Goal: Information Seeking & Learning: Learn about a topic

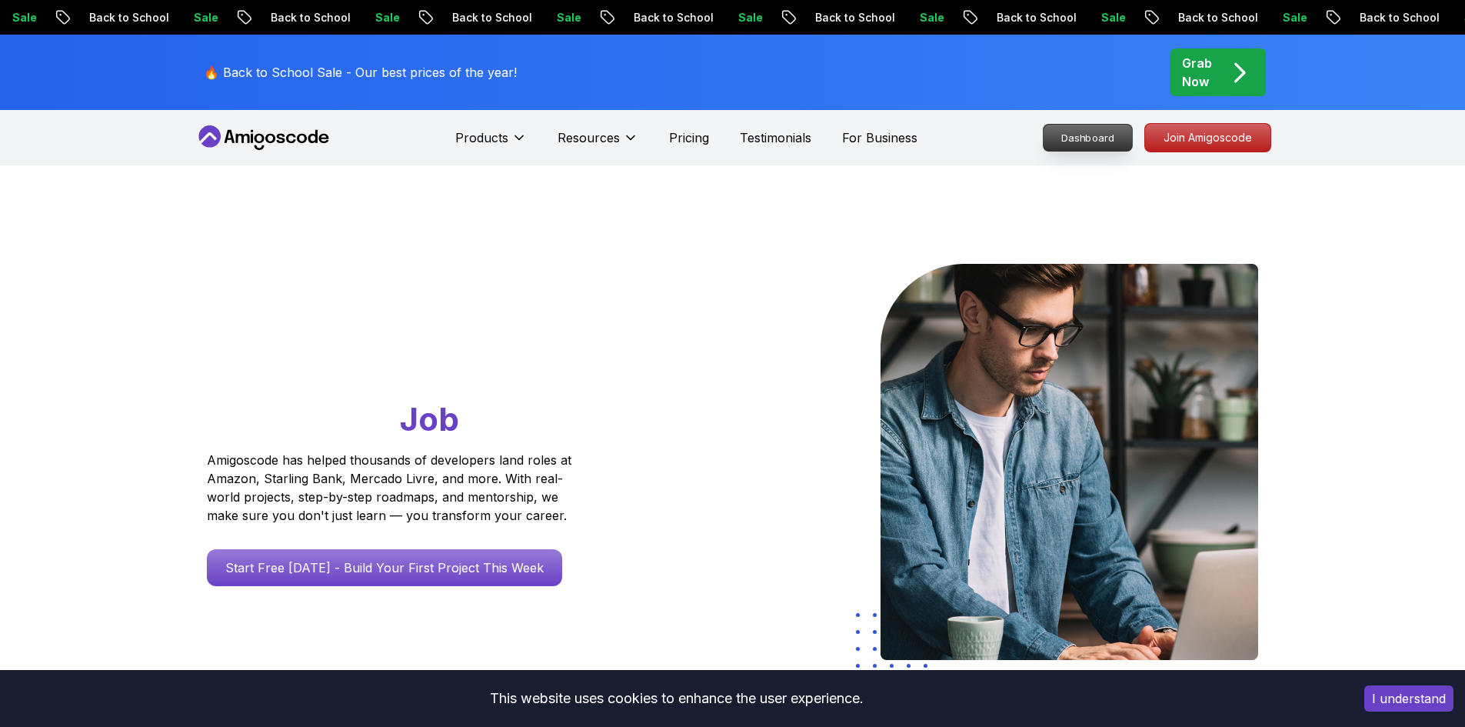
click at [1064, 138] on p "Dashboard" at bounding box center [1088, 138] width 88 height 26
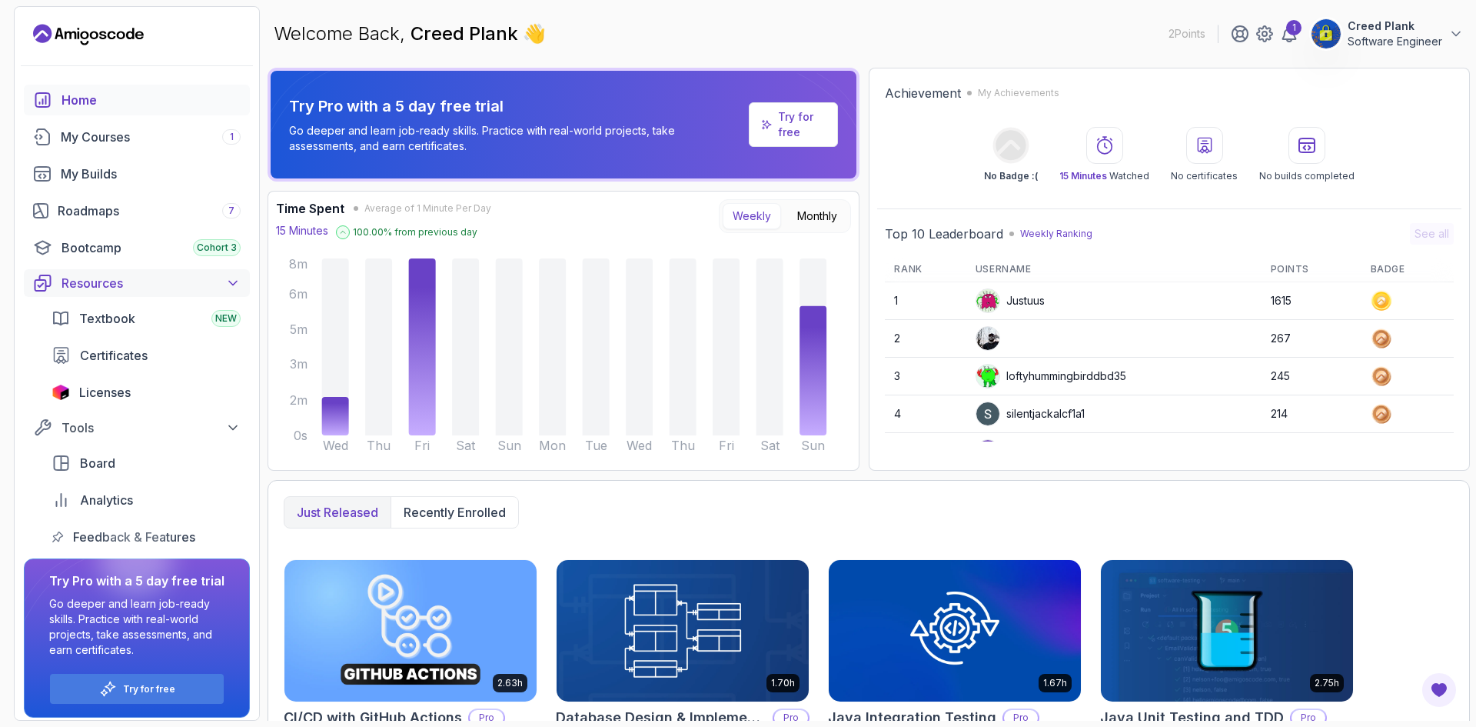
click at [237, 290] on icon at bounding box center [232, 282] width 15 height 15
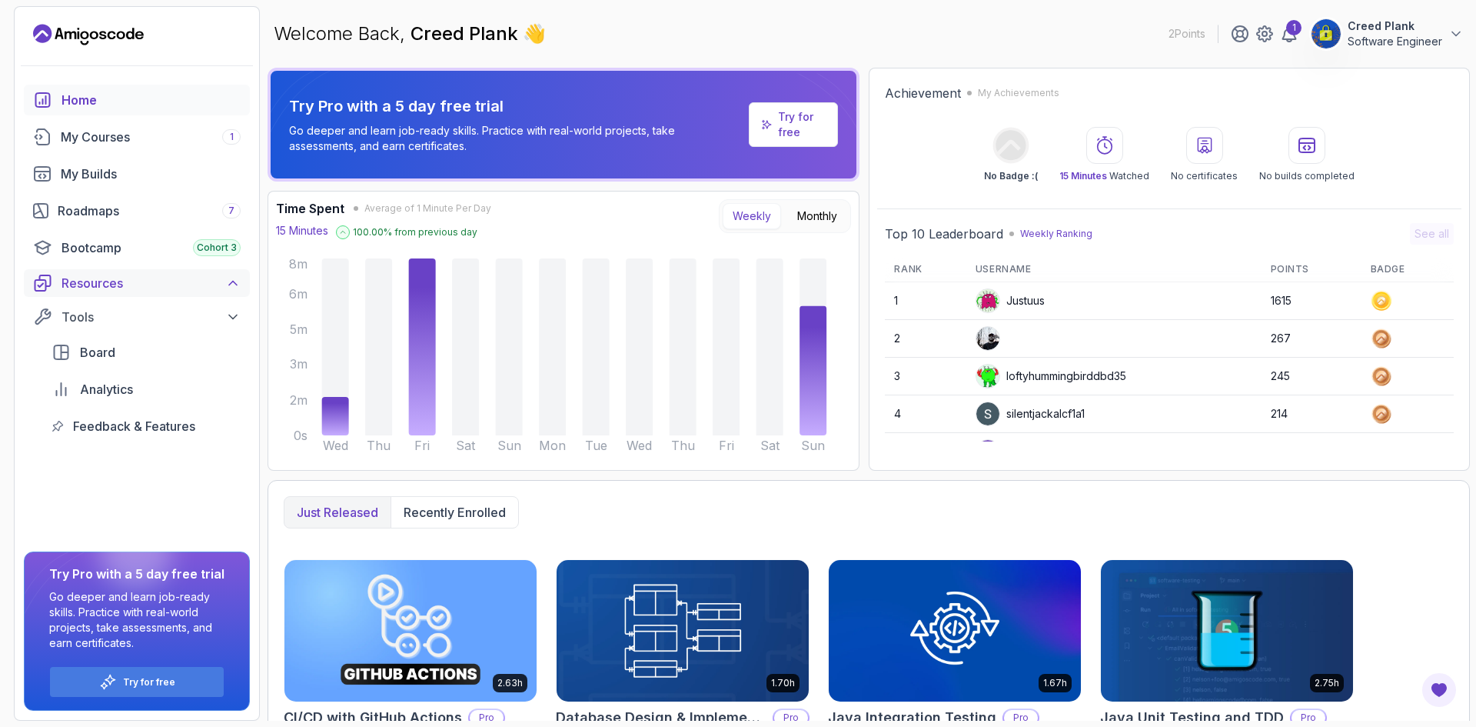
click at [237, 290] on icon at bounding box center [232, 282] width 15 height 15
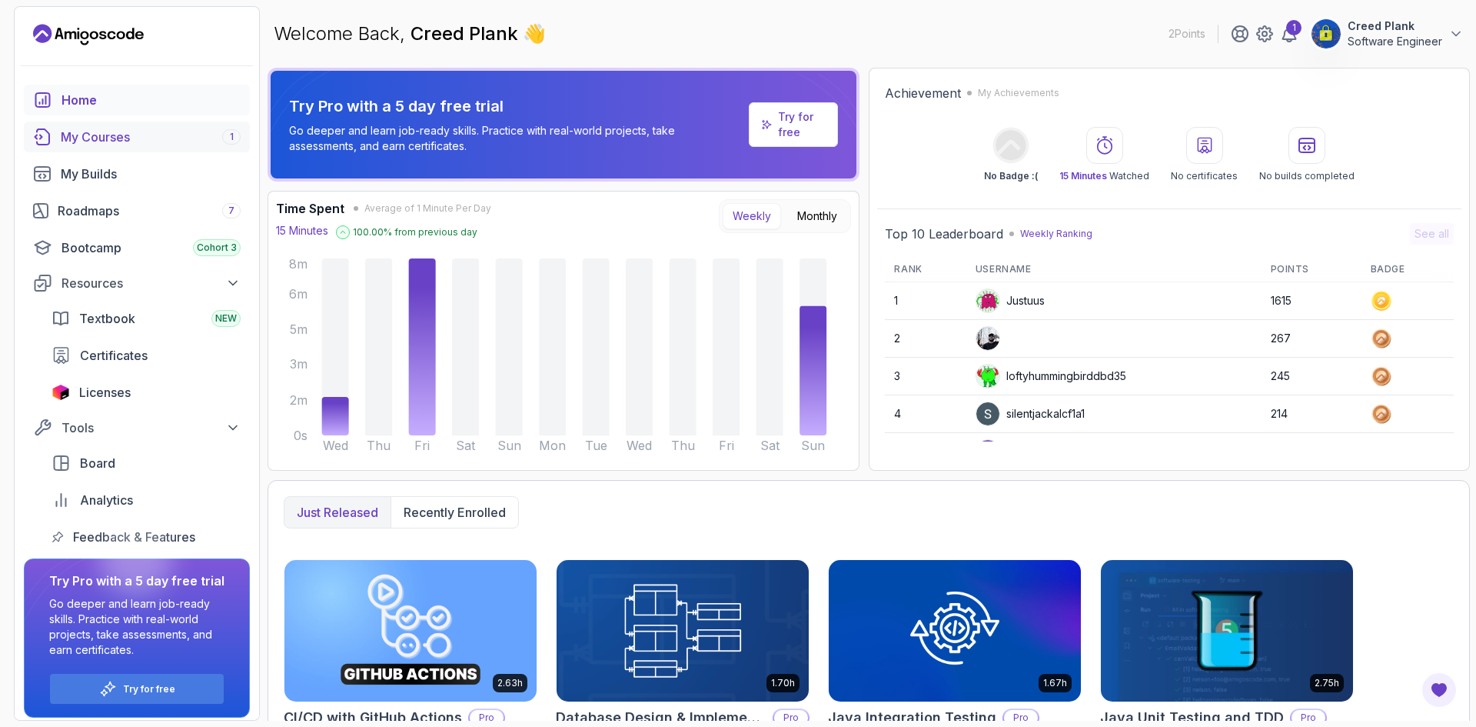
click at [162, 149] on link "My Courses 1" at bounding box center [137, 137] width 226 height 31
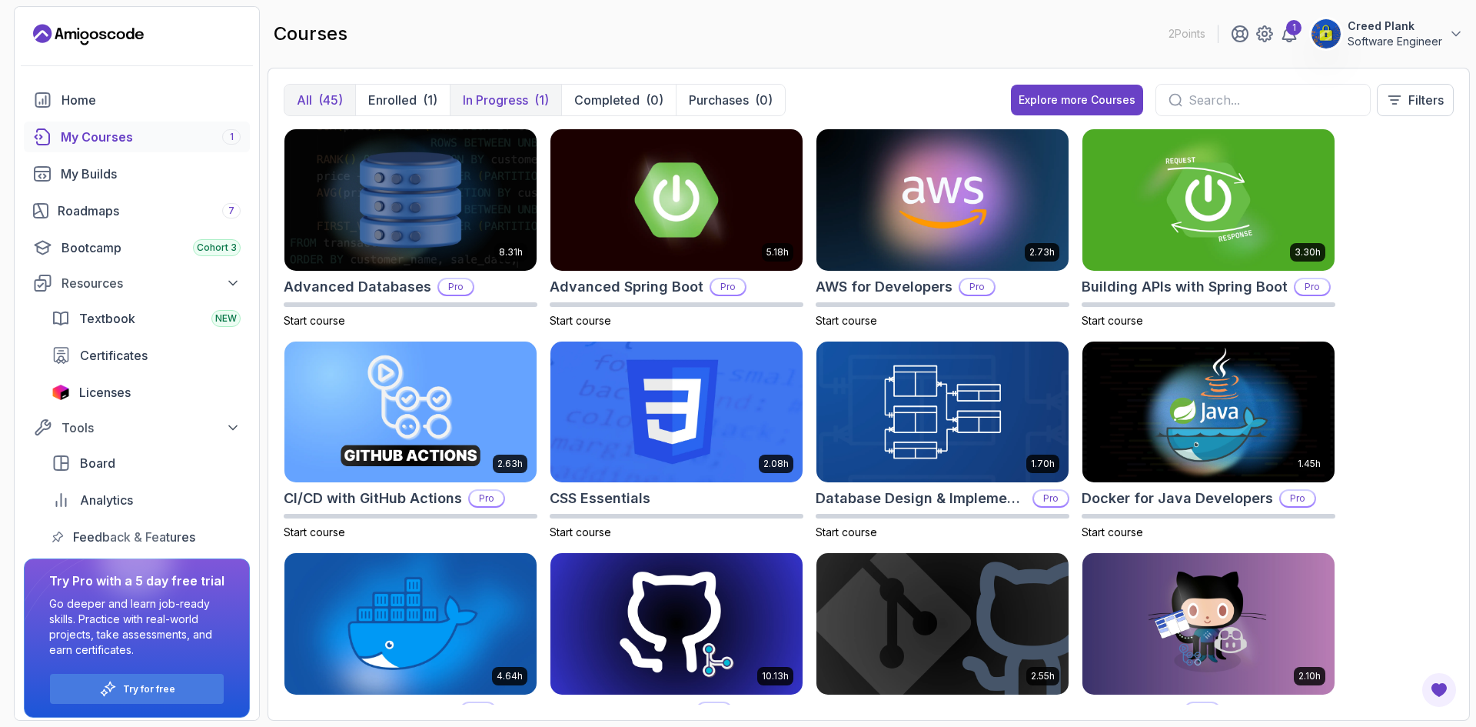
click at [505, 98] on p "In Progress" at bounding box center [495, 100] width 65 height 18
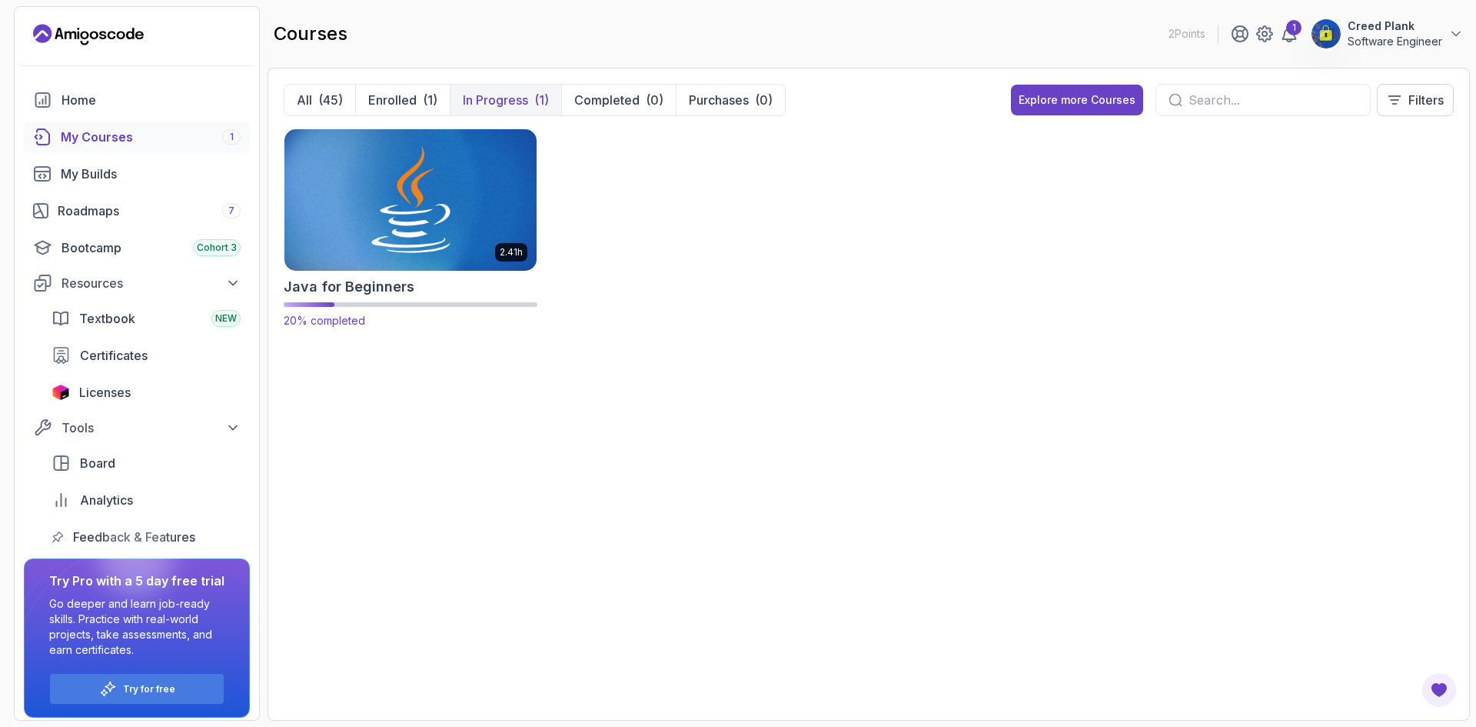
click at [422, 221] on img at bounding box center [410, 199] width 265 height 148
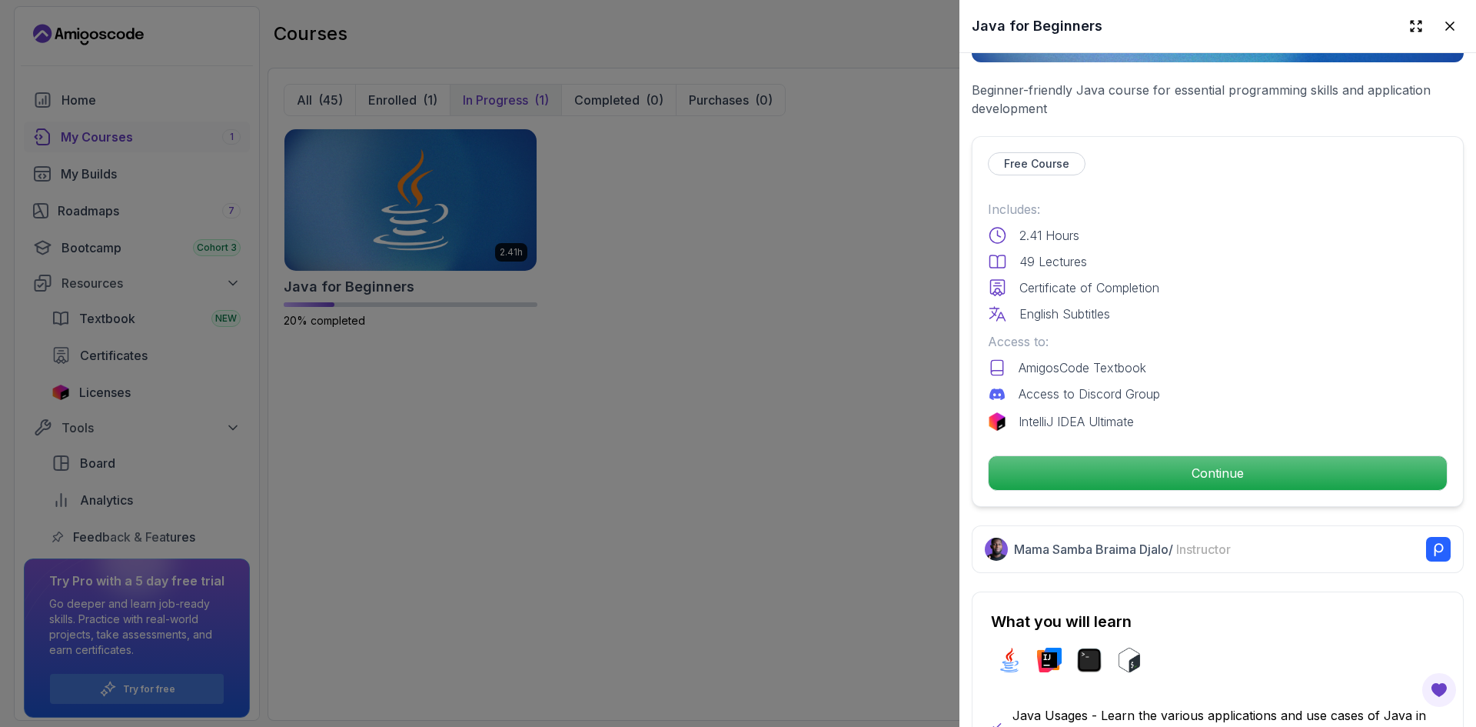
scroll to position [283, 0]
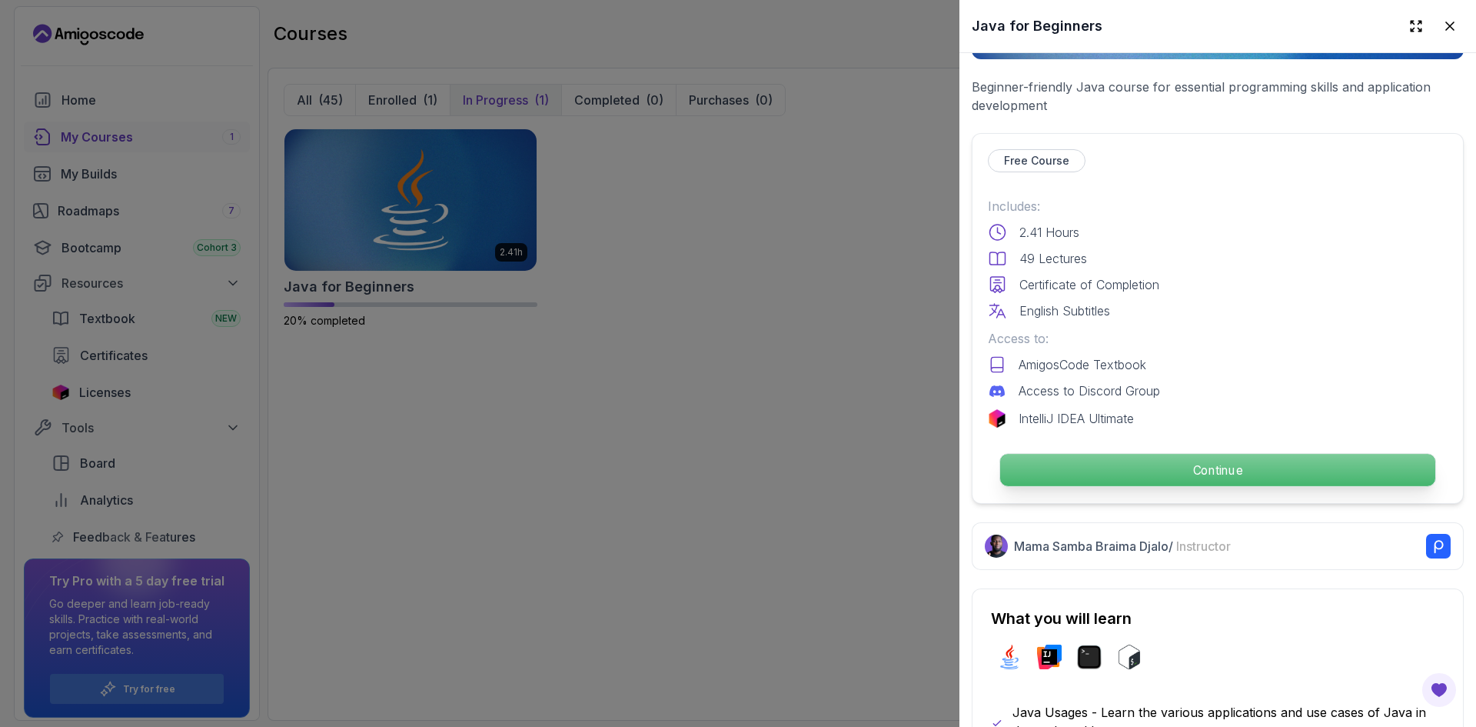
click at [1113, 468] on p "Continue" at bounding box center [1217, 470] width 435 height 32
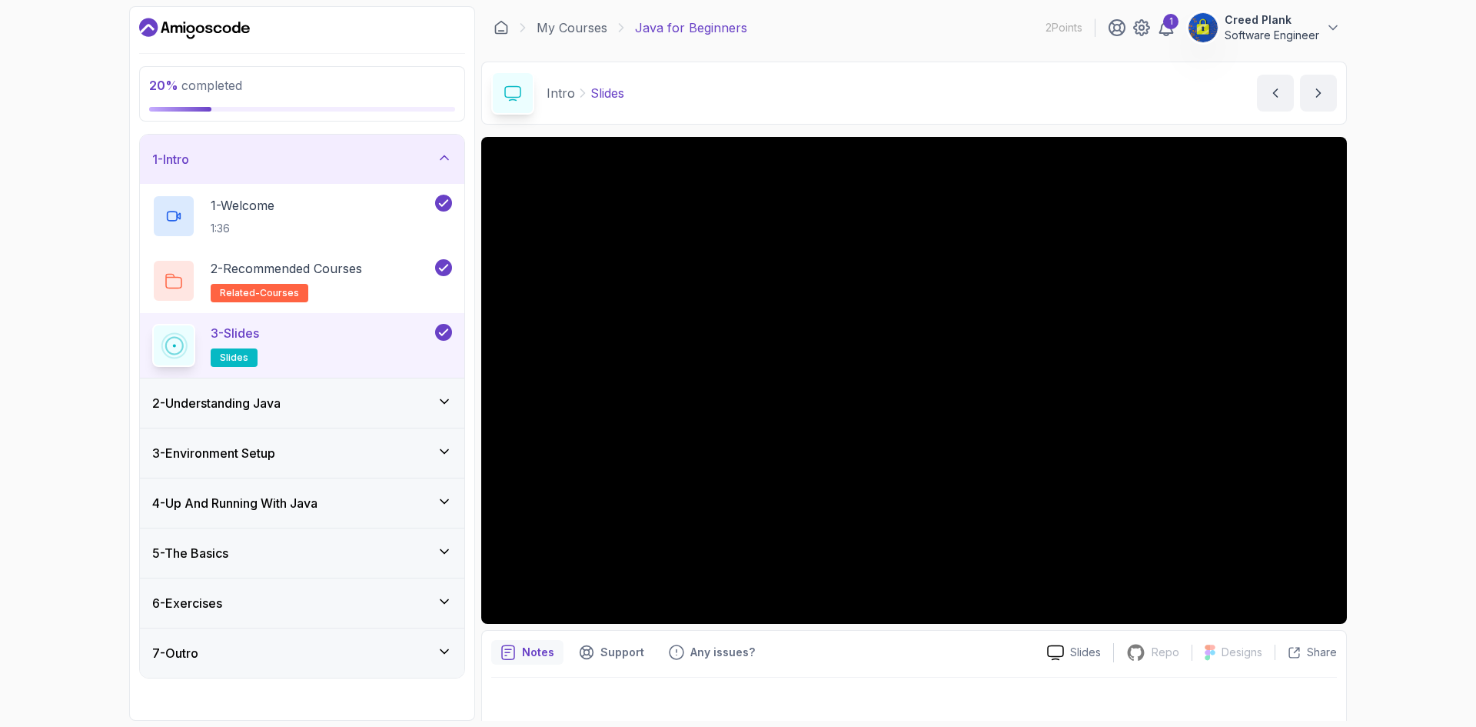
click at [431, 402] on div "2 - Understanding Java" at bounding box center [302, 403] width 300 height 18
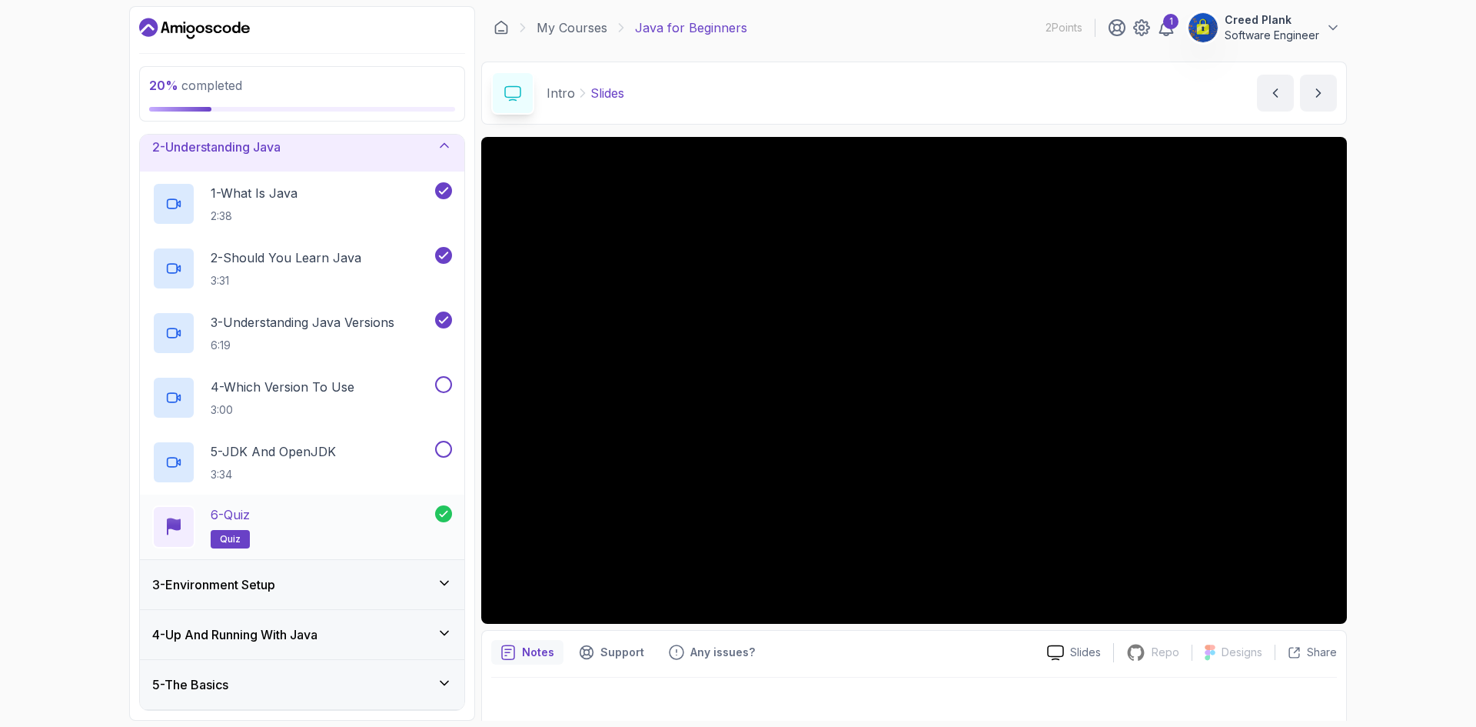
scroll to position [64, 0]
click at [333, 578] on div "3 - Environment Setup" at bounding box center [302, 583] width 300 height 18
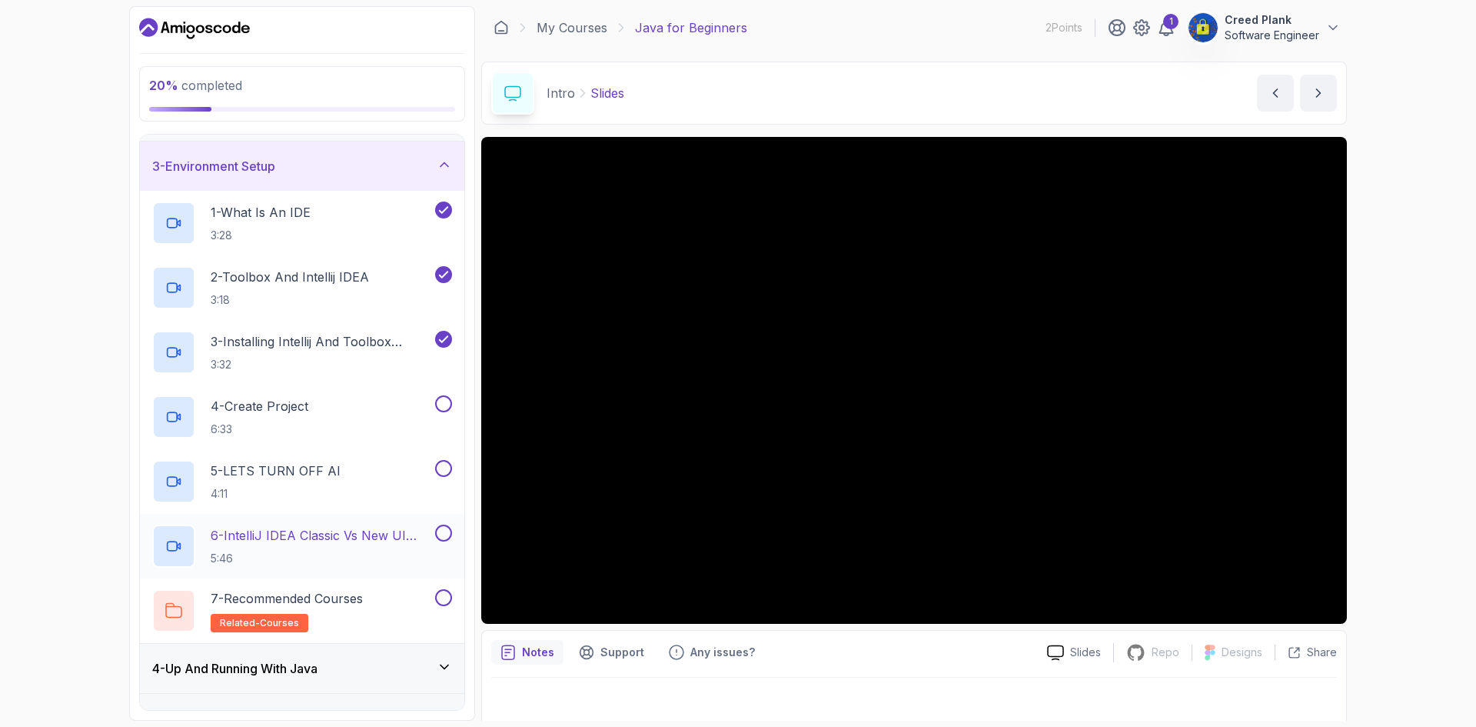
scroll to position [94, 0]
click at [305, 396] on p "4 - Create Project" at bounding box center [260, 405] width 98 height 18
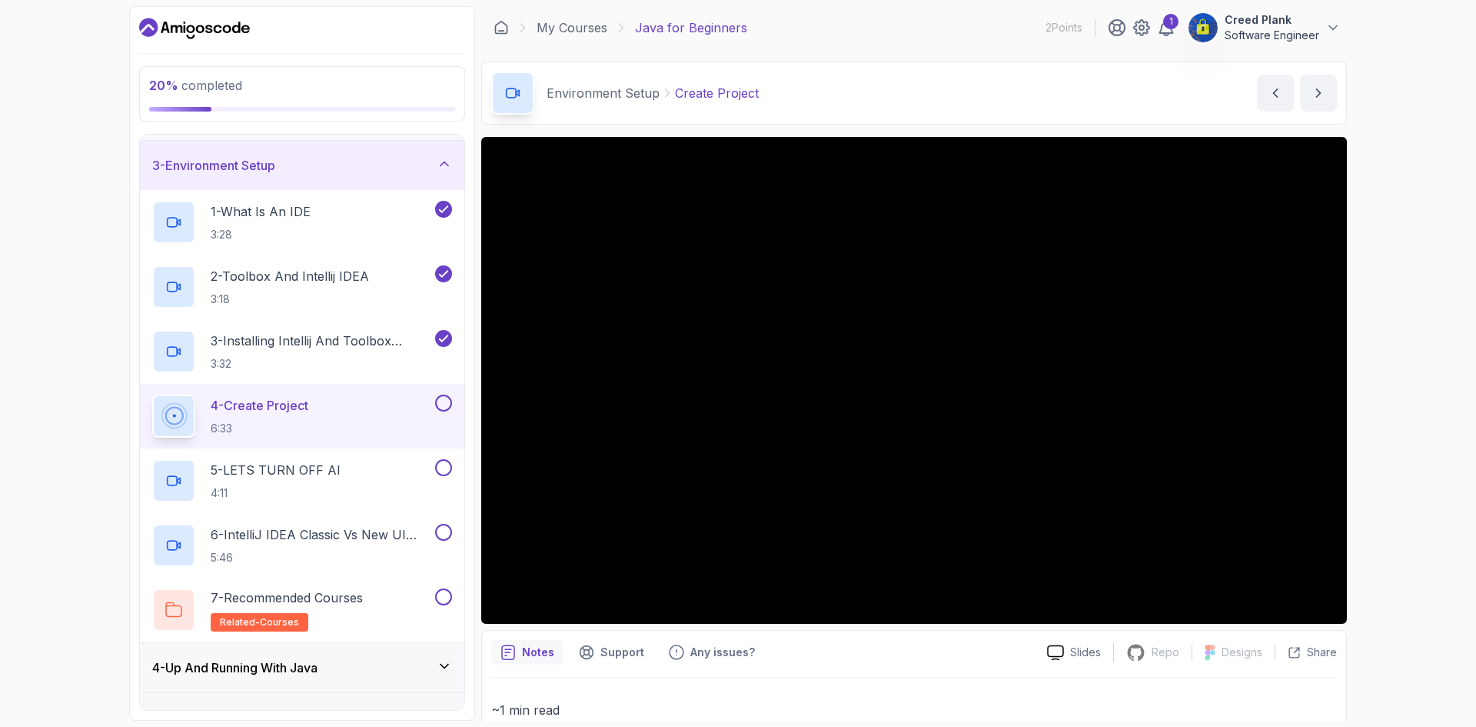
click at [947, 654] on div "Notes Support Any issues?" at bounding box center [763, 652] width 544 height 25
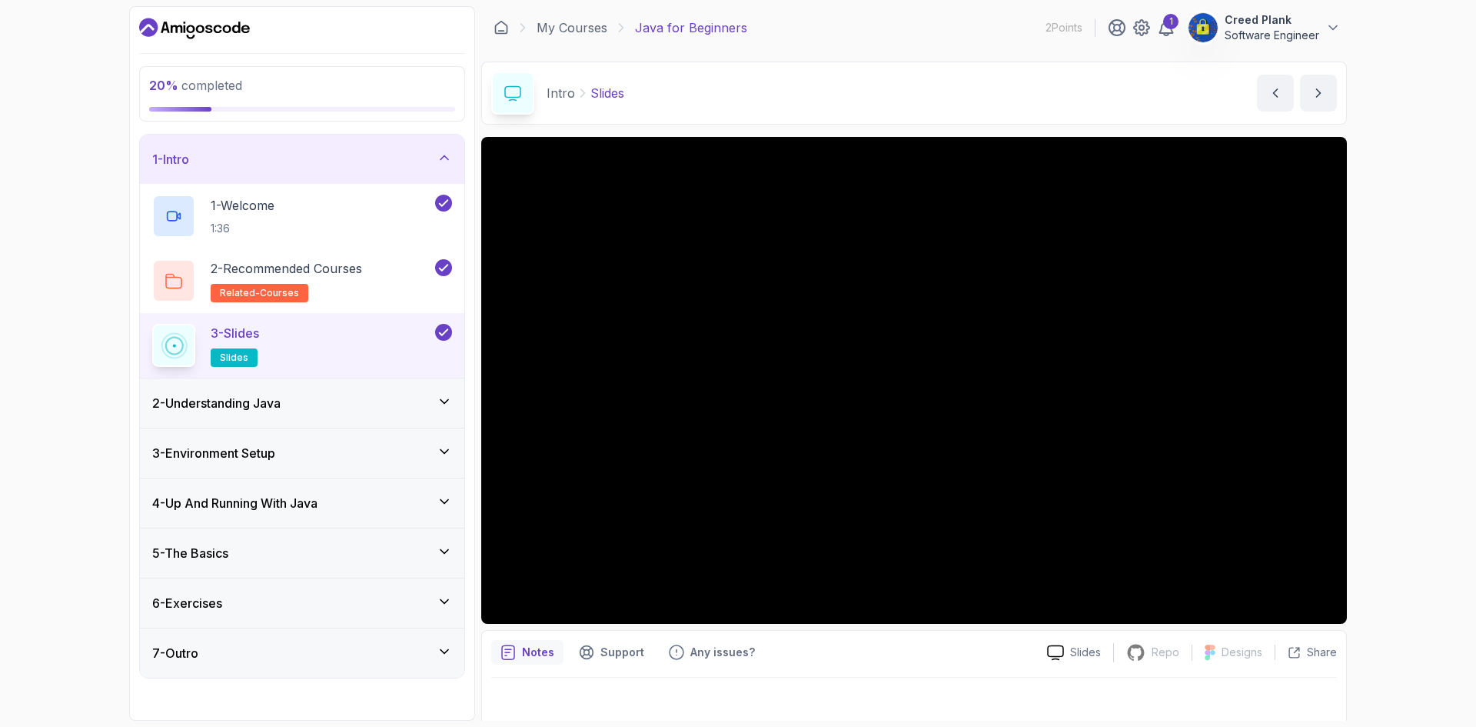
click at [297, 447] on div "3 - Environment Setup" at bounding box center [302, 453] width 300 height 18
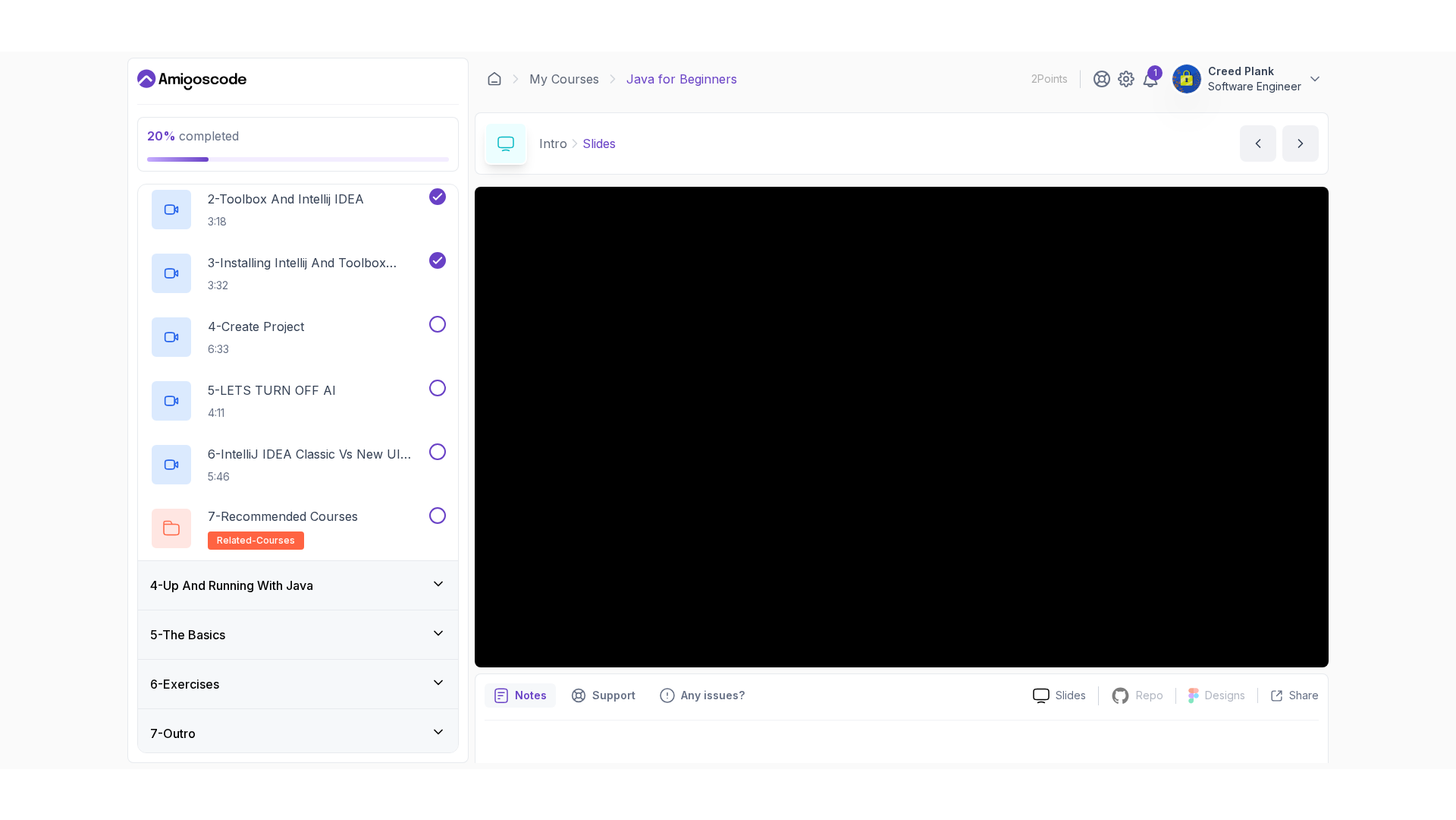
scroll to position [223, 0]
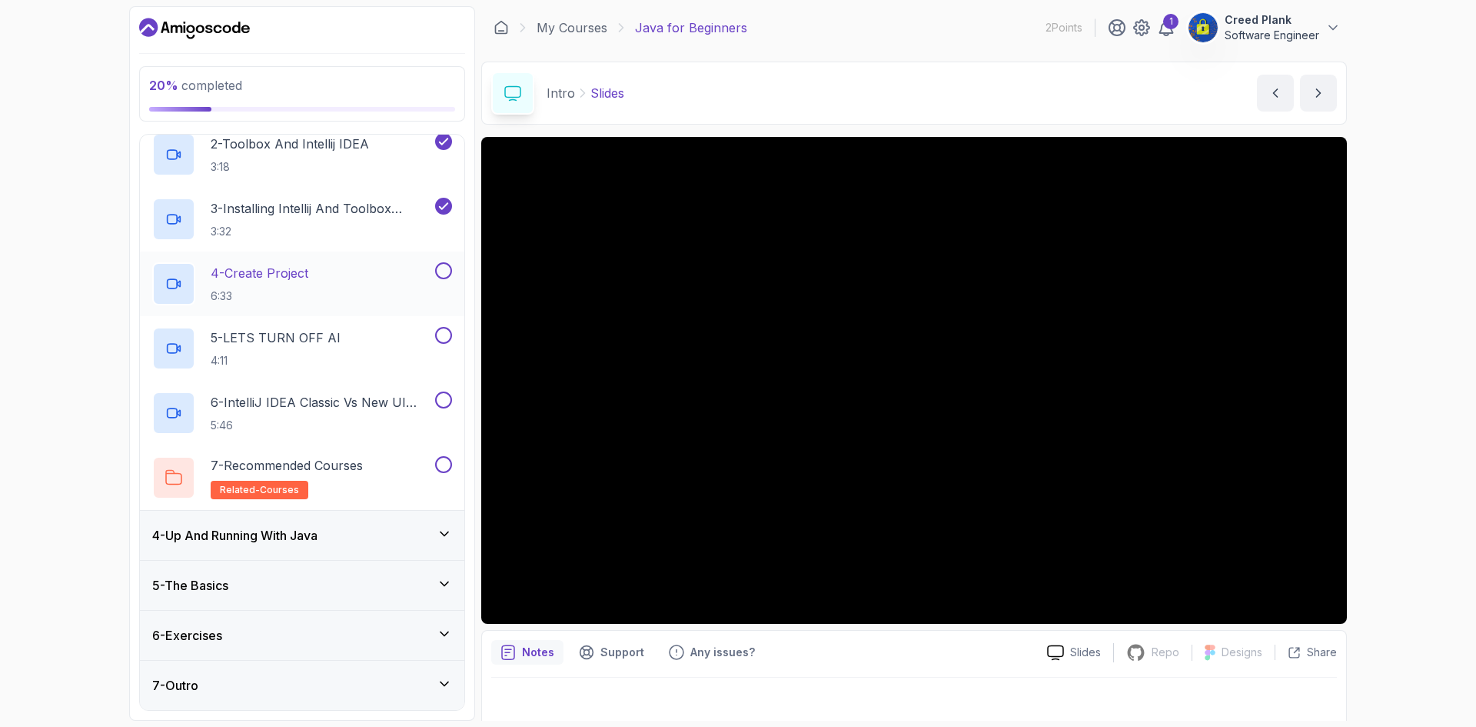
click at [294, 275] on p "4 - Create Project" at bounding box center [260, 273] width 98 height 18
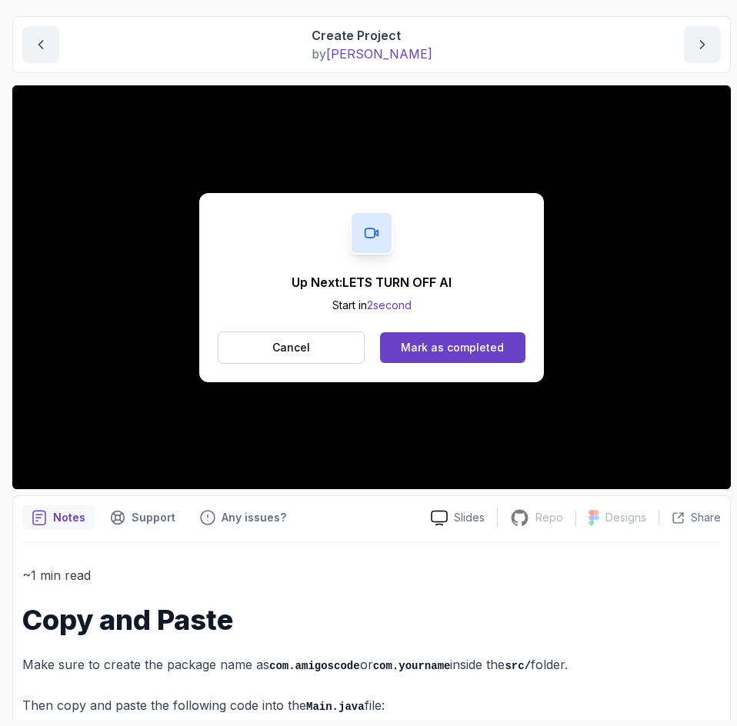
scroll to position [73, 0]
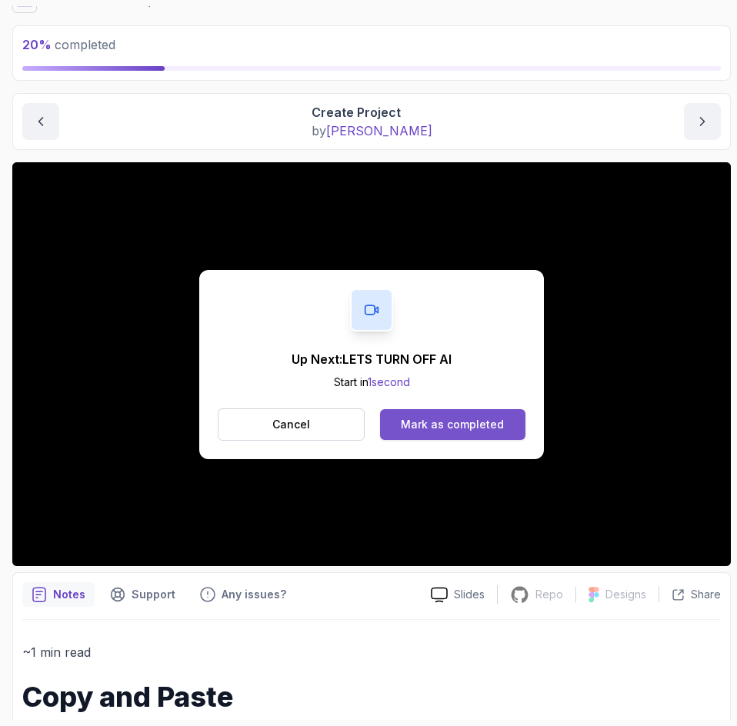
click at [477, 427] on div "Mark as completed" at bounding box center [452, 424] width 103 height 15
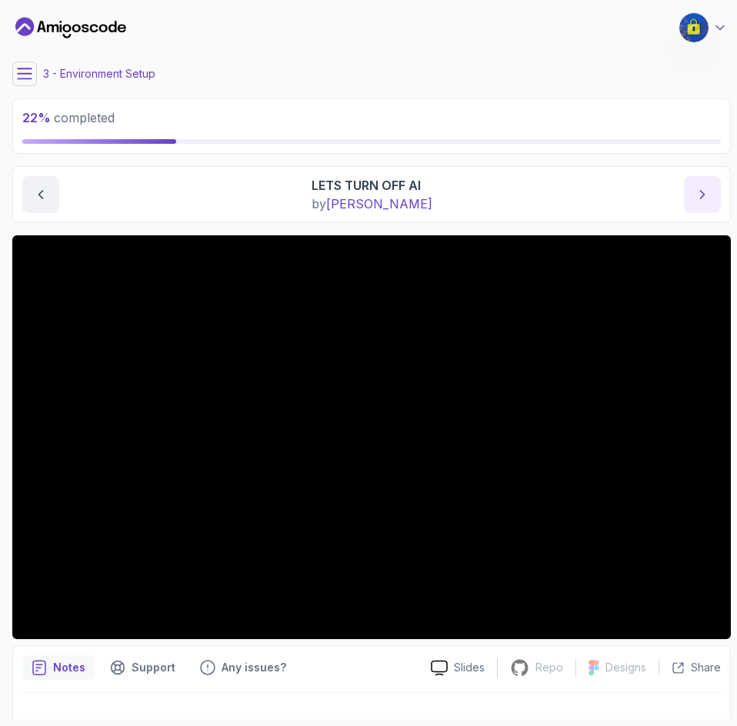
click at [713, 191] on button "next content" at bounding box center [702, 194] width 37 height 37
click at [711, 203] on button "next content" at bounding box center [702, 194] width 37 height 37
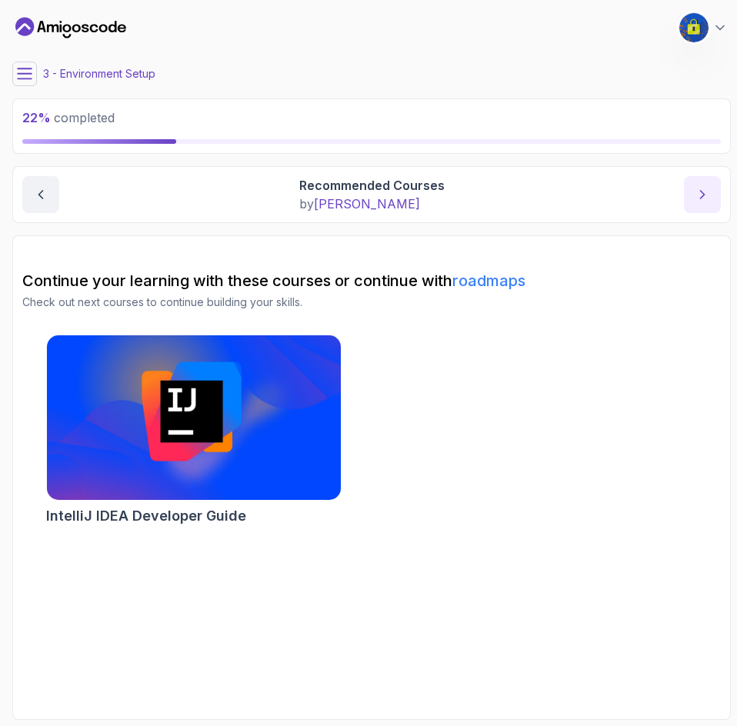
click at [711, 203] on button "next content" at bounding box center [702, 194] width 37 height 37
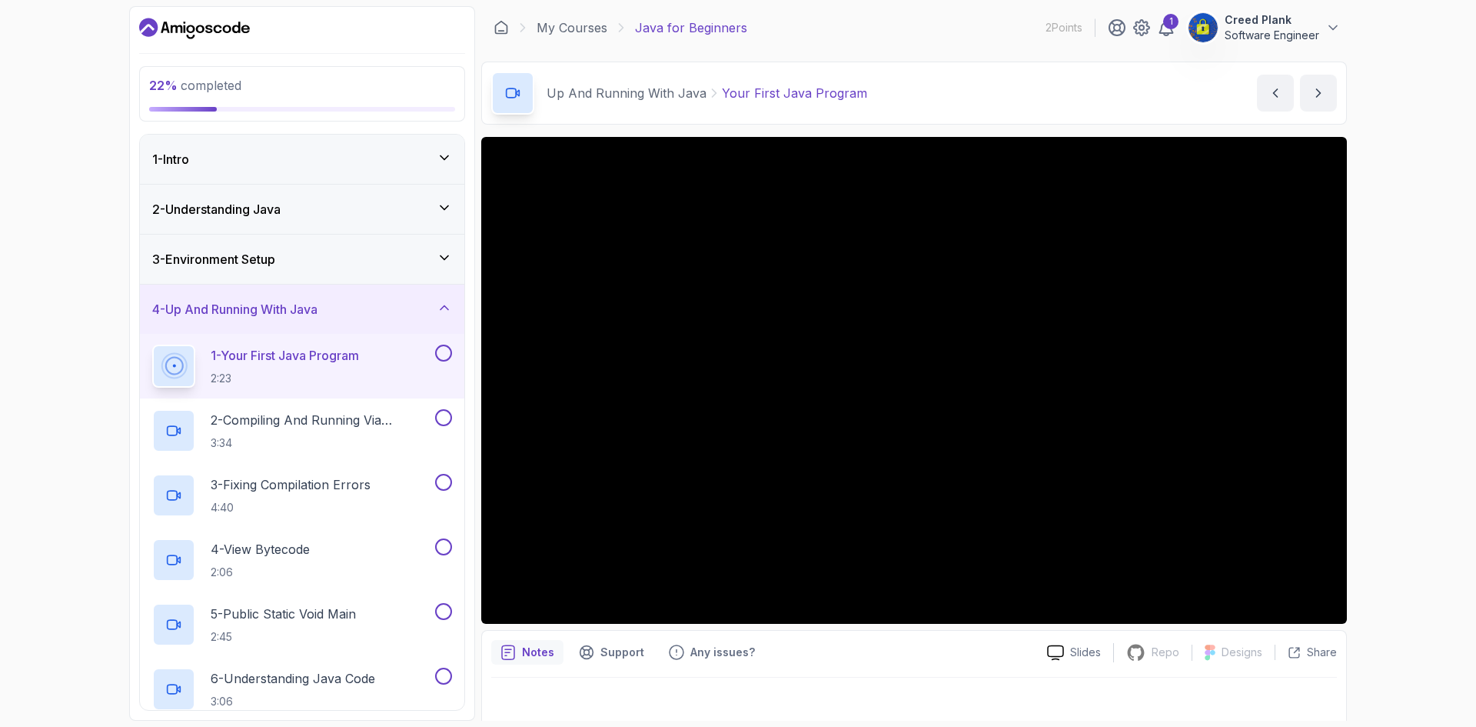
click at [398, 254] on div "3 - Environment Setup" at bounding box center [302, 259] width 300 height 18
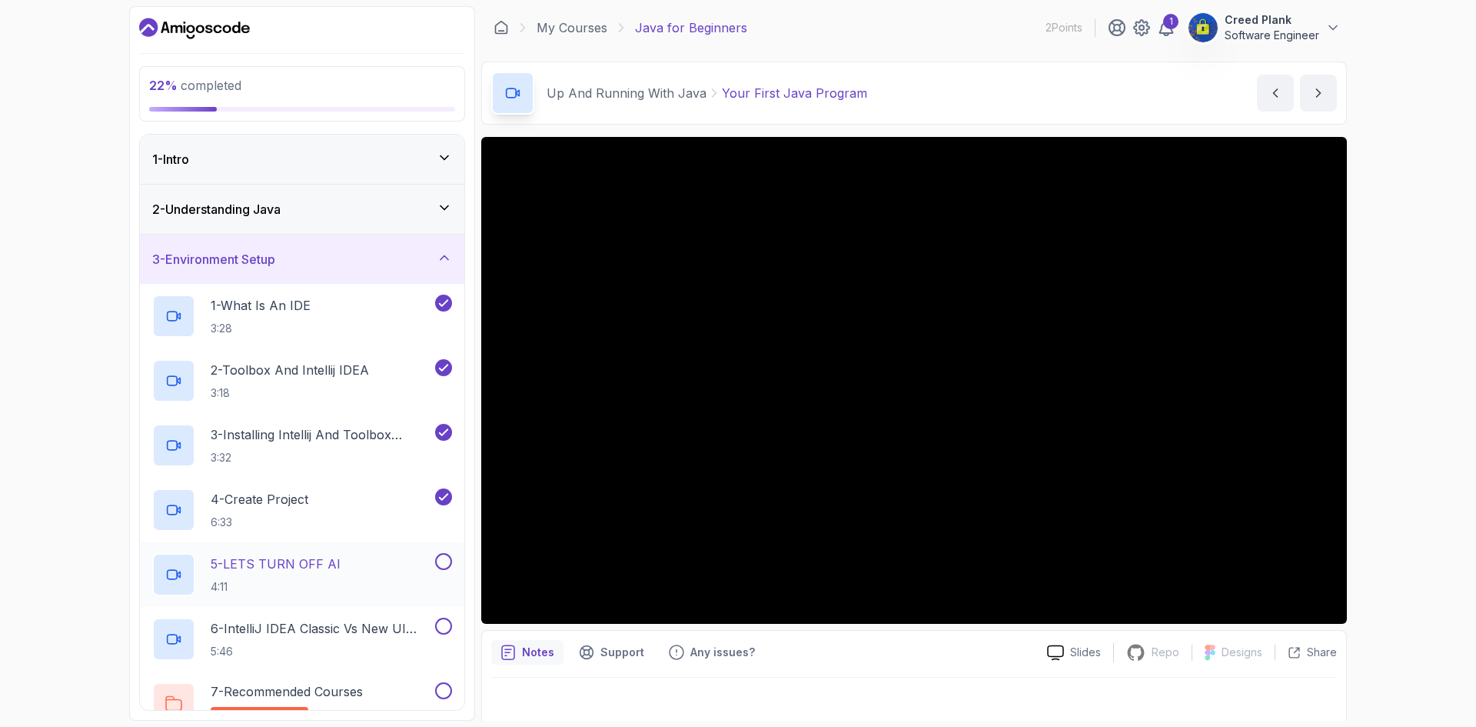
click at [443, 560] on button at bounding box center [443, 561] width 17 height 17
click at [448, 630] on button at bounding box center [443, 625] width 17 height 17
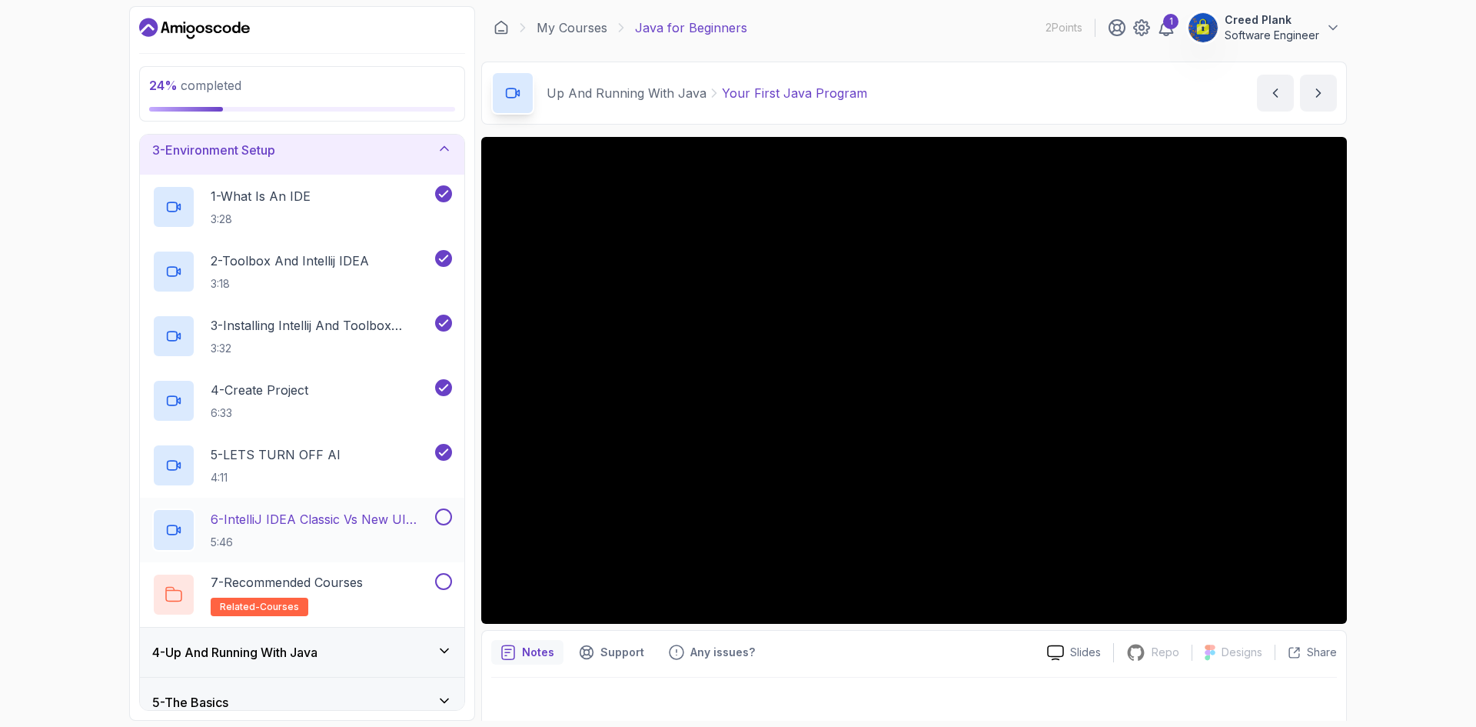
scroll to position [154, 0]
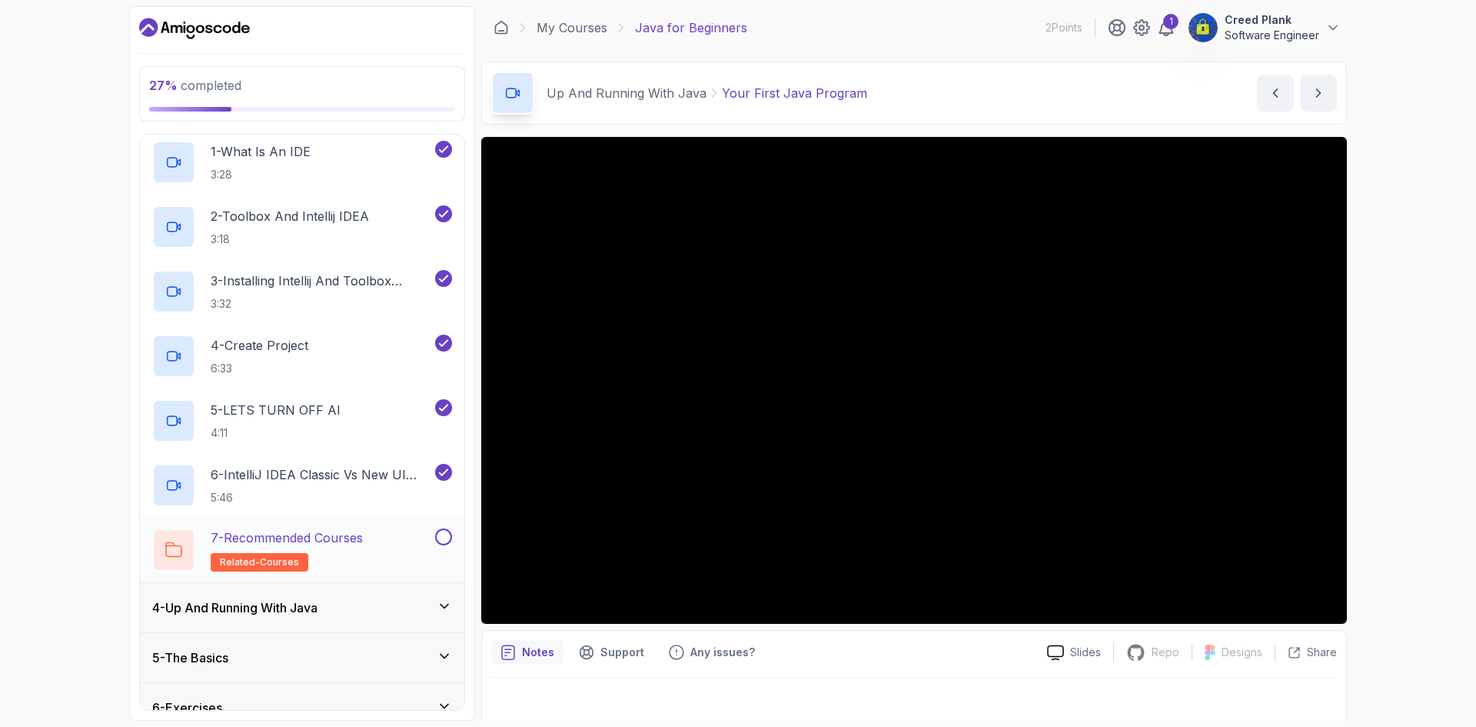
click at [328, 534] on p "7 - Recommended Courses" at bounding box center [287, 537] width 152 height 18
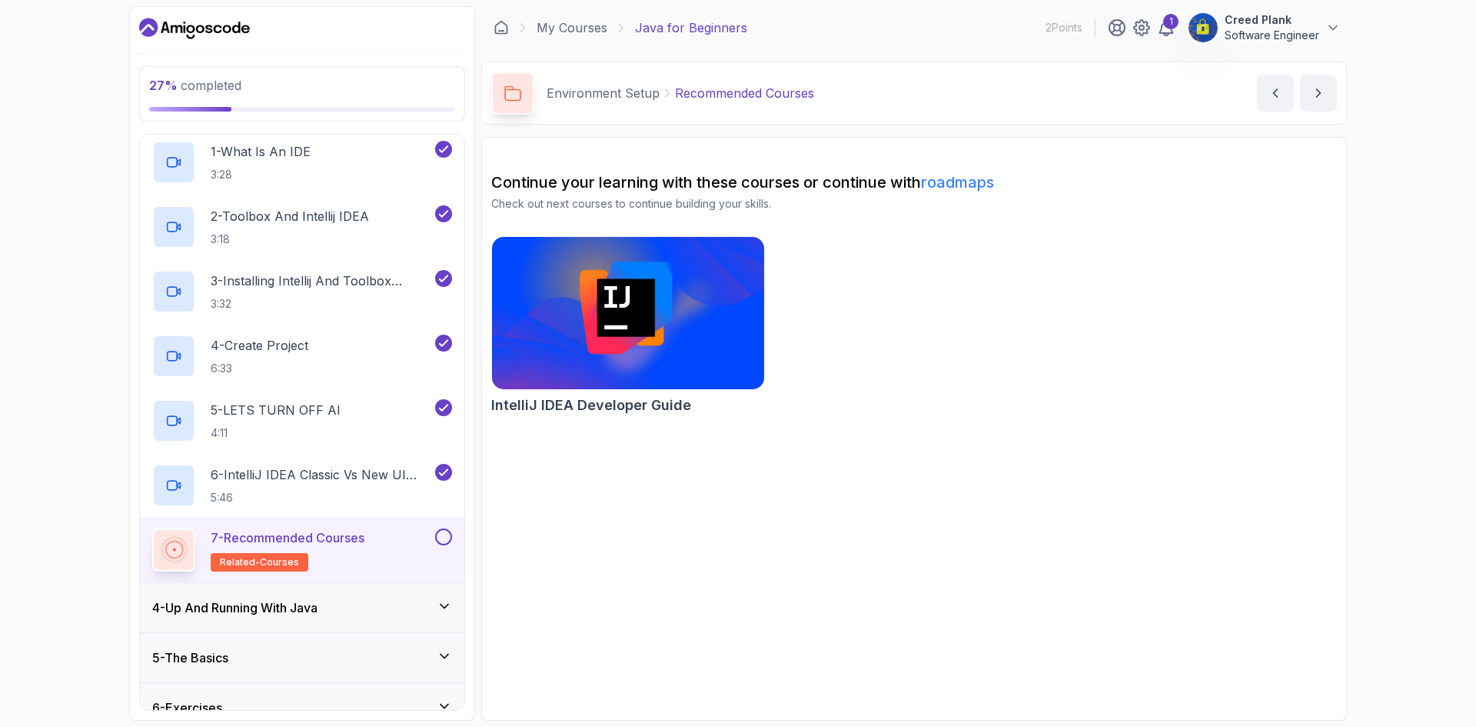
click at [446, 535] on button at bounding box center [443, 536] width 17 height 17
click at [374, 611] on div "4 - Up And Running With Java" at bounding box center [302, 607] width 300 height 18
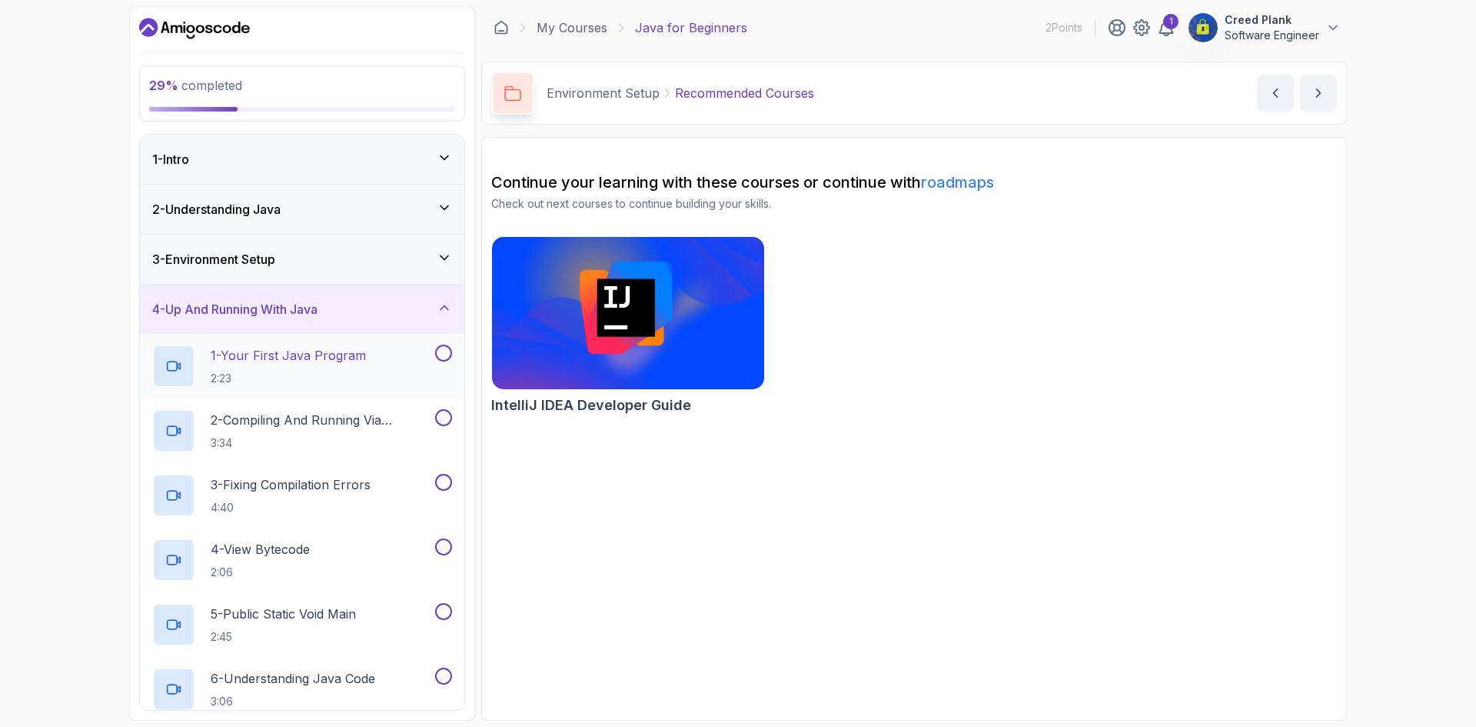
click at [291, 349] on p "1 - Your First Java Program" at bounding box center [288, 355] width 155 height 18
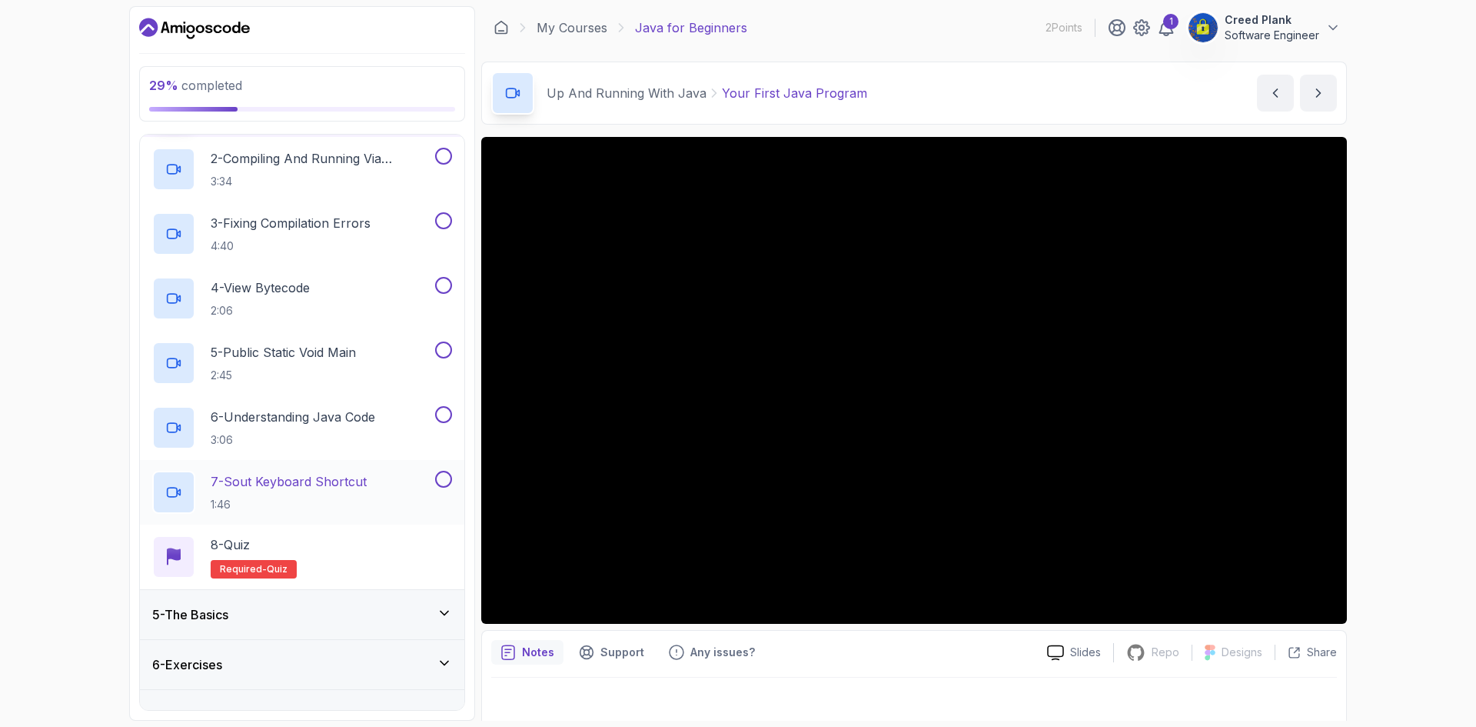
scroll to position [291, 0]
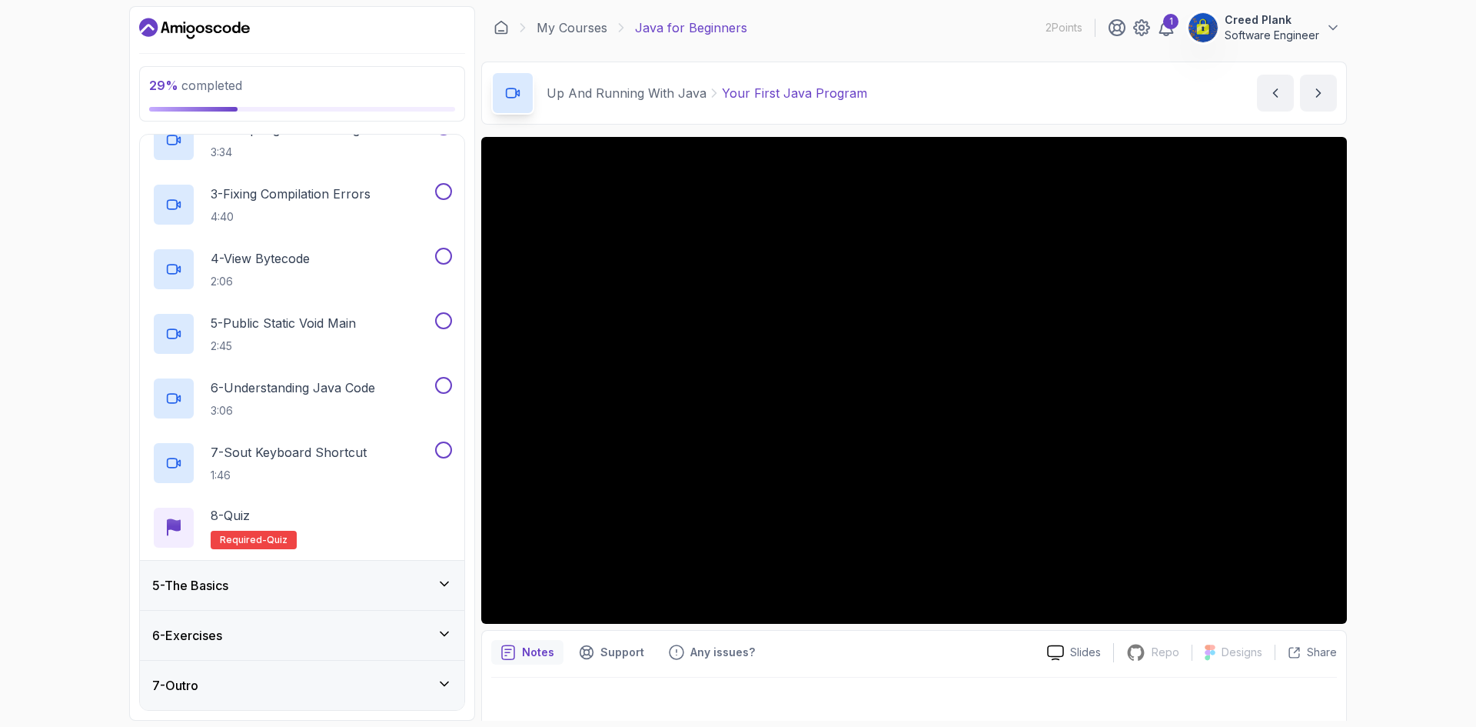
click at [393, 581] on div "5 - The Basics" at bounding box center [302, 585] width 300 height 18
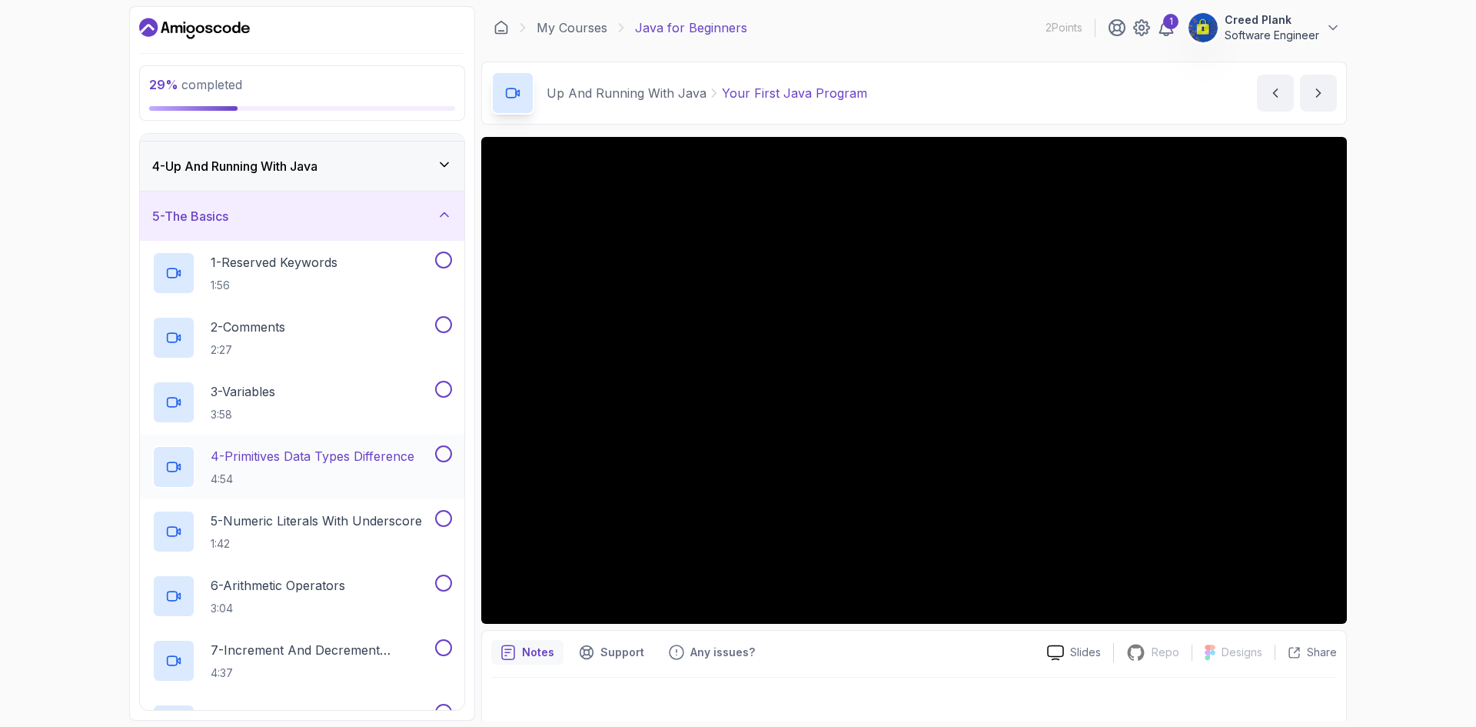
scroll to position [0, 0]
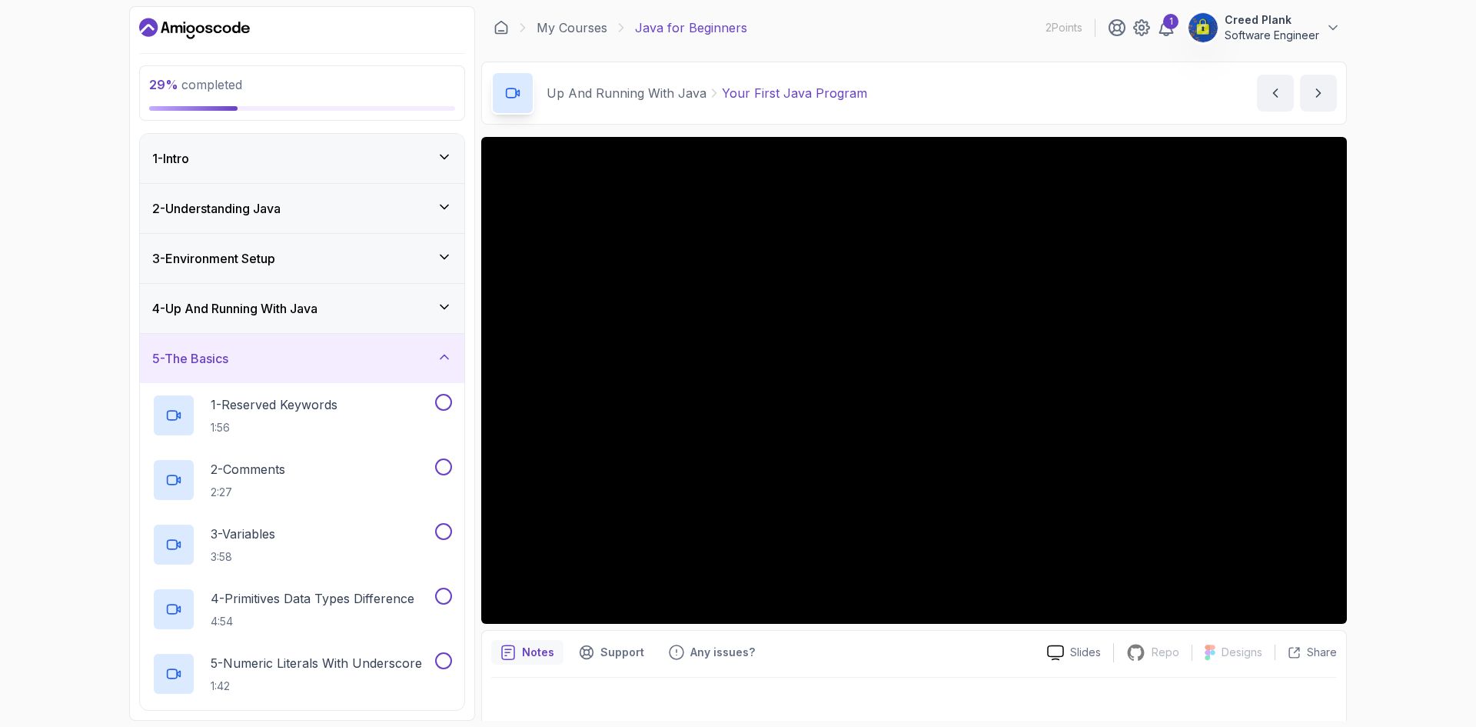
click at [370, 315] on div "4 - Up And Running With Java" at bounding box center [302, 308] width 300 height 18
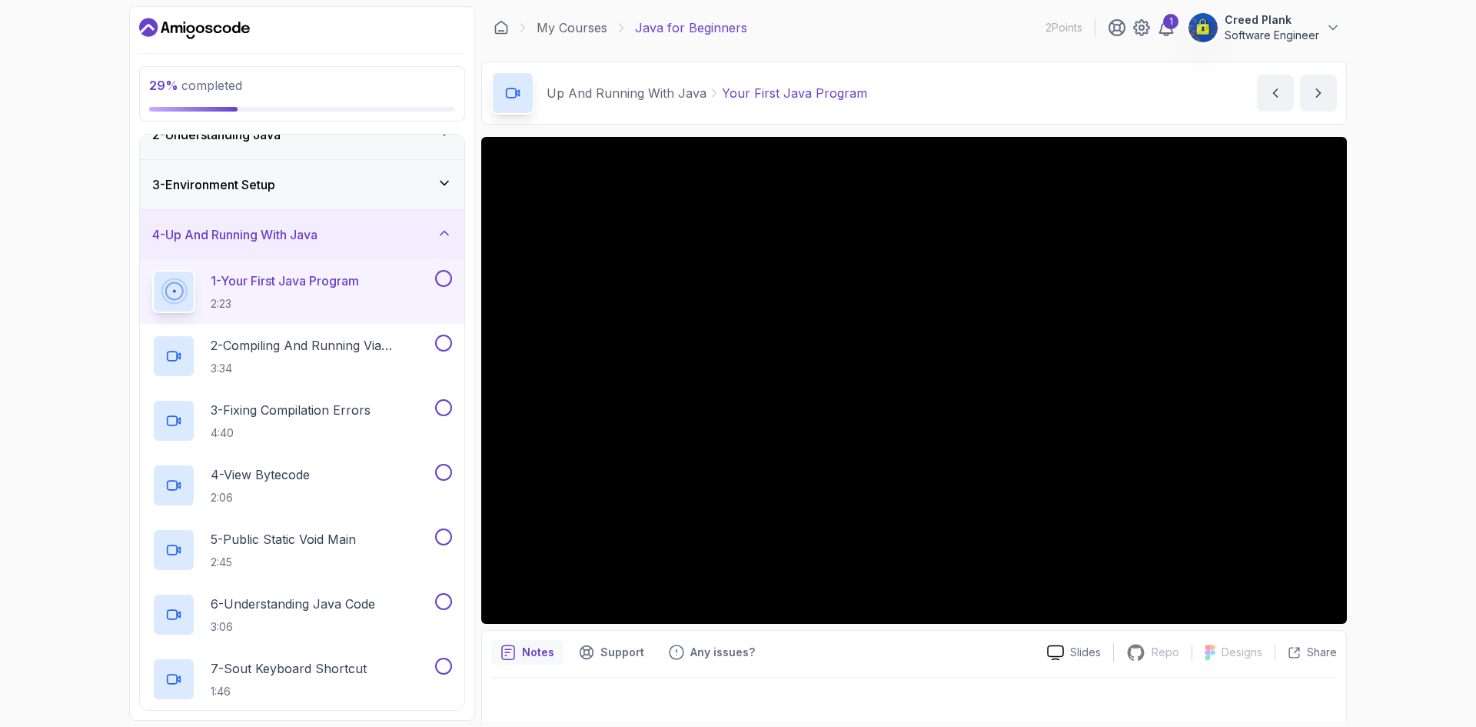
scroll to position [154, 0]
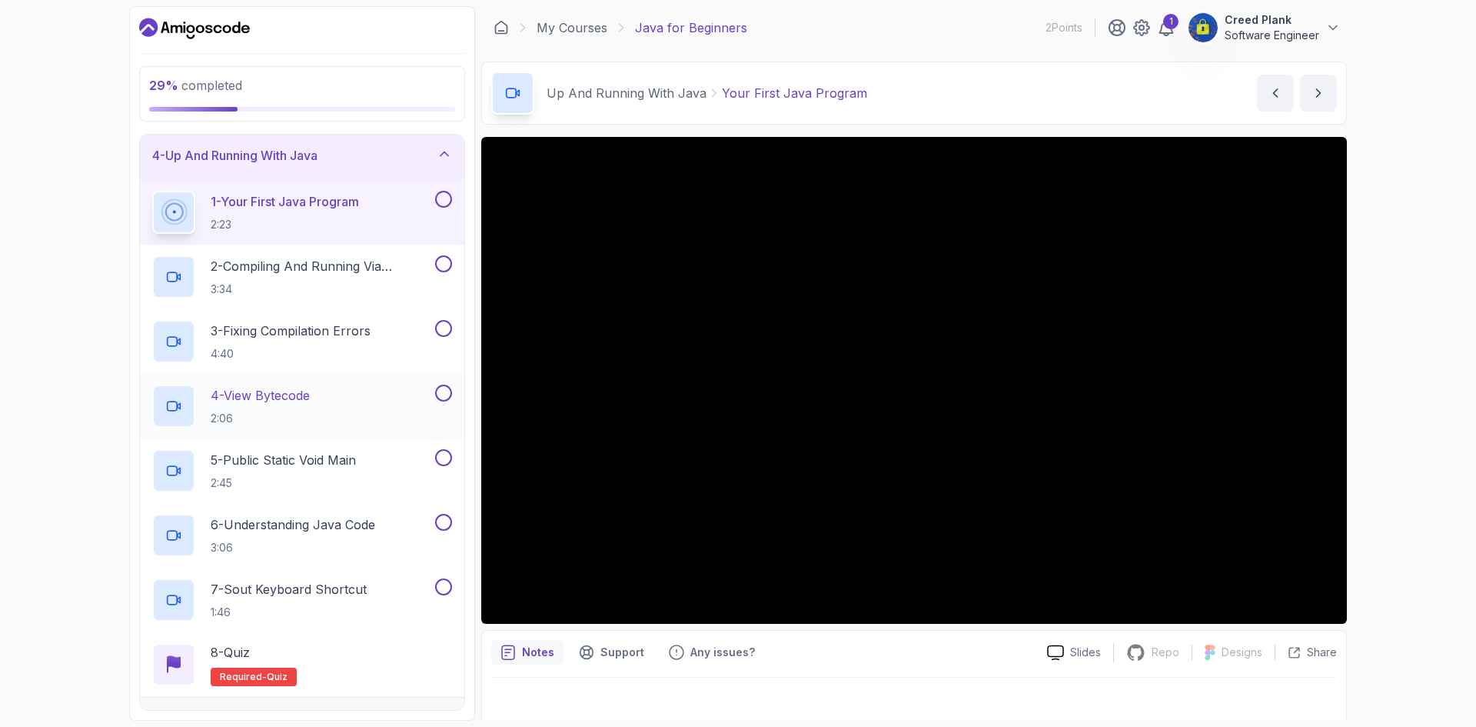
click at [350, 421] on div "4 - View Bytecode 2:06" at bounding box center [292, 405] width 280 height 43
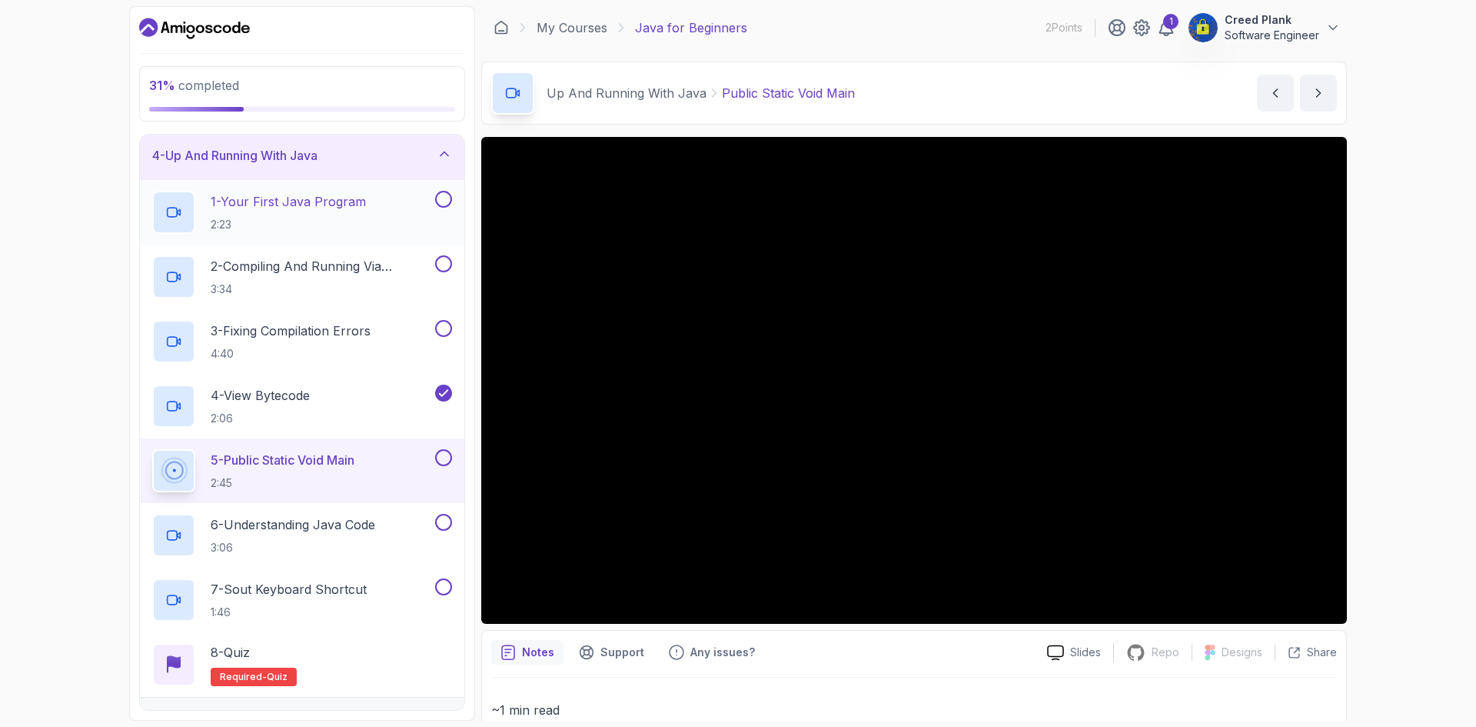
click at [445, 200] on button at bounding box center [443, 199] width 17 height 17
click at [441, 265] on button at bounding box center [443, 263] width 17 height 17
click at [442, 328] on button at bounding box center [443, 328] width 17 height 17
click at [447, 199] on button at bounding box center [443, 199] width 17 height 17
click at [441, 458] on button at bounding box center [443, 457] width 17 height 17
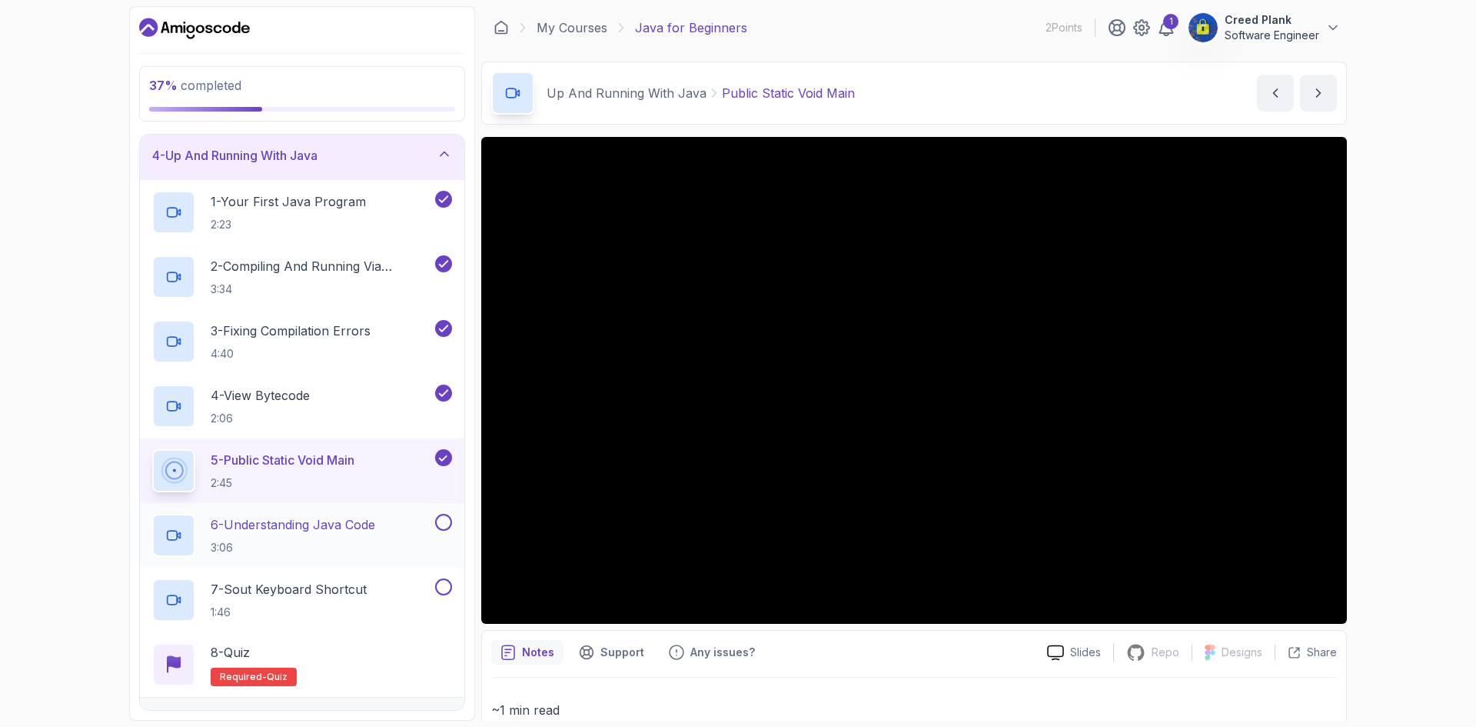
click at [345, 530] on p "6 - Understanding Java Code" at bounding box center [293, 524] width 165 height 18
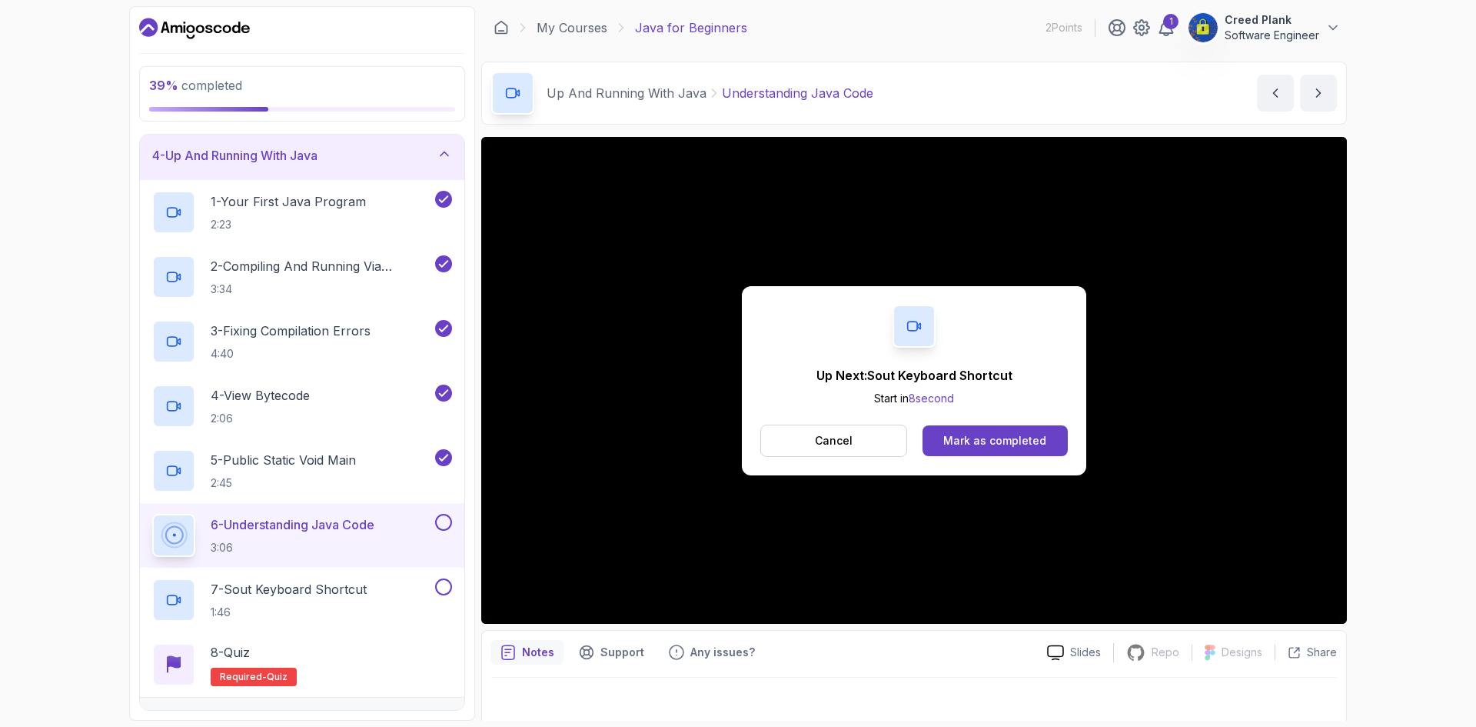
click at [448, 524] on button at bounding box center [443, 522] width 17 height 17
click at [371, 583] on div "7 - Sout Keyboard Shortcut 1:46" at bounding box center [292, 599] width 280 height 43
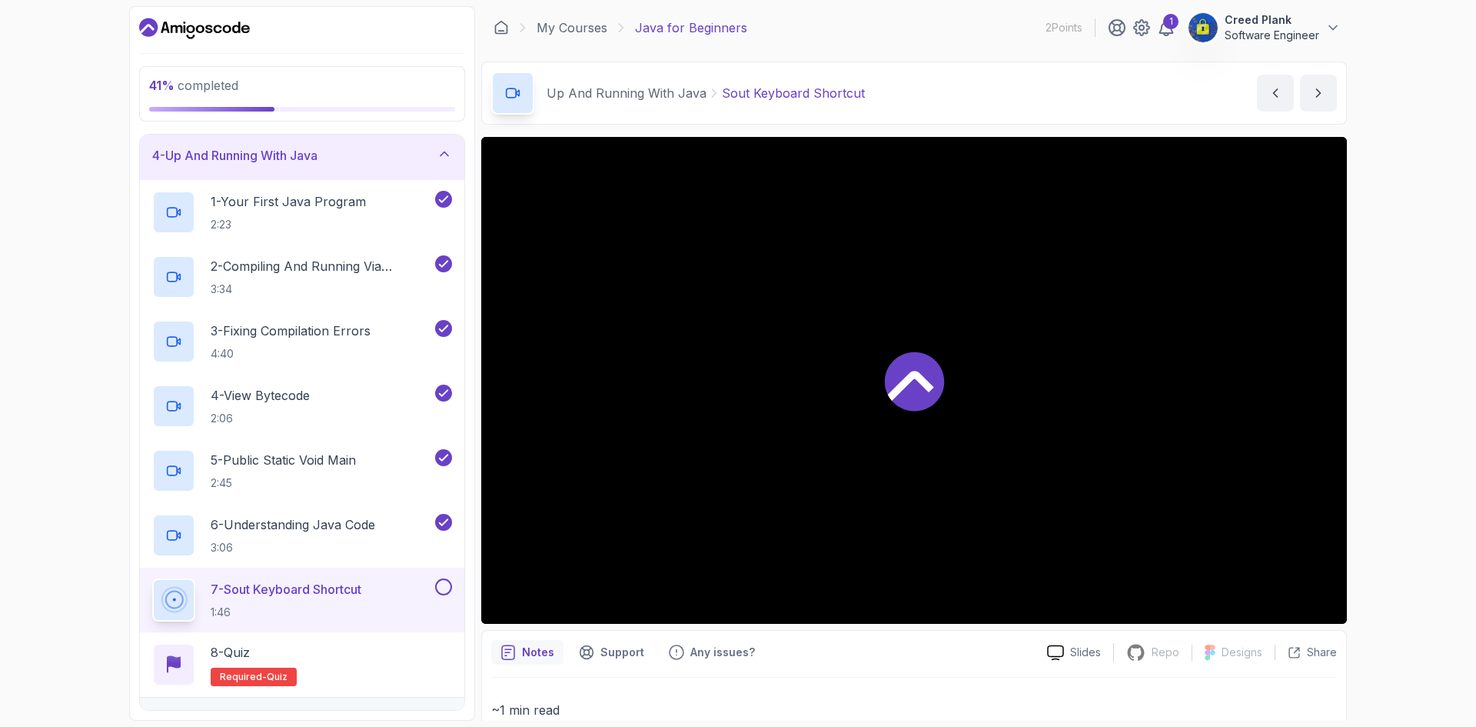
click at [451, 584] on button at bounding box center [443, 586] width 17 height 17
click at [341, 663] on div "8 - Quiz Required- quiz" at bounding box center [302, 664] width 300 height 43
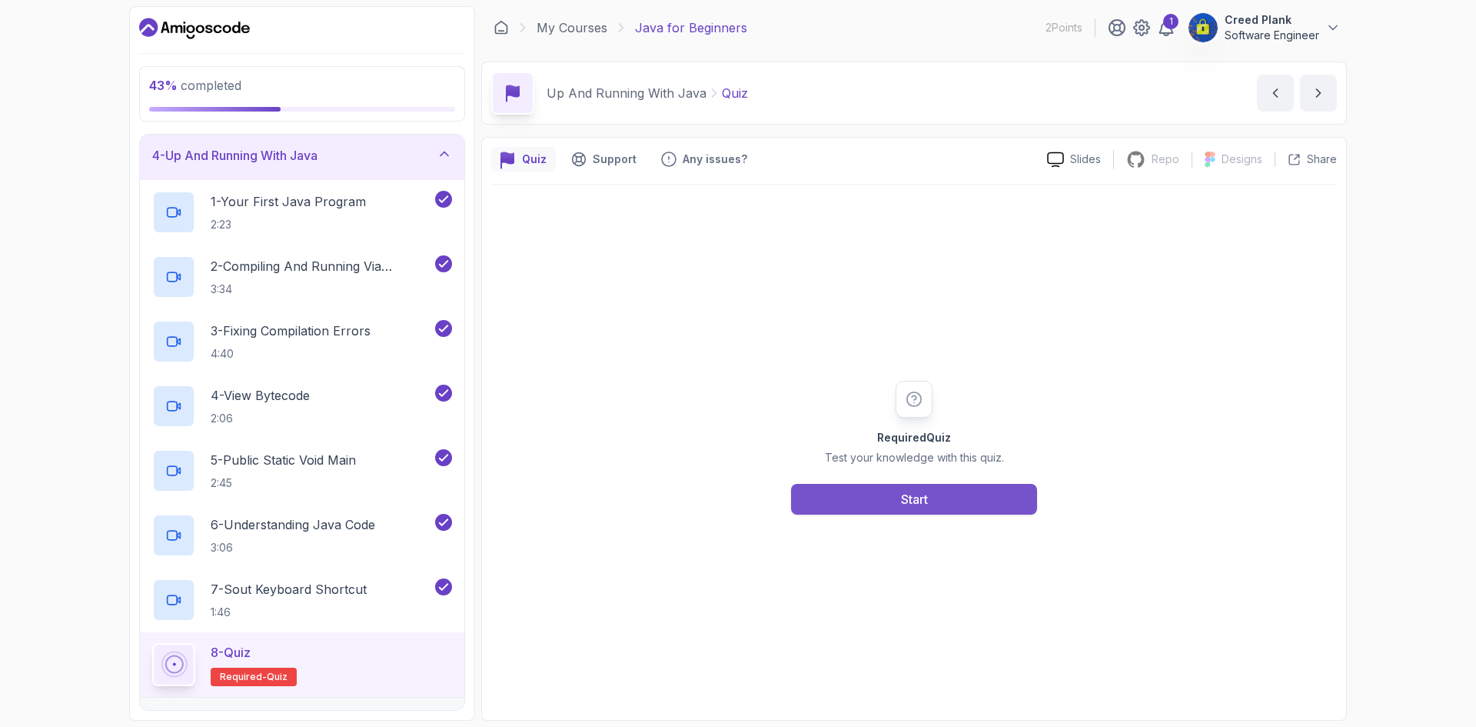
click at [927, 500] on div "Start" at bounding box center [914, 499] width 27 height 18
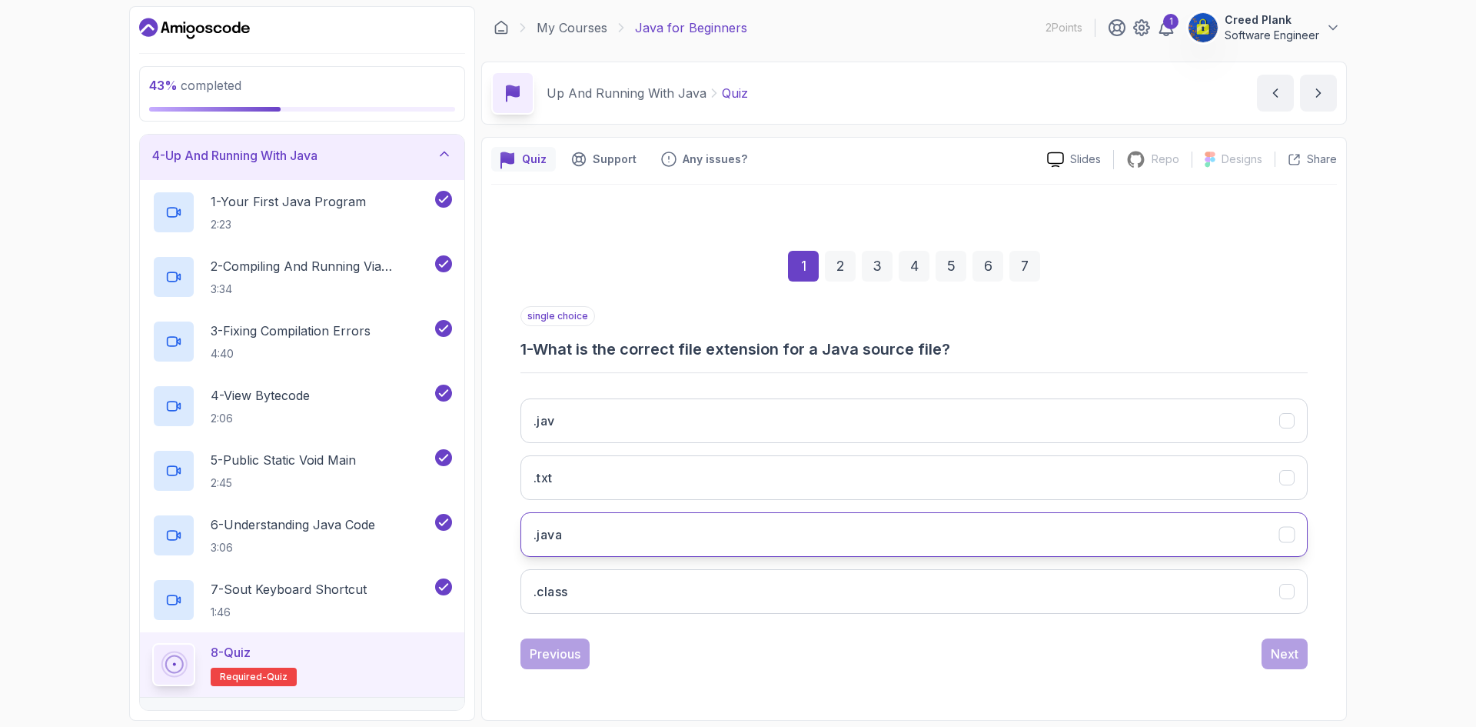
click at [827, 524] on button ".java" at bounding box center [914, 534] width 787 height 45
click at [1267, 646] on button "Next" at bounding box center [1285, 653] width 46 height 31
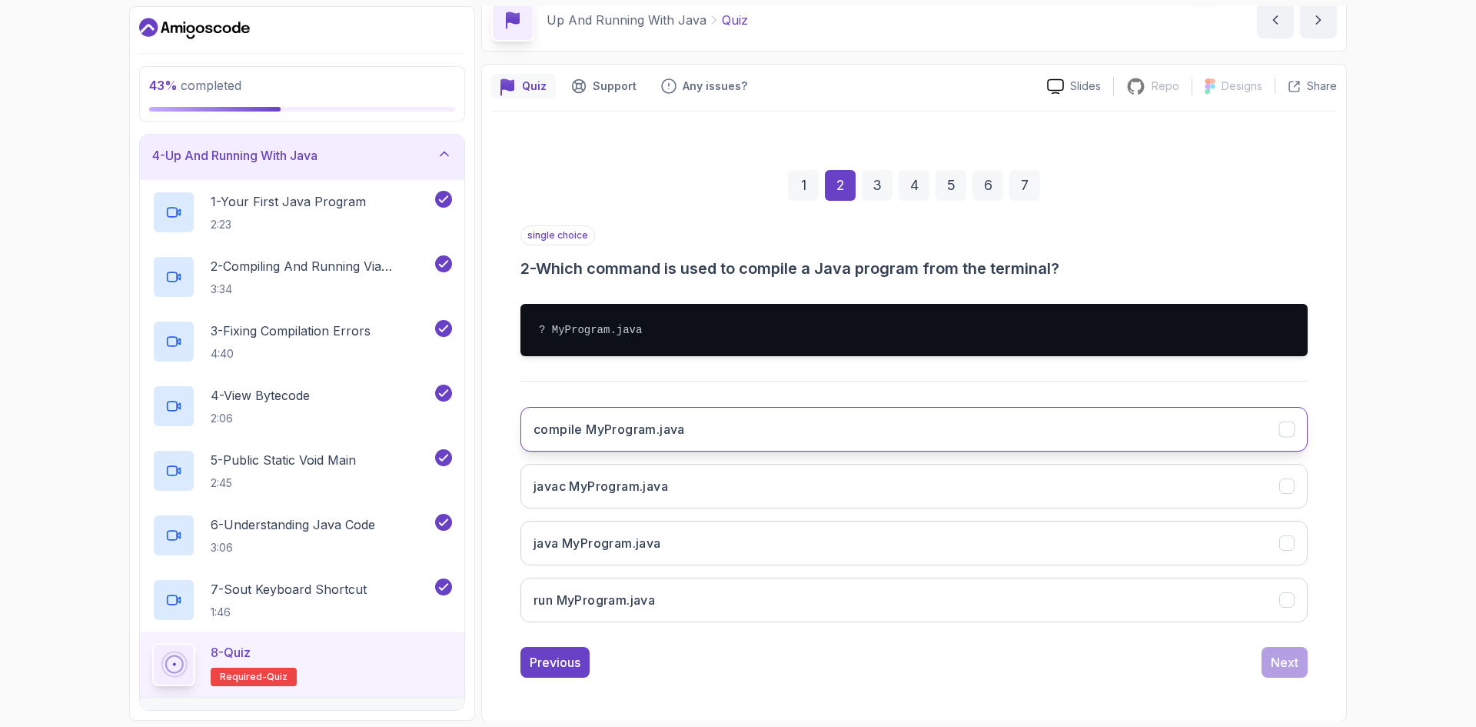
scroll to position [74, 0]
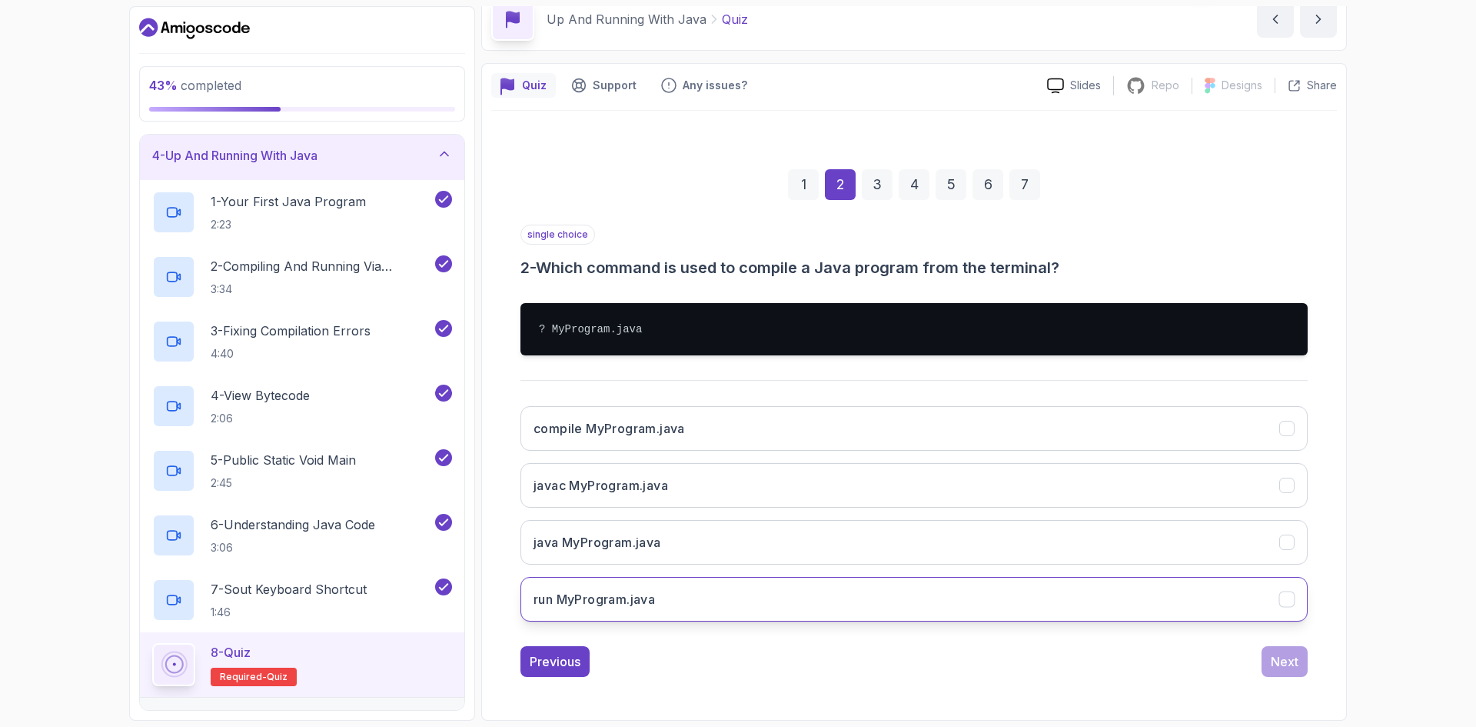
click at [959, 604] on button "run MyProgram.java" at bounding box center [914, 599] width 787 height 45
click at [1285, 663] on div "Next" at bounding box center [1285, 661] width 28 height 18
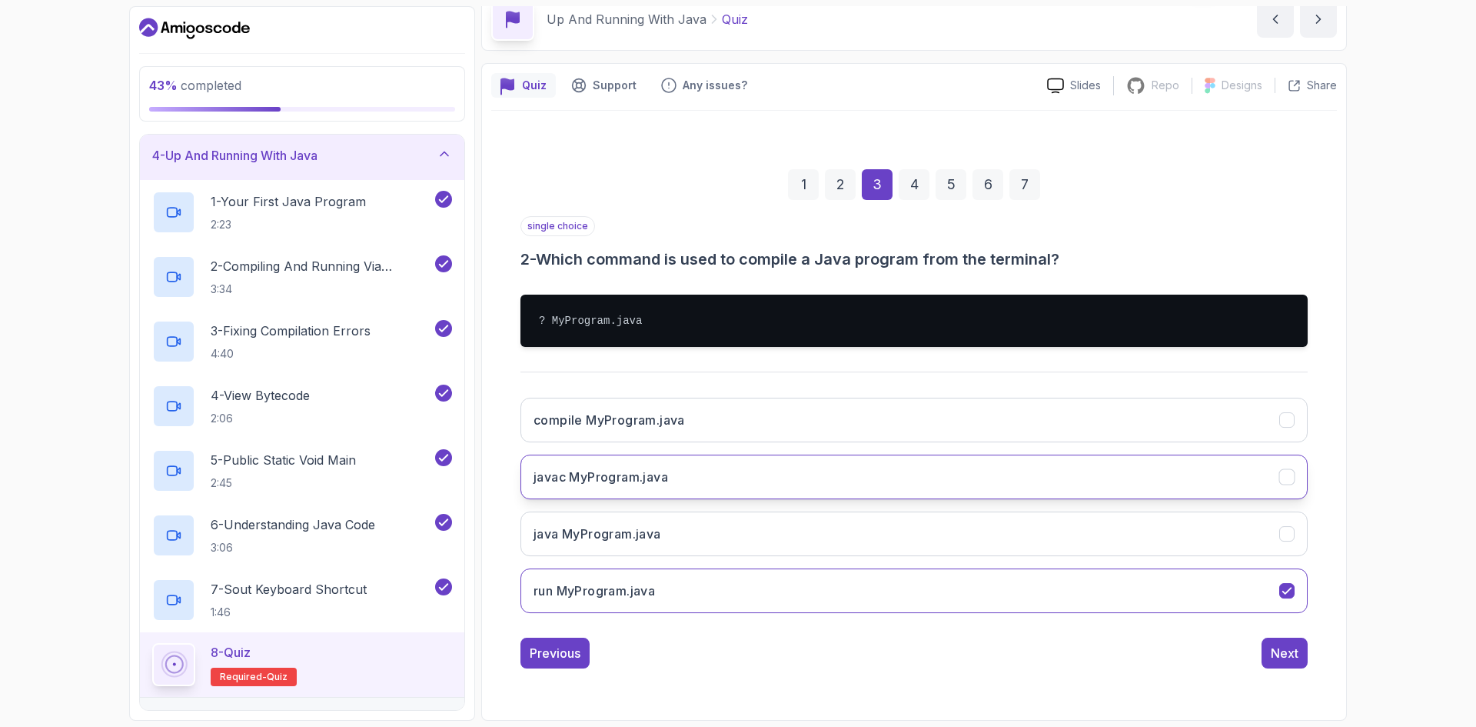
scroll to position [0, 0]
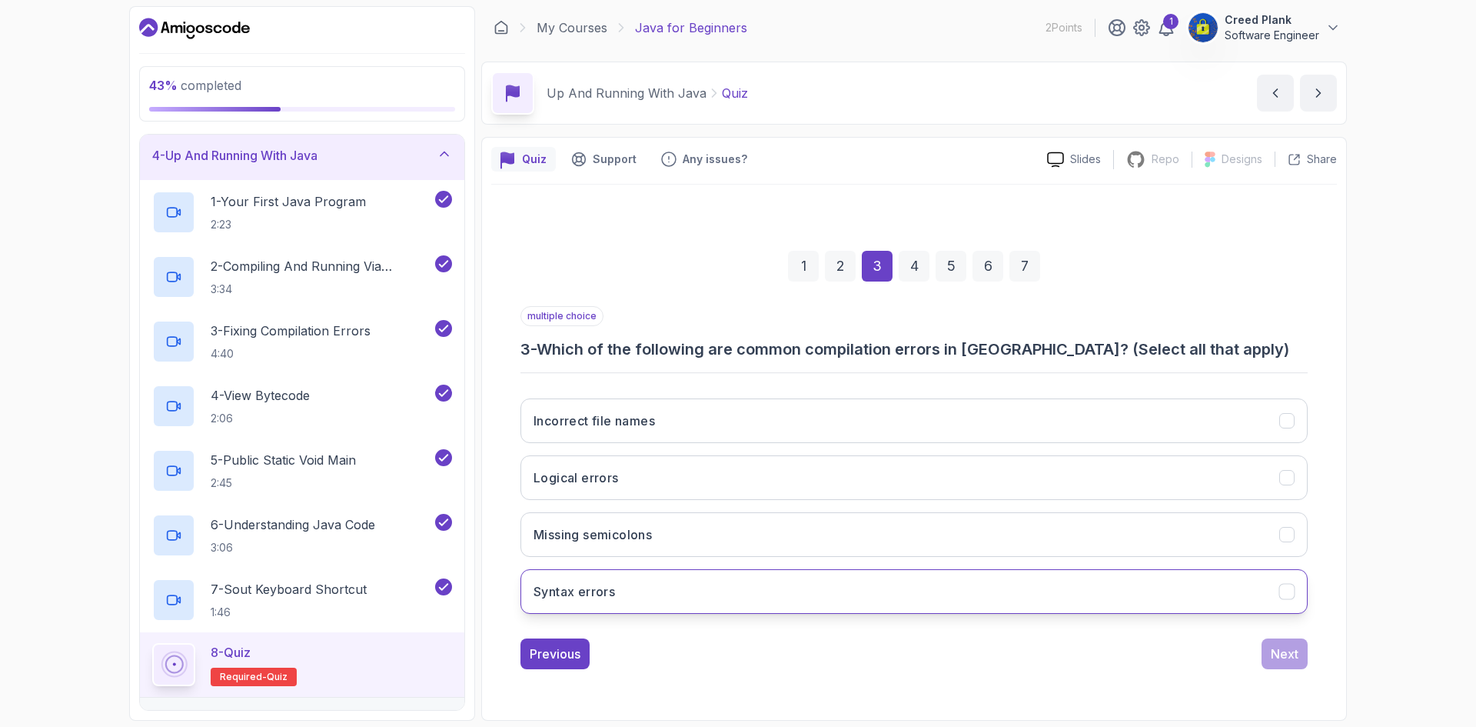
click at [772, 604] on button "Syntax errors" at bounding box center [914, 591] width 787 height 45
click at [1283, 652] on div "Next" at bounding box center [1285, 653] width 28 height 18
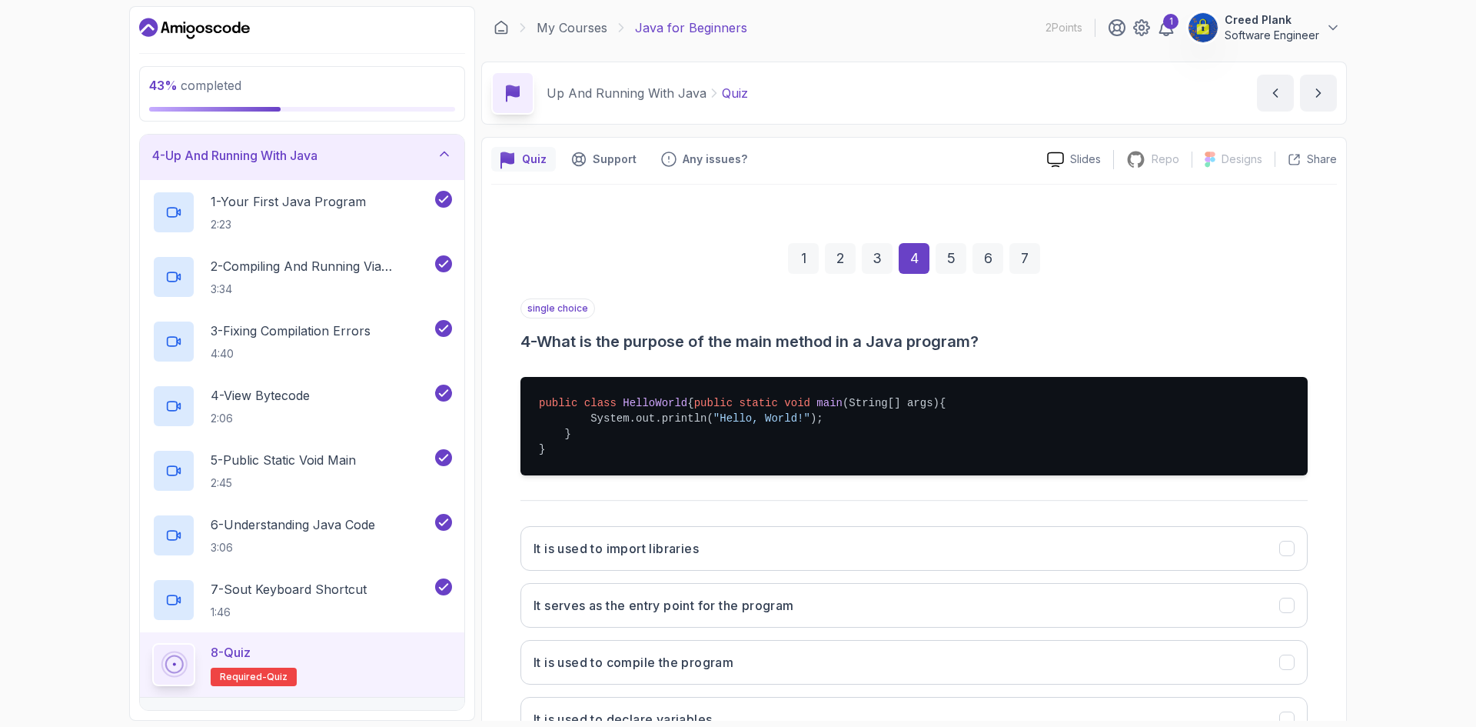
scroll to position [135, 0]
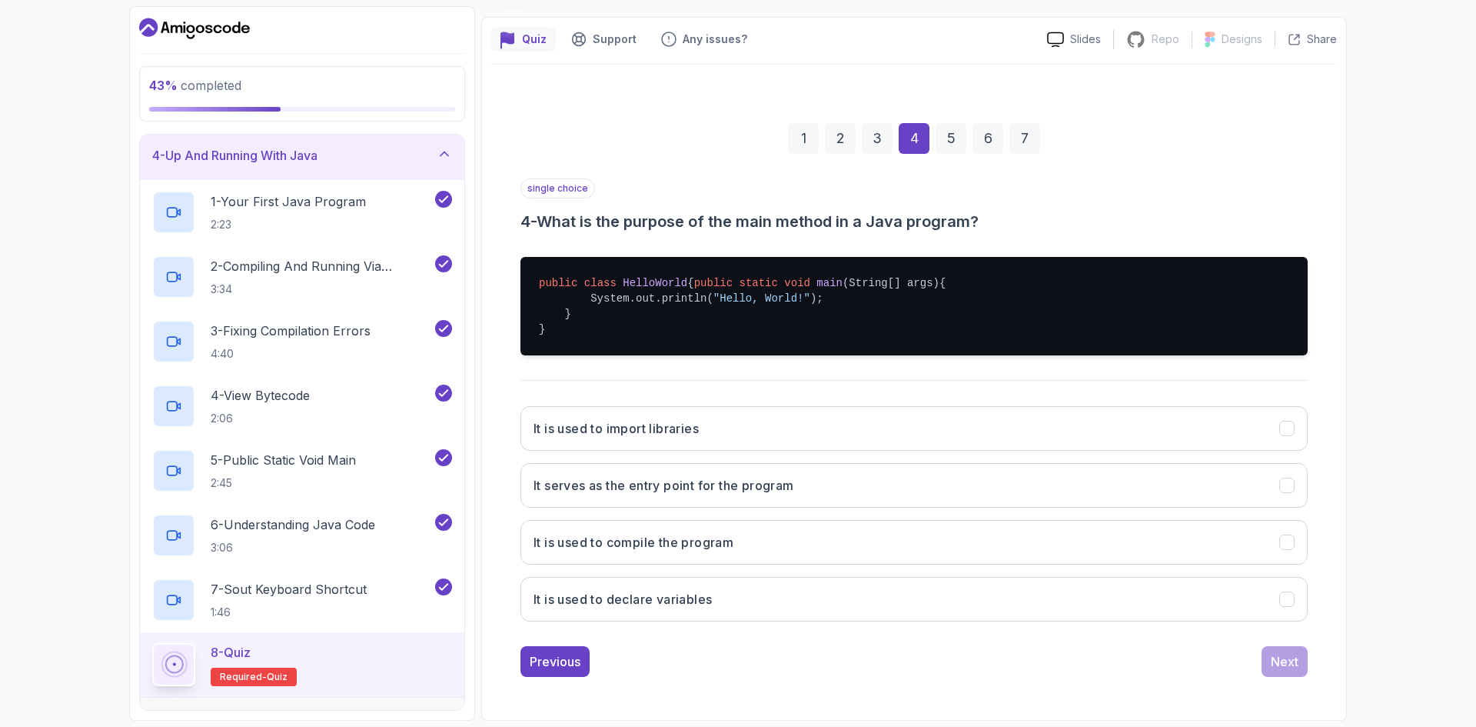
click at [858, 476] on button "It serves as the entry point for the program" at bounding box center [914, 485] width 787 height 45
click at [1270, 665] on button "Next" at bounding box center [1285, 661] width 46 height 31
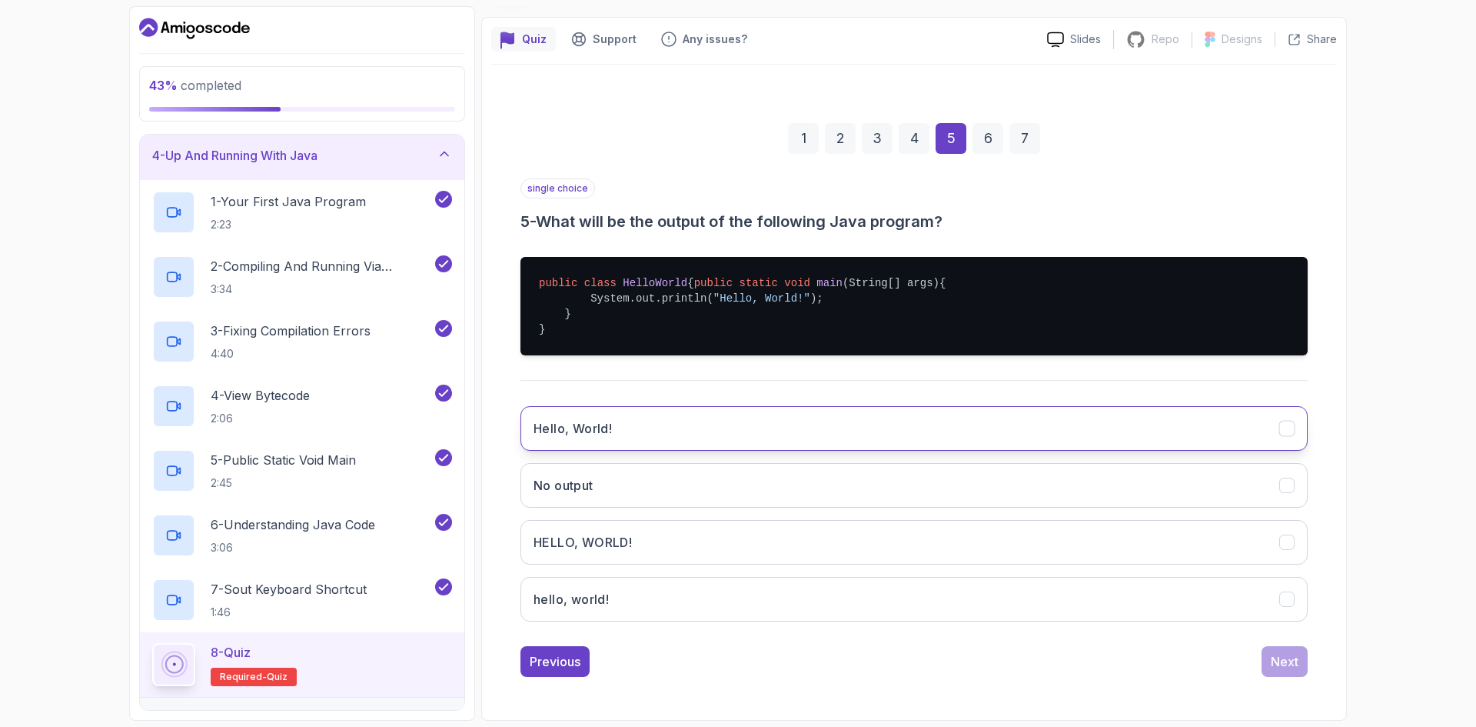
click at [814, 423] on button "Hello, World!" at bounding box center [914, 428] width 787 height 45
click at [1282, 656] on div "Next" at bounding box center [1285, 661] width 28 height 18
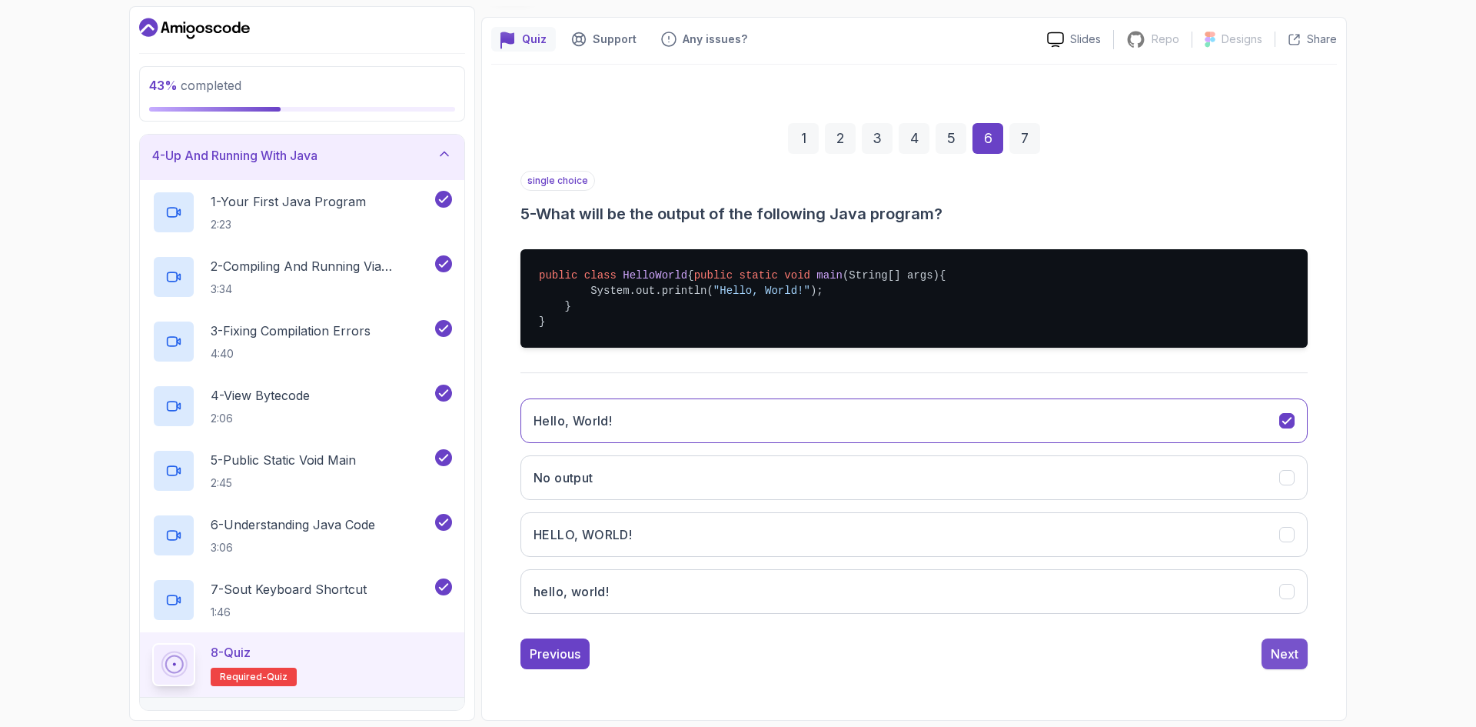
scroll to position [0, 0]
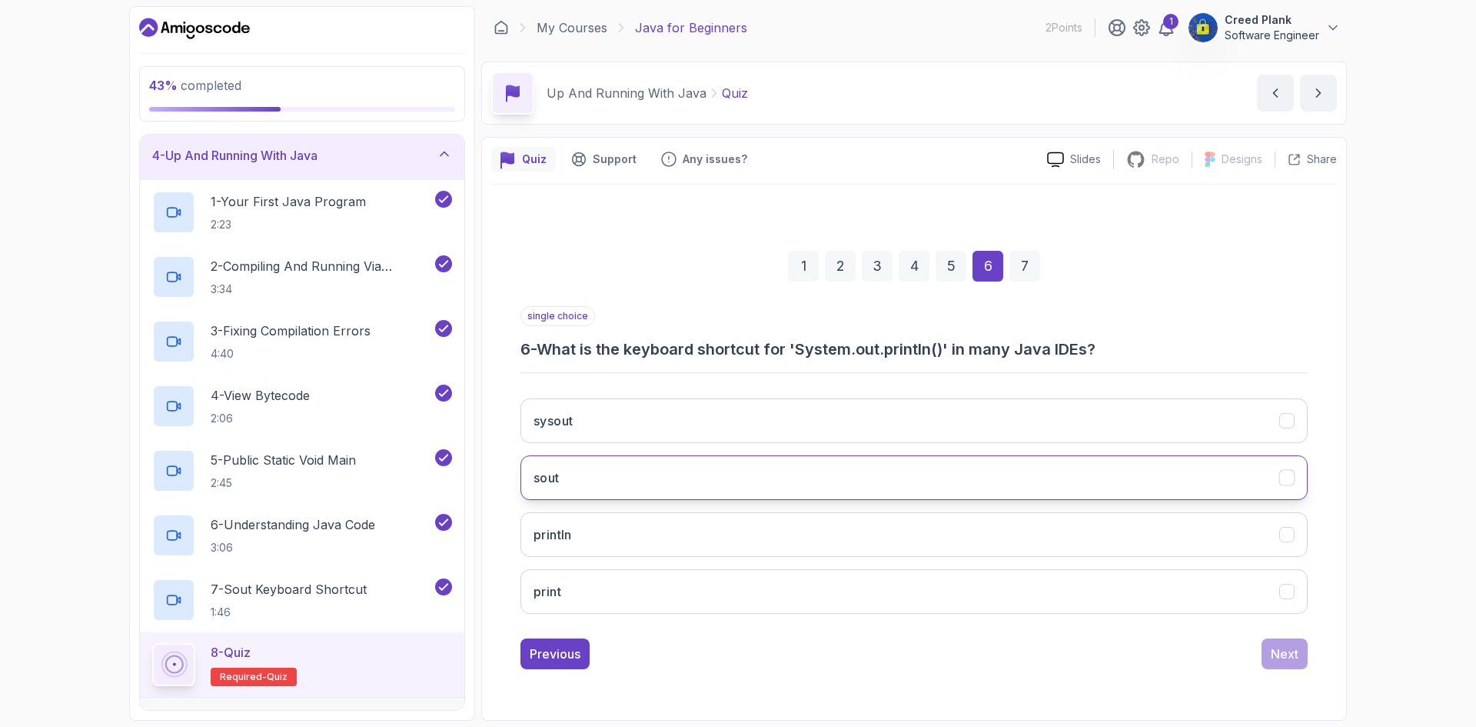
click at [832, 467] on button "sout" at bounding box center [914, 477] width 787 height 45
click at [1280, 657] on div "Next" at bounding box center [1285, 653] width 28 height 18
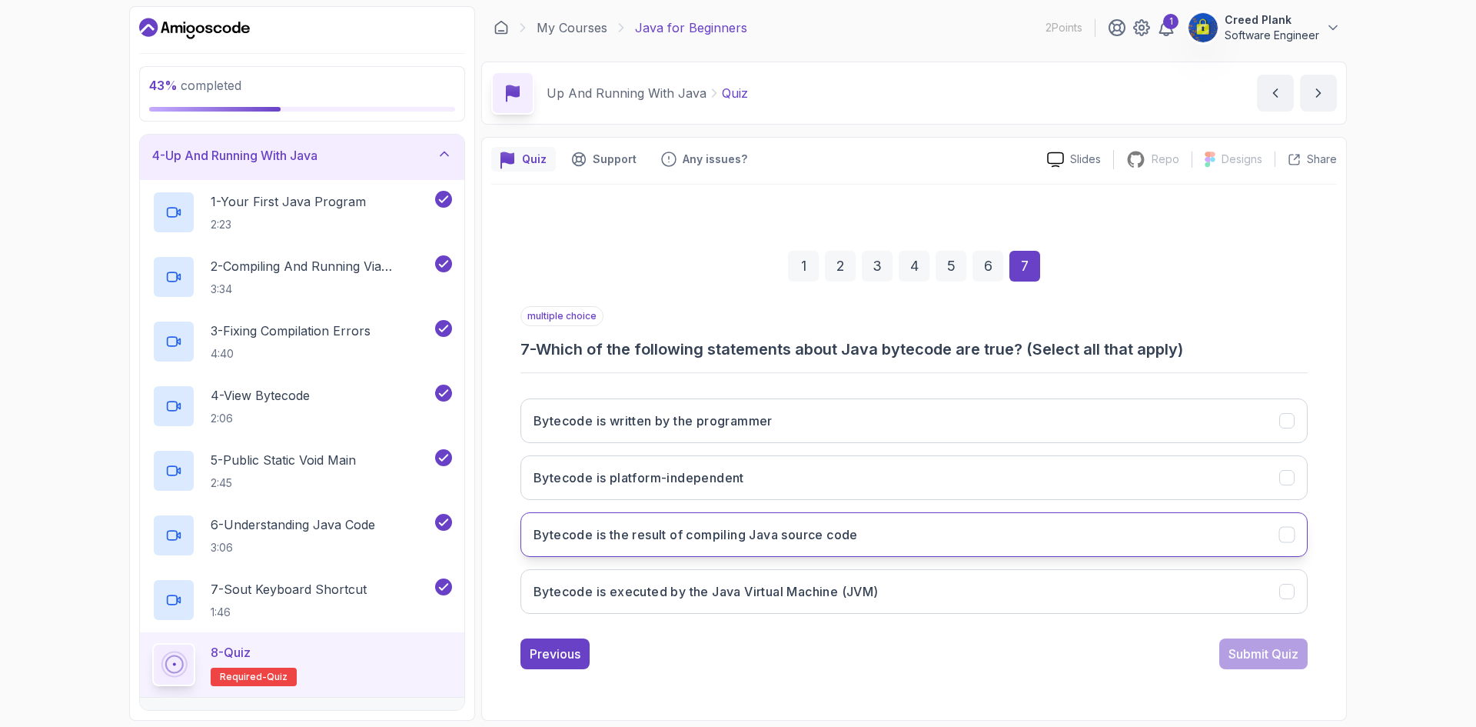
click at [880, 549] on button "Bytecode is the result of compiling Java source code" at bounding box center [914, 534] width 787 height 45
click at [1270, 649] on div "Submit Quiz" at bounding box center [1264, 653] width 70 height 18
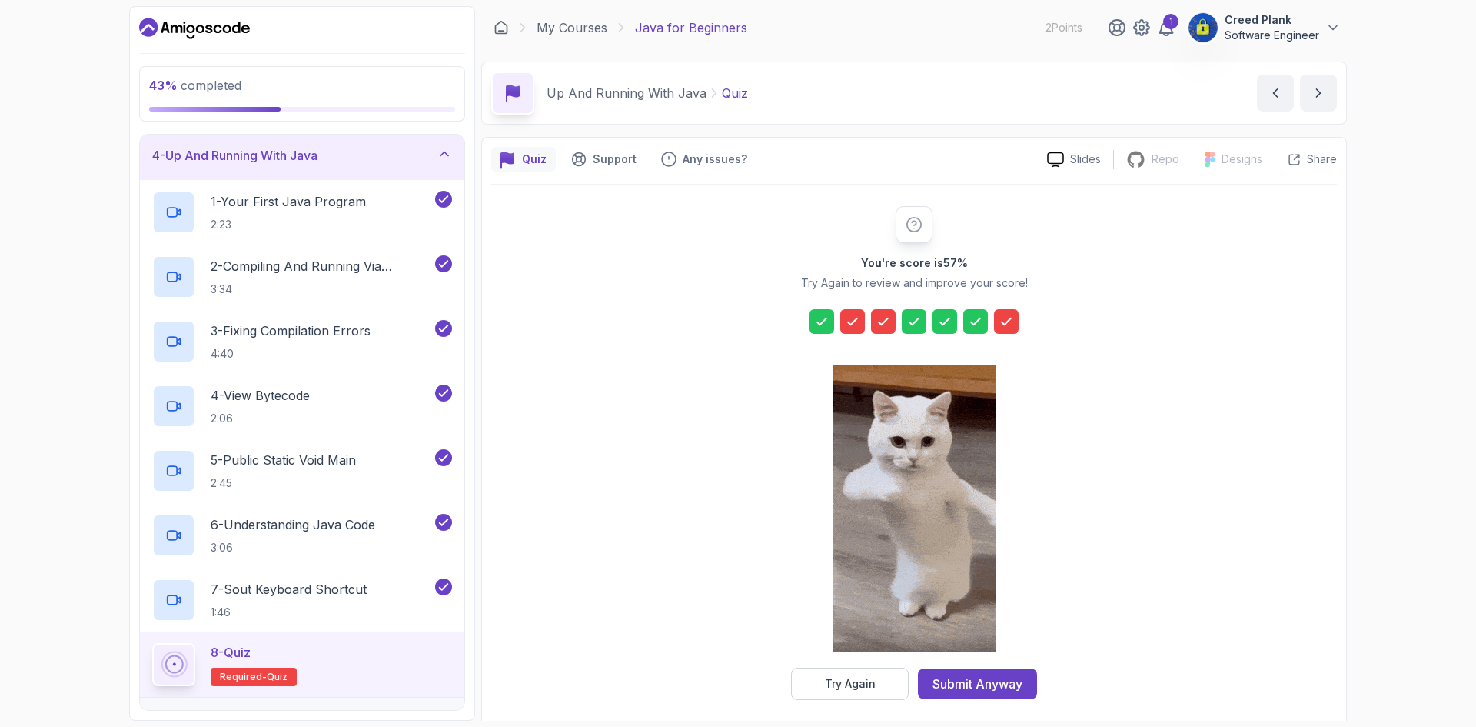
scroll to position [11, 0]
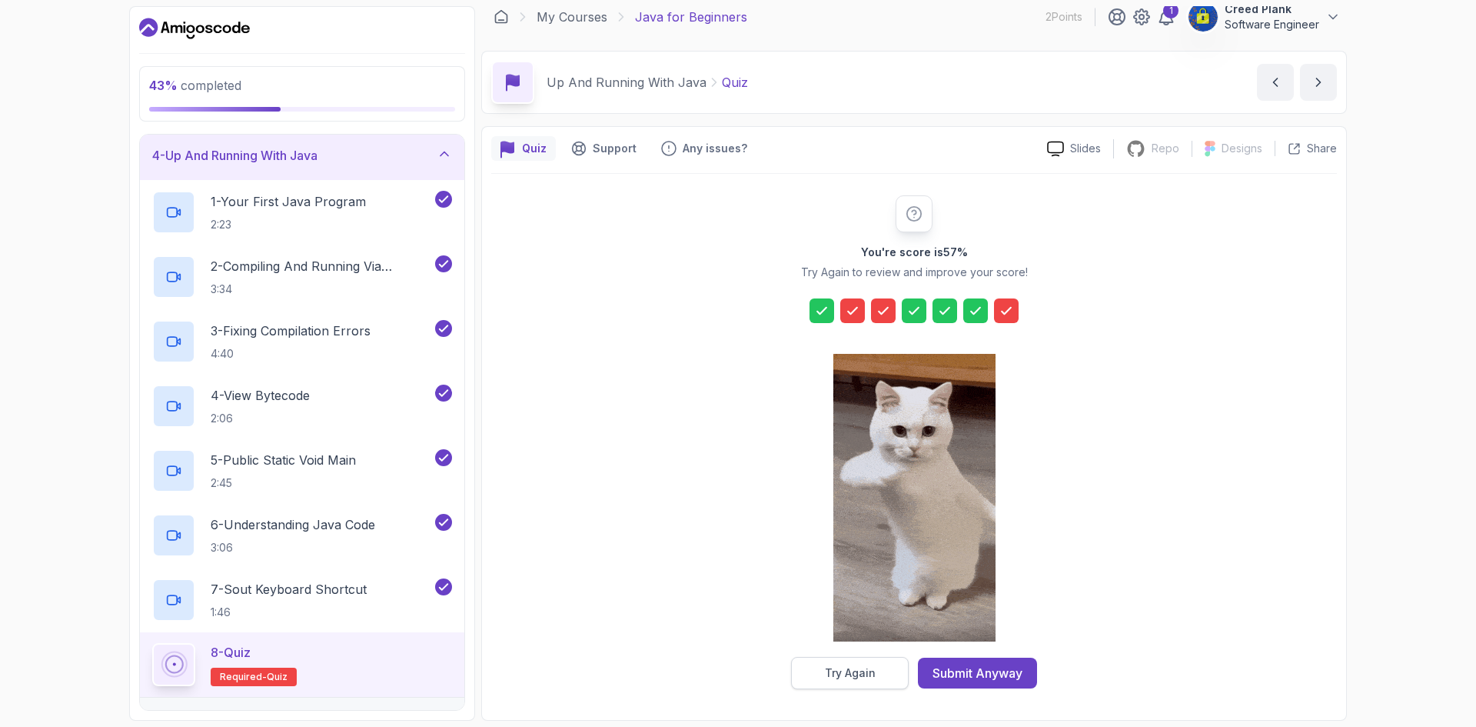
click at [846, 664] on button "Try Again" at bounding box center [850, 673] width 118 height 32
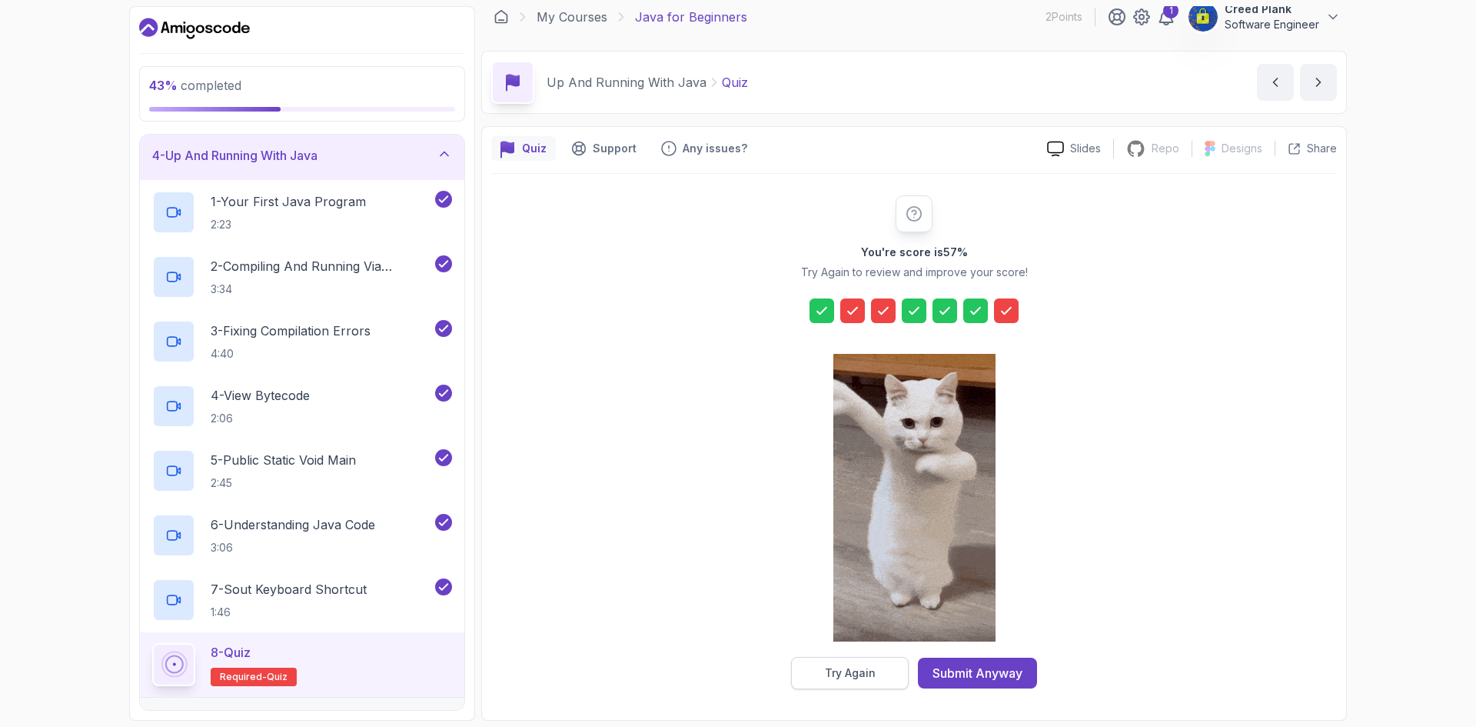
scroll to position [0, 0]
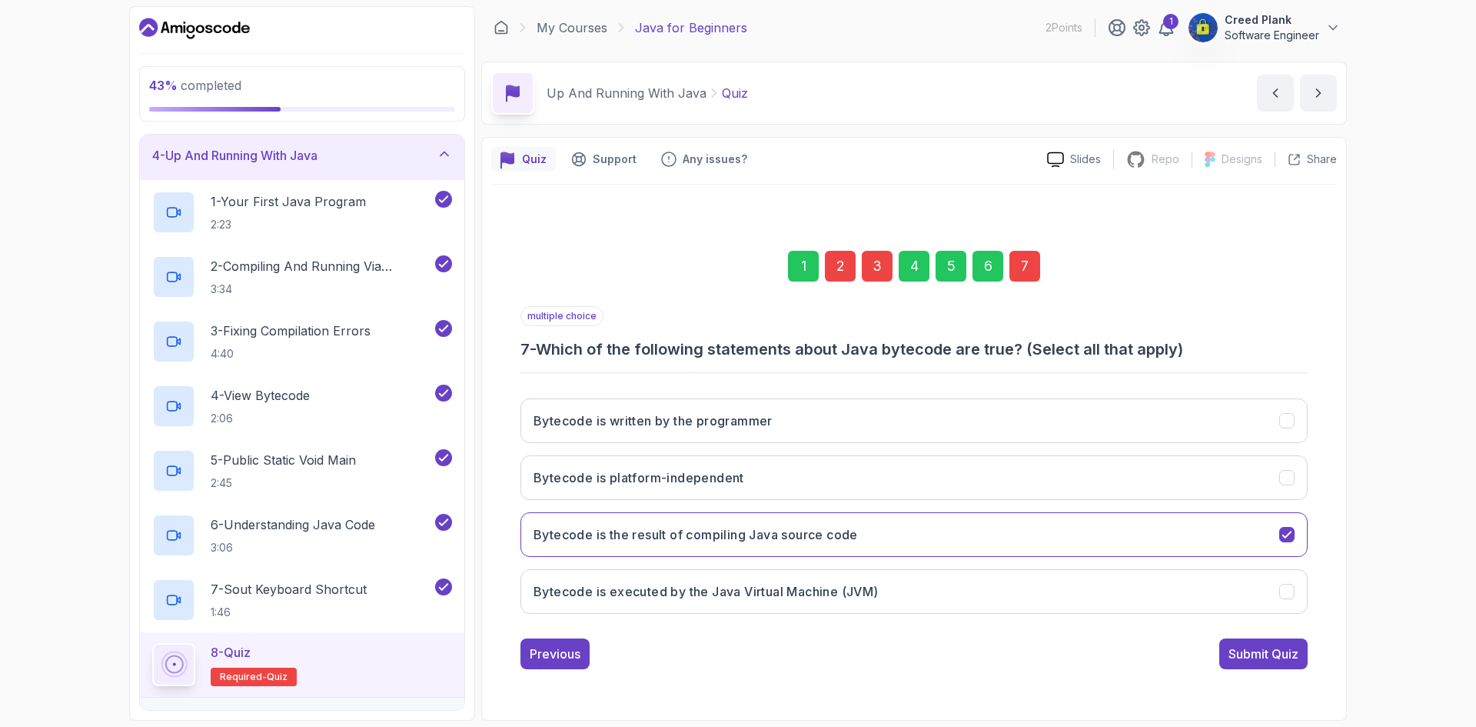
click at [846, 265] on div "2" at bounding box center [840, 266] width 31 height 31
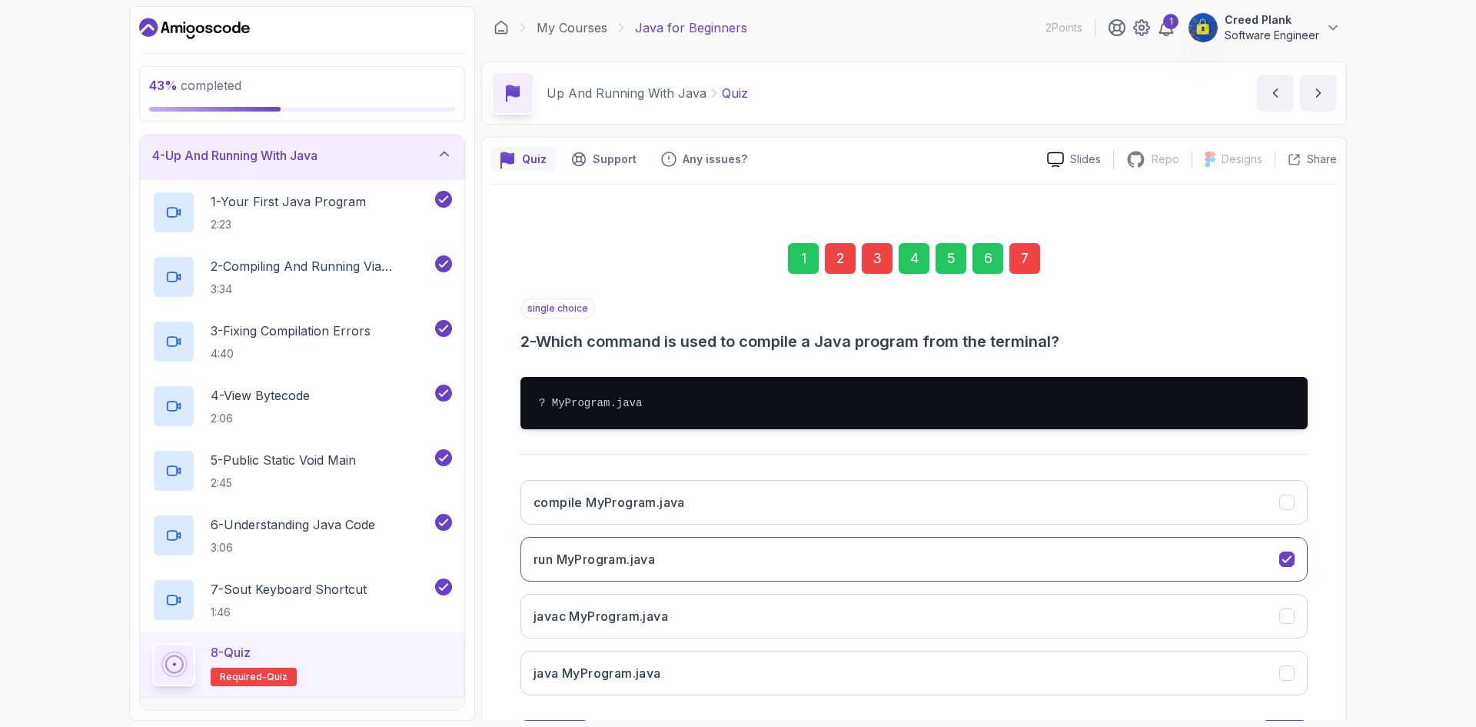
scroll to position [74, 0]
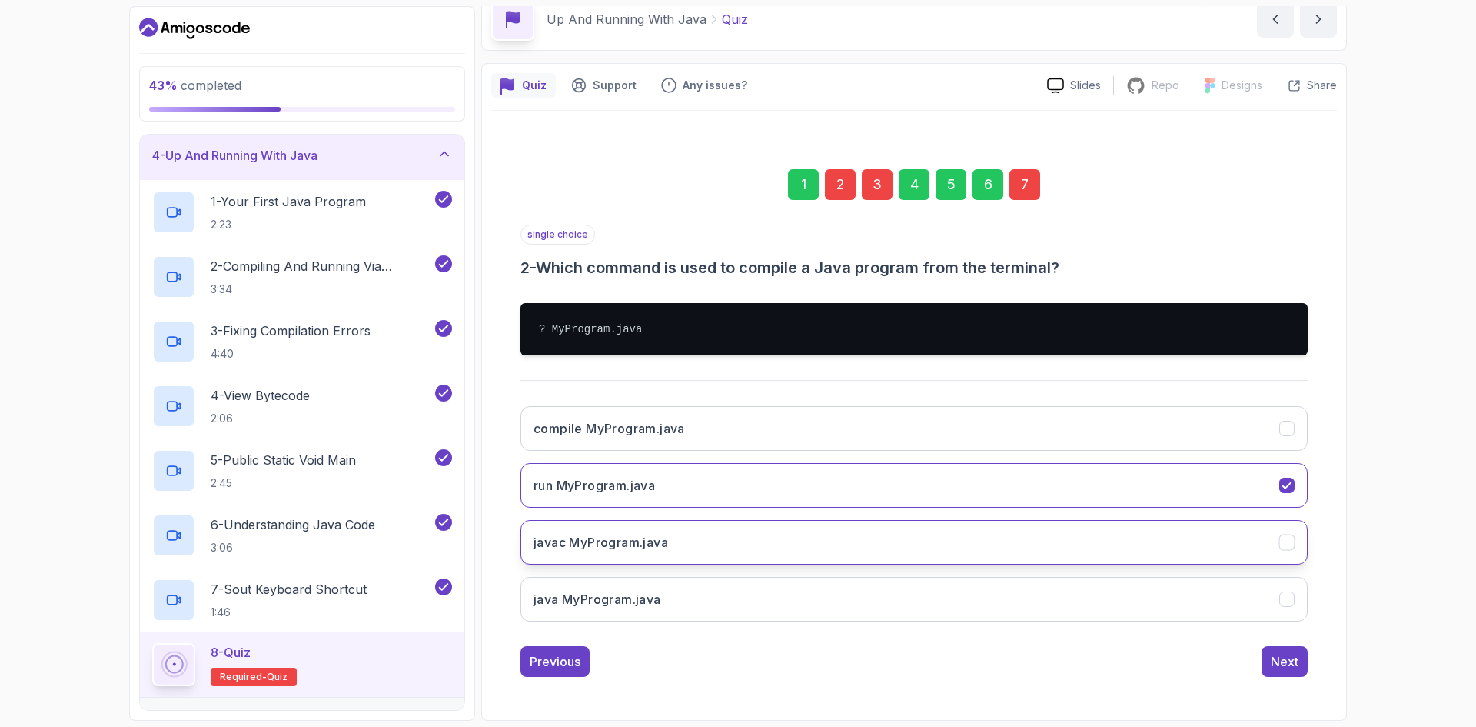
click at [877, 538] on button "javac MyProgram.java" at bounding box center [914, 542] width 787 height 45
click at [884, 195] on div "3" at bounding box center [877, 184] width 31 height 31
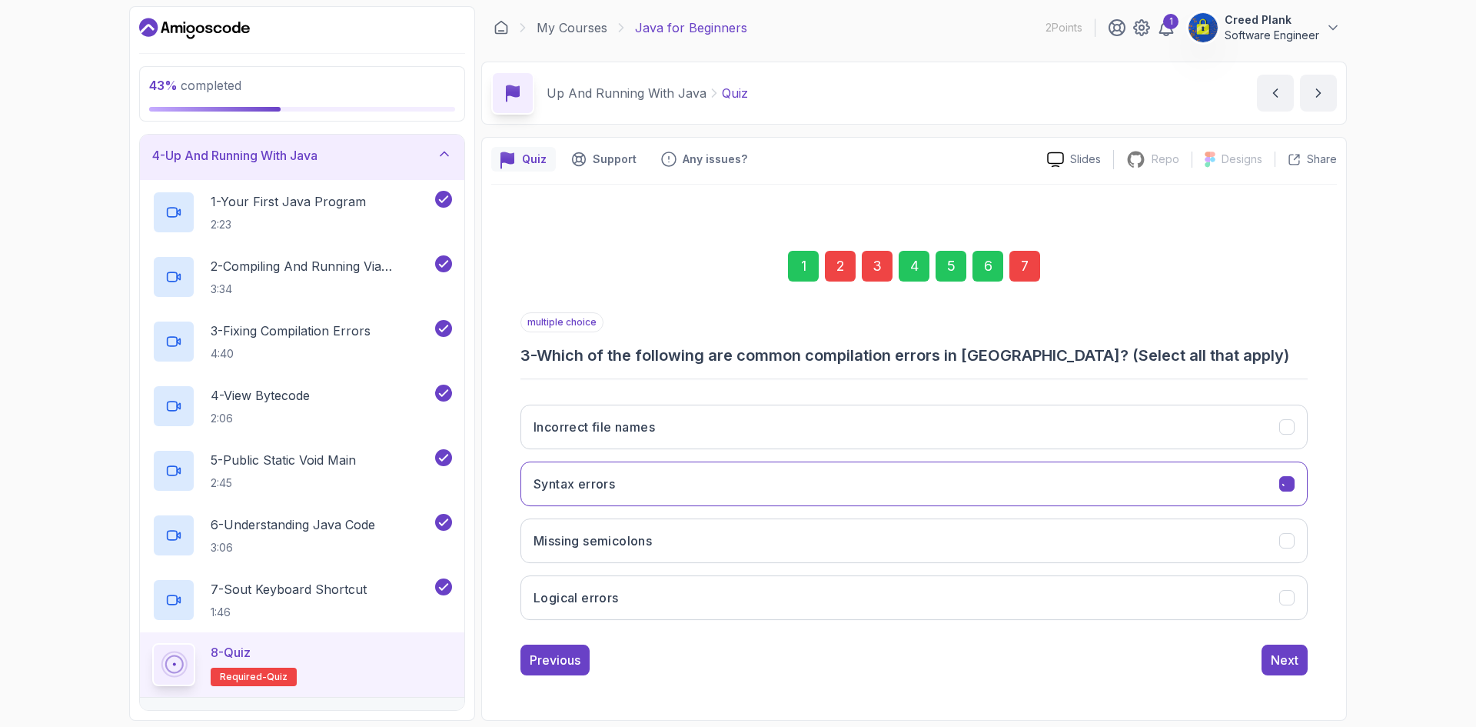
scroll to position [0, 0]
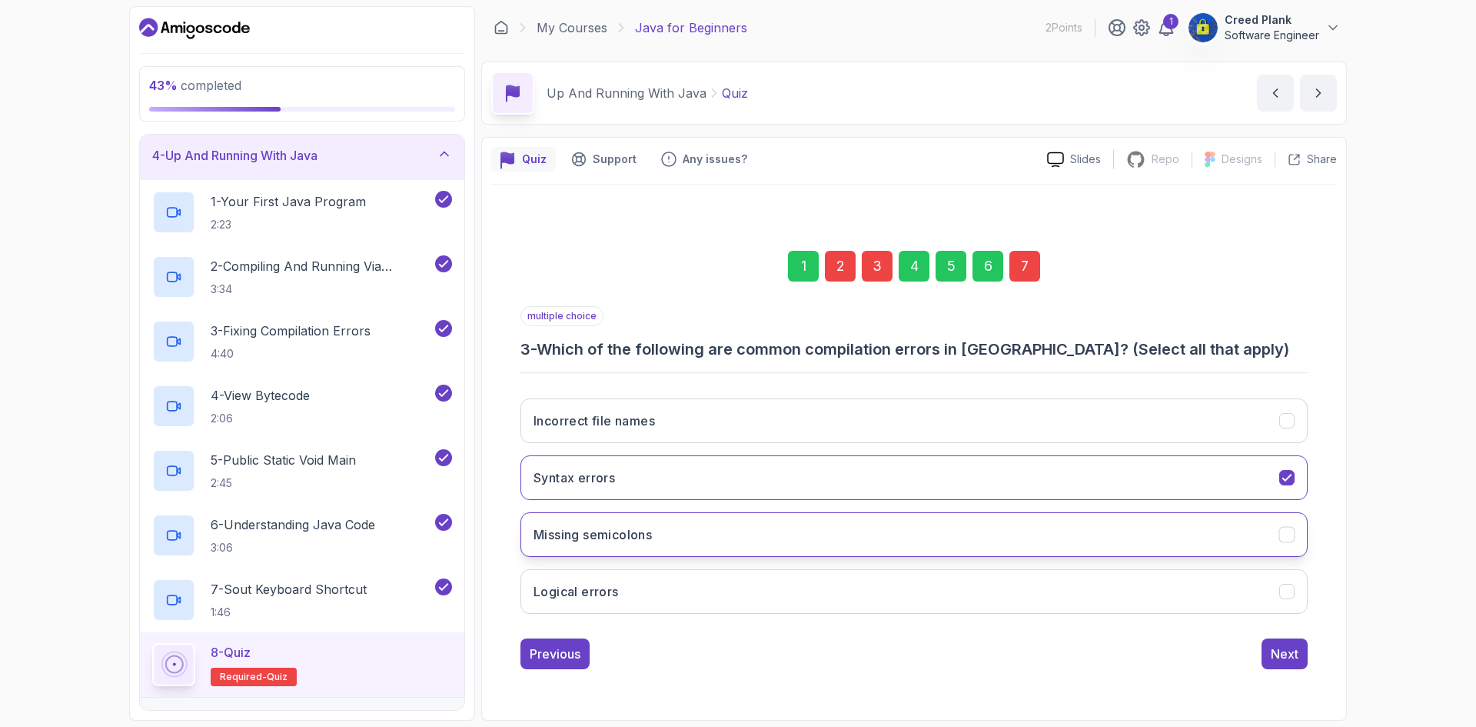
click at [901, 531] on button "Missing semicolons" at bounding box center [914, 534] width 787 height 45
click at [1103, 544] on button "Missing semicolons" at bounding box center [914, 534] width 787 height 45
click at [1123, 535] on button "Missing semicolons" at bounding box center [914, 534] width 787 height 45
click at [1114, 592] on button "Logical errors" at bounding box center [914, 591] width 787 height 45
click at [1021, 264] on div "7" at bounding box center [1025, 266] width 31 height 31
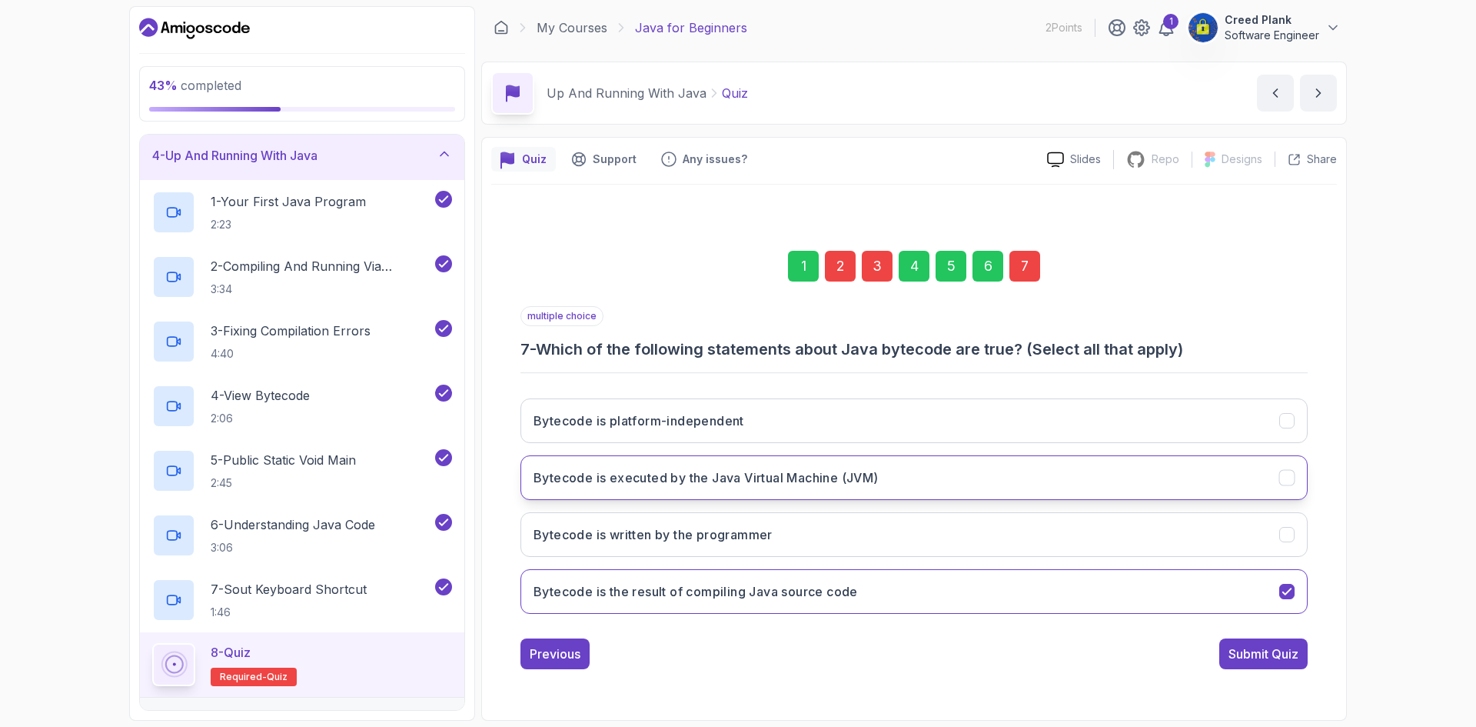
click at [879, 478] on h3 "Bytecode is executed by the Java Virtual Machine (JVM)" at bounding box center [706, 477] width 345 height 18
click at [1260, 651] on div "Submit Quiz" at bounding box center [1264, 653] width 70 height 18
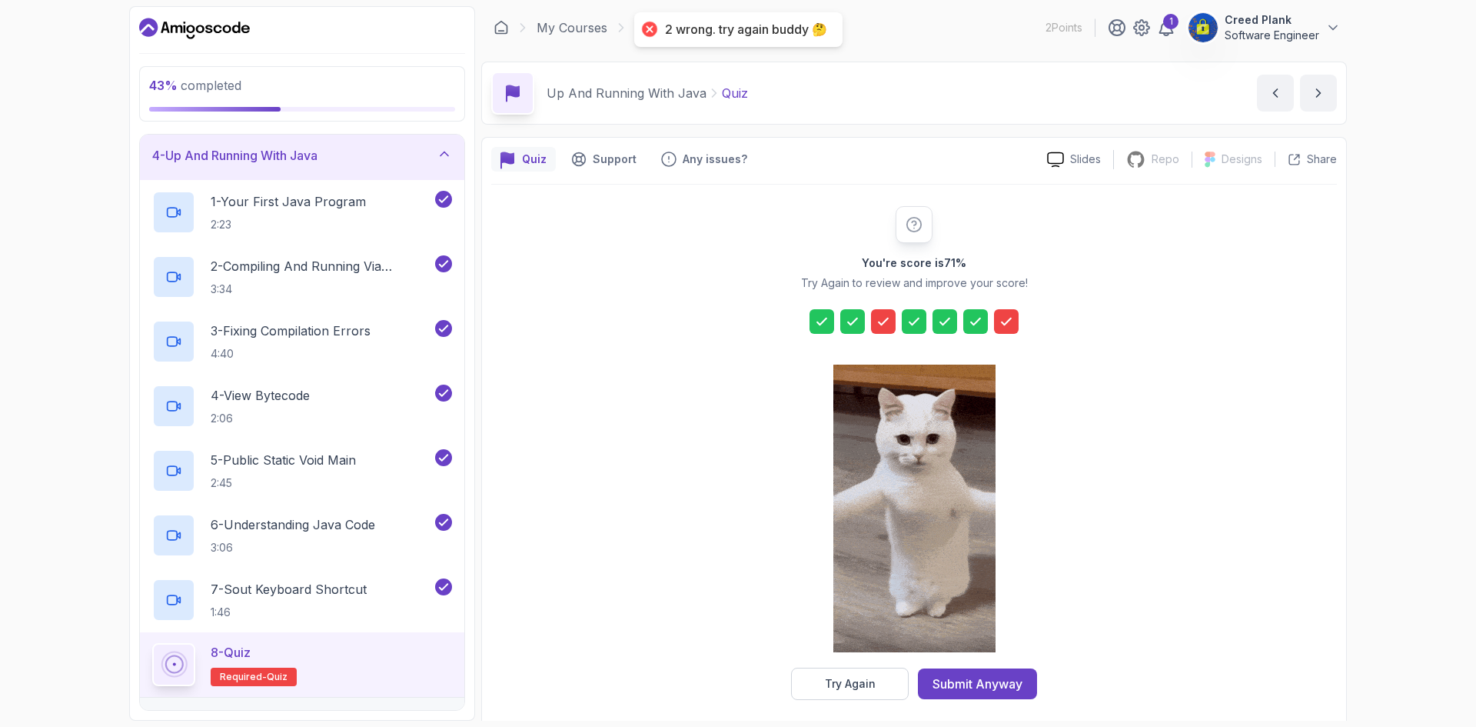
click at [821, 684] on button "Try Again" at bounding box center [850, 683] width 118 height 32
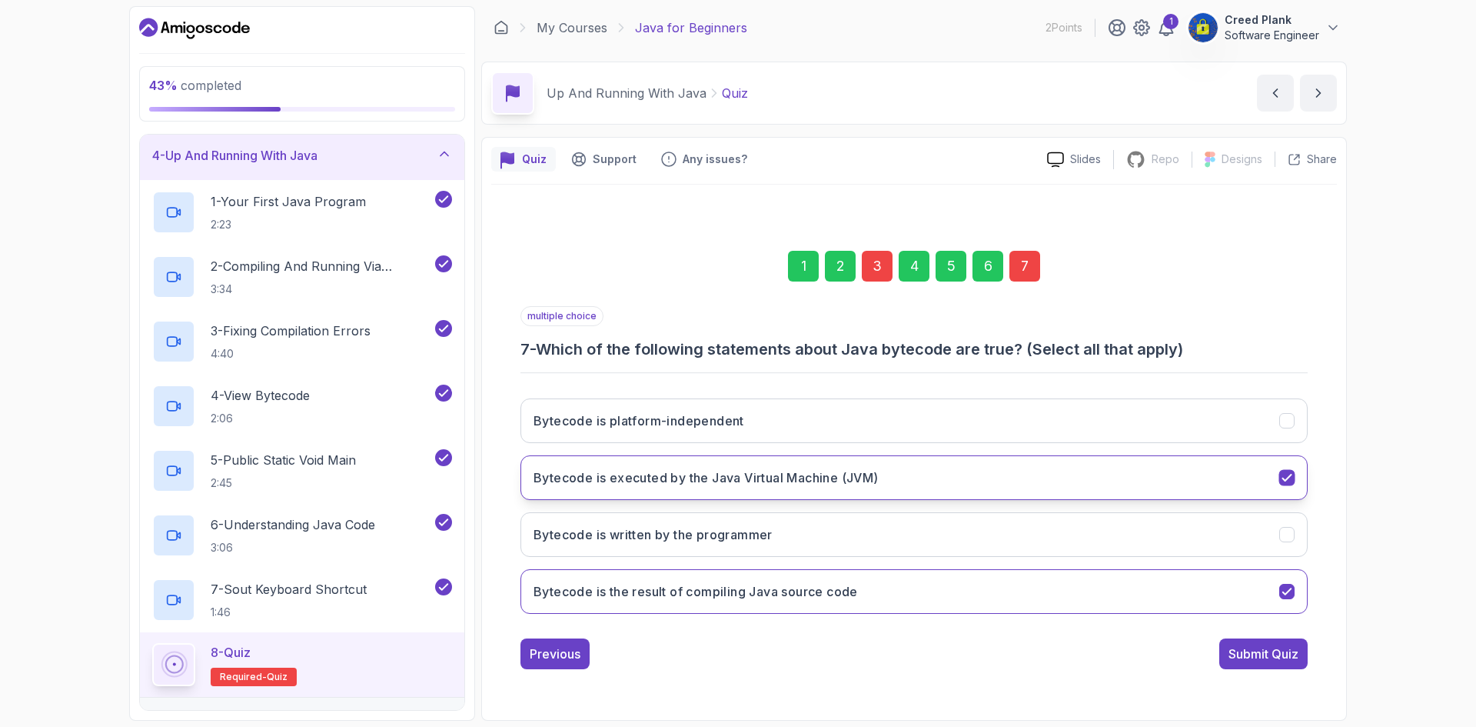
click at [958, 466] on button "Bytecode is executed by the Java Virtual Machine (JVM)" at bounding box center [914, 477] width 787 height 45
click at [970, 584] on button "Bytecode is the result of compiling Java source code" at bounding box center [914, 591] width 787 height 45
click at [988, 478] on button "Bytecode is executed by the Java Virtual Machine (JVM)" at bounding box center [914, 477] width 787 height 45
click at [1289, 647] on div "Submit Quiz" at bounding box center [1264, 653] width 70 height 18
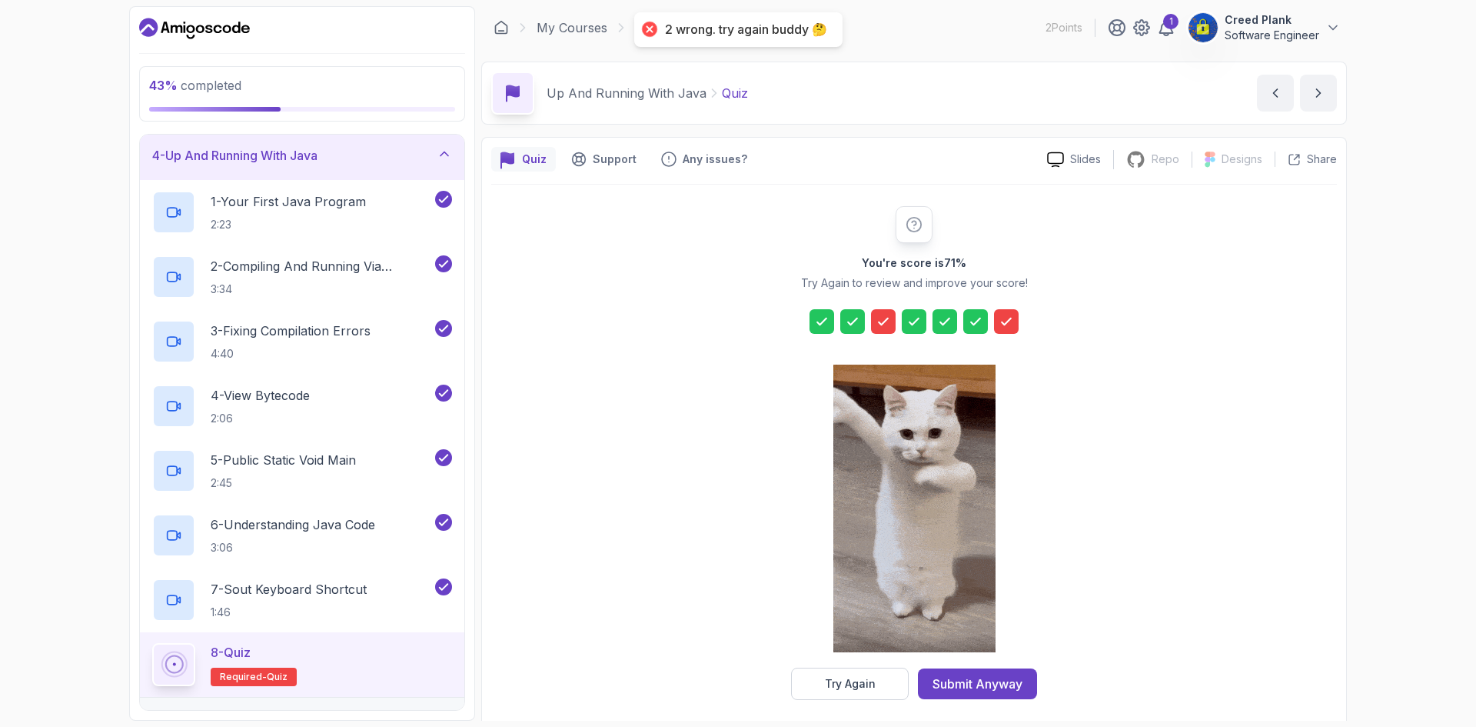
click at [996, 324] on div at bounding box center [1006, 321] width 25 height 25
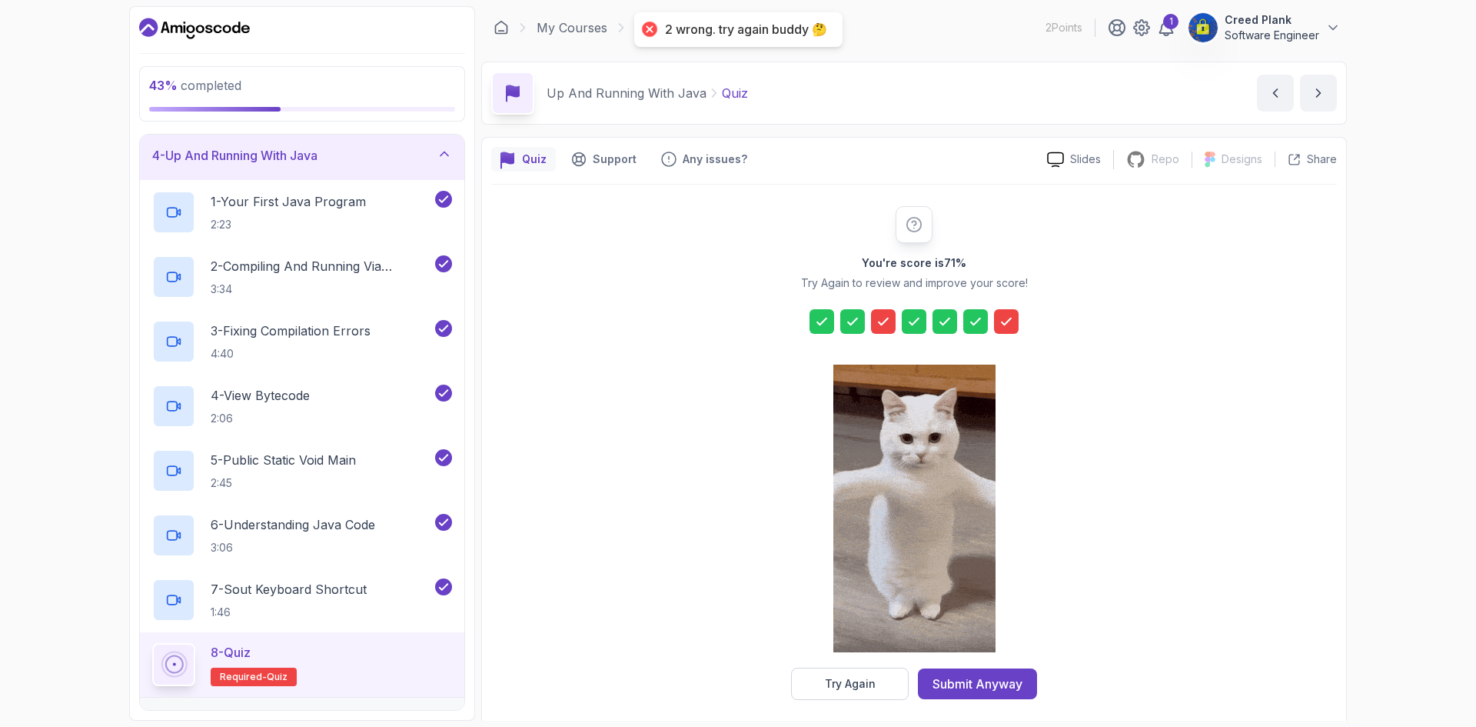
click at [1008, 325] on icon at bounding box center [1006, 321] width 15 height 15
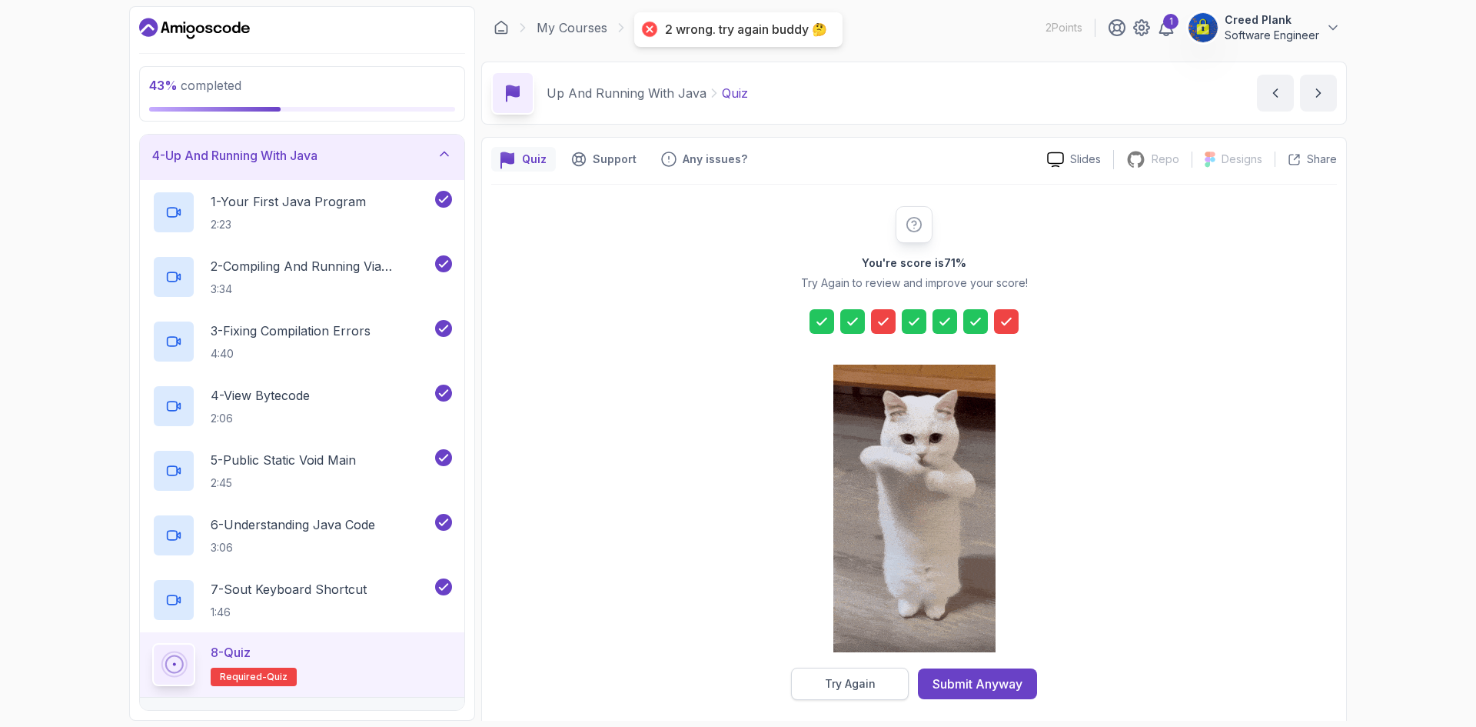
click at [880, 683] on button "Try Again" at bounding box center [850, 683] width 118 height 32
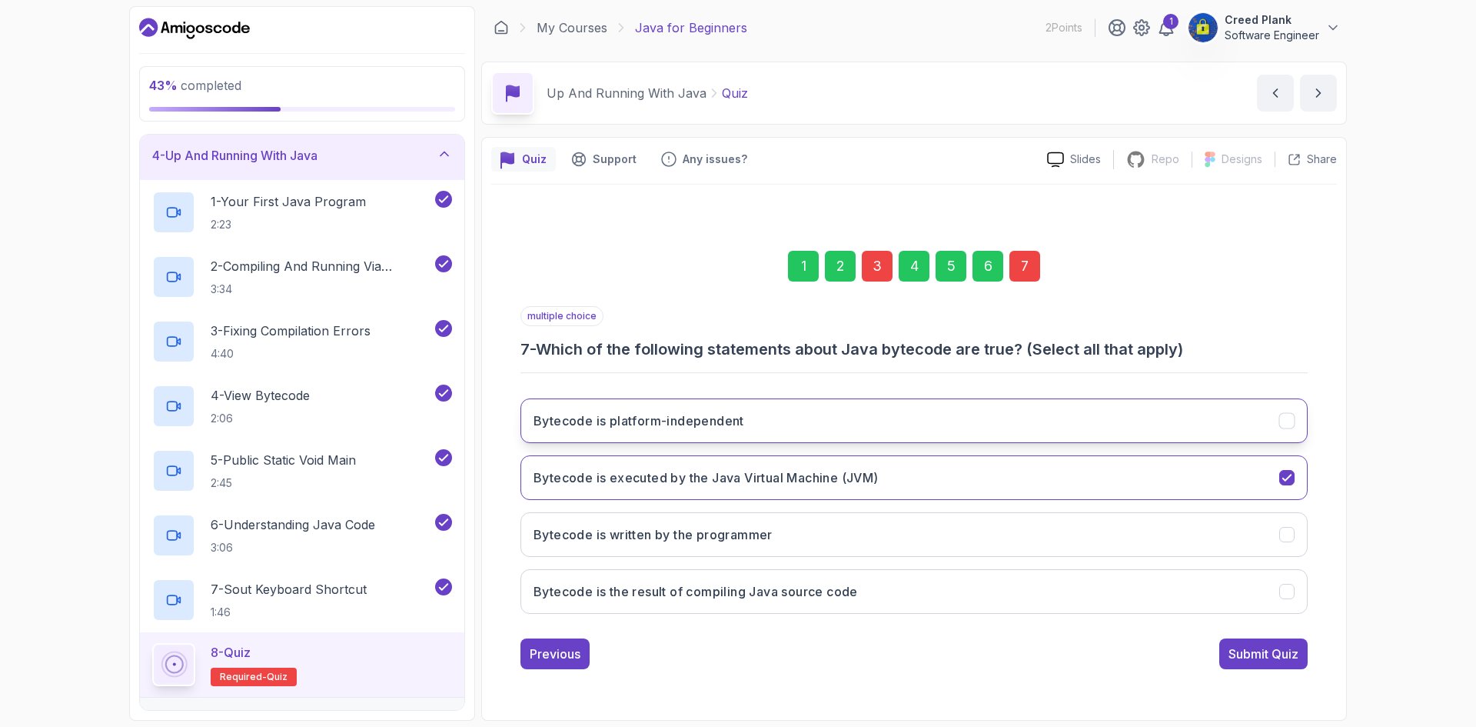
click at [821, 424] on button "Bytecode is platform-independent" at bounding box center [914, 420] width 787 height 45
click at [1187, 538] on button "Bytecode is written by the programmer" at bounding box center [914, 534] width 787 height 45
click at [1232, 581] on button "Bytecode is the result of compiling Java source code" at bounding box center [914, 591] width 787 height 45
click at [1275, 652] on div "Submit Quiz" at bounding box center [1264, 653] width 70 height 18
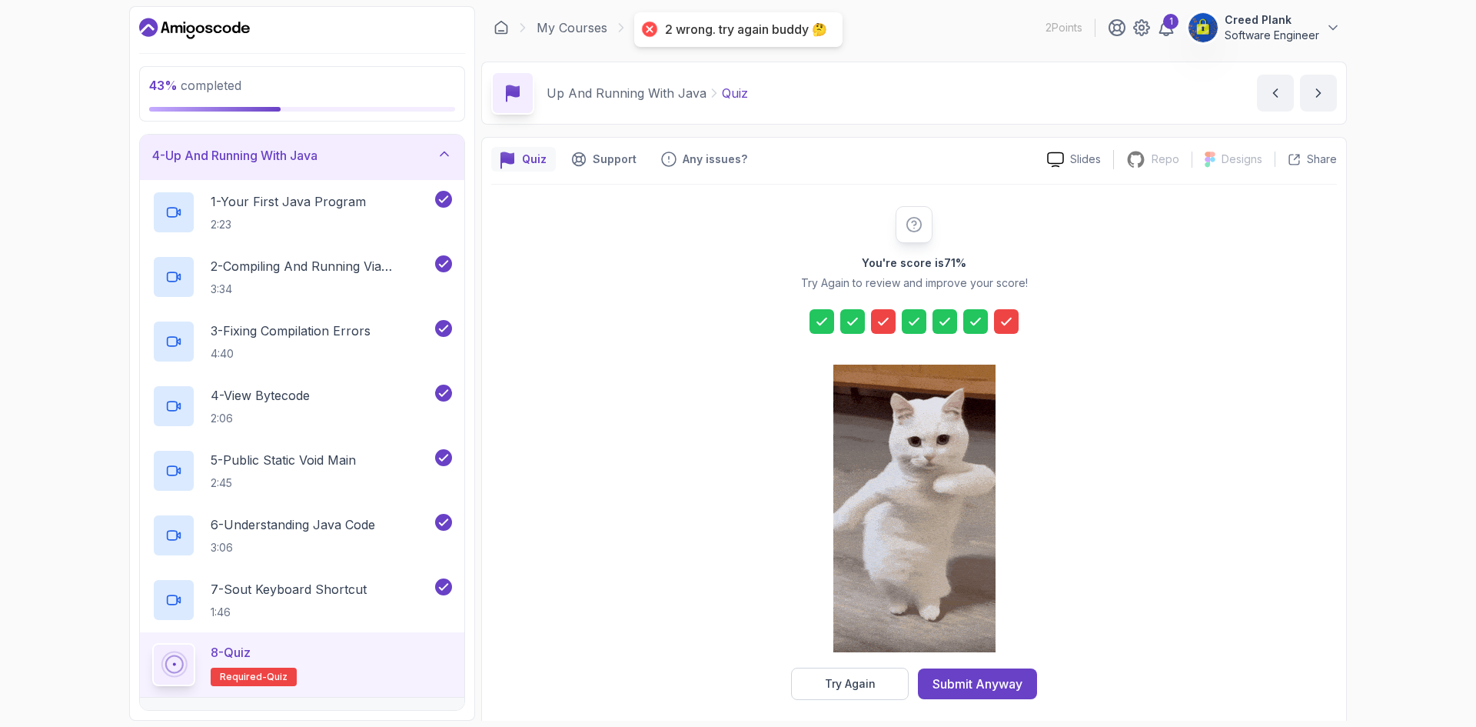
click at [880, 325] on icon at bounding box center [883, 321] width 15 height 15
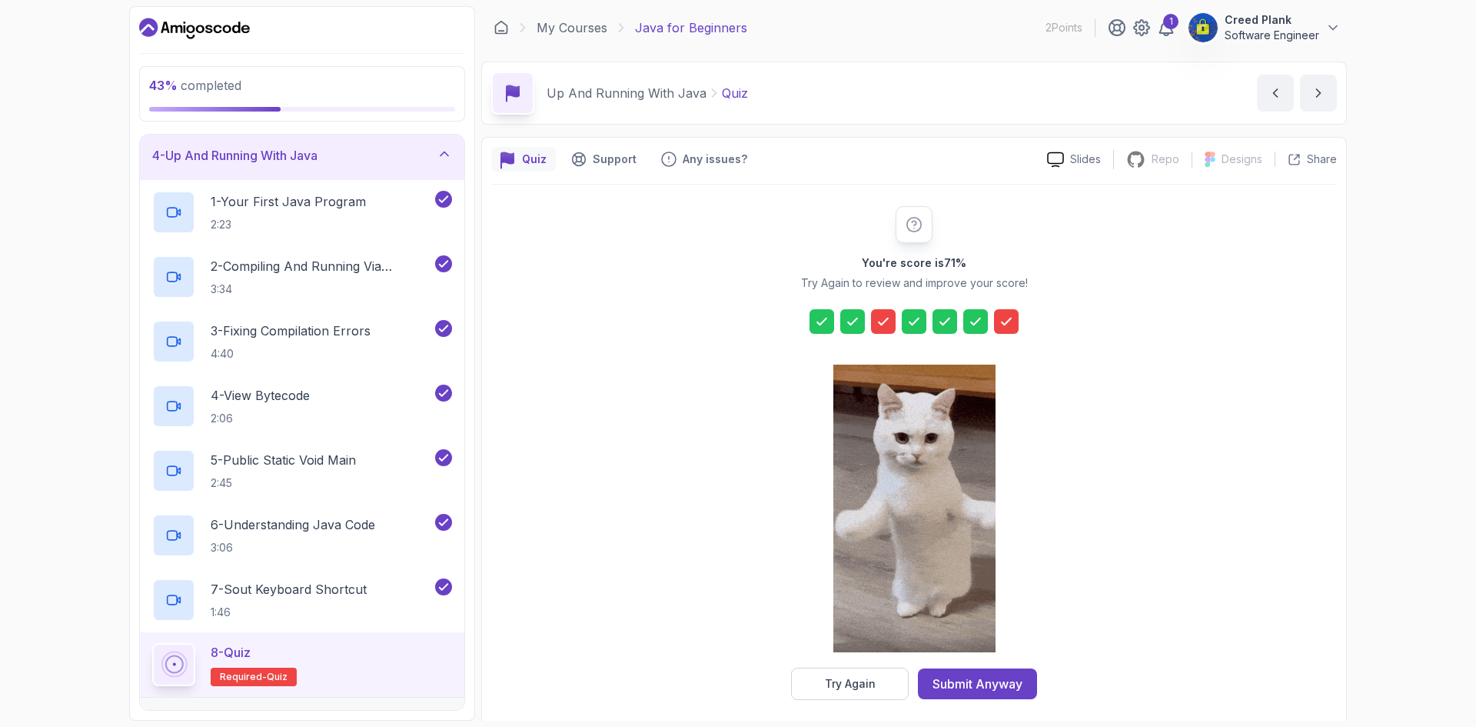
drag, startPoint x: 827, startPoint y: 667, endPoint x: 835, endPoint y: 664, distance: 8.3
click at [831, 664] on div "You're score is 71 % Try Again to review and improve your score! Try Again Subm…" at bounding box center [914, 453] width 295 height 494
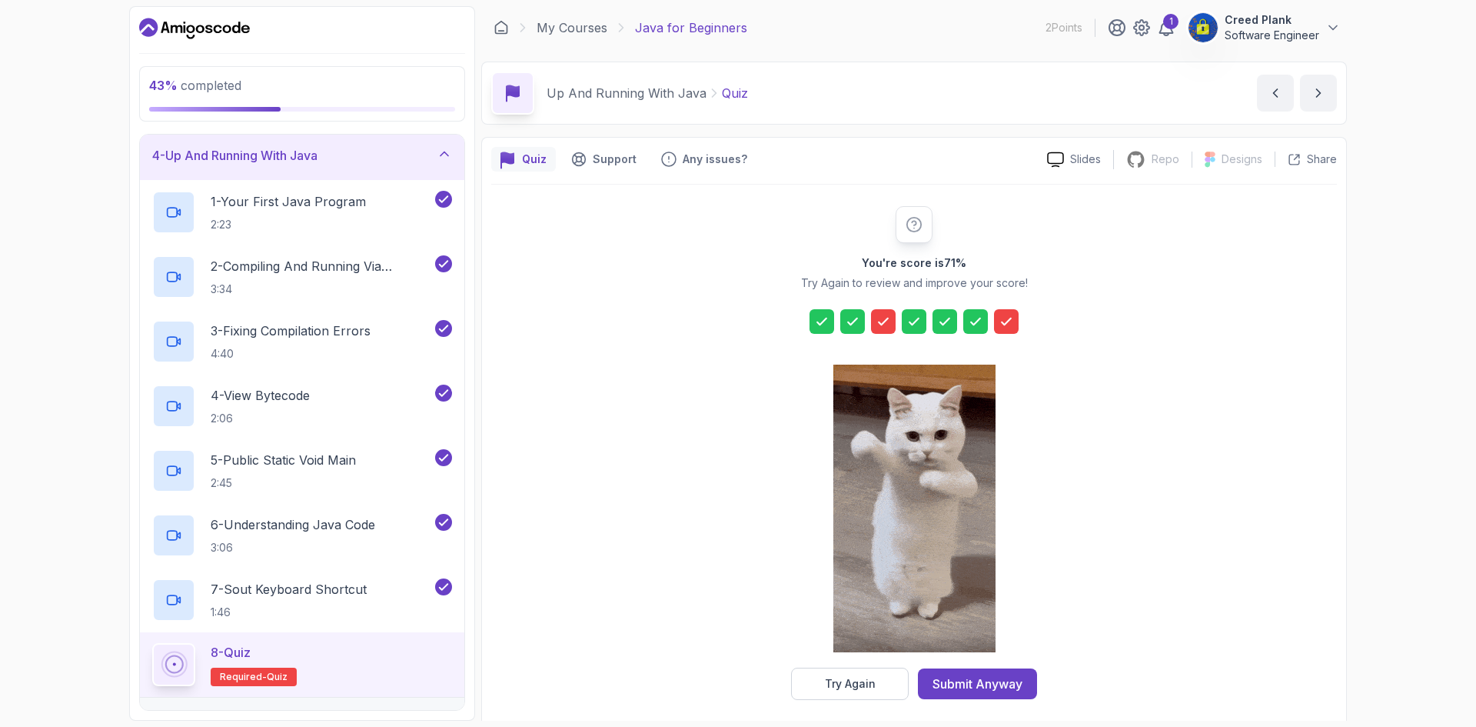
click at [835, 664] on div at bounding box center [915, 509] width 162 height 315
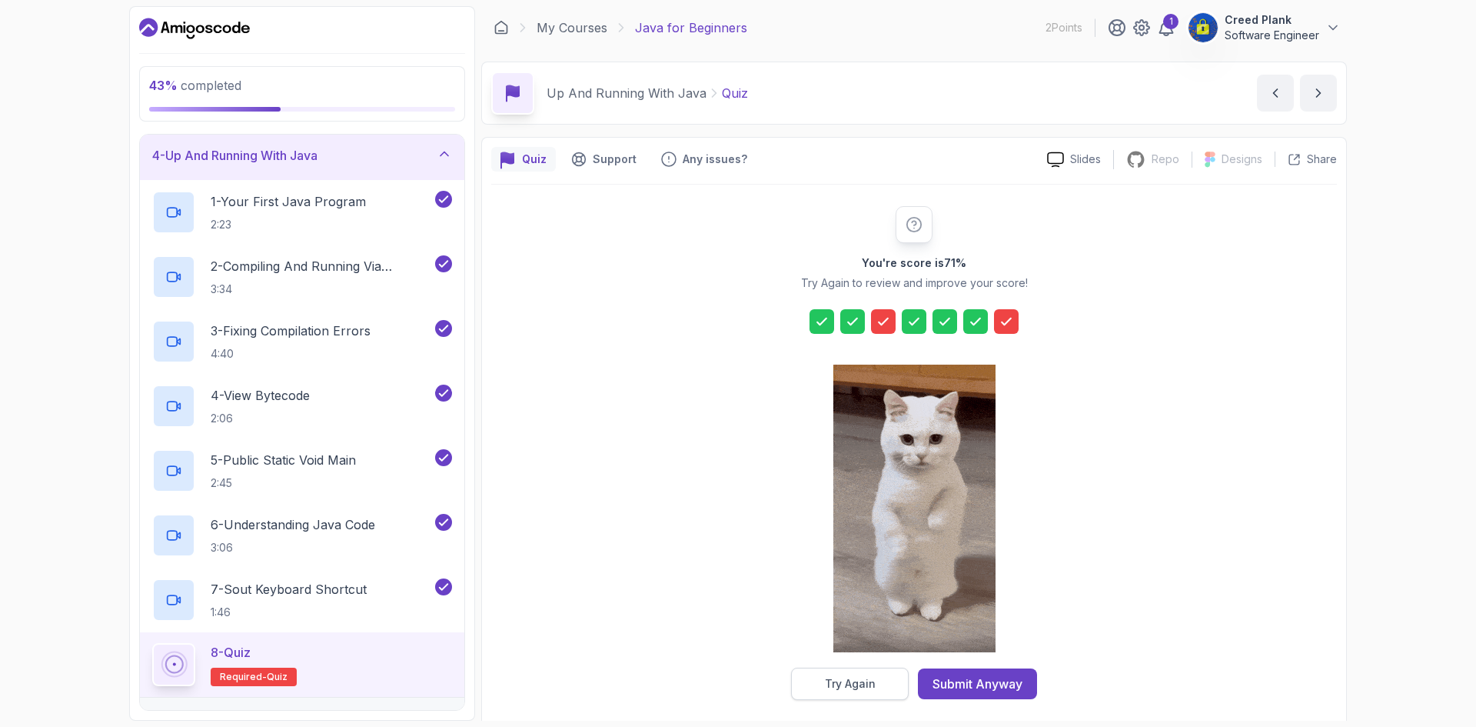
click at [837, 680] on div "Try Again" at bounding box center [850, 683] width 51 height 15
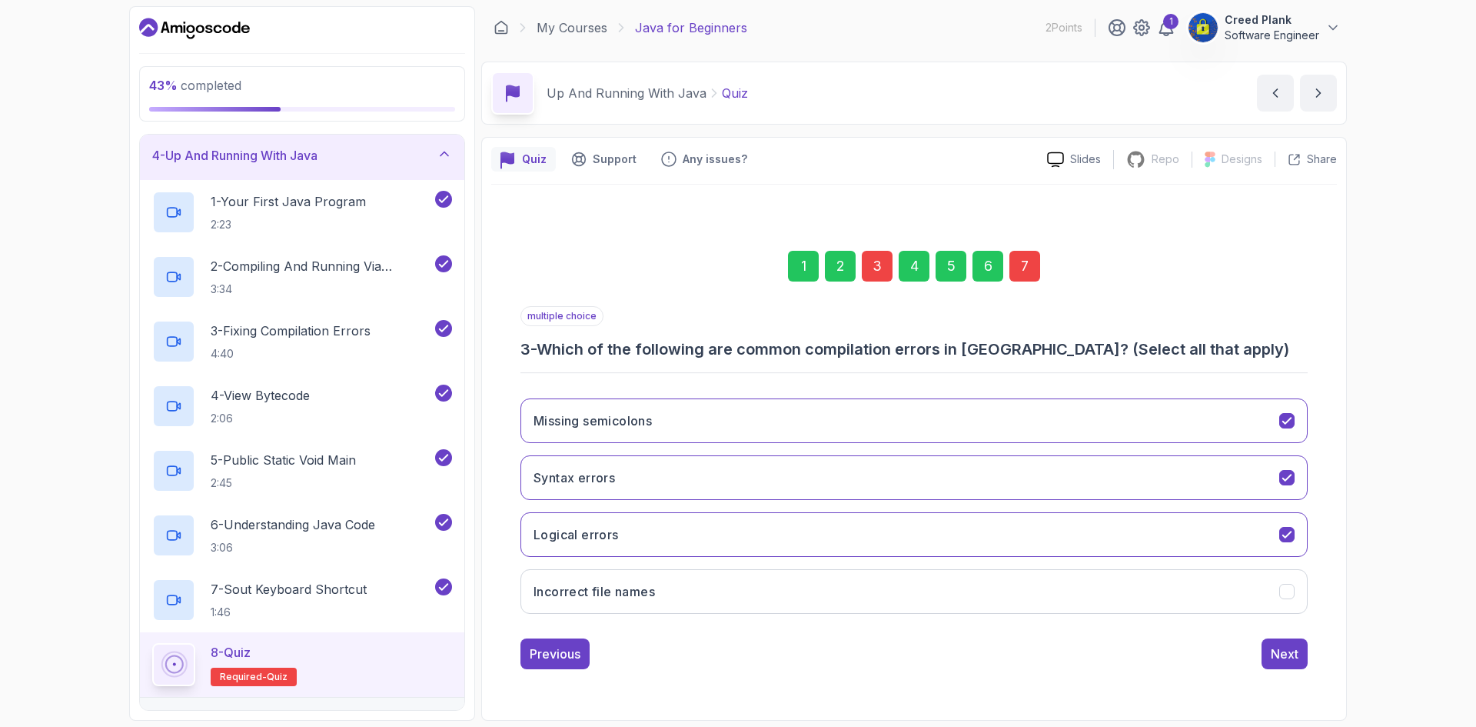
drag, startPoint x: 889, startPoint y: 265, endPoint x: 886, endPoint y: 291, distance: 27.1
click at [888, 265] on div "3" at bounding box center [877, 266] width 31 height 31
click at [988, 410] on button "Missing semicolons" at bounding box center [914, 420] width 787 height 45
click at [1277, 647] on div "Next" at bounding box center [1285, 653] width 28 height 18
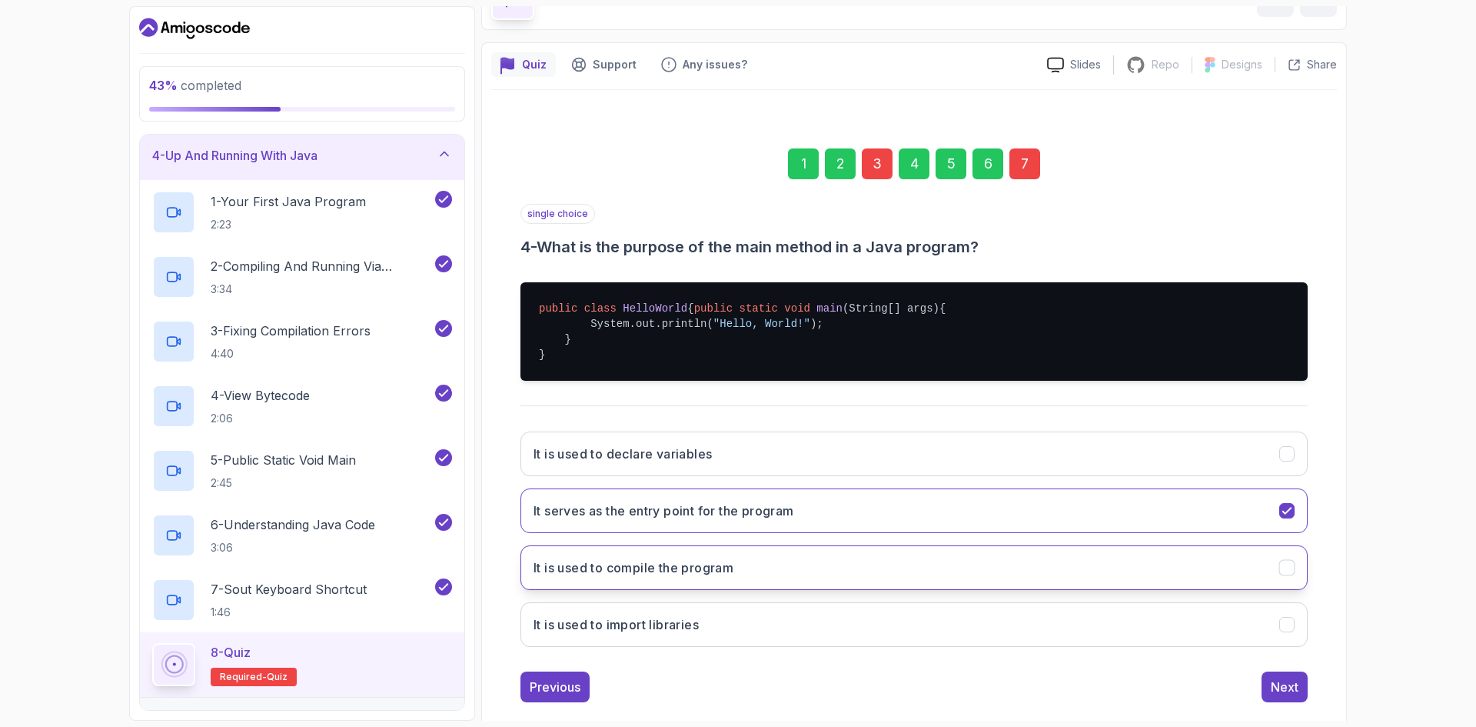
scroll to position [135, 0]
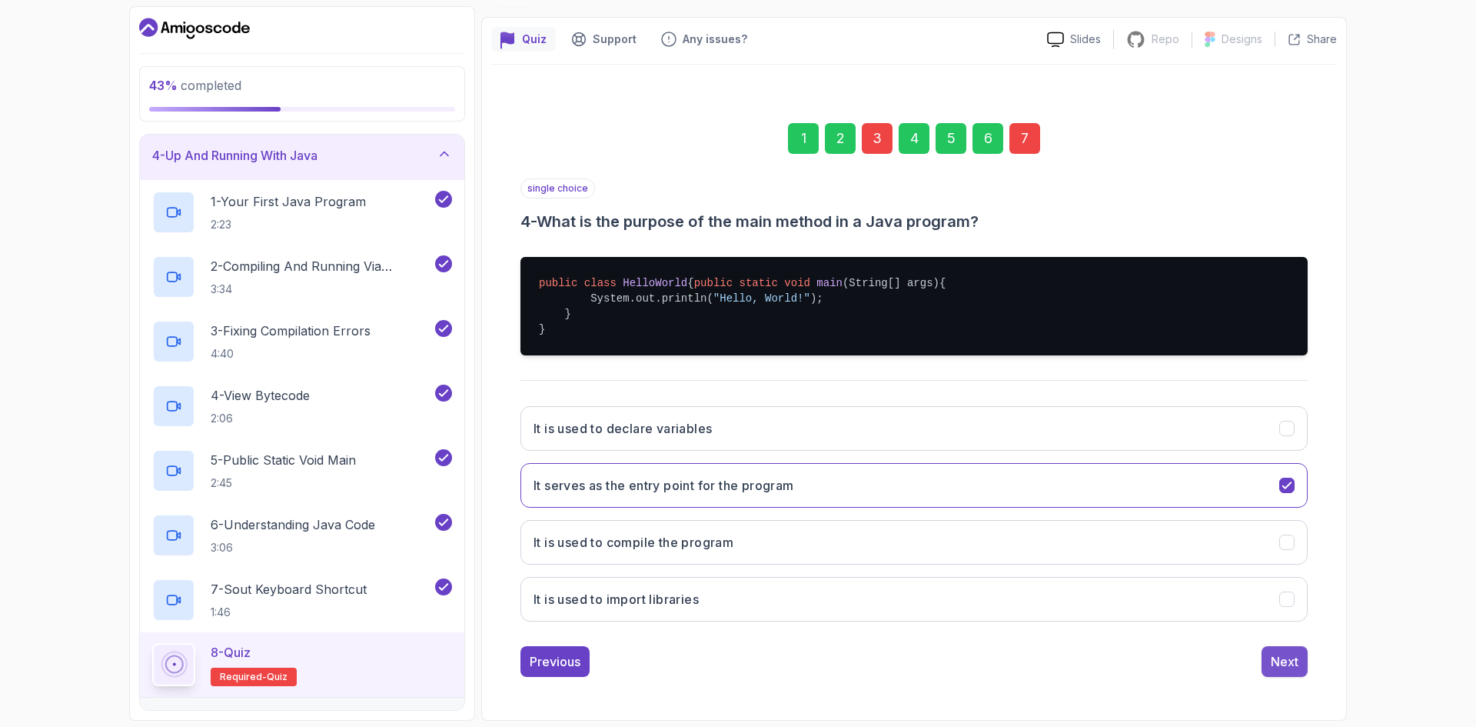
click at [1278, 651] on button "Next" at bounding box center [1285, 661] width 46 height 31
click at [1288, 654] on div "Next" at bounding box center [1285, 661] width 28 height 18
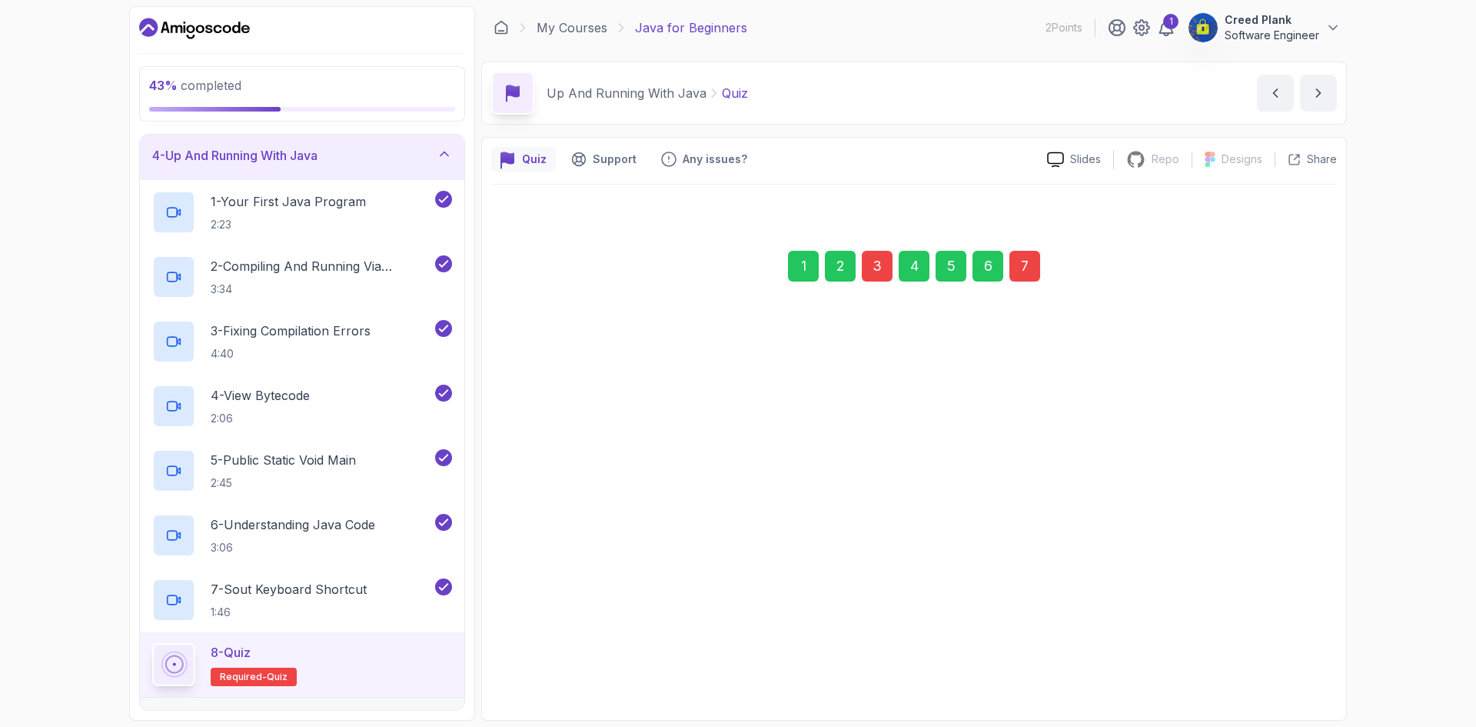
scroll to position [0, 0]
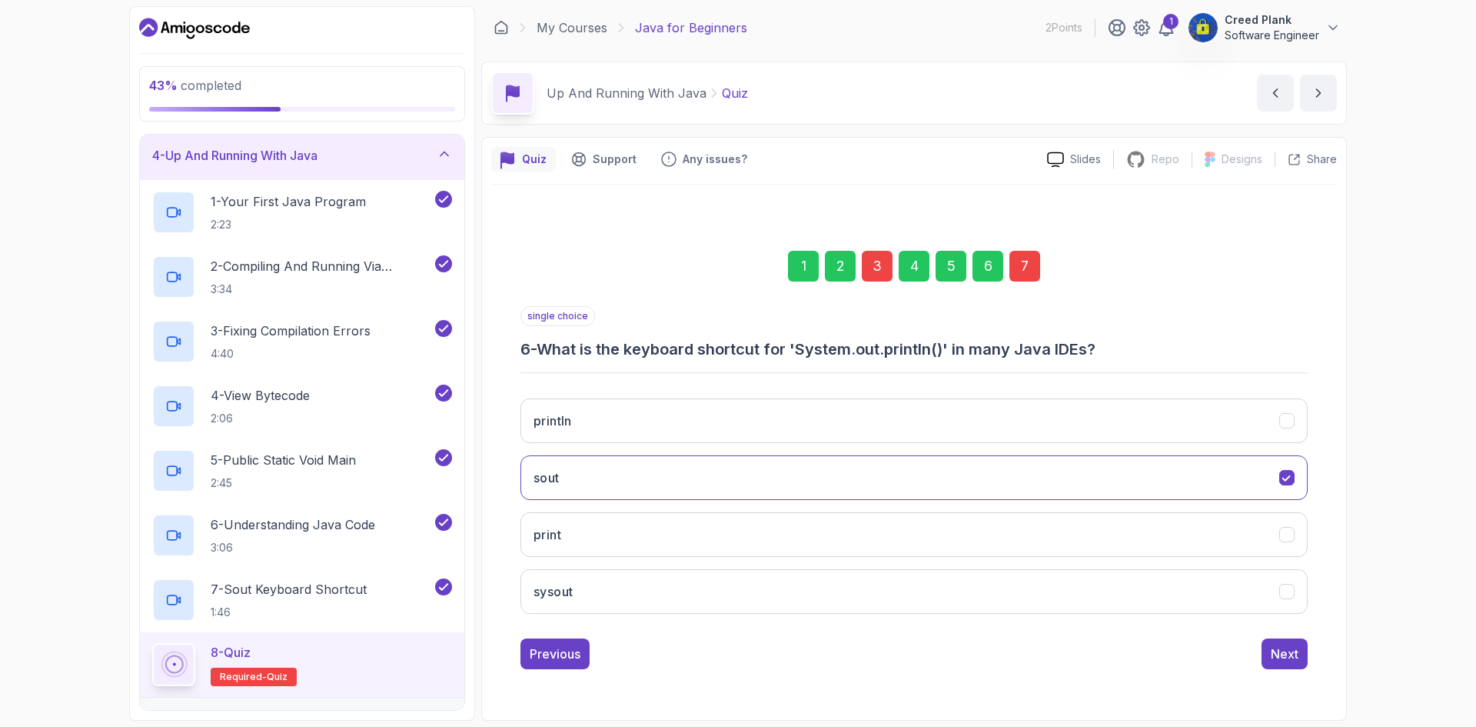
click at [1288, 654] on div "Next" at bounding box center [1285, 653] width 28 height 18
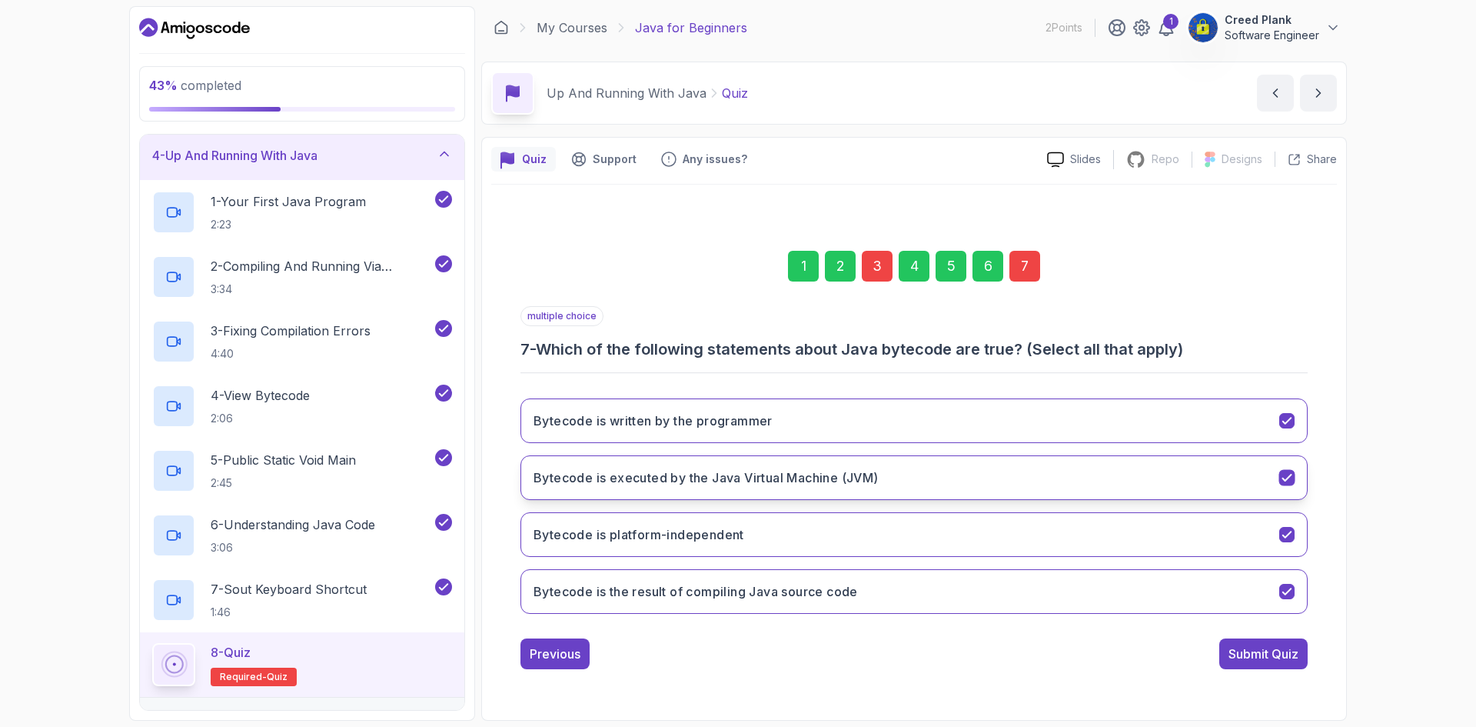
click at [1232, 484] on button "Bytecode is executed by the Java Virtual Machine (JVM)" at bounding box center [914, 477] width 787 height 45
click at [1229, 423] on button "Bytecode is written by the programmer" at bounding box center [914, 420] width 787 height 45
click at [1276, 580] on button "Bytecode is the result of compiling Java source code" at bounding box center [914, 591] width 787 height 45
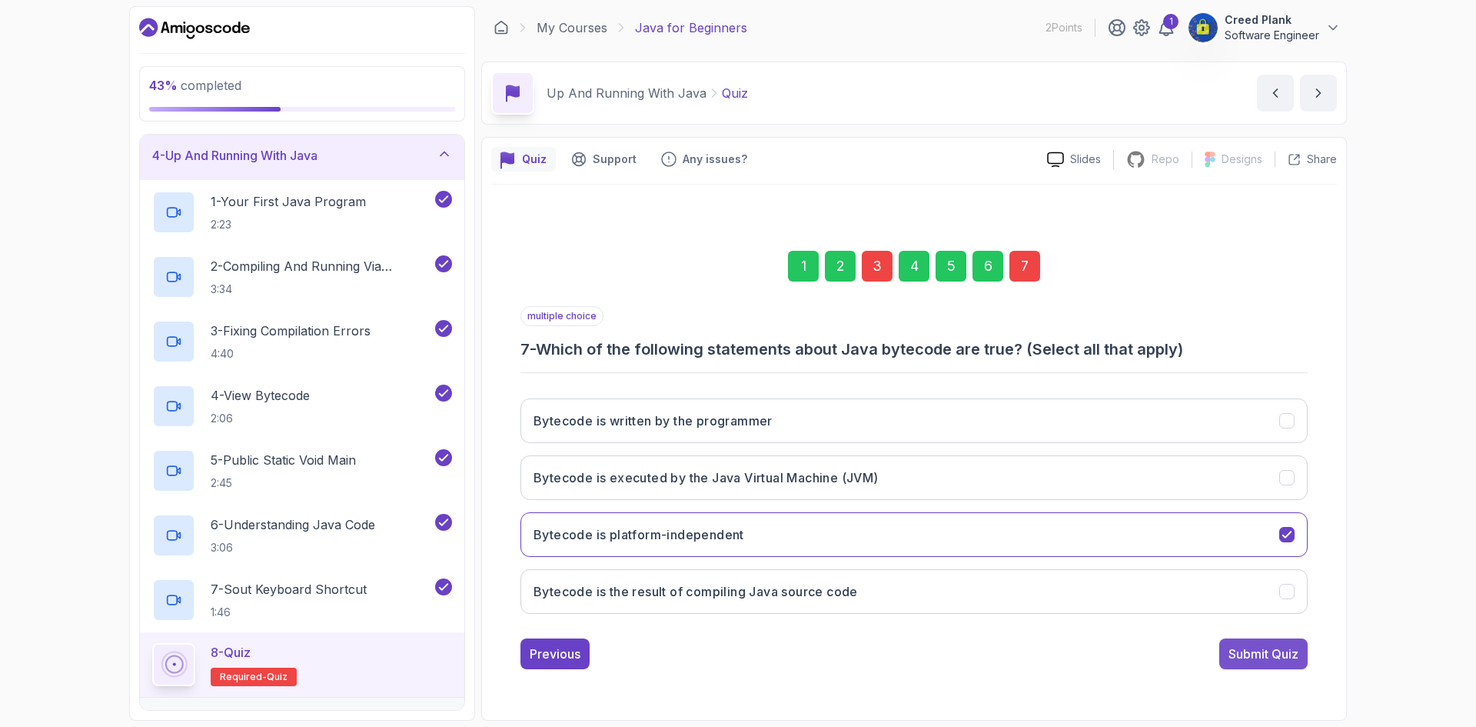
click at [1263, 661] on div "Submit Quiz" at bounding box center [1264, 653] width 70 height 18
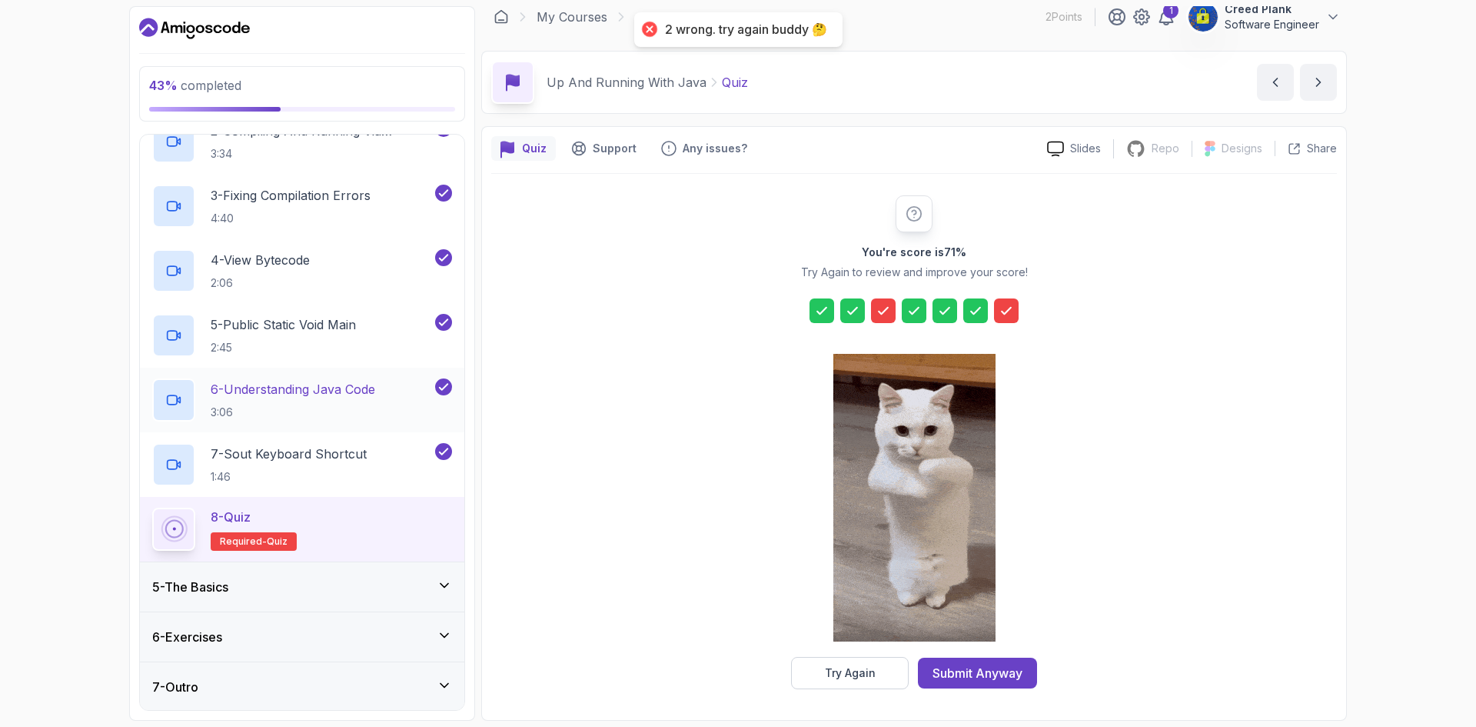
scroll to position [291, 0]
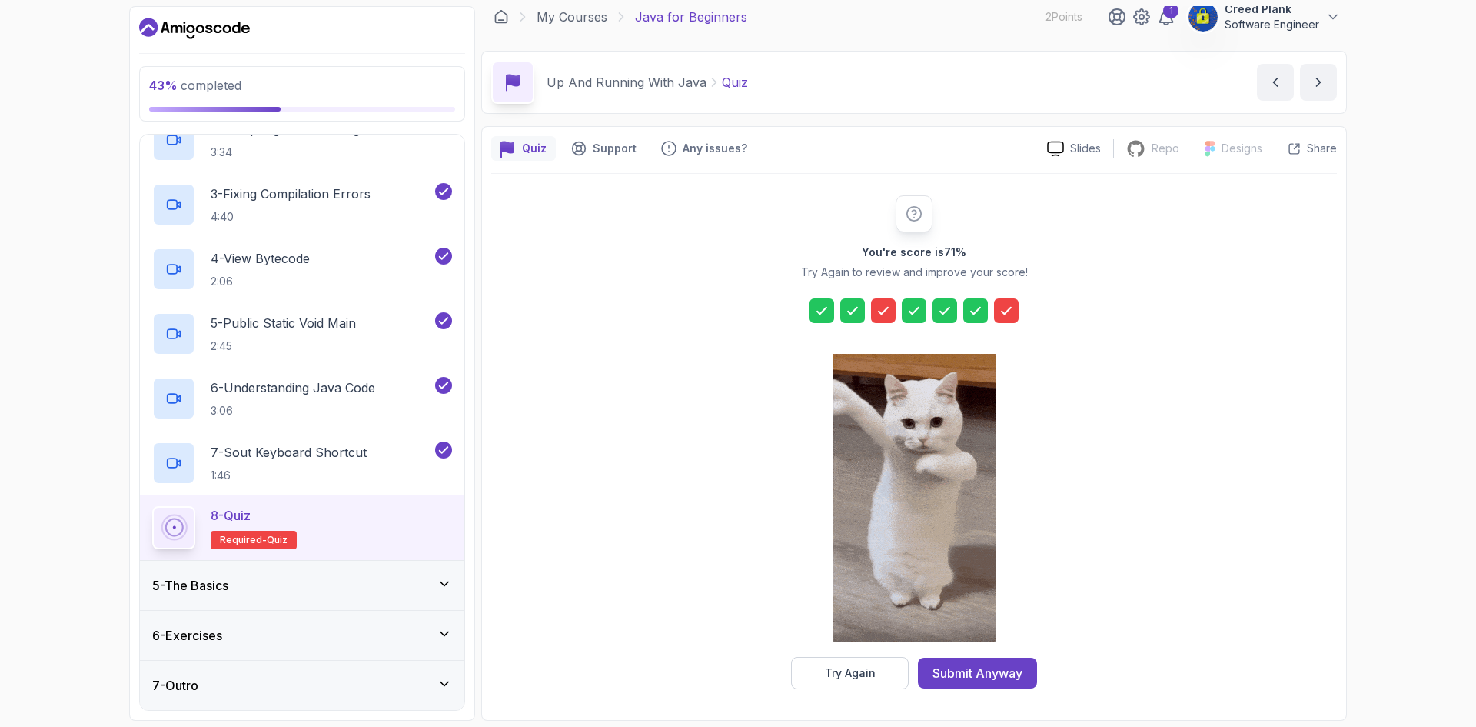
click at [877, 311] on icon at bounding box center [883, 310] width 15 height 15
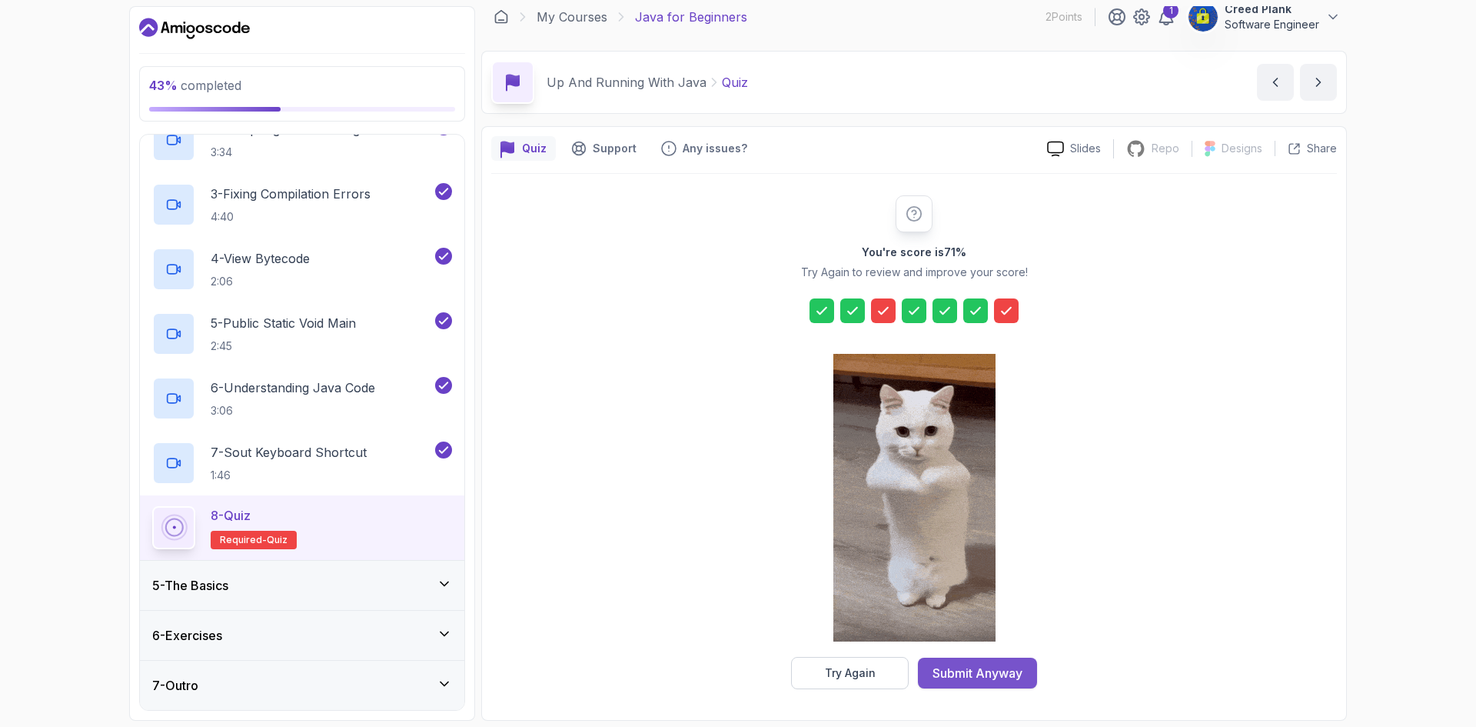
click at [987, 671] on div "Submit Anyway" at bounding box center [978, 673] width 90 height 18
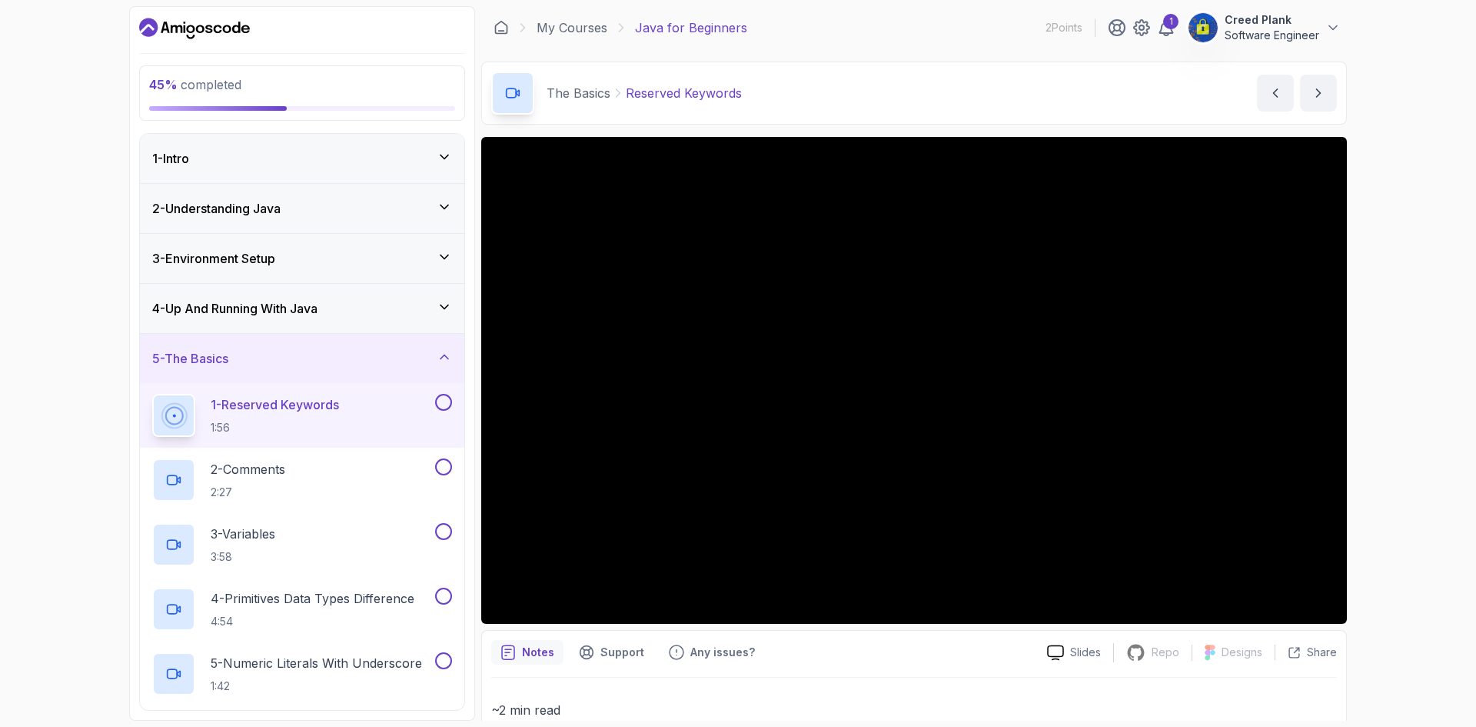
click at [353, 318] on div "4 - Up And Running With Java" at bounding box center [302, 308] width 325 height 49
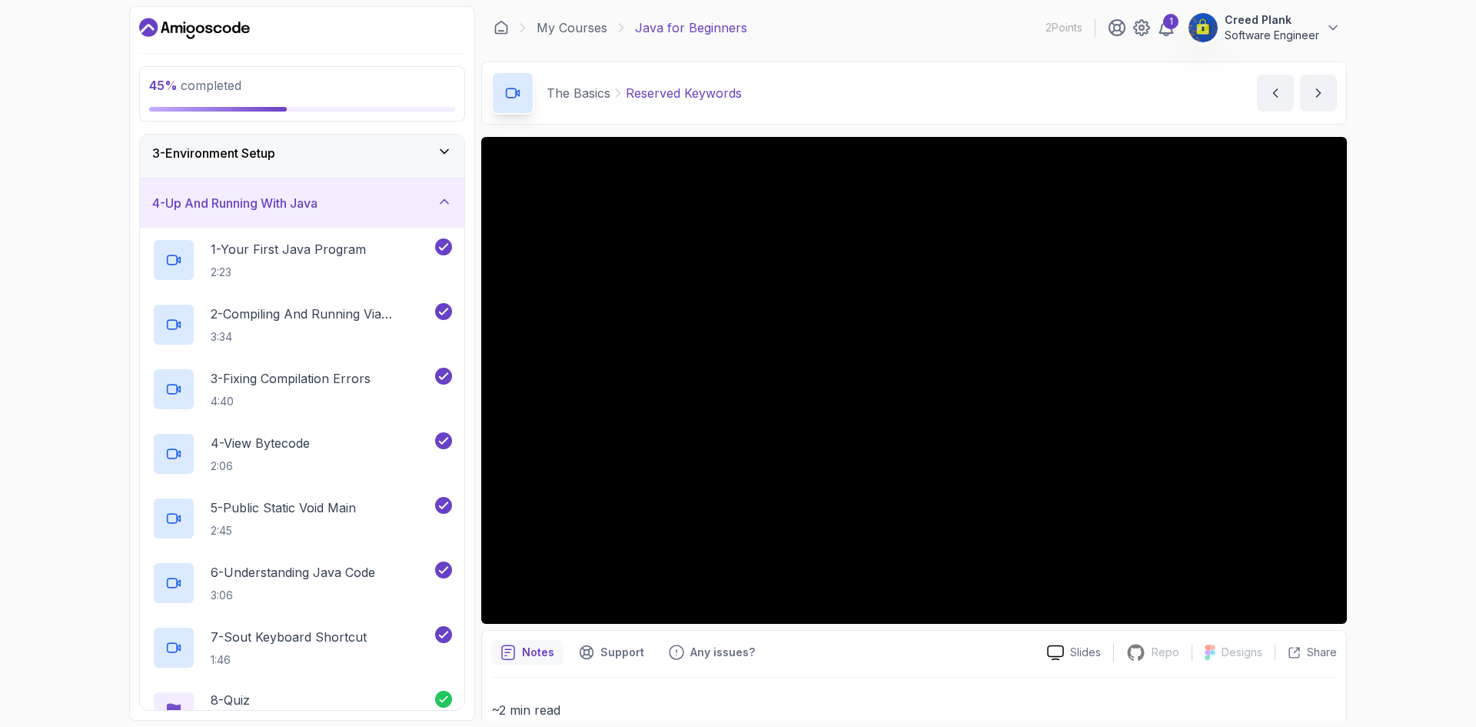
scroll to position [291, 0]
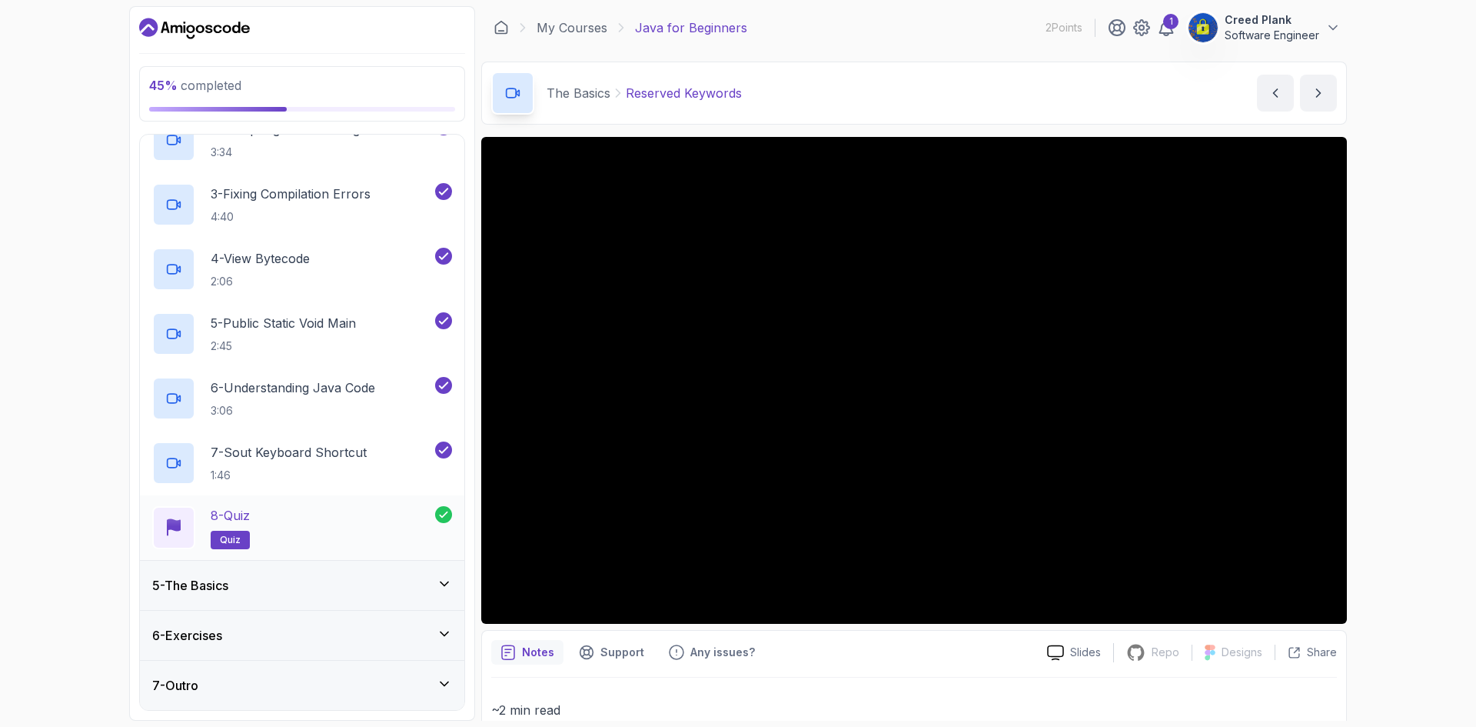
click at [240, 540] on span "quiz" at bounding box center [230, 540] width 21 height 12
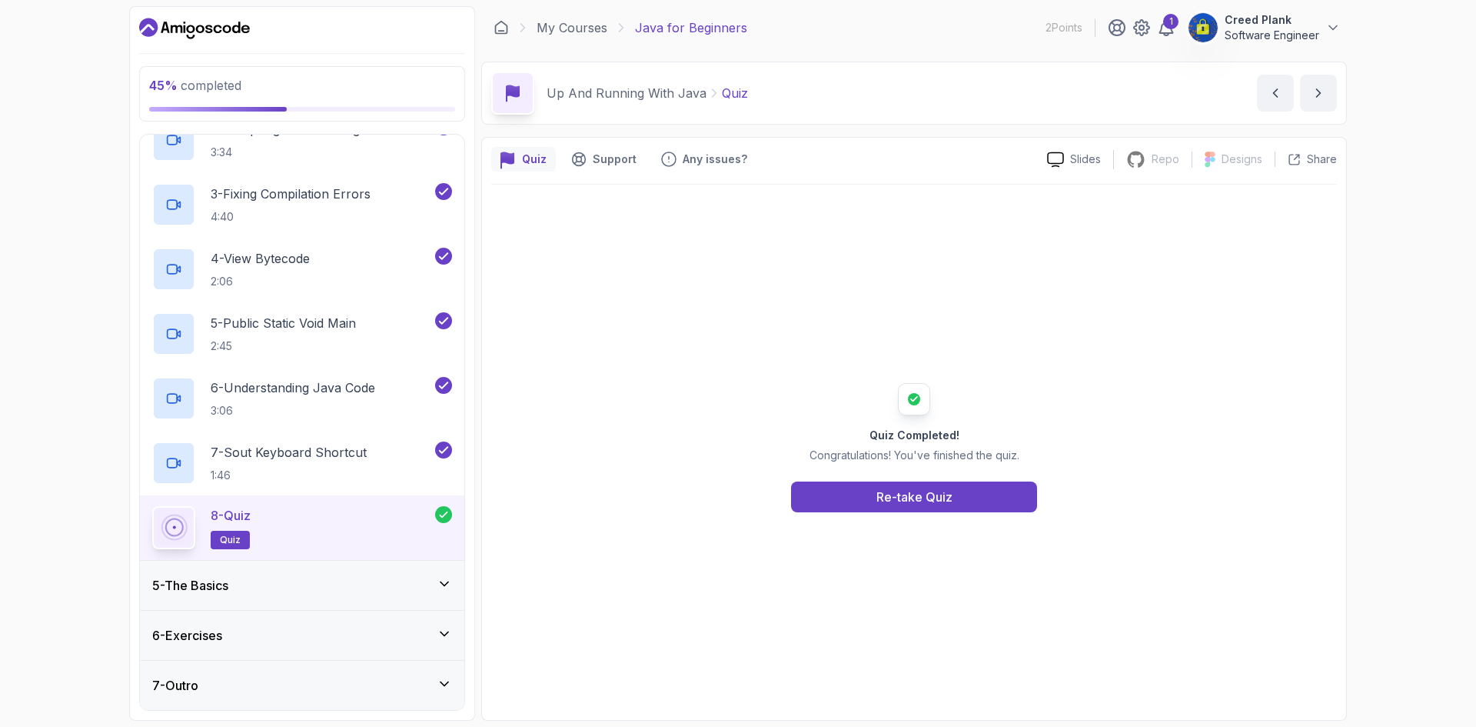
click at [355, 599] on div "5 - The Basics" at bounding box center [302, 585] width 325 height 49
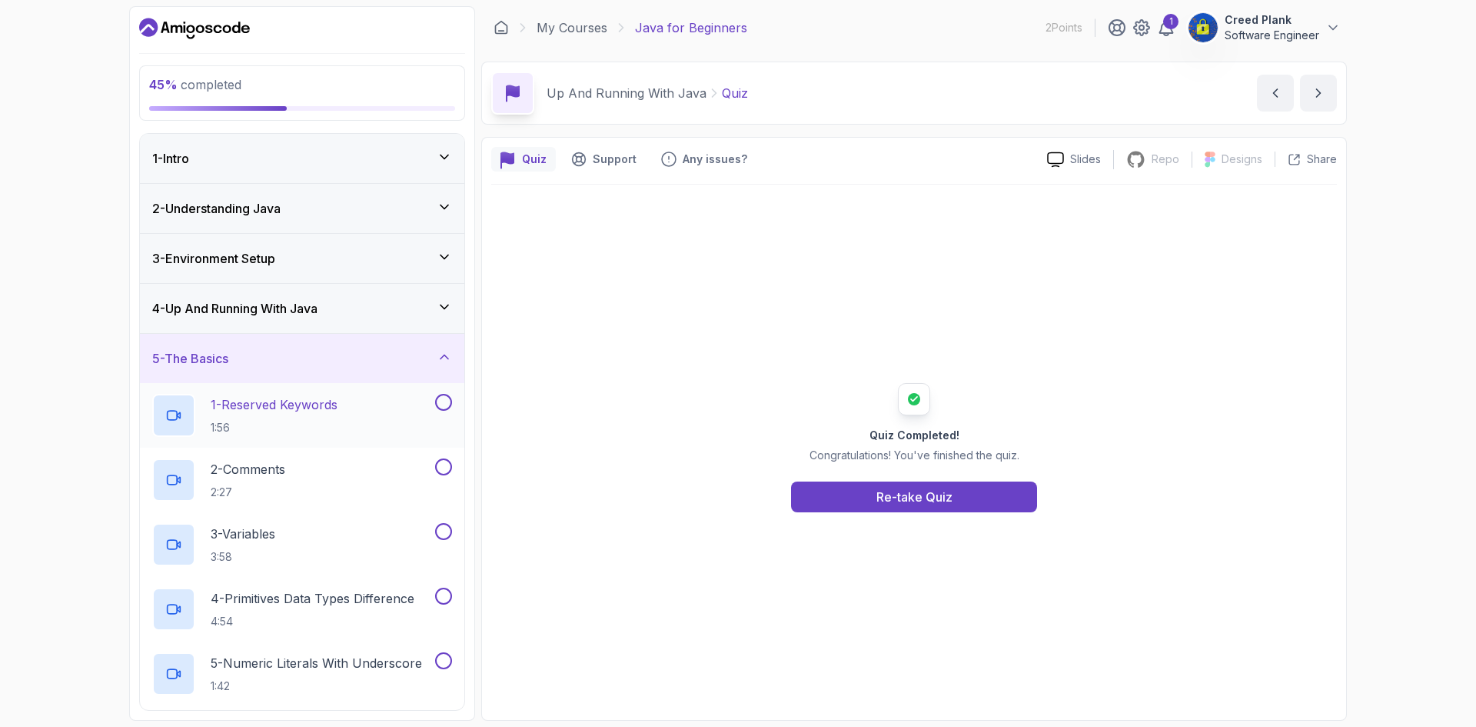
click at [348, 443] on div "1 - Reserved Keywords 1:56" at bounding box center [302, 415] width 325 height 65
click at [414, 408] on div "1 - Reserved Keywords 1:56" at bounding box center [292, 415] width 280 height 43
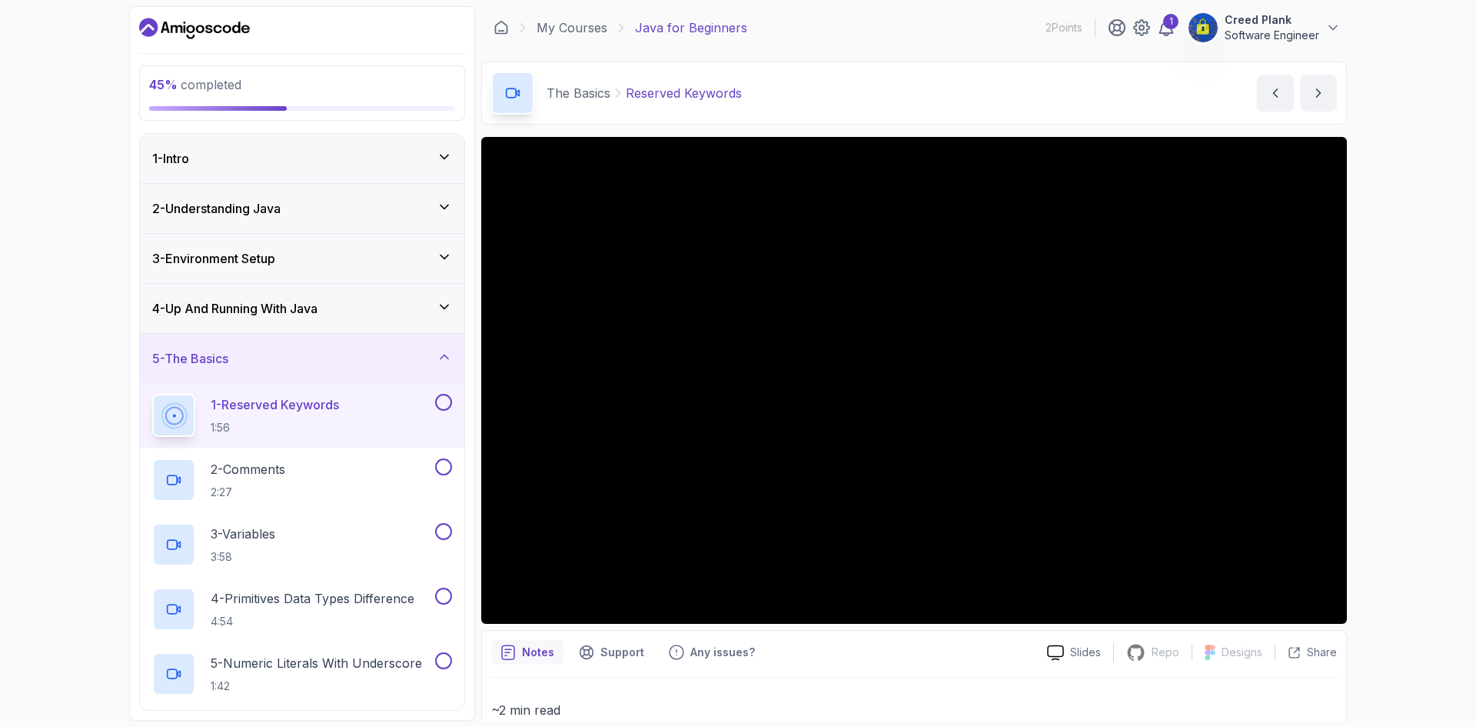
drag, startPoint x: 980, startPoint y: 631, endPoint x: 1023, endPoint y: 634, distance: 42.4
click at [292, 611] on h2 "4 - Primitives Data Types Difference 4:54" at bounding box center [313, 609] width 204 height 40
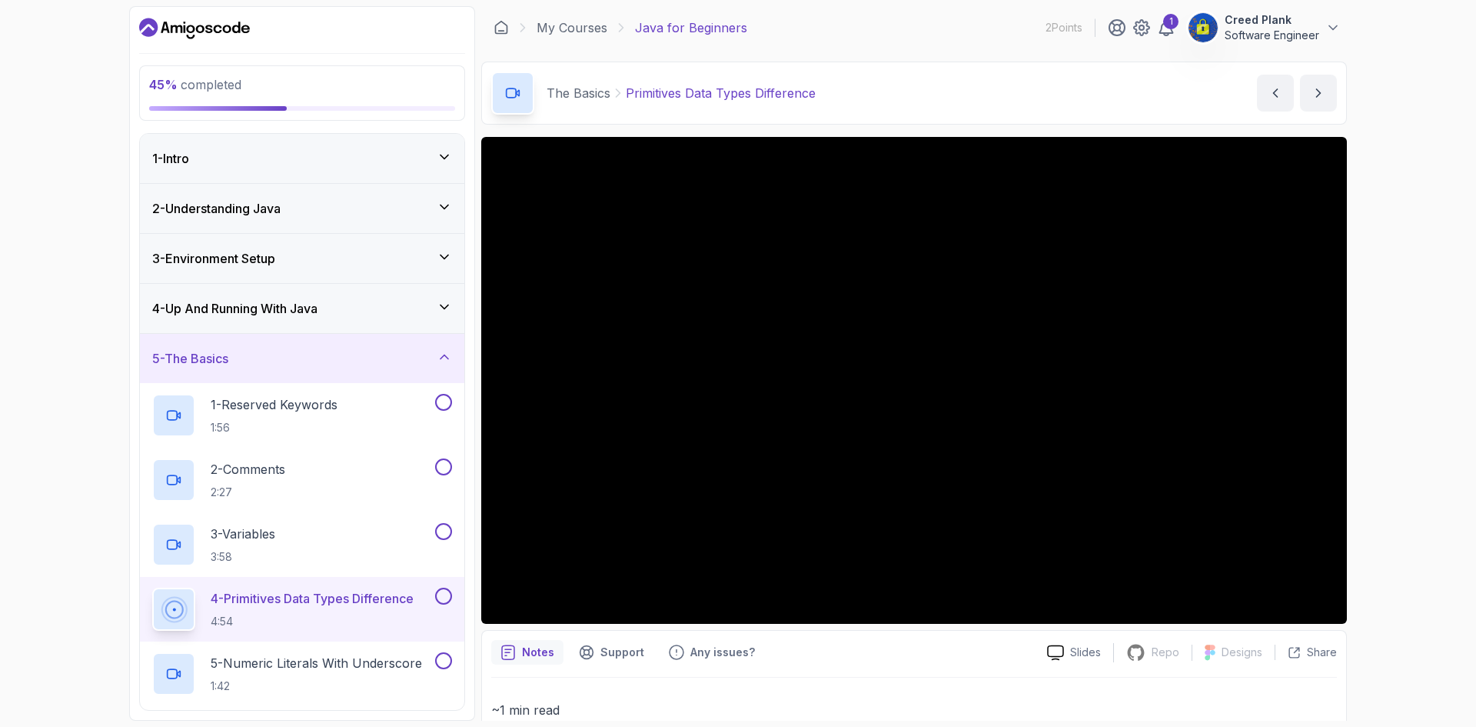
scroll to position [154, 0]
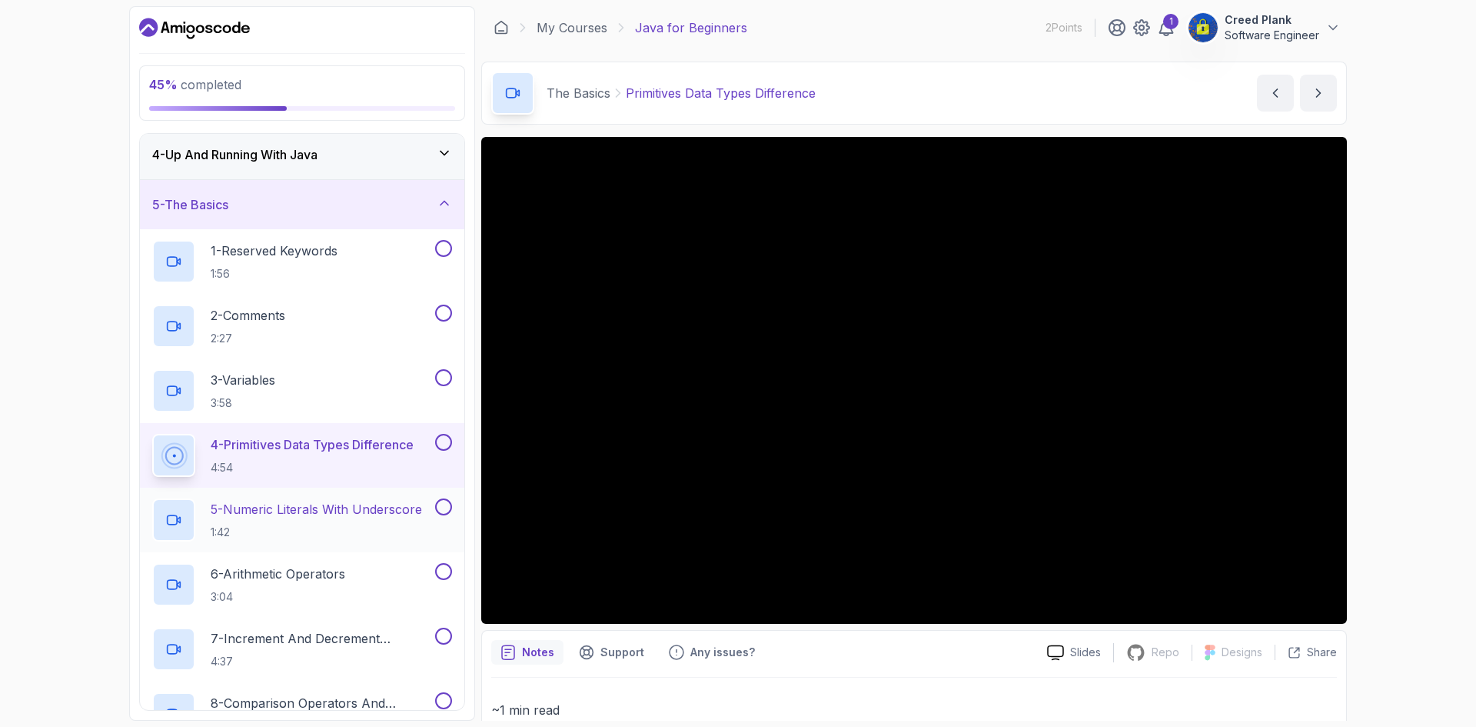
click at [306, 540] on p "1:42" at bounding box center [316, 531] width 211 height 15
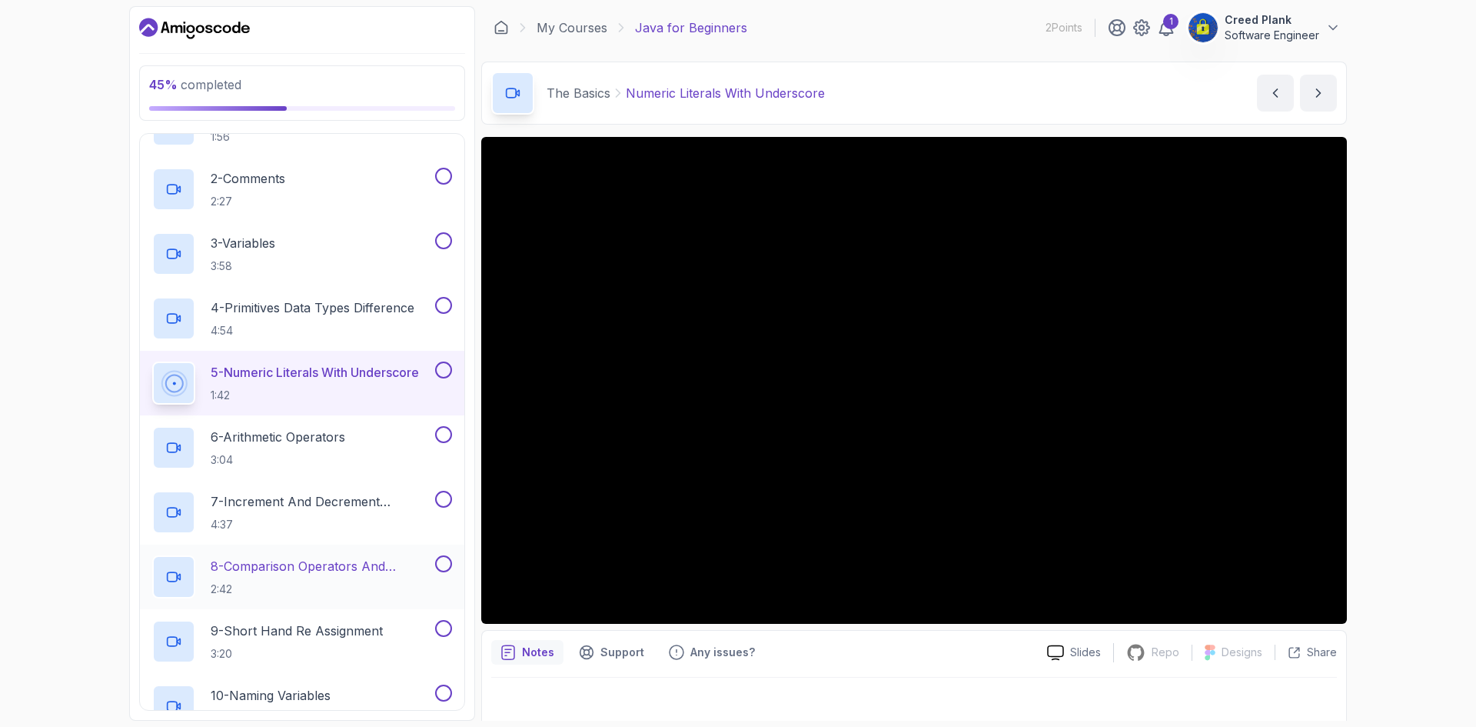
scroll to position [384, 0]
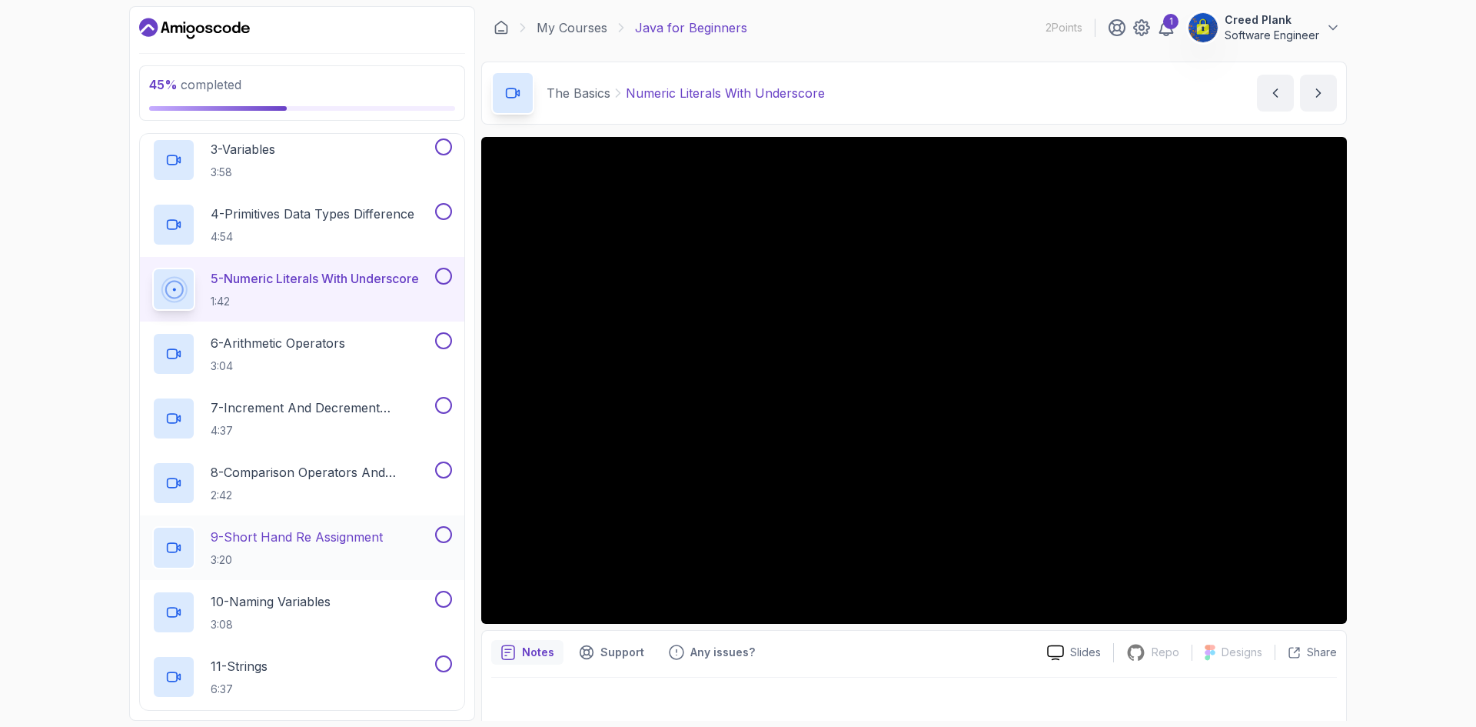
click at [357, 554] on p "3:20" at bounding box center [297, 559] width 172 height 15
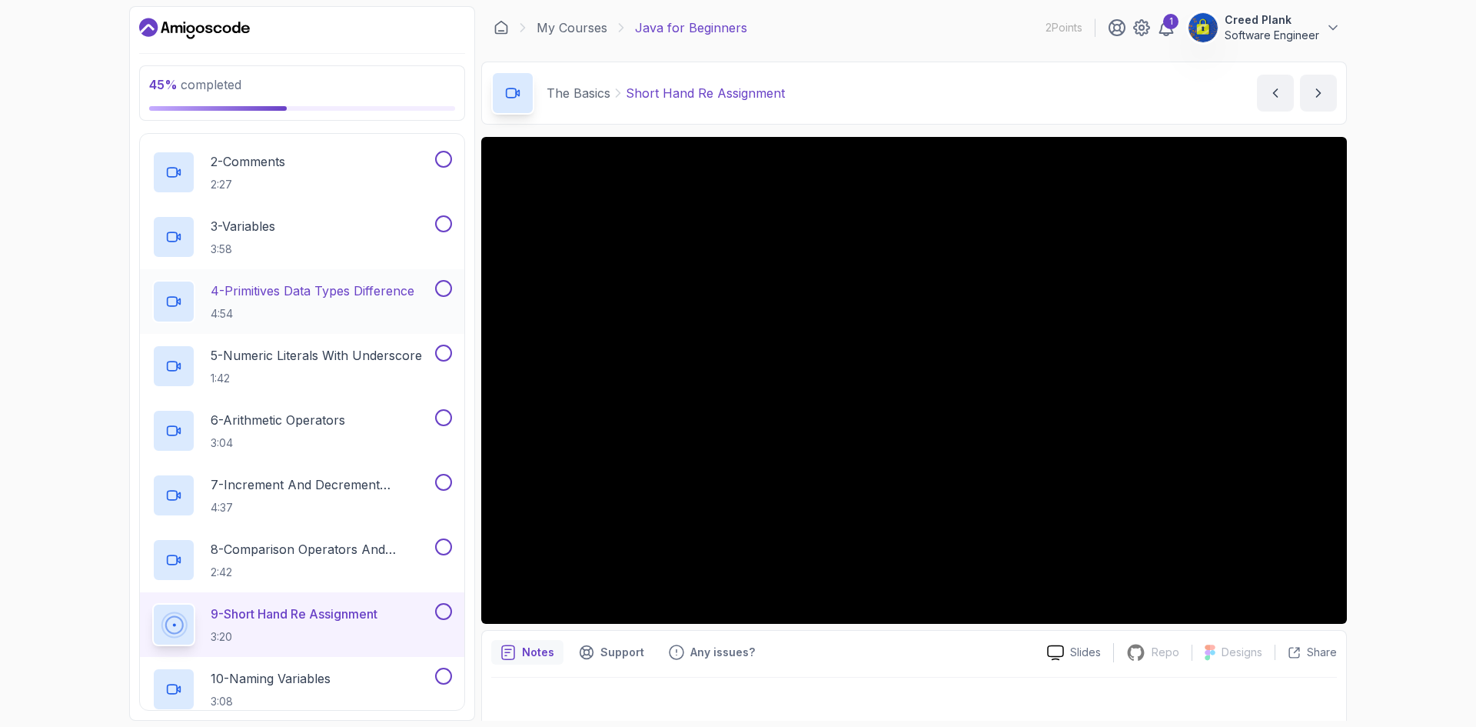
scroll to position [154, 0]
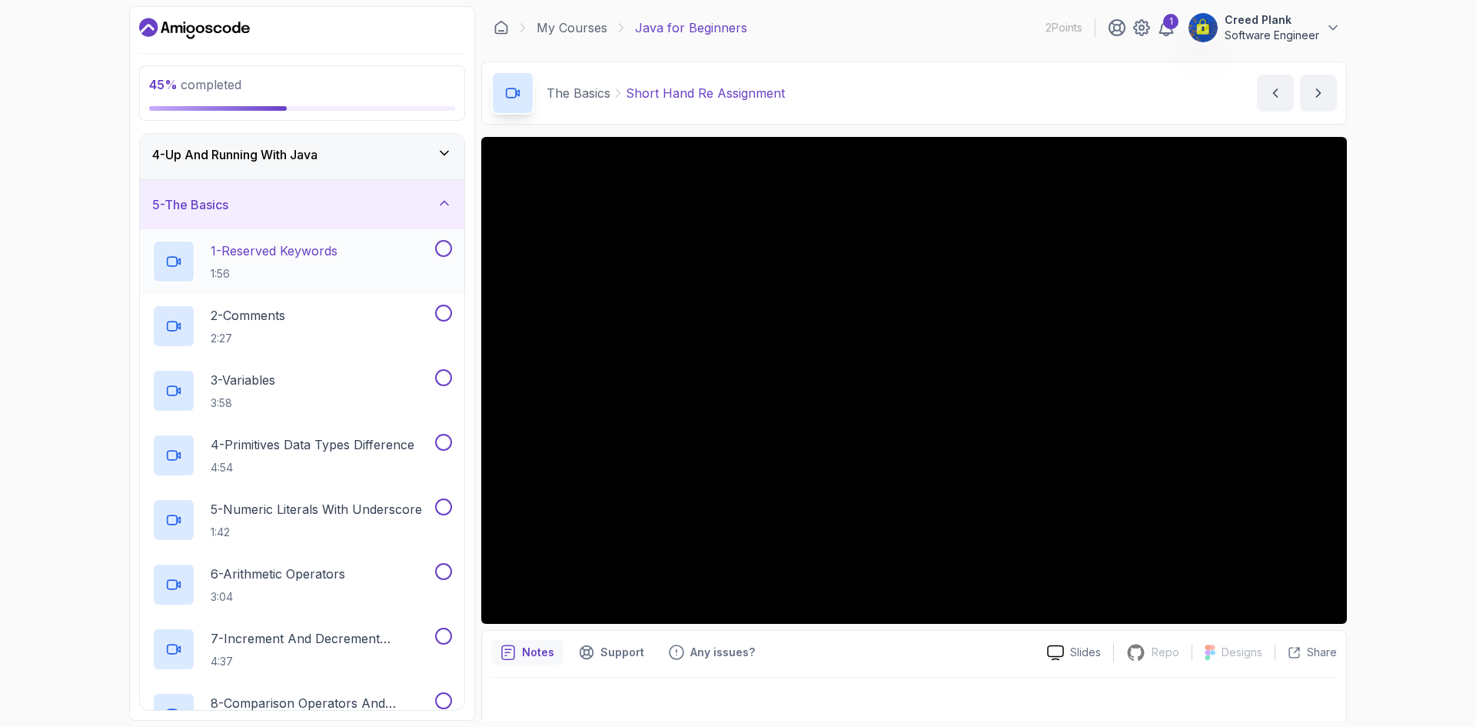
click at [436, 247] on button at bounding box center [443, 248] width 17 height 17
click at [444, 316] on button at bounding box center [443, 313] width 17 height 17
click at [441, 378] on button at bounding box center [443, 377] width 17 height 17
click at [438, 444] on button at bounding box center [443, 442] width 17 height 17
click at [450, 504] on button at bounding box center [443, 506] width 17 height 17
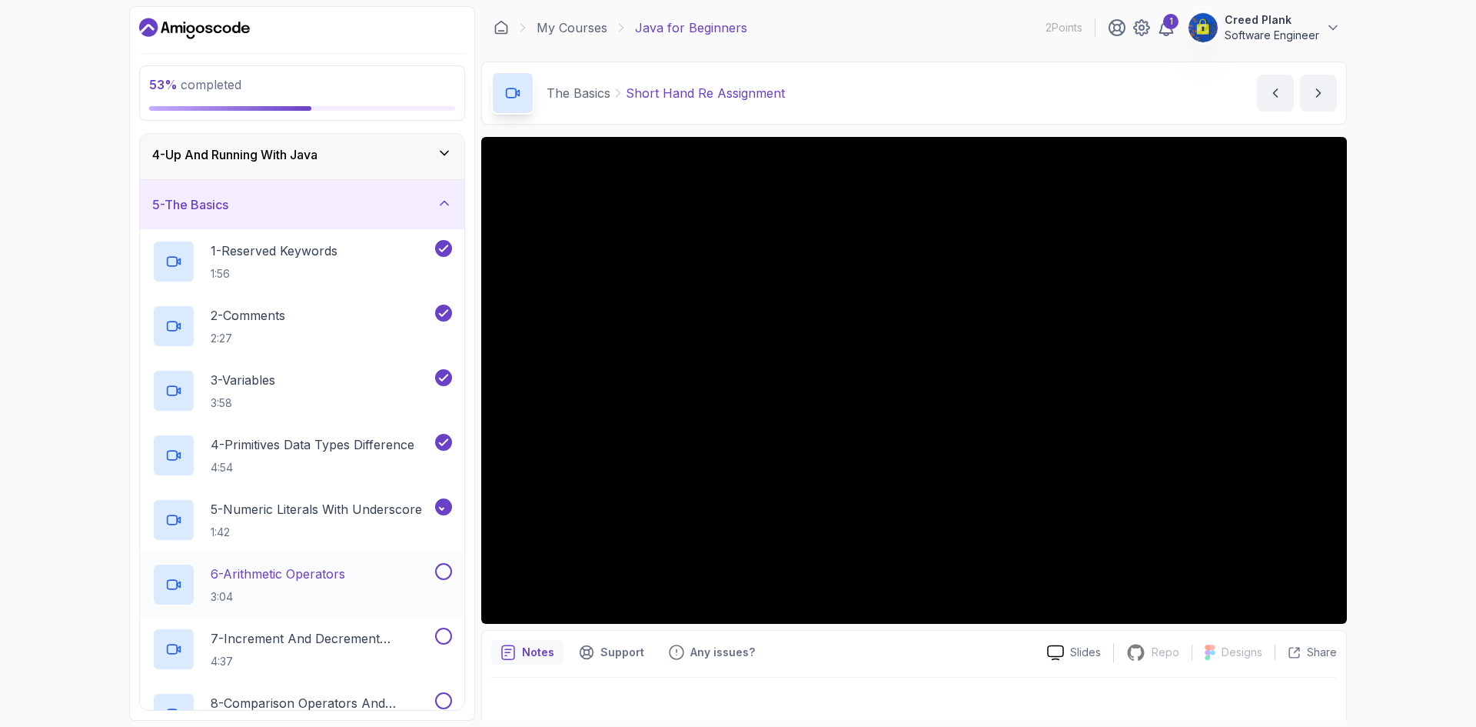
click at [448, 572] on button at bounding box center [443, 571] width 17 height 17
click at [447, 641] on button at bounding box center [443, 635] width 17 height 17
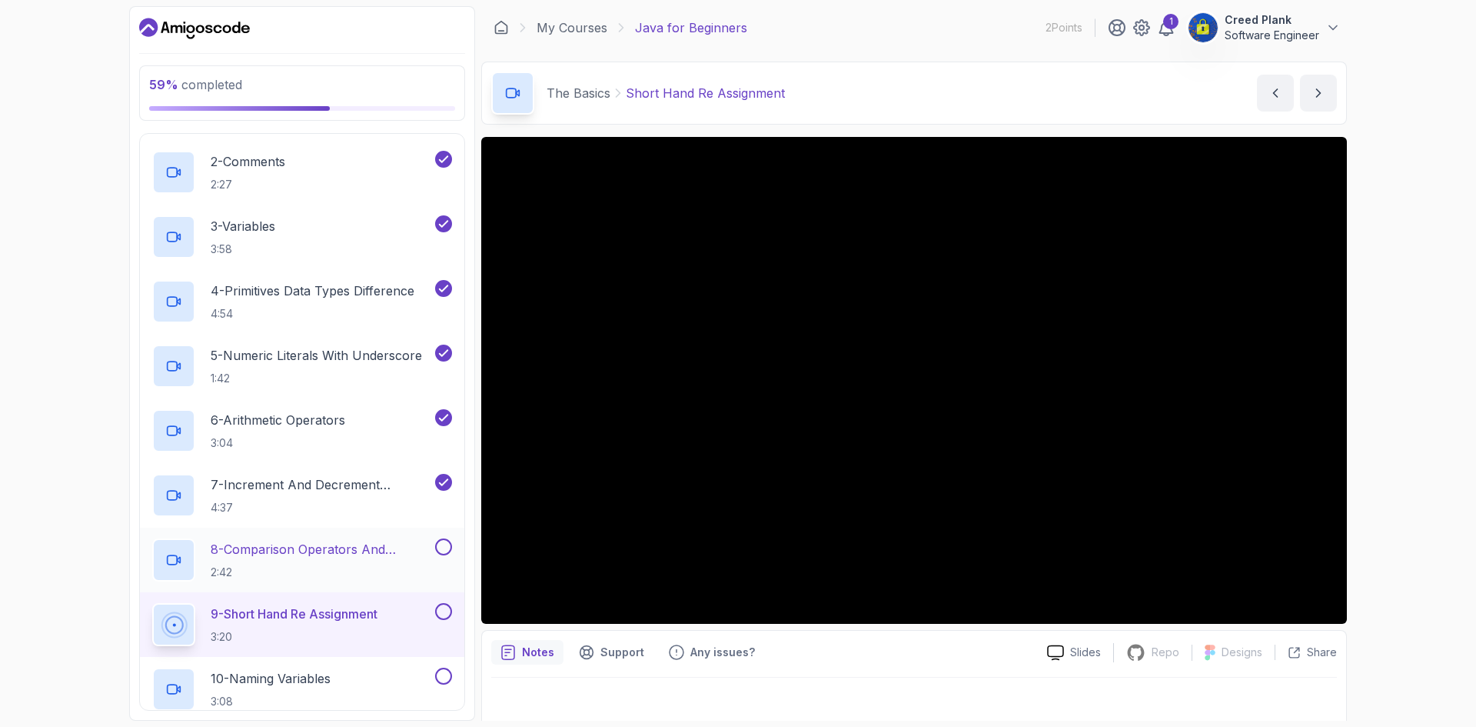
click at [378, 548] on p "8 - Comparison Operators and Booleans" at bounding box center [321, 549] width 221 height 18
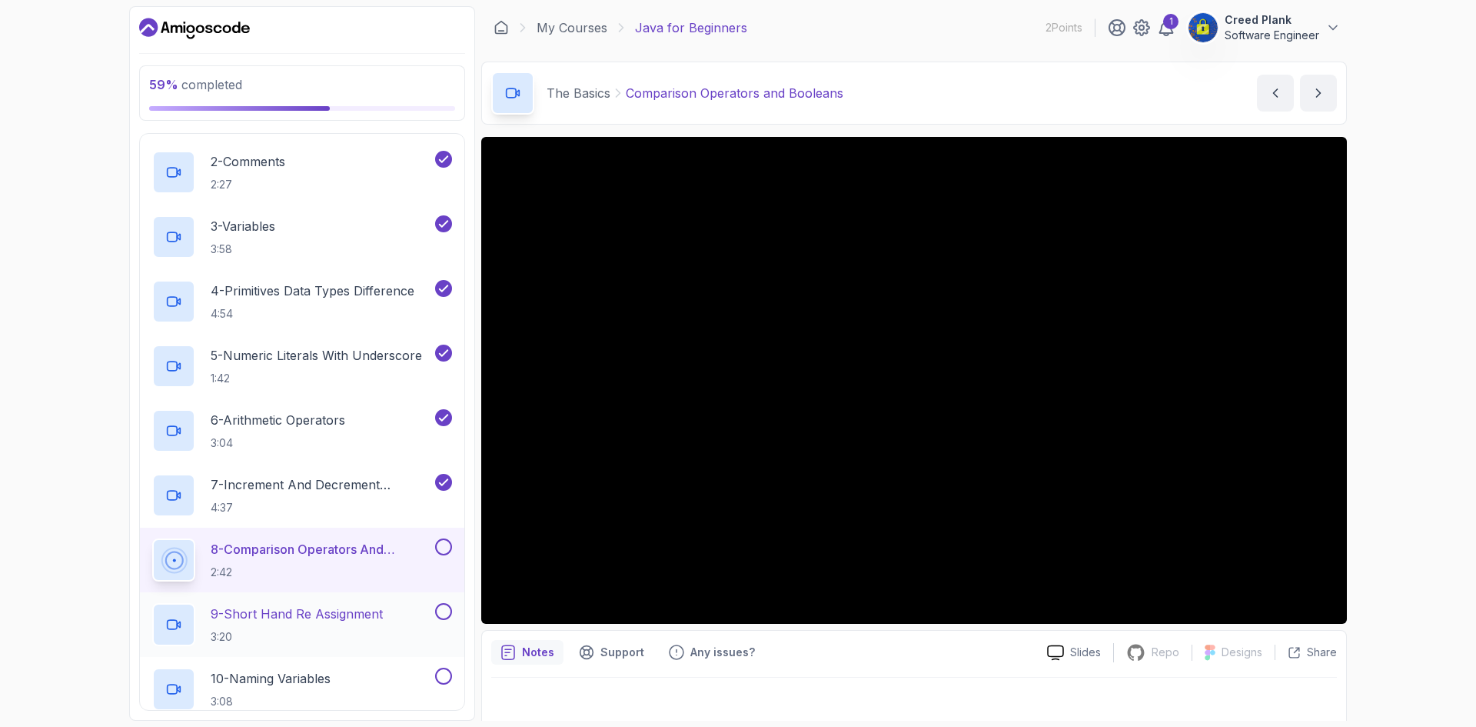
click at [379, 608] on p "9 - Short Hand Re Assignment" at bounding box center [297, 613] width 172 height 18
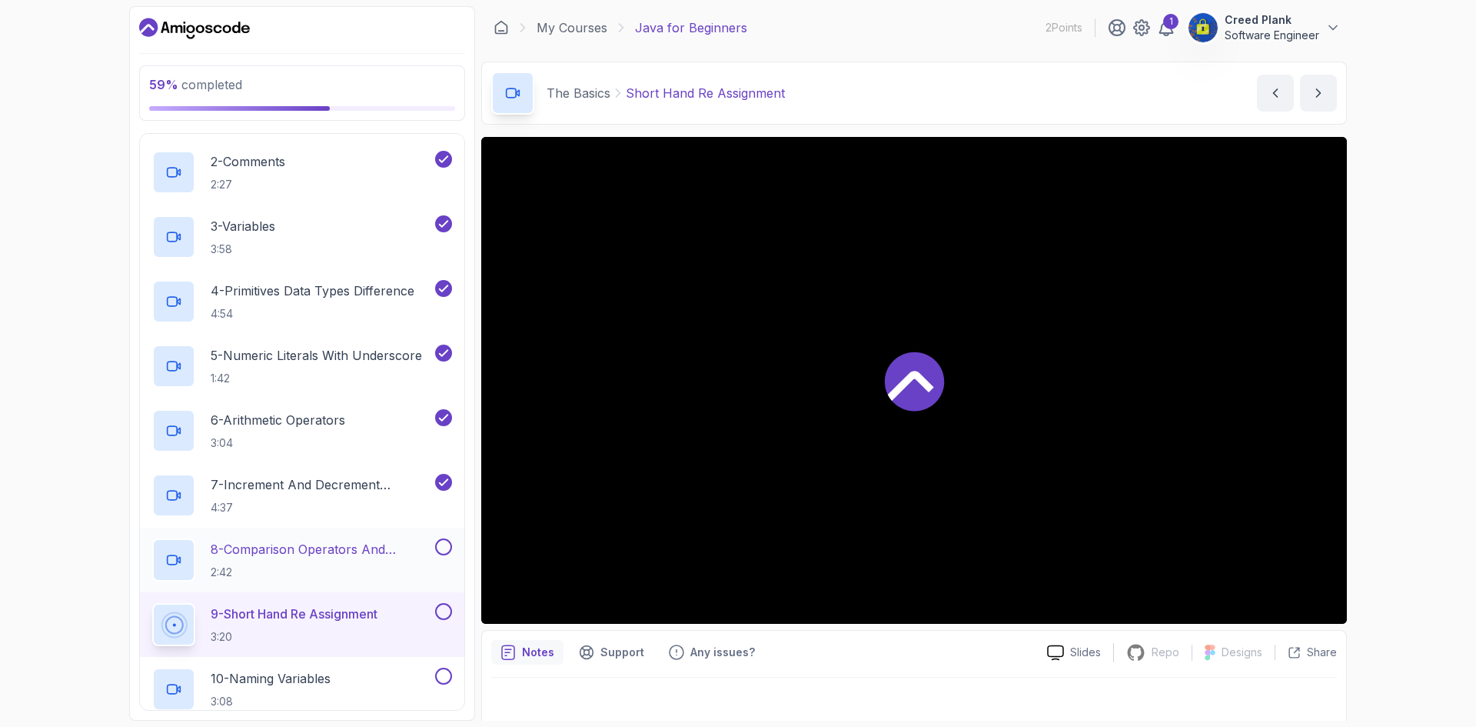
click at [446, 548] on button at bounding box center [443, 546] width 17 height 17
click at [445, 616] on button at bounding box center [443, 611] width 17 height 17
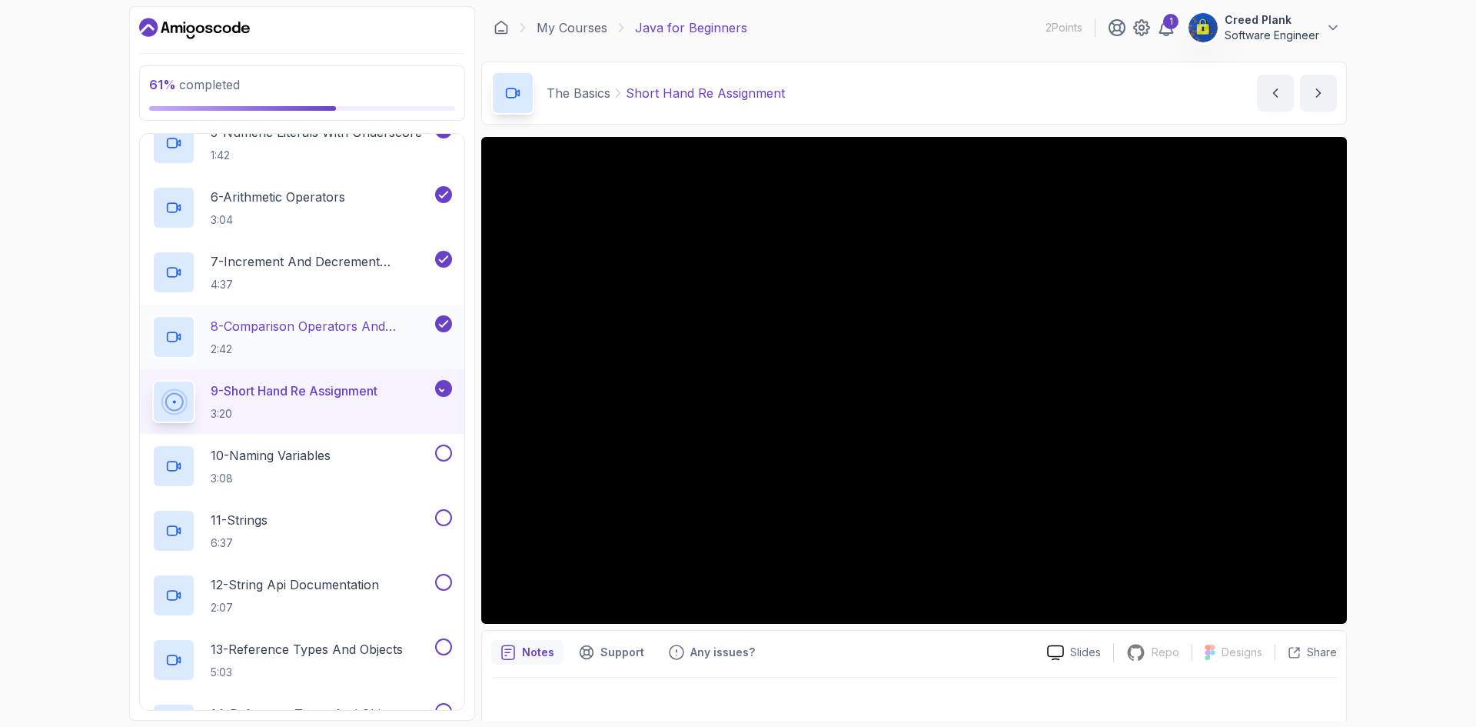
scroll to position [538, 0]
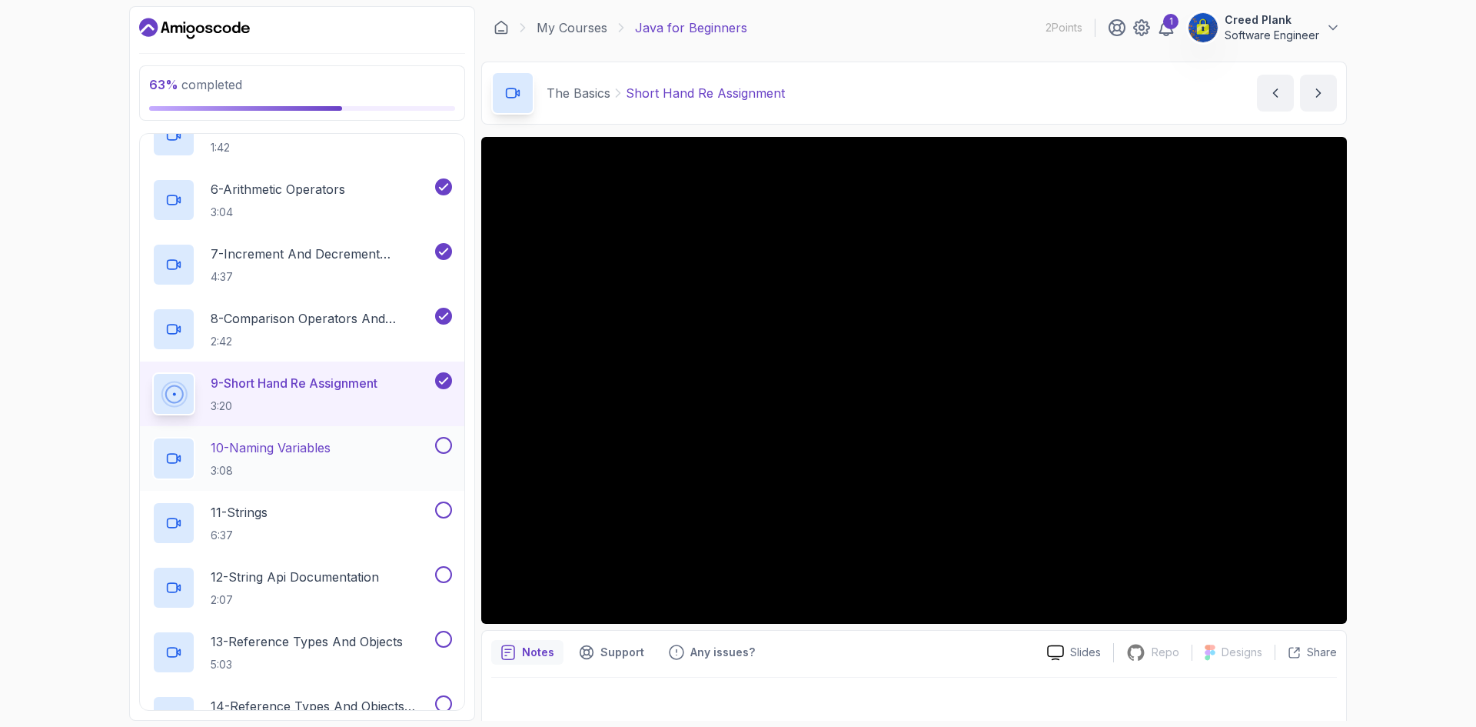
click at [393, 470] on div "10 - Naming Variables 3:08" at bounding box center [292, 458] width 280 height 43
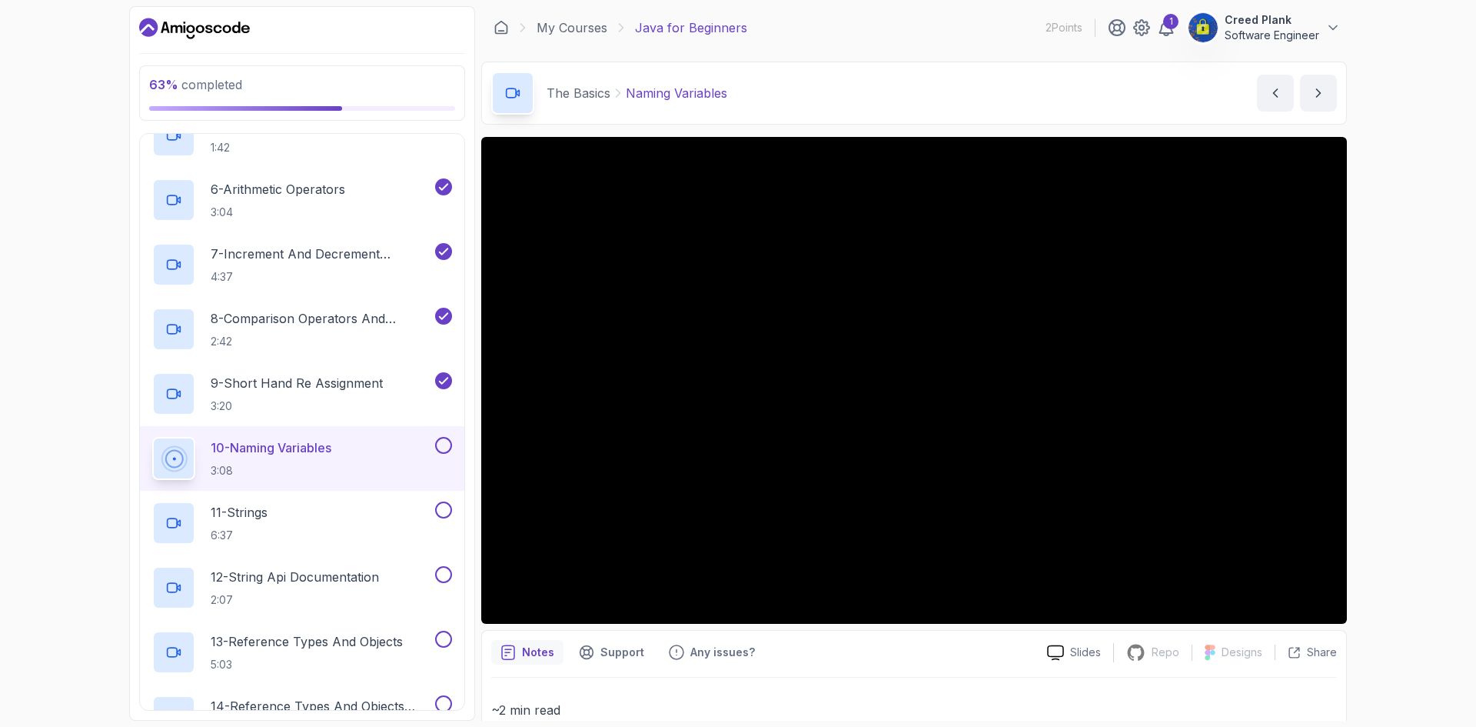
click at [443, 440] on button at bounding box center [443, 445] width 17 height 17
click at [447, 513] on button at bounding box center [443, 509] width 17 height 17
click at [357, 513] on div "11 - Strings 6:37" at bounding box center [292, 522] width 280 height 43
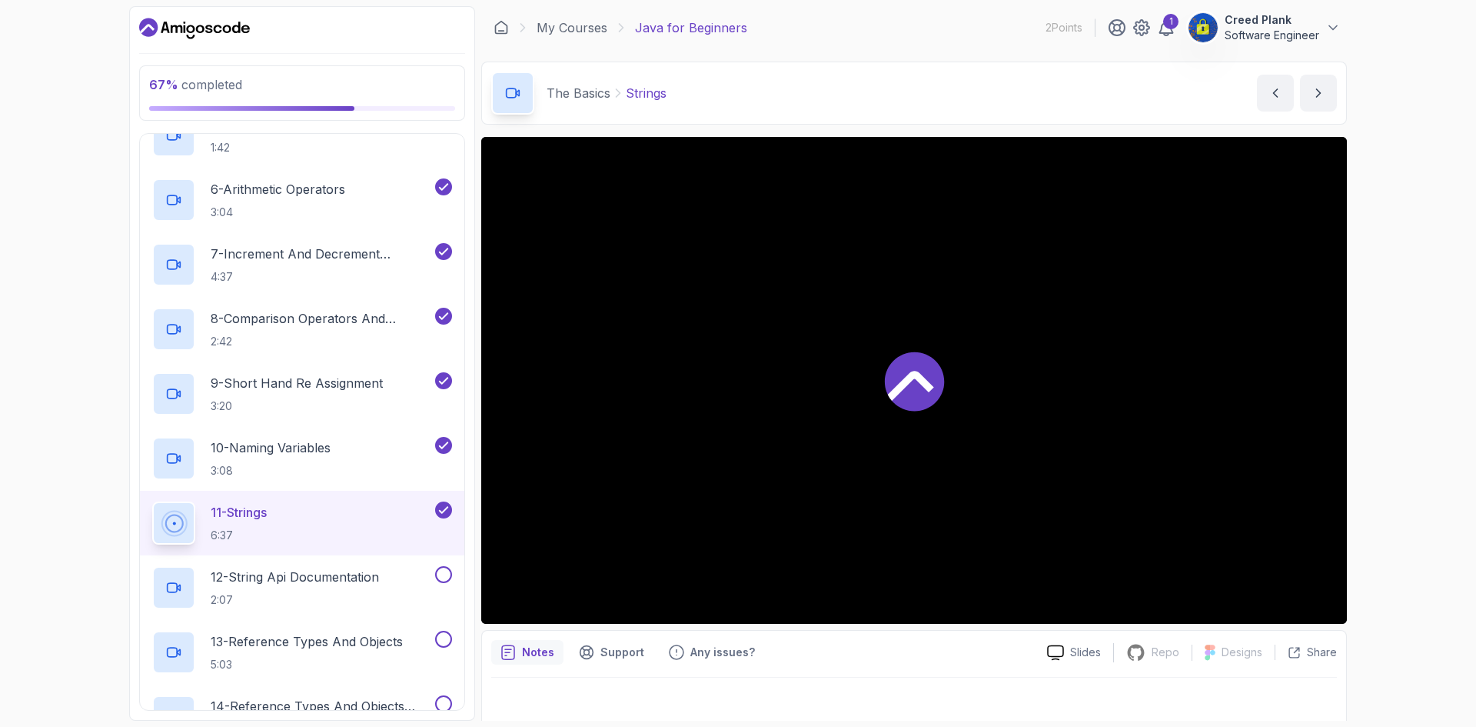
click at [438, 507] on icon at bounding box center [444, 509] width 14 height 15
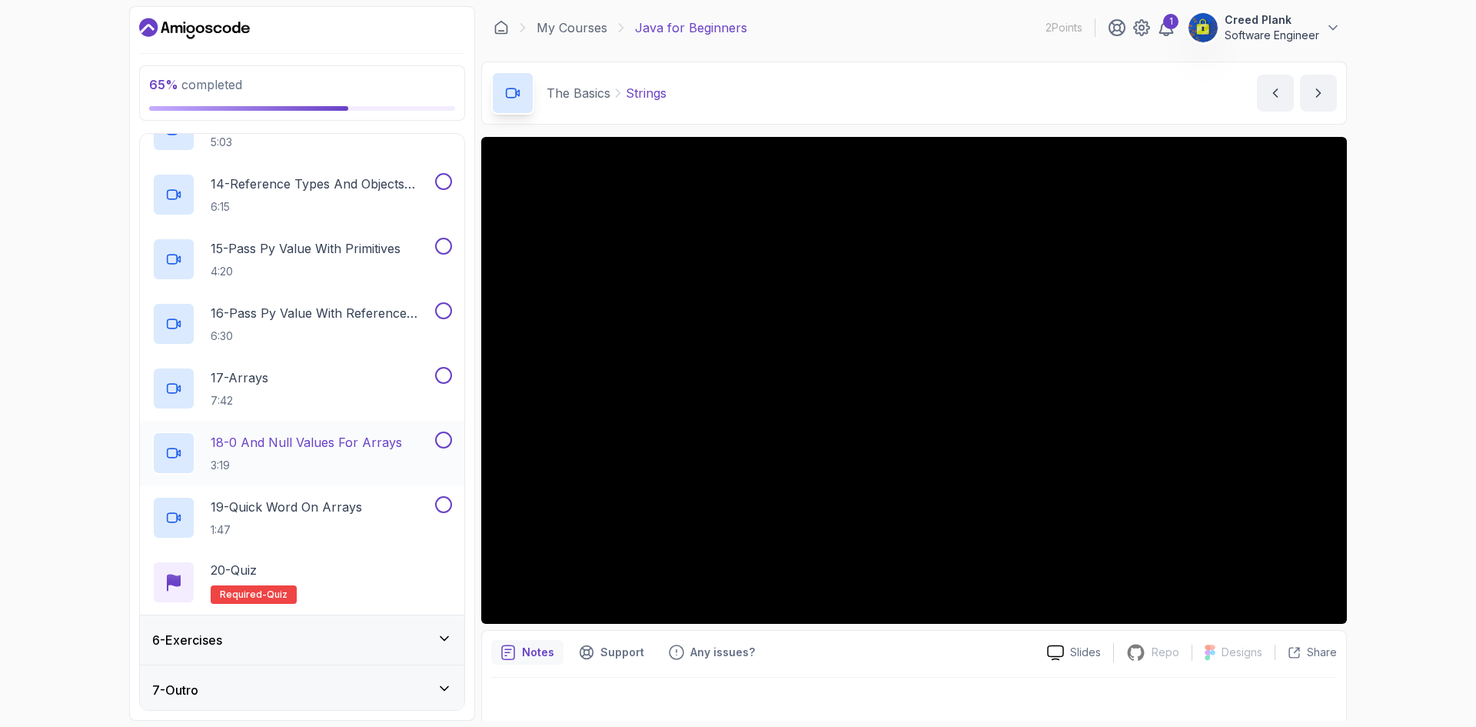
scroll to position [1065, 0]
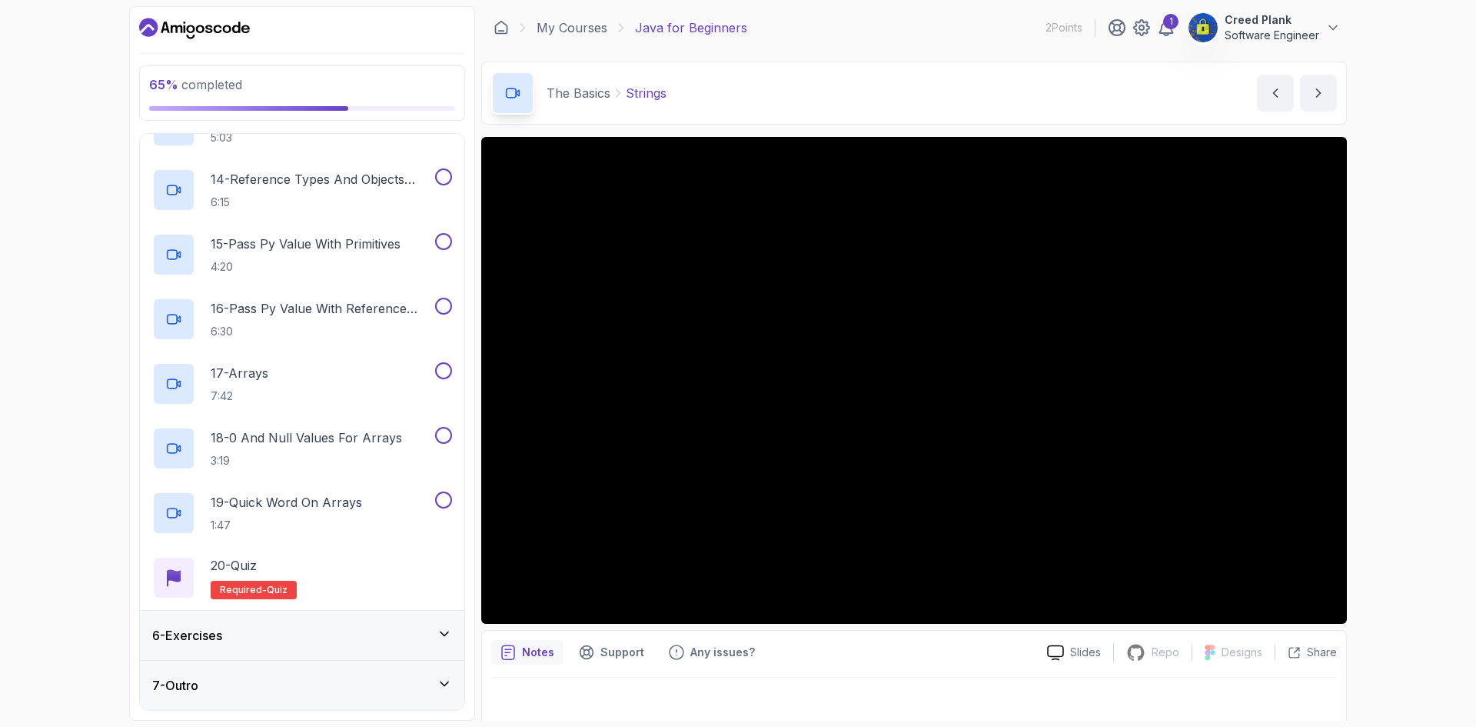
click at [350, 626] on div "6 - Exercises" at bounding box center [302, 635] width 325 height 49
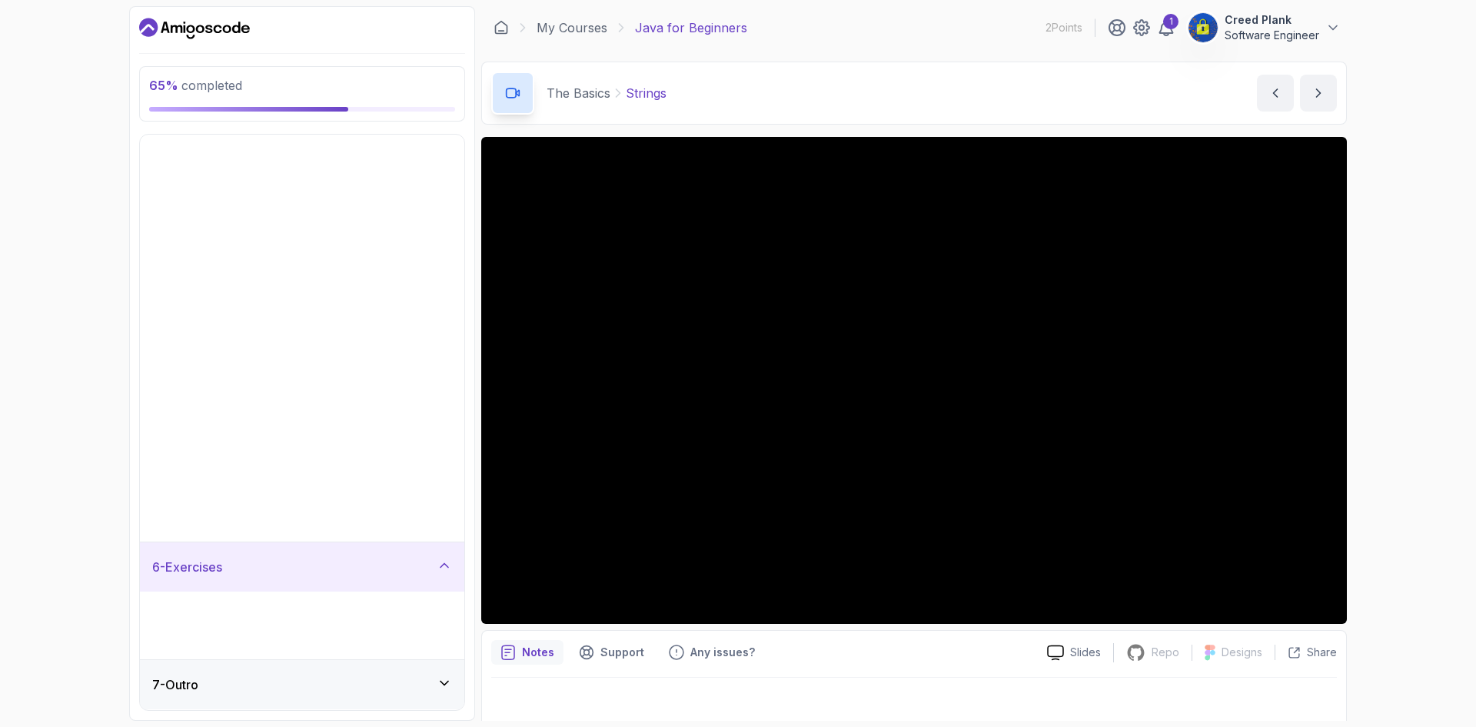
scroll to position [0, 0]
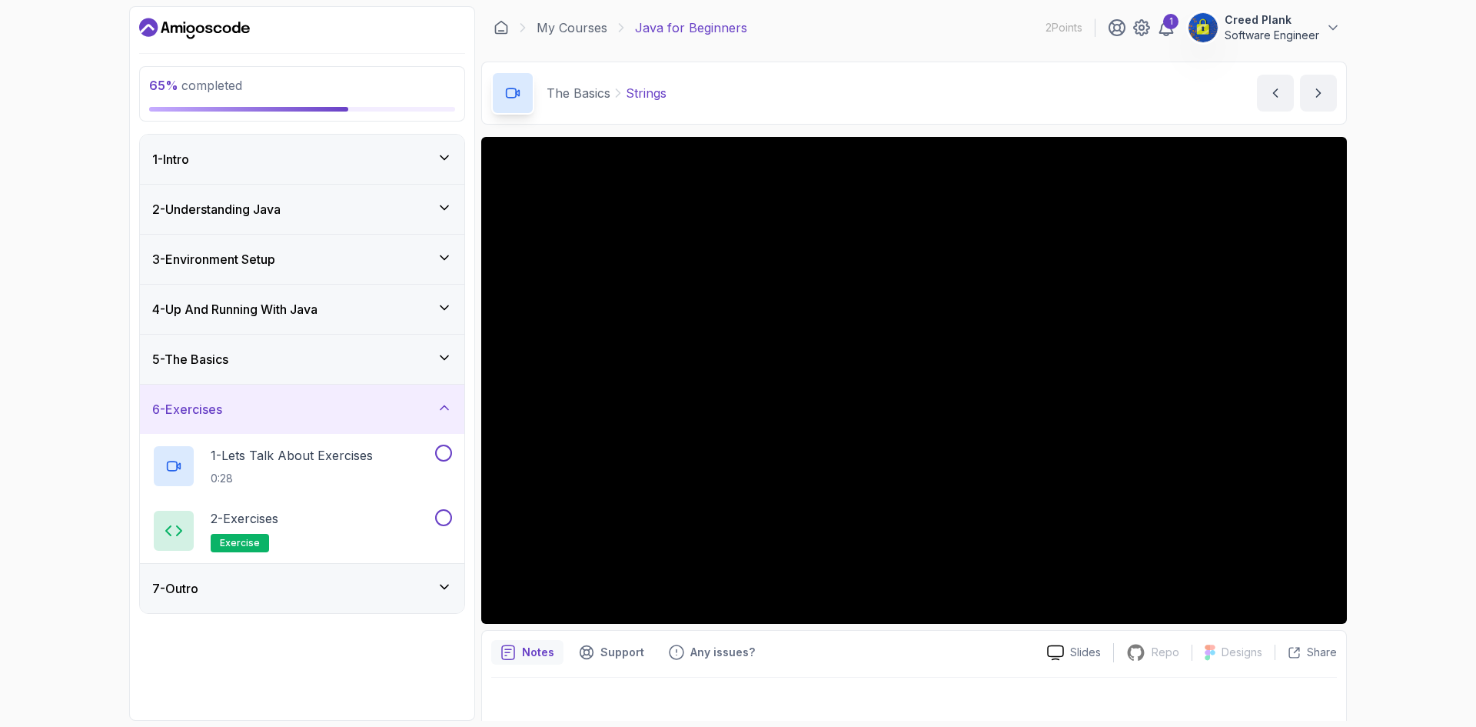
click at [363, 571] on div "7 - Outro" at bounding box center [302, 588] width 325 height 49
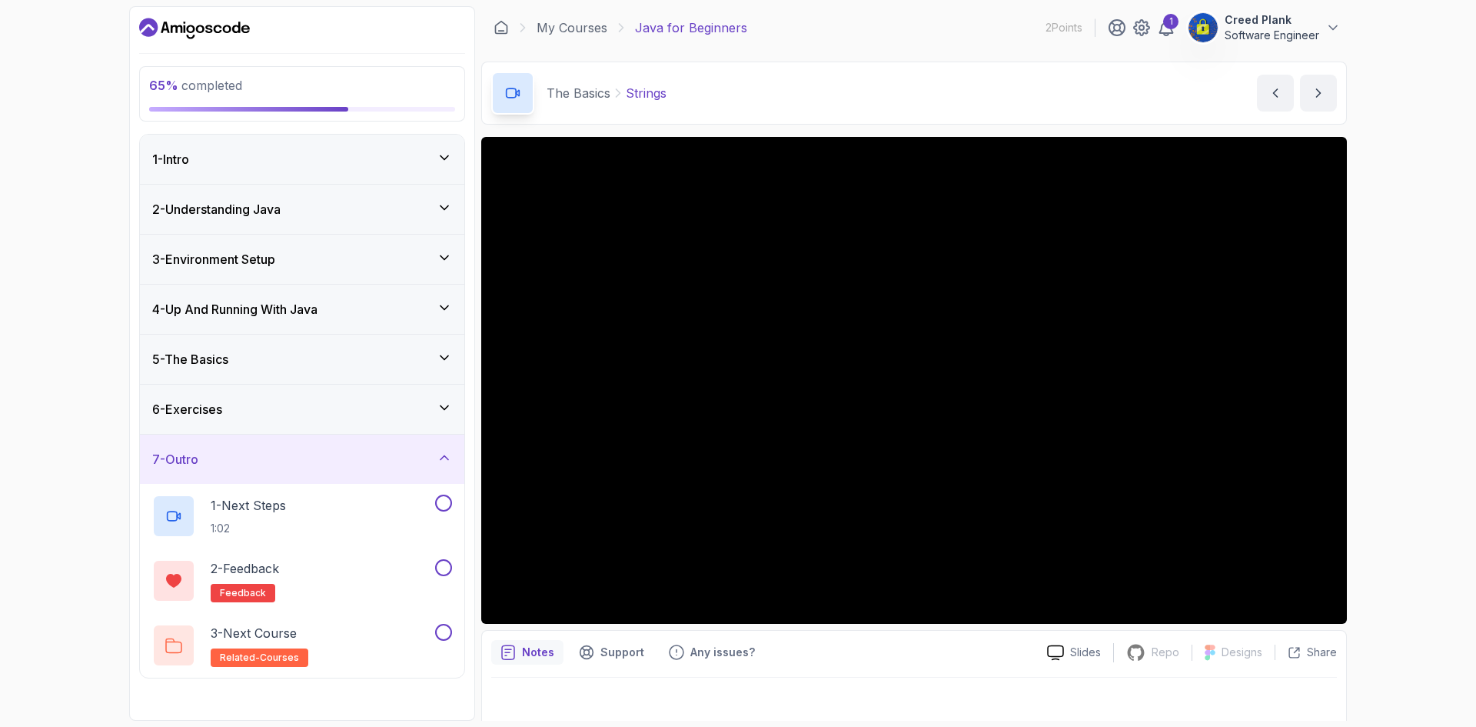
click at [365, 338] on div "5 - The Basics" at bounding box center [302, 359] width 325 height 49
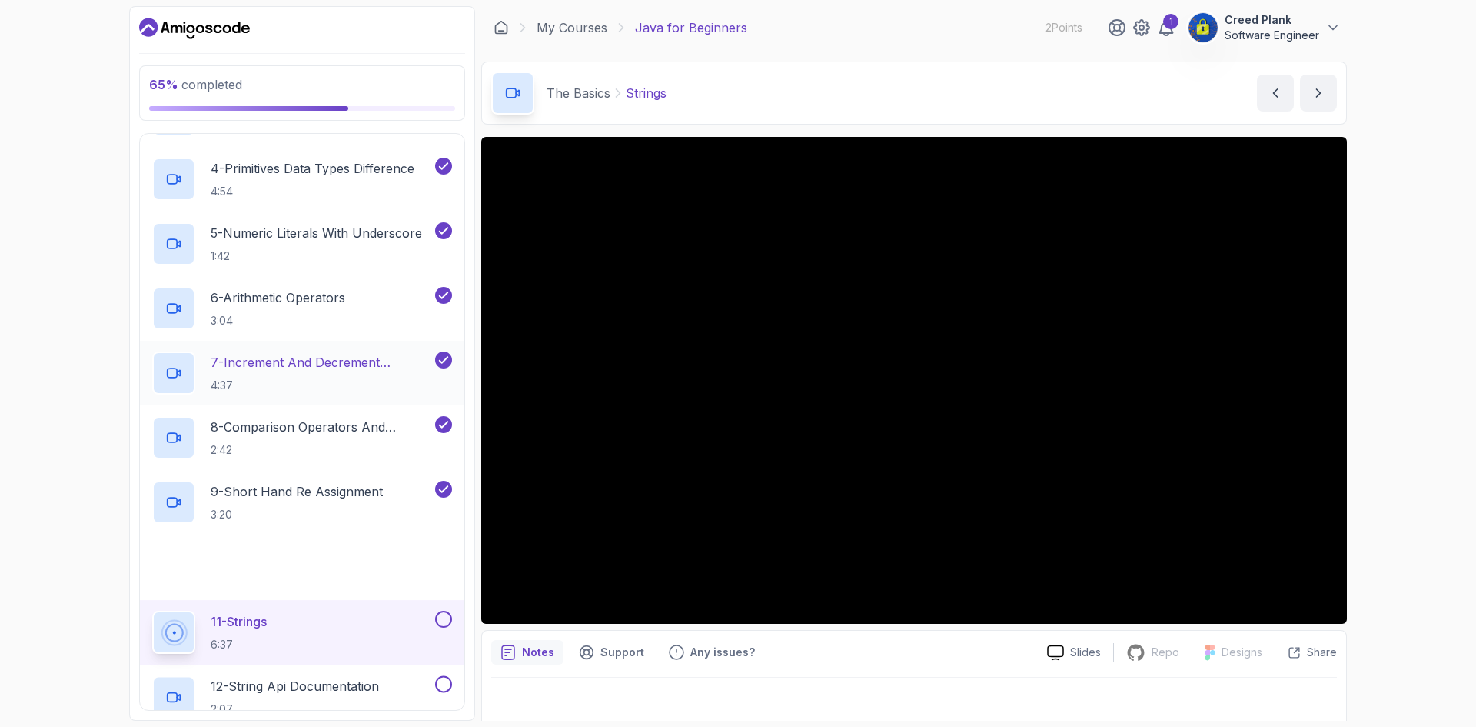
scroll to position [615, 0]
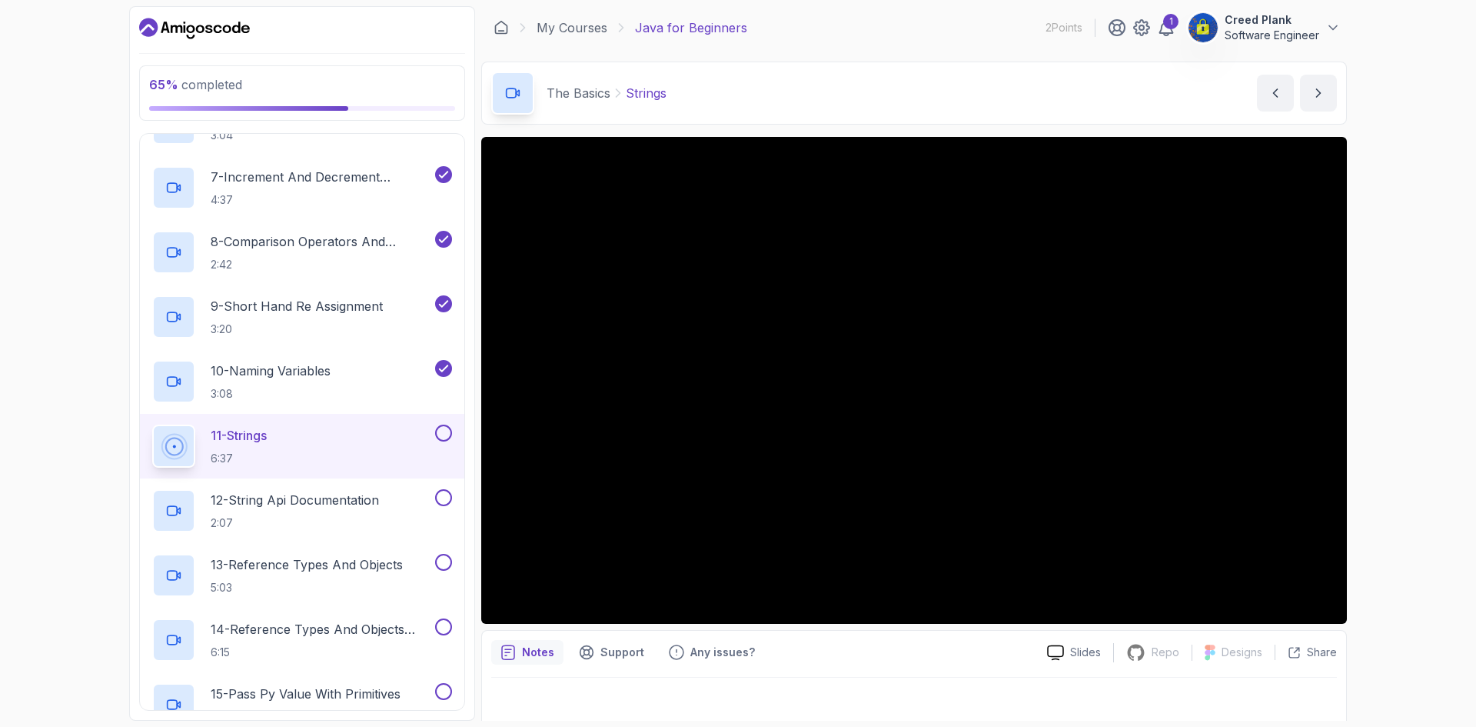
click at [443, 434] on button at bounding box center [443, 432] width 17 height 17
click at [437, 491] on div at bounding box center [442, 497] width 20 height 17
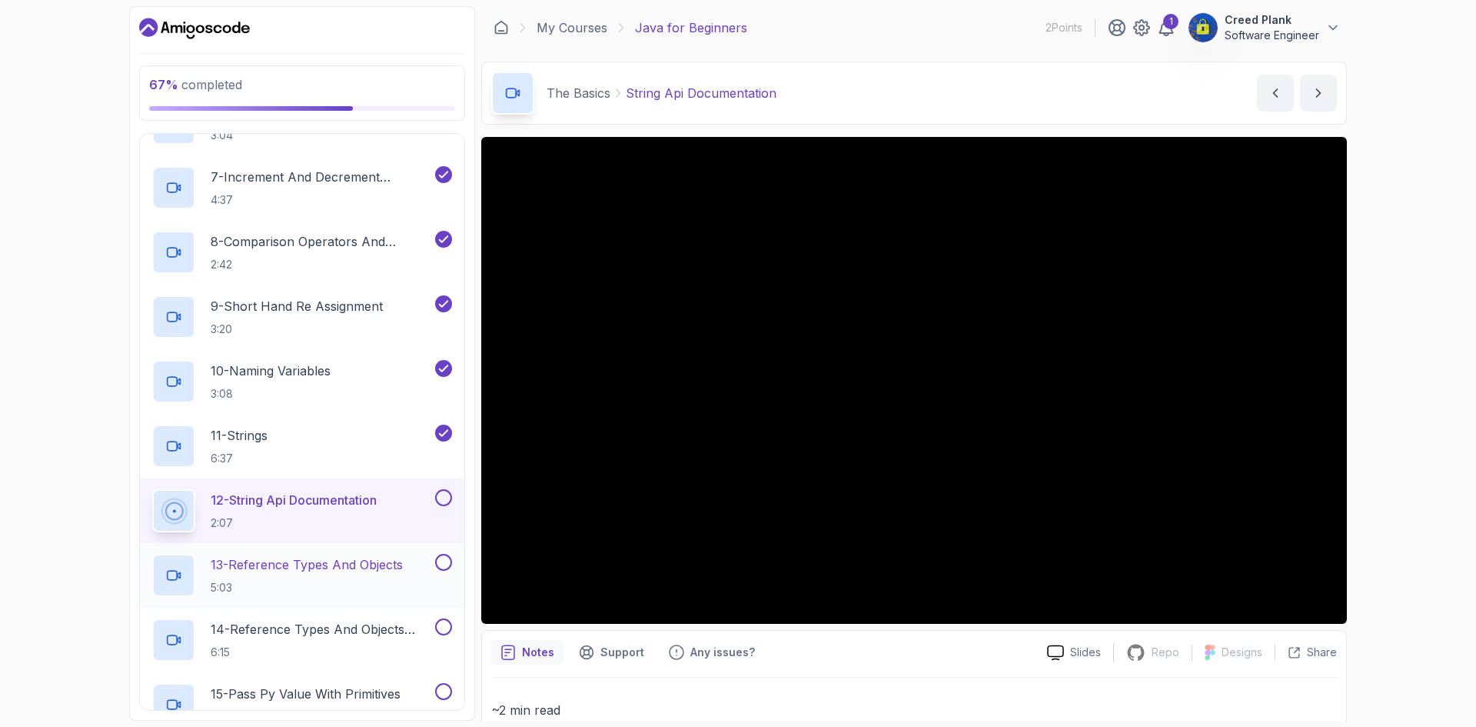
click at [437, 562] on button at bounding box center [443, 562] width 17 height 17
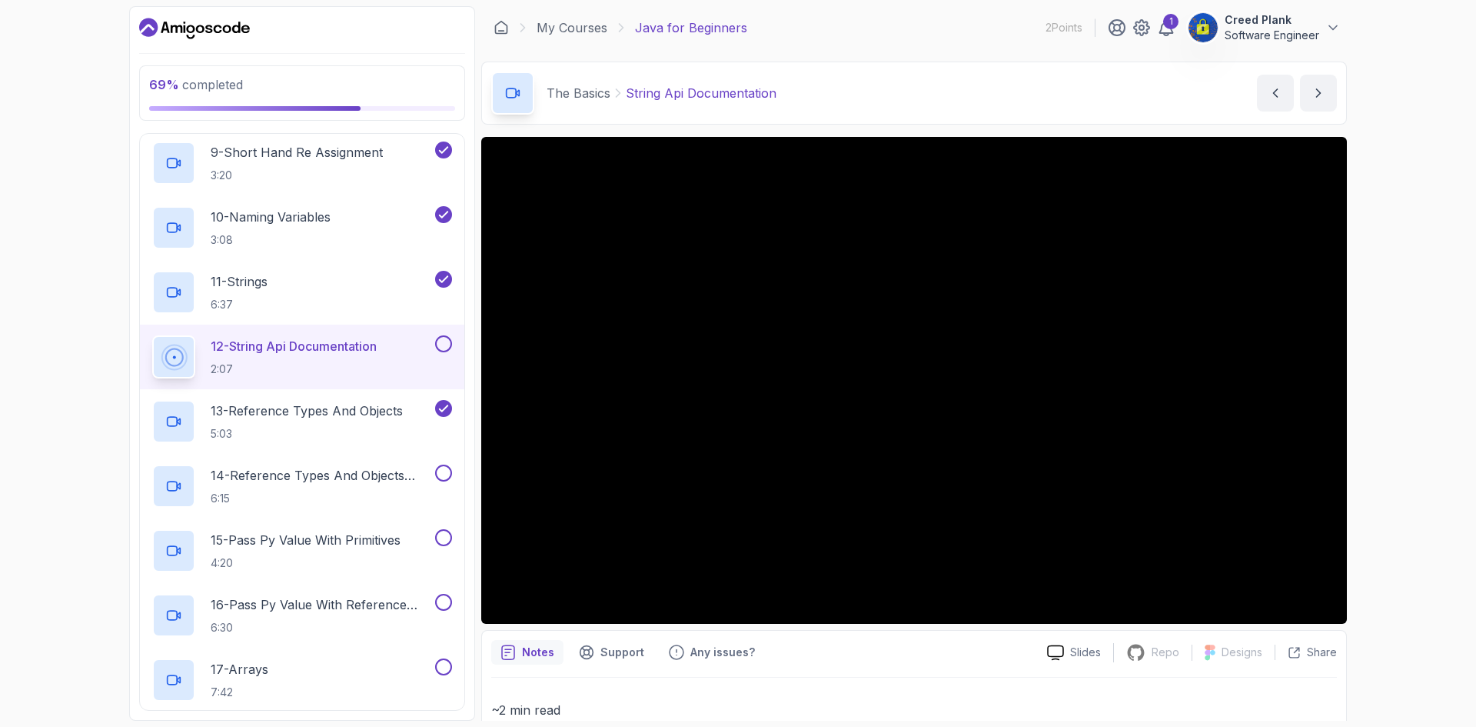
click at [441, 341] on button at bounding box center [443, 343] width 17 height 17
click at [438, 474] on button at bounding box center [443, 472] width 17 height 17
click at [452, 534] on div "15 - Pass Py Value With Primitives 4:20" at bounding box center [302, 550] width 325 height 65
click at [447, 538] on button at bounding box center [443, 537] width 17 height 17
click at [438, 600] on button at bounding box center [443, 602] width 17 height 17
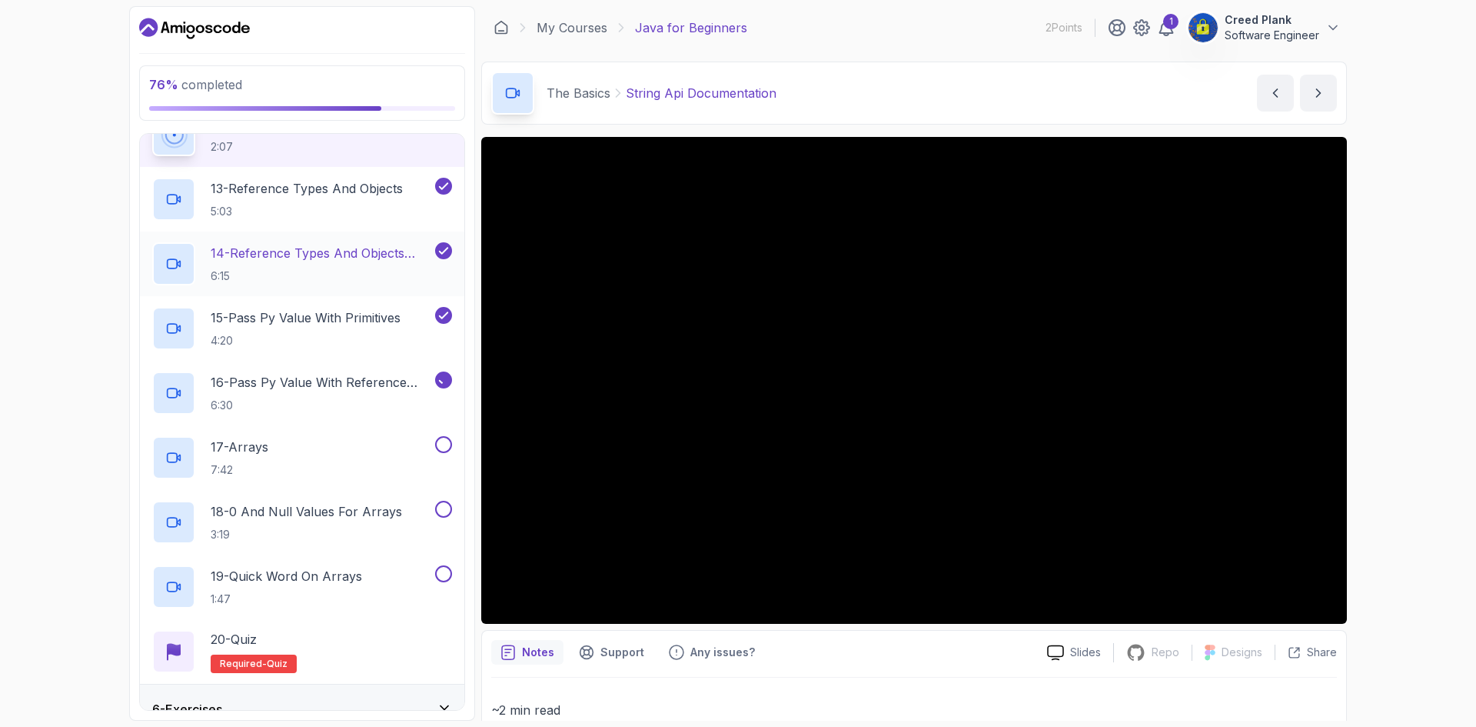
scroll to position [1000, 0]
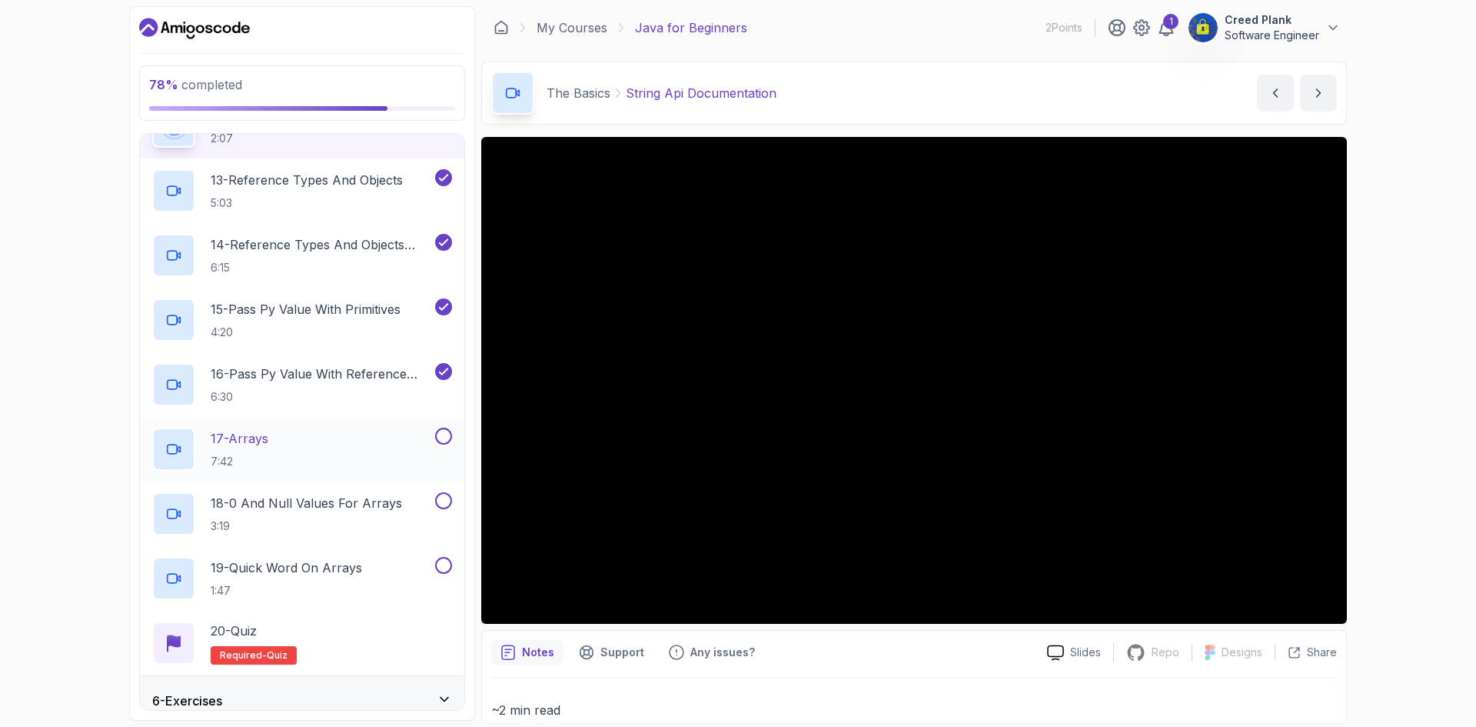
click at [441, 441] on button at bounding box center [443, 436] width 17 height 17
click at [447, 500] on button at bounding box center [443, 500] width 17 height 17
click at [445, 561] on button at bounding box center [443, 565] width 17 height 17
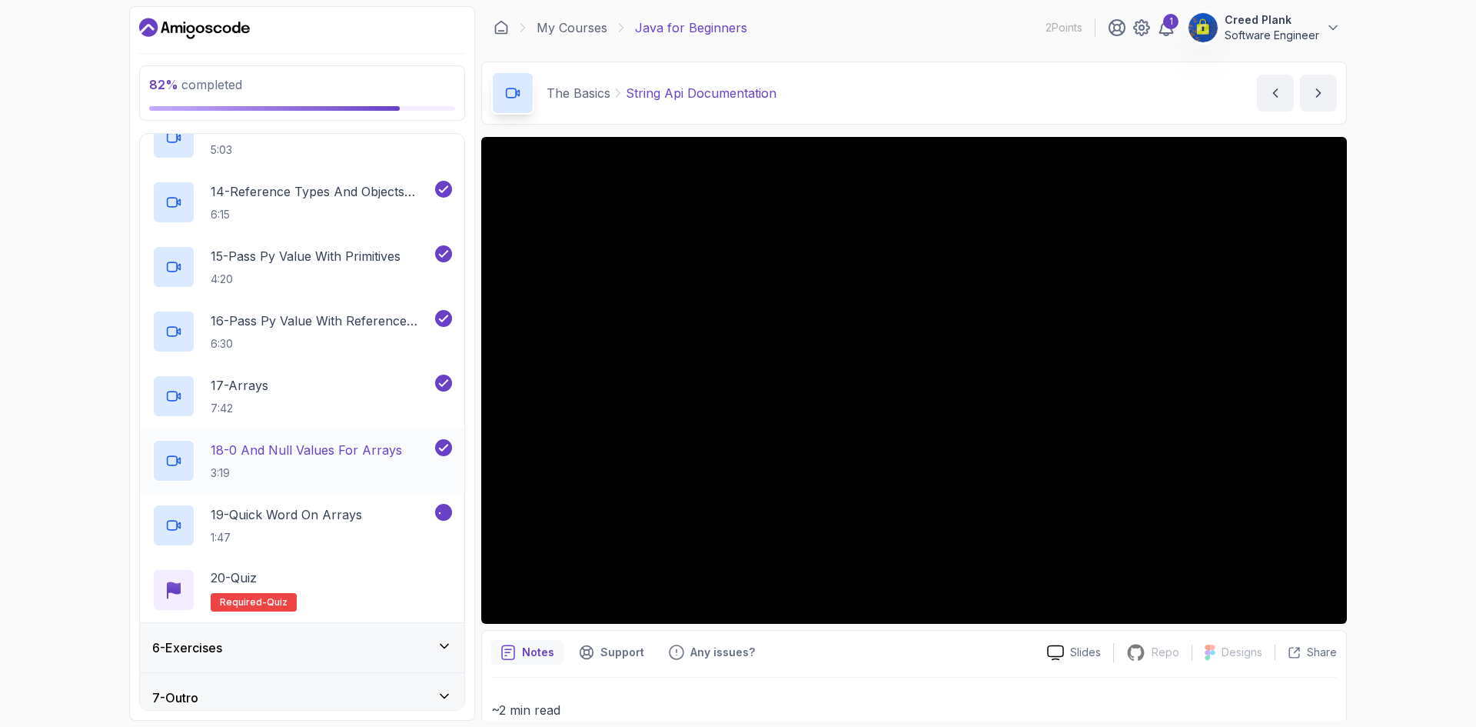
scroll to position [1065, 0]
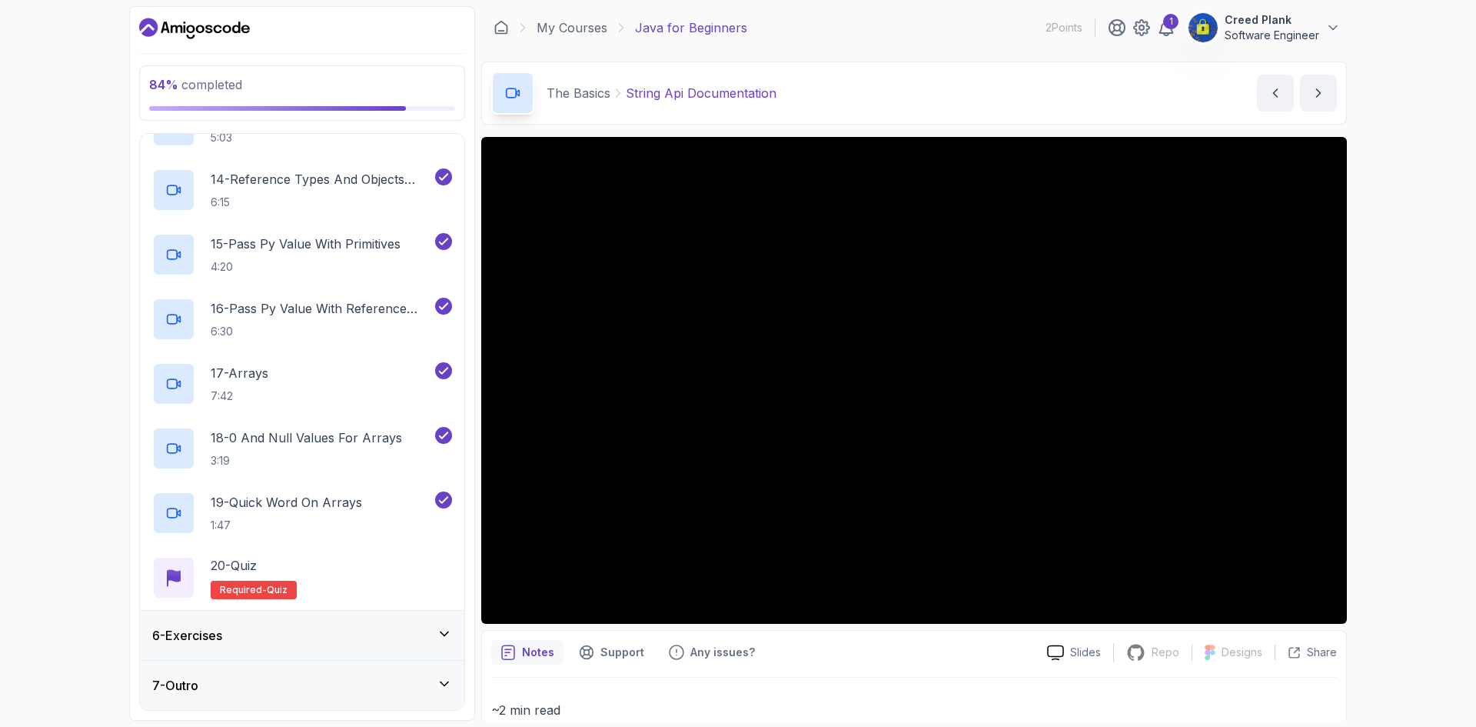
click at [441, 631] on icon at bounding box center [444, 633] width 15 height 15
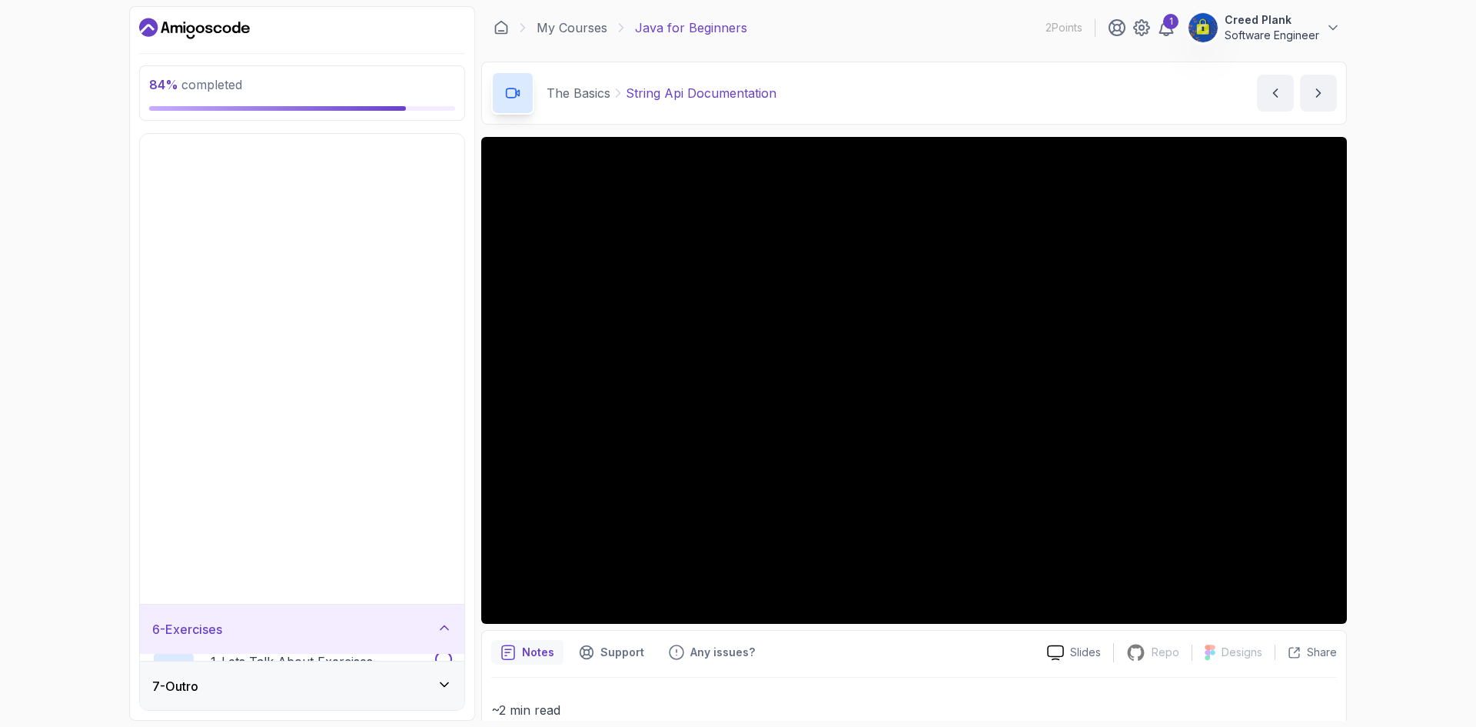
scroll to position [0, 0]
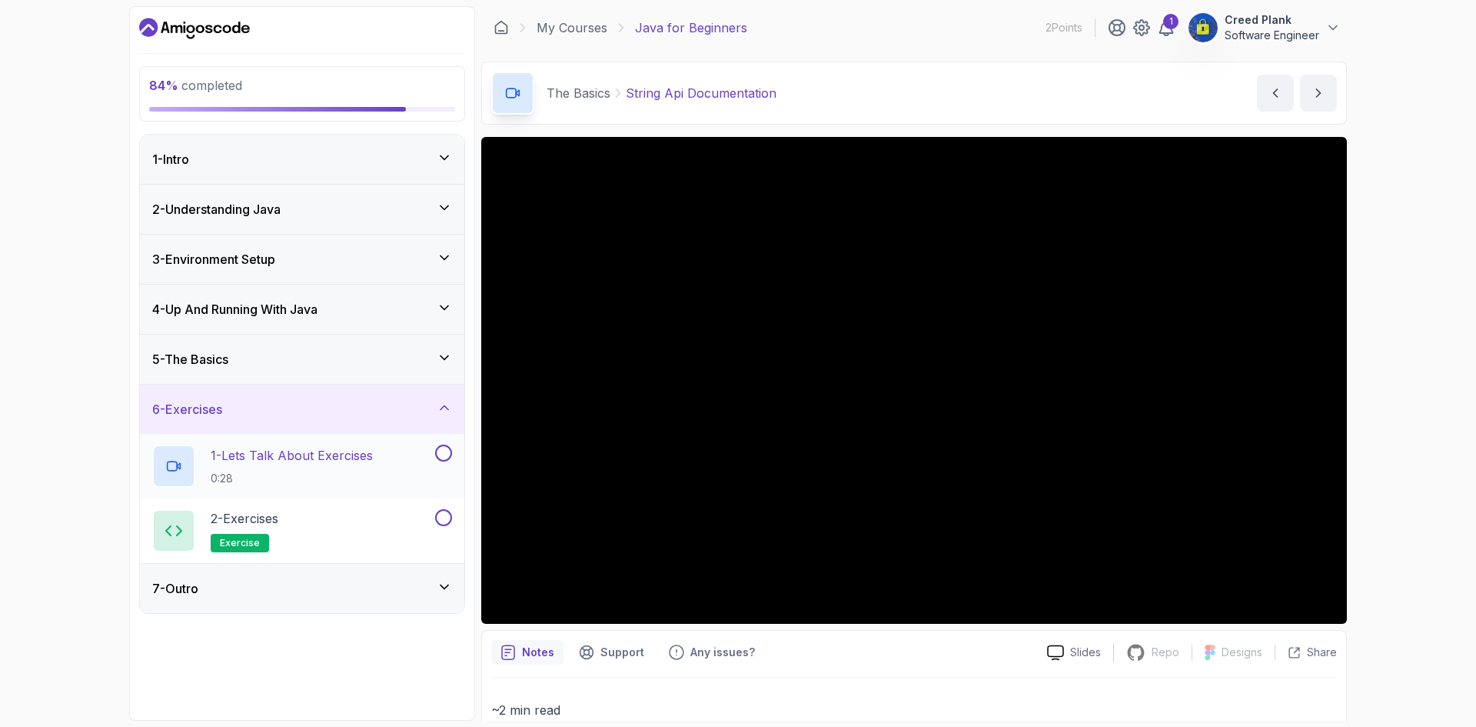
click at [441, 453] on button at bounding box center [443, 452] width 17 height 17
click at [441, 512] on button at bounding box center [443, 517] width 17 height 17
click at [438, 572] on div "7 - Outro" at bounding box center [302, 588] width 325 height 49
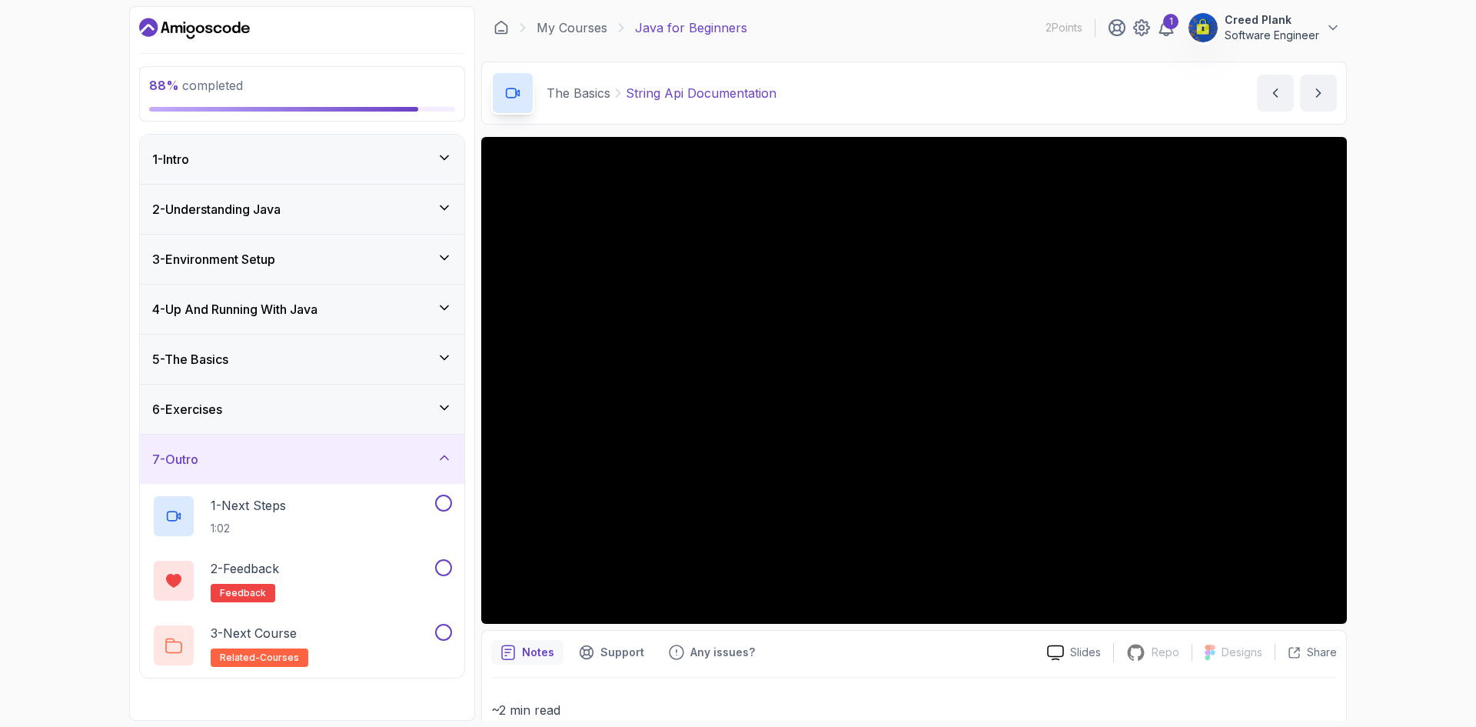
click at [412, 454] on div "7 - Outro" at bounding box center [302, 459] width 300 height 18
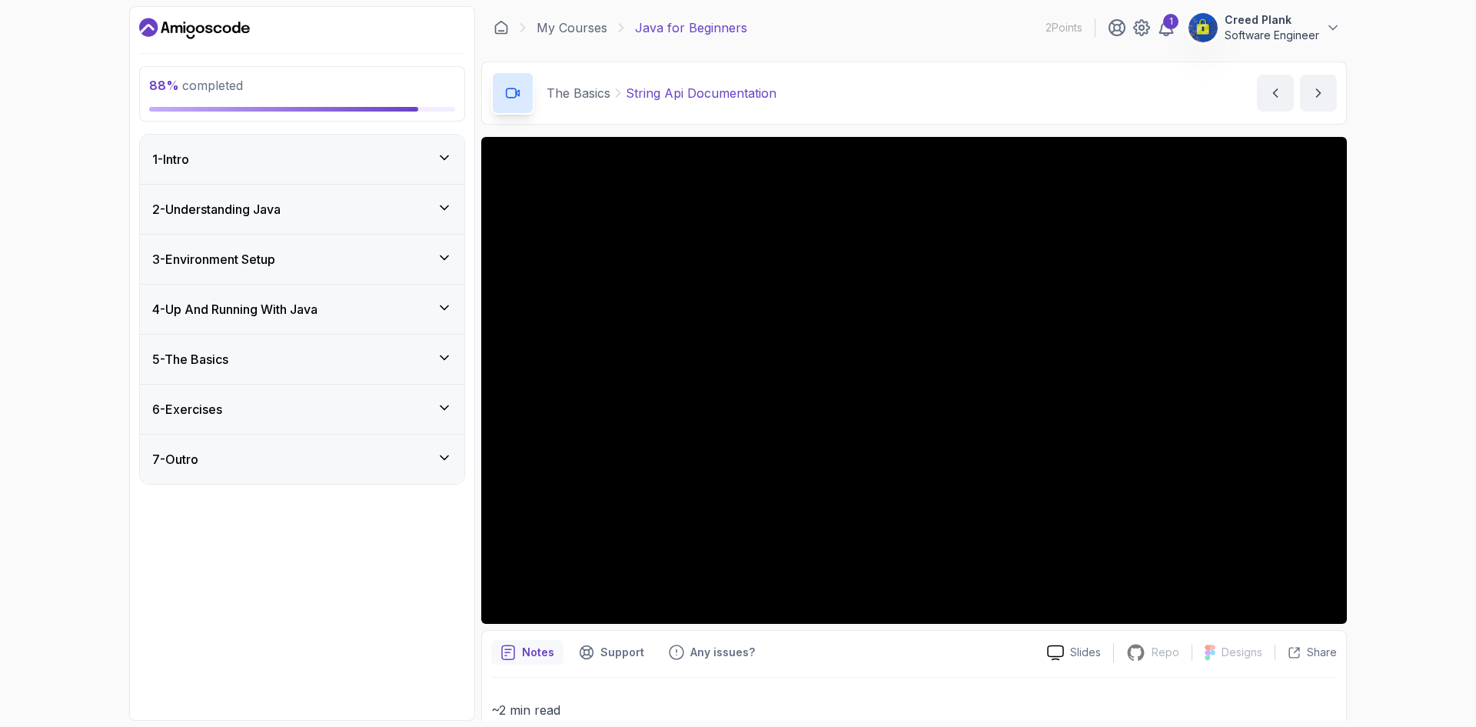
click at [385, 416] on div "6 - Exercises" at bounding box center [302, 409] width 300 height 18
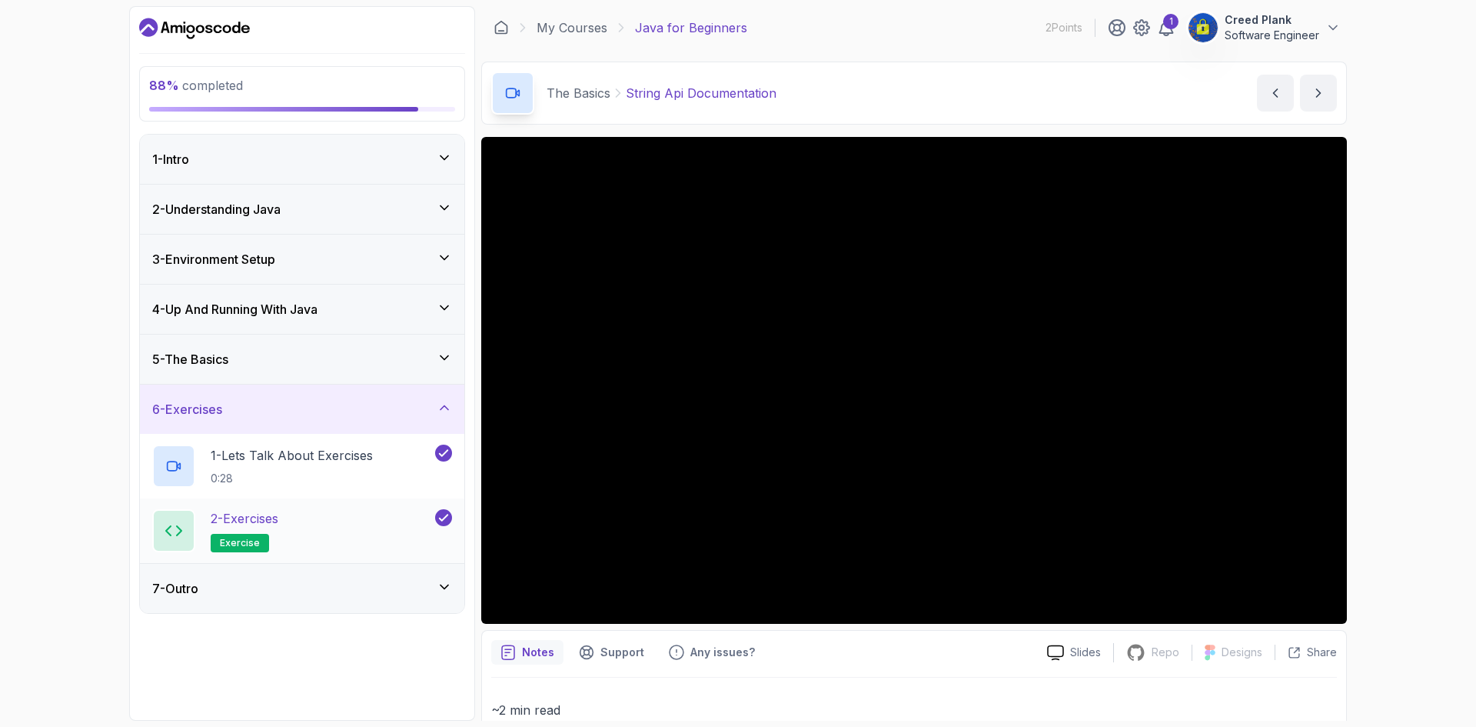
click at [373, 514] on div "2 - Exercises exercise" at bounding box center [292, 530] width 280 height 43
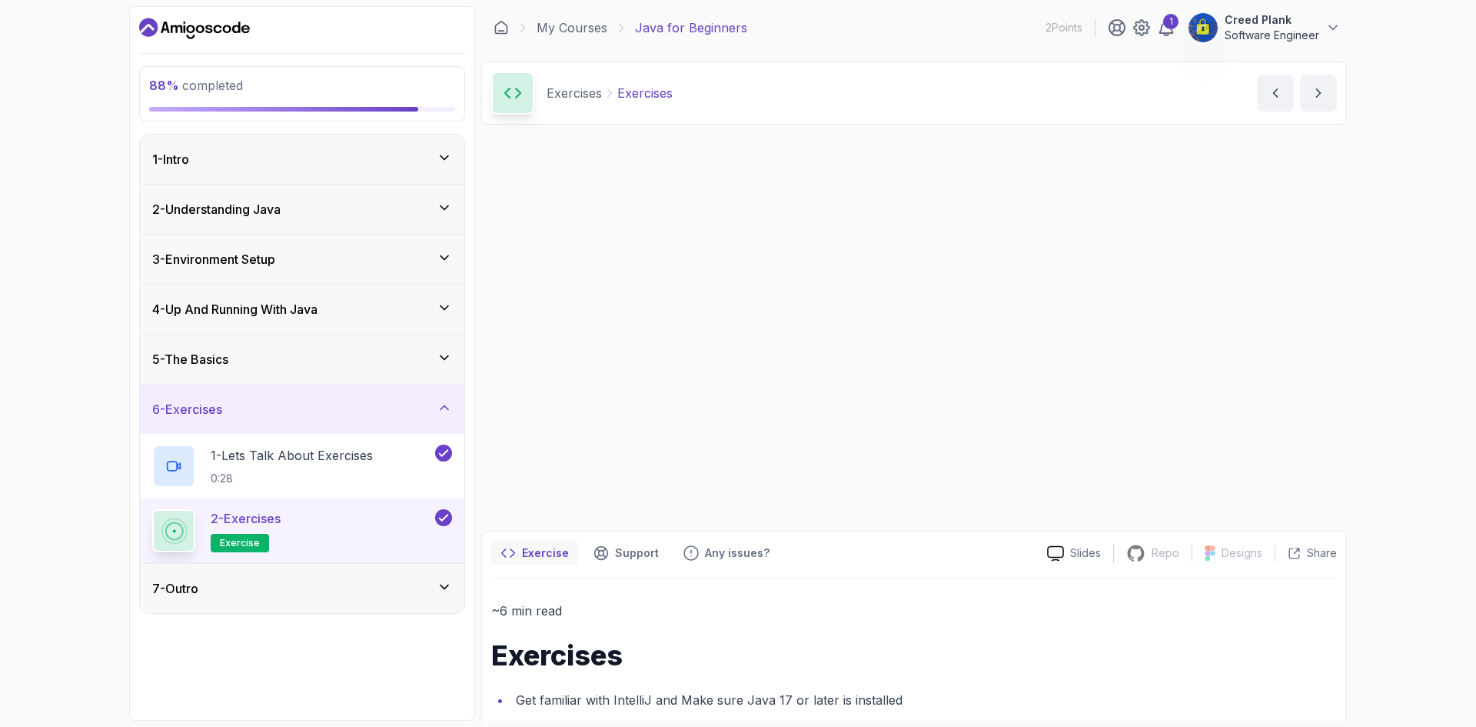
click at [363, 536] on div "2 - Exercises exercise" at bounding box center [292, 530] width 280 height 43
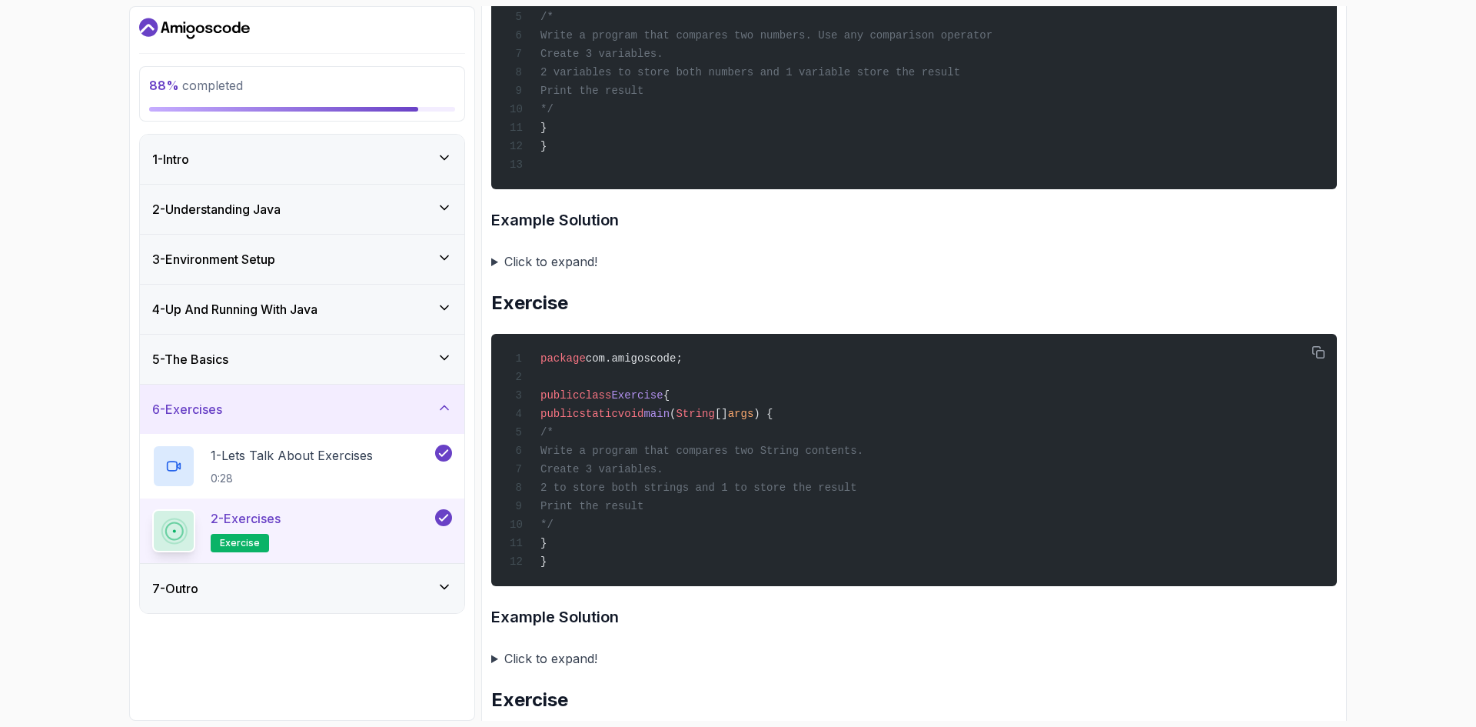
scroll to position [1307, 0]
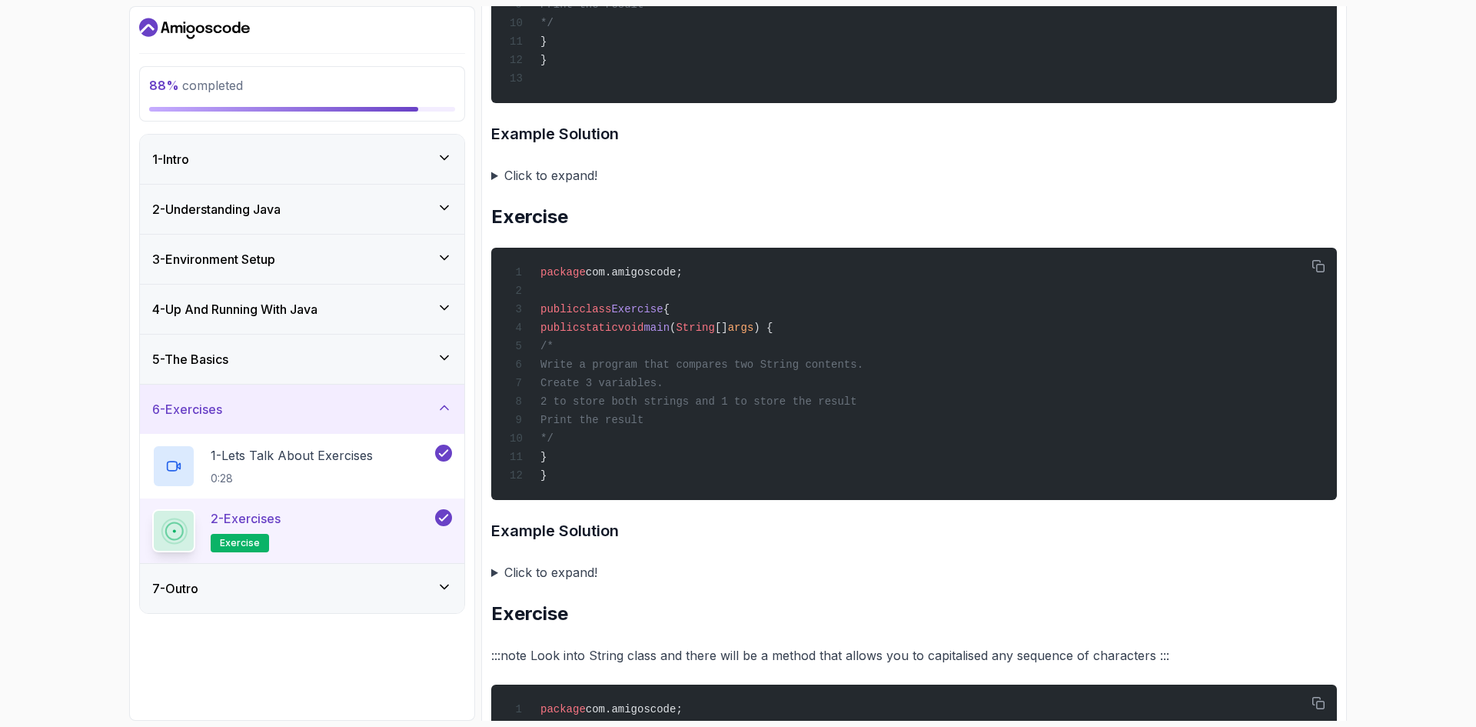
click at [518, 186] on summary "Click to expand!" at bounding box center [914, 176] width 846 height 22
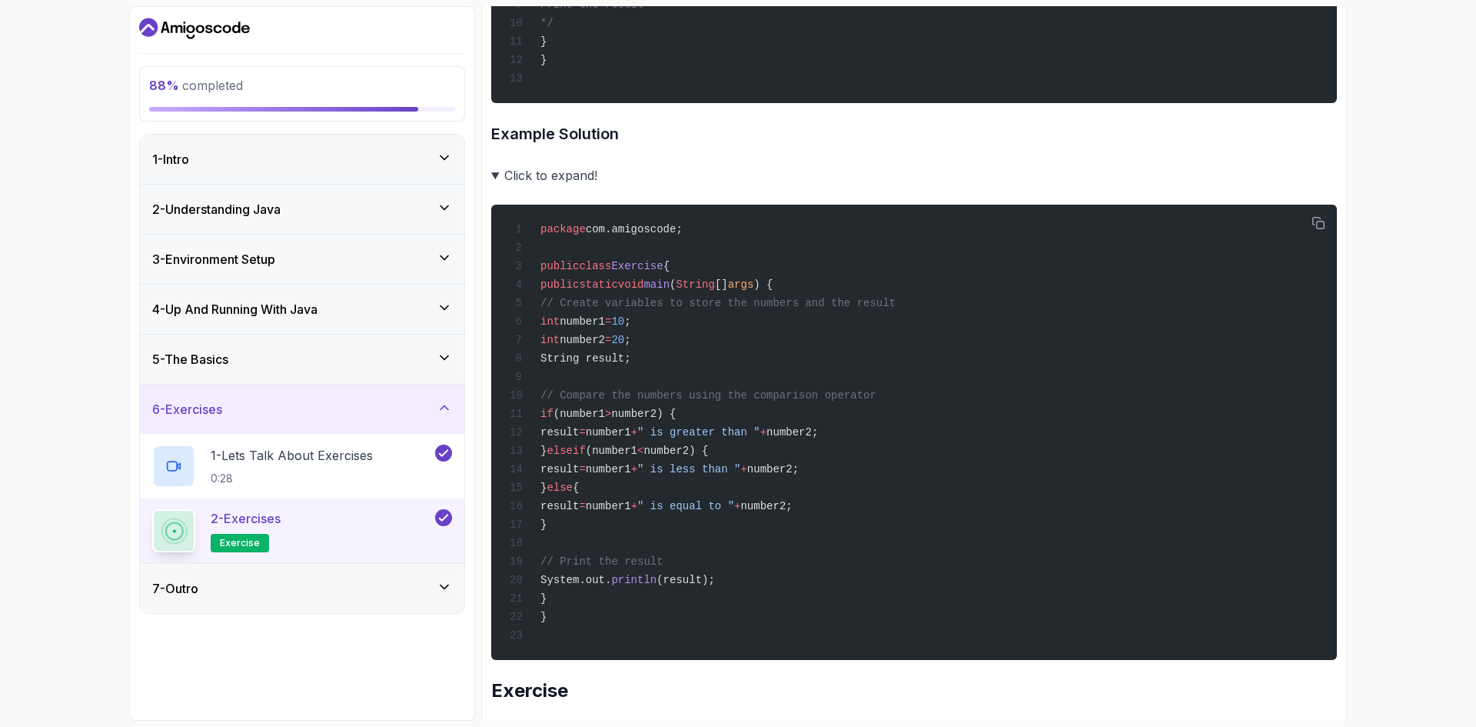
click at [516, 186] on summary "Click to expand!" at bounding box center [914, 176] width 846 height 22
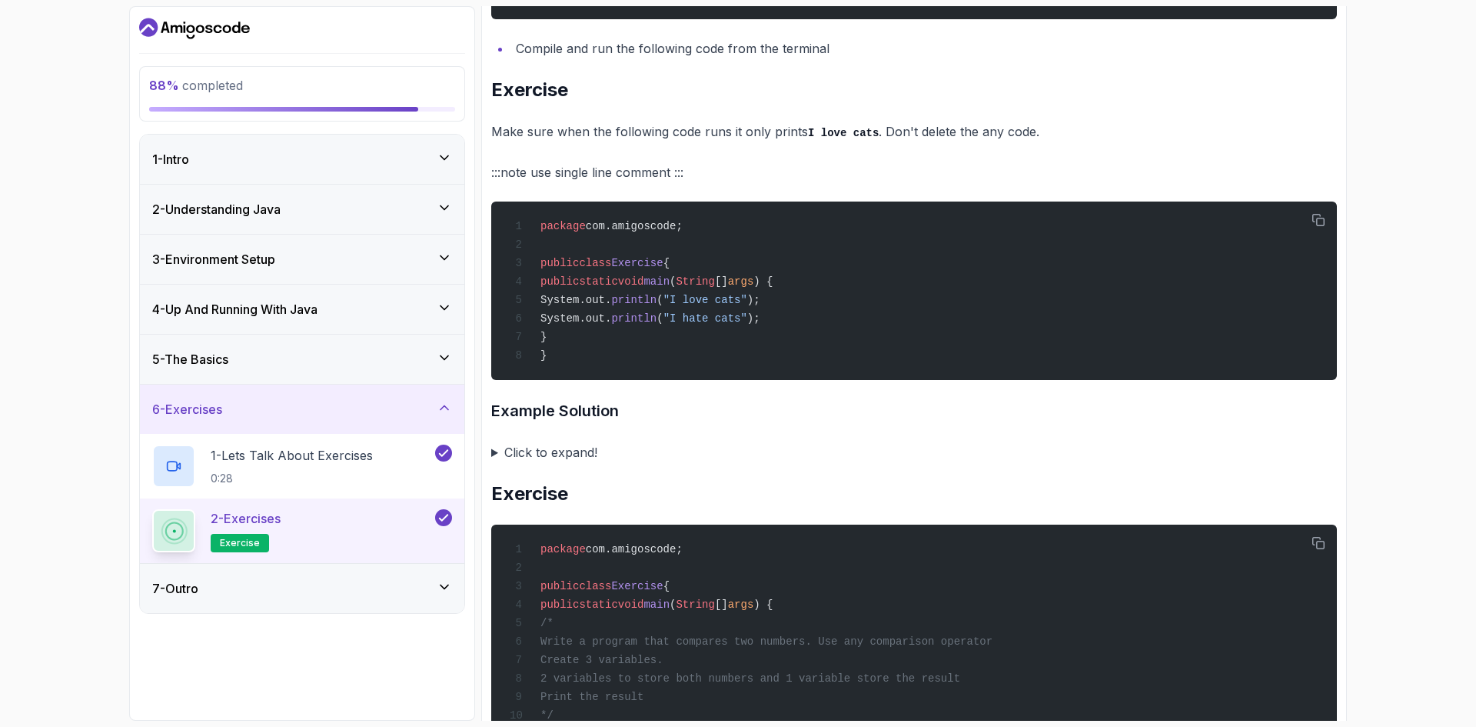
scroll to position [923, 0]
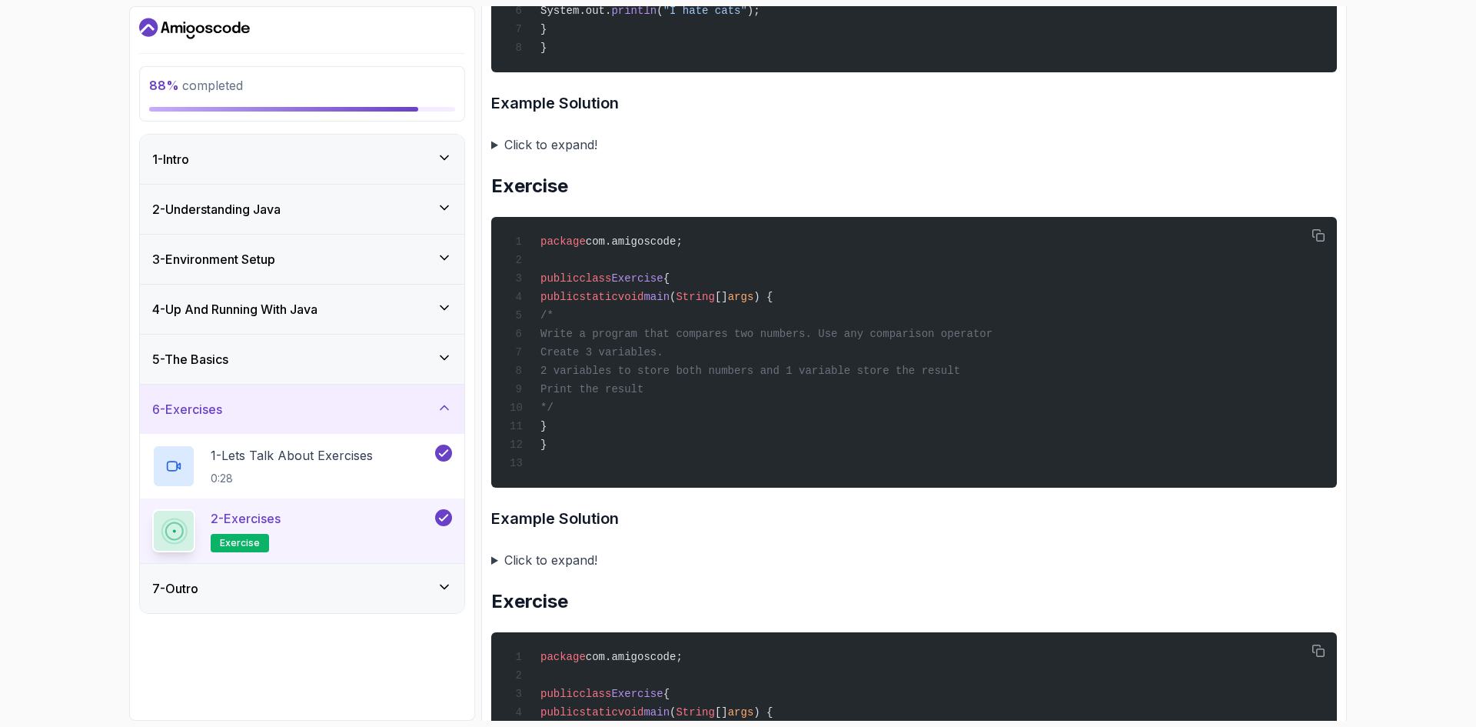
click at [573, 155] on summary "Click to expand!" at bounding box center [914, 145] width 846 height 22
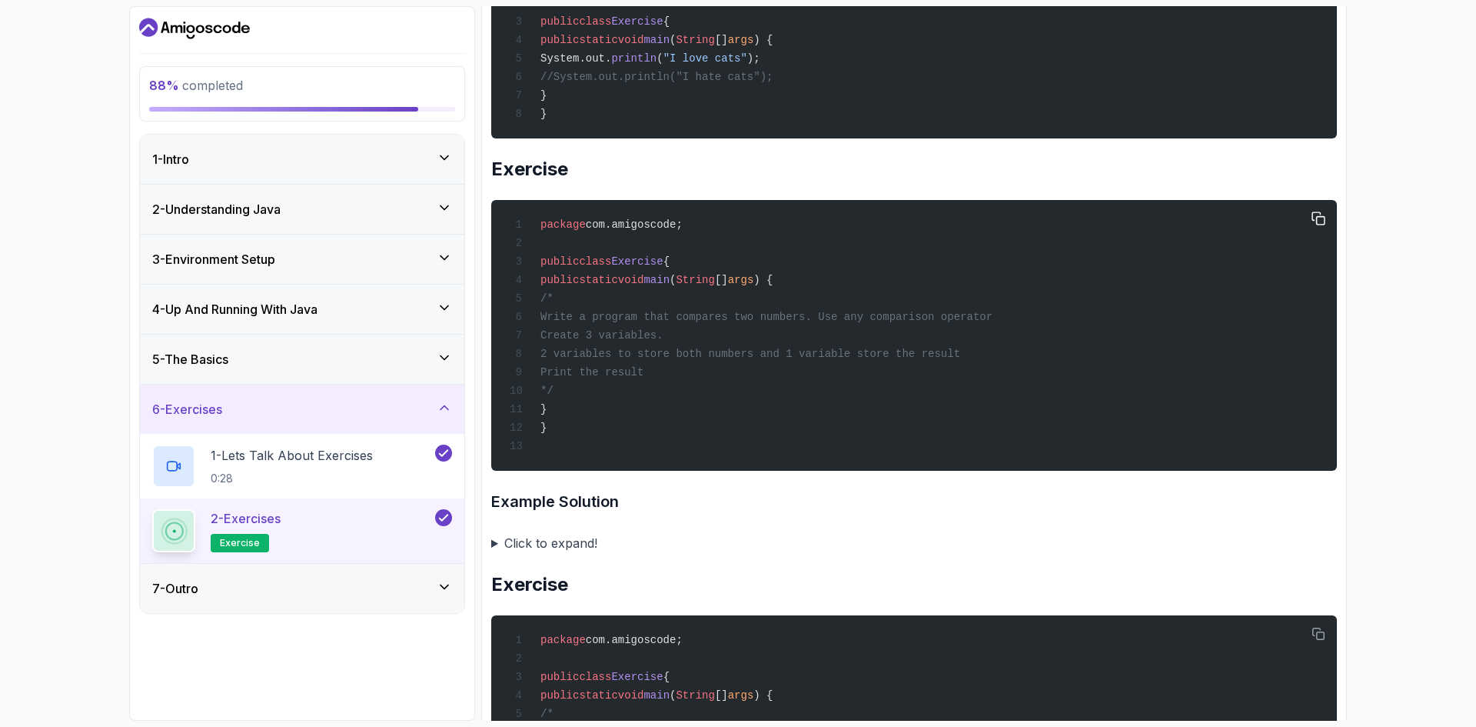
scroll to position [1153, 0]
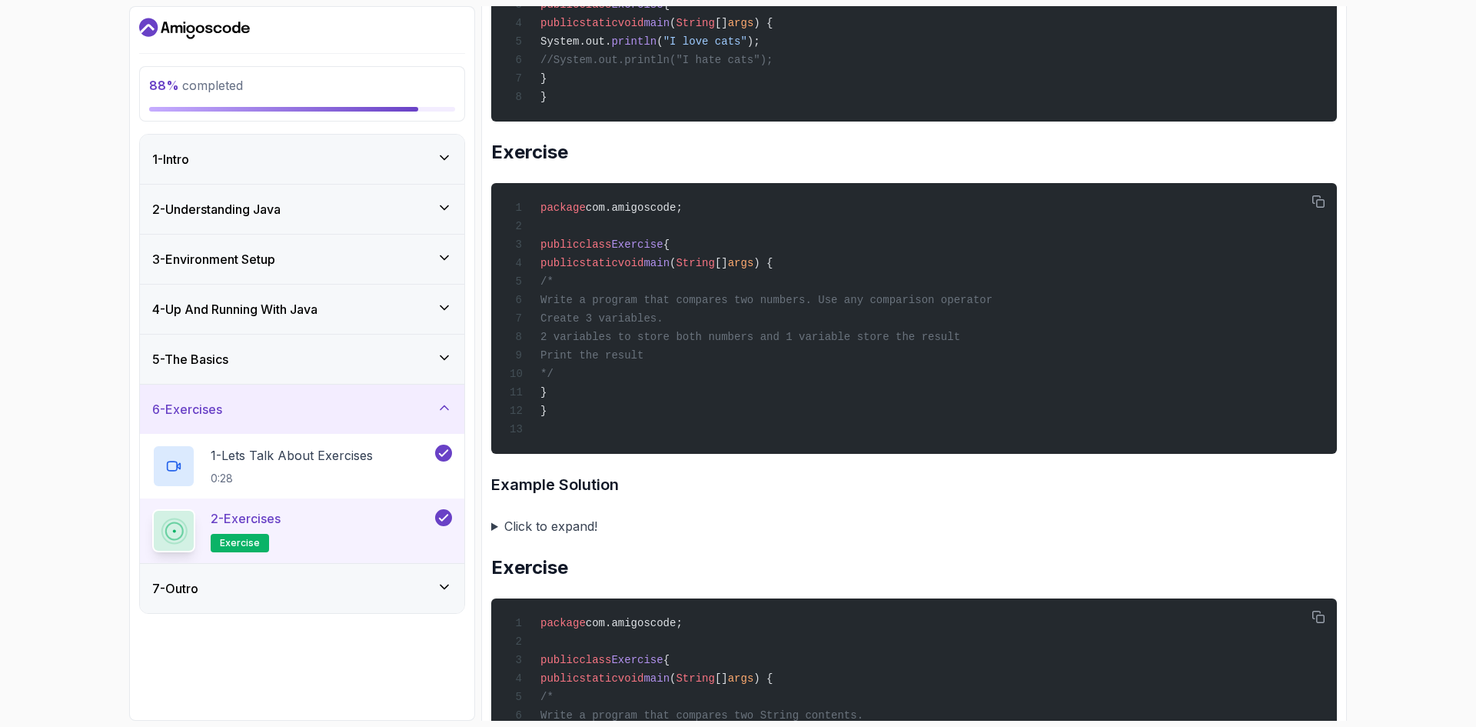
click at [561, 537] on summary "Click to expand!" at bounding box center [914, 526] width 846 height 22
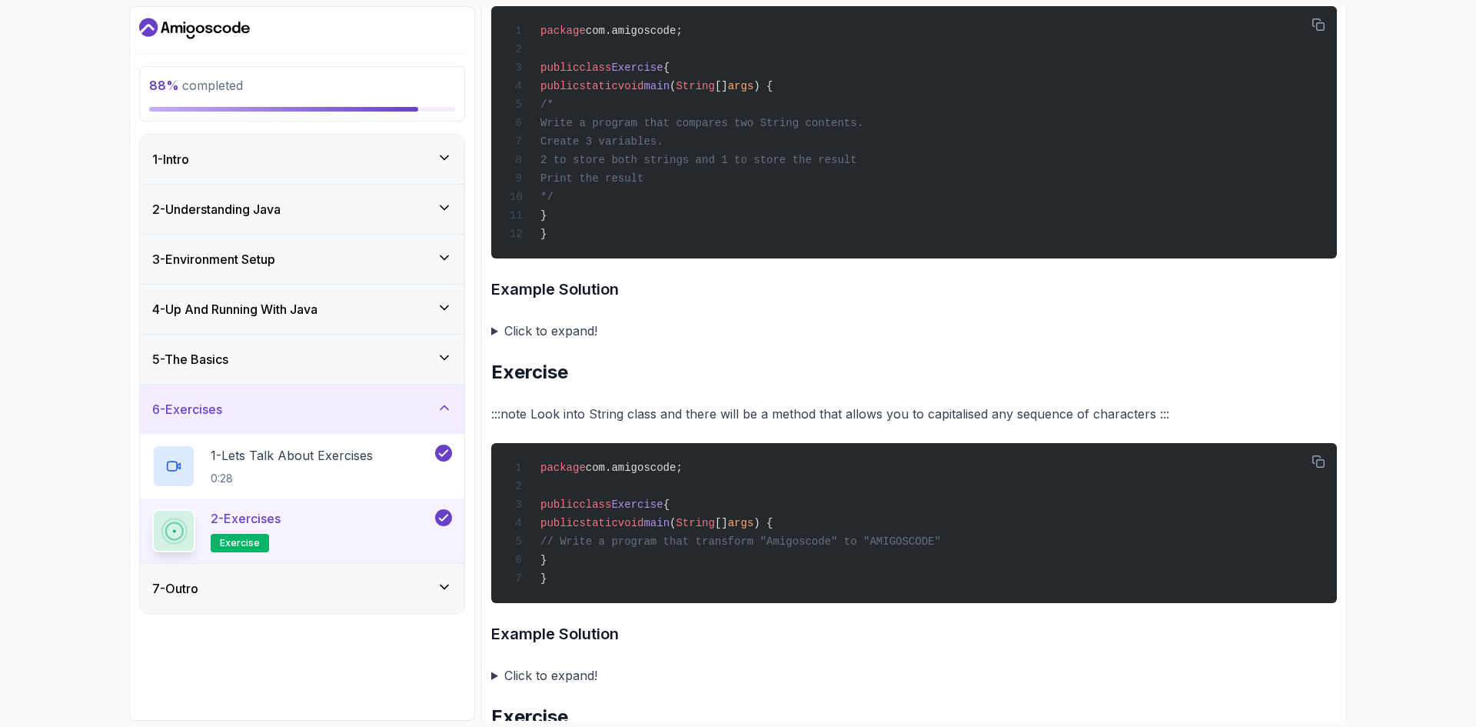
scroll to position [2230, 0]
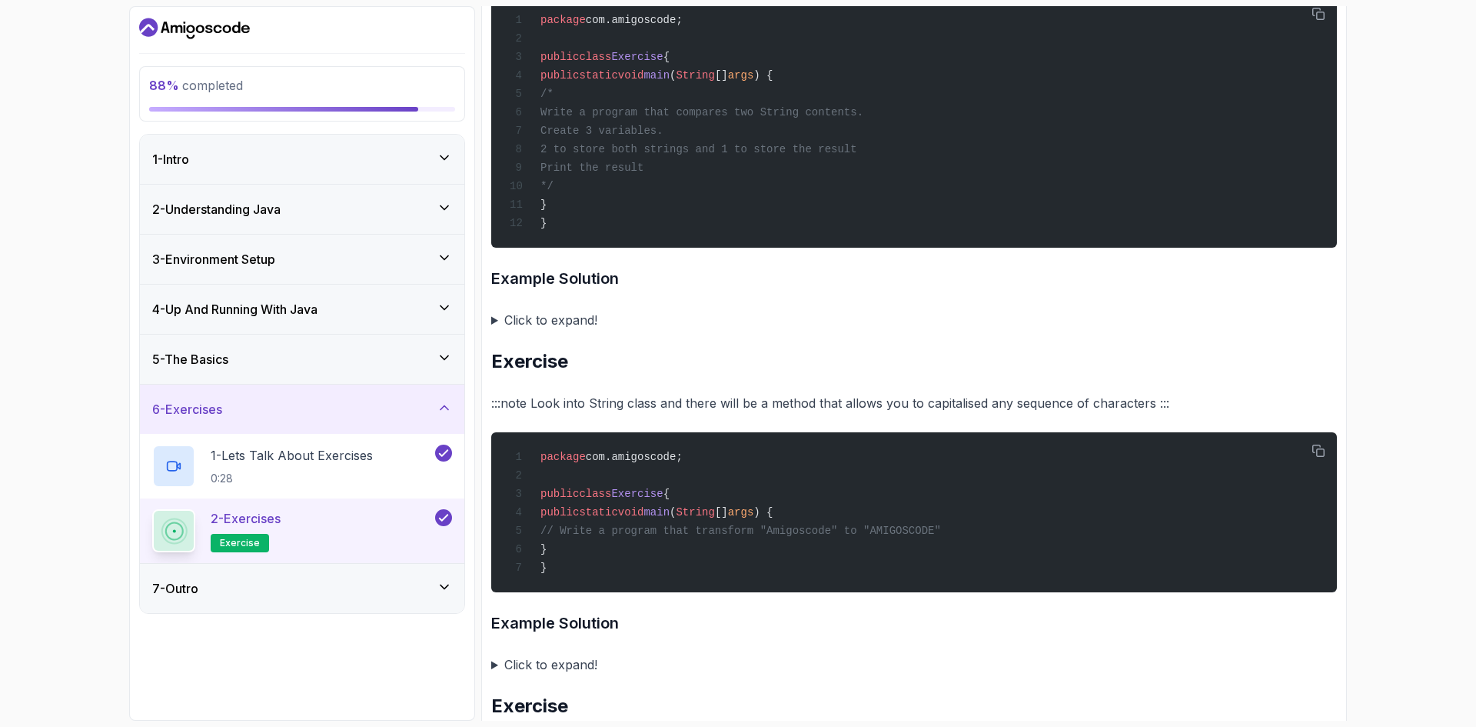
click at [549, 331] on summary "Click to expand!" at bounding box center [914, 320] width 846 height 22
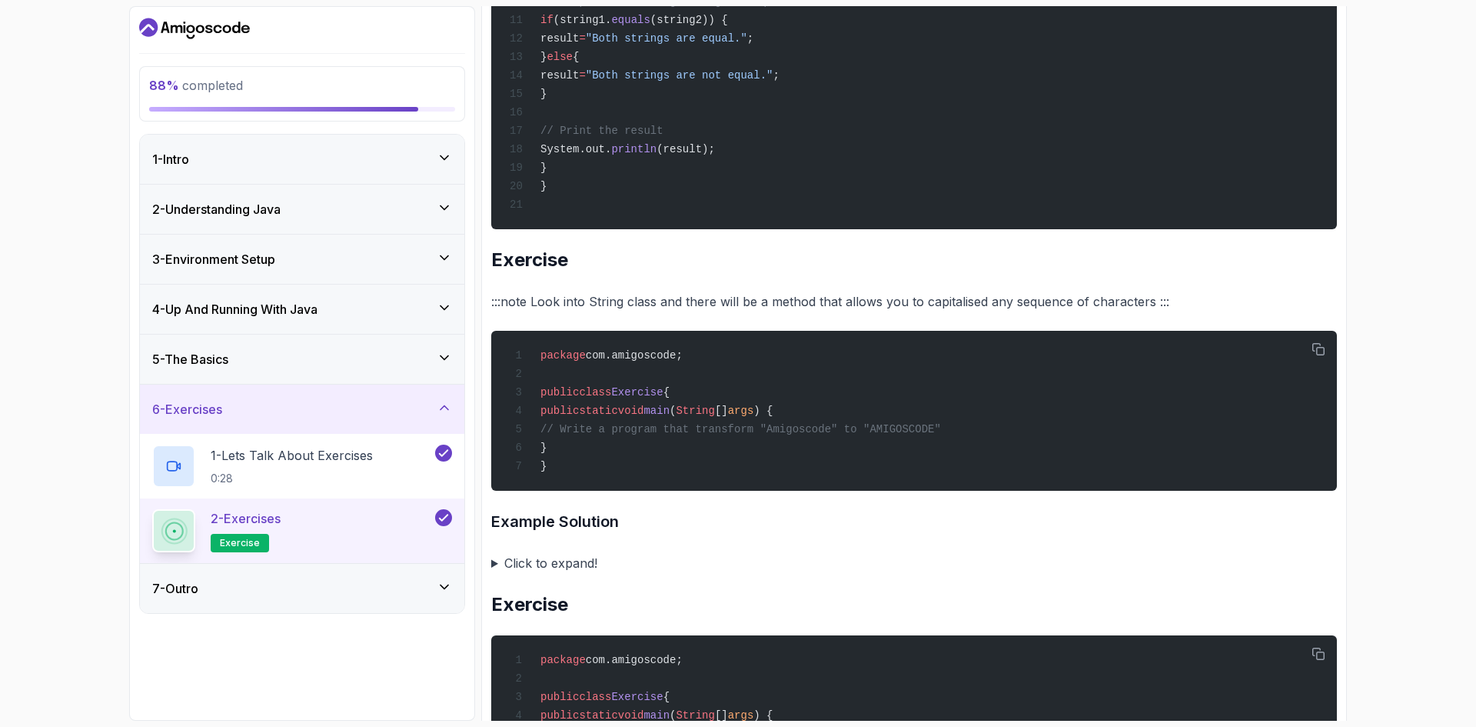
scroll to position [3076, 0]
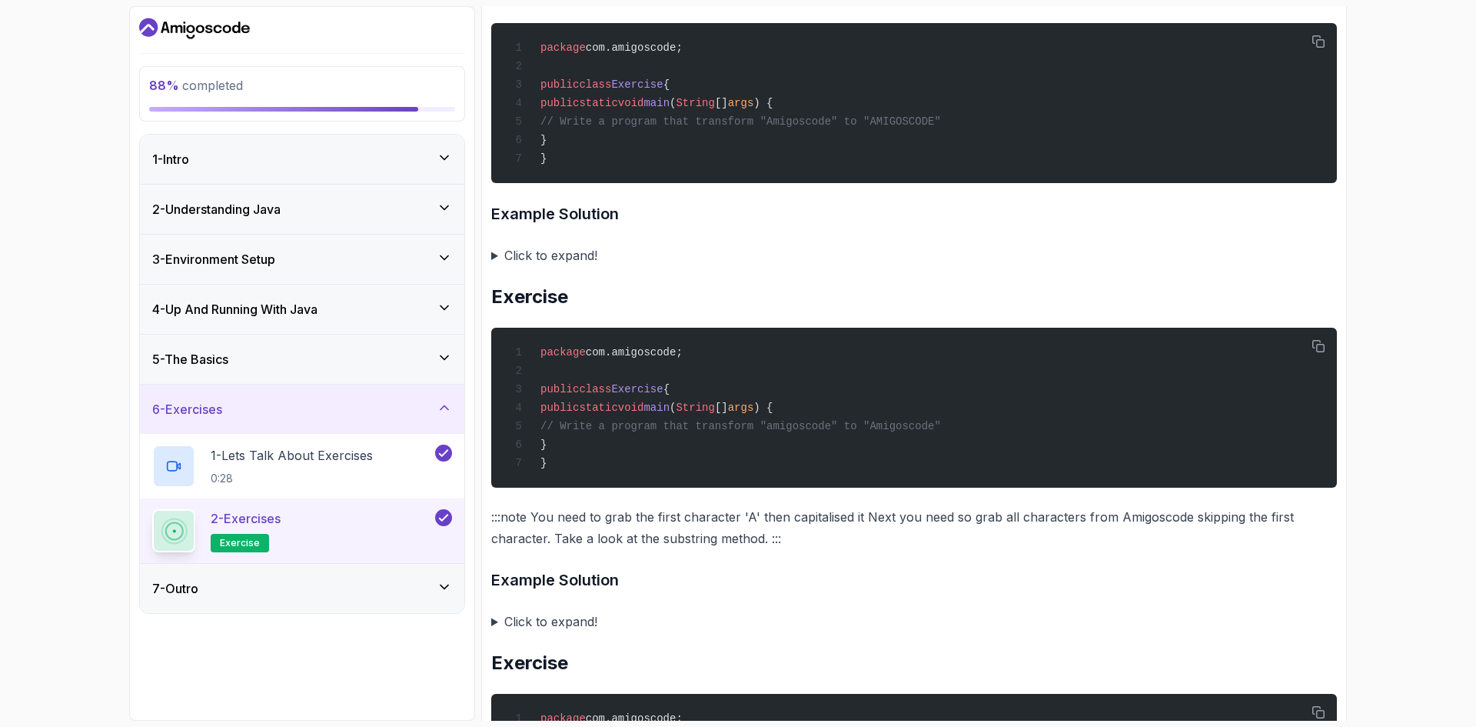
click at [561, 266] on summary "Click to expand!" at bounding box center [914, 256] width 846 height 22
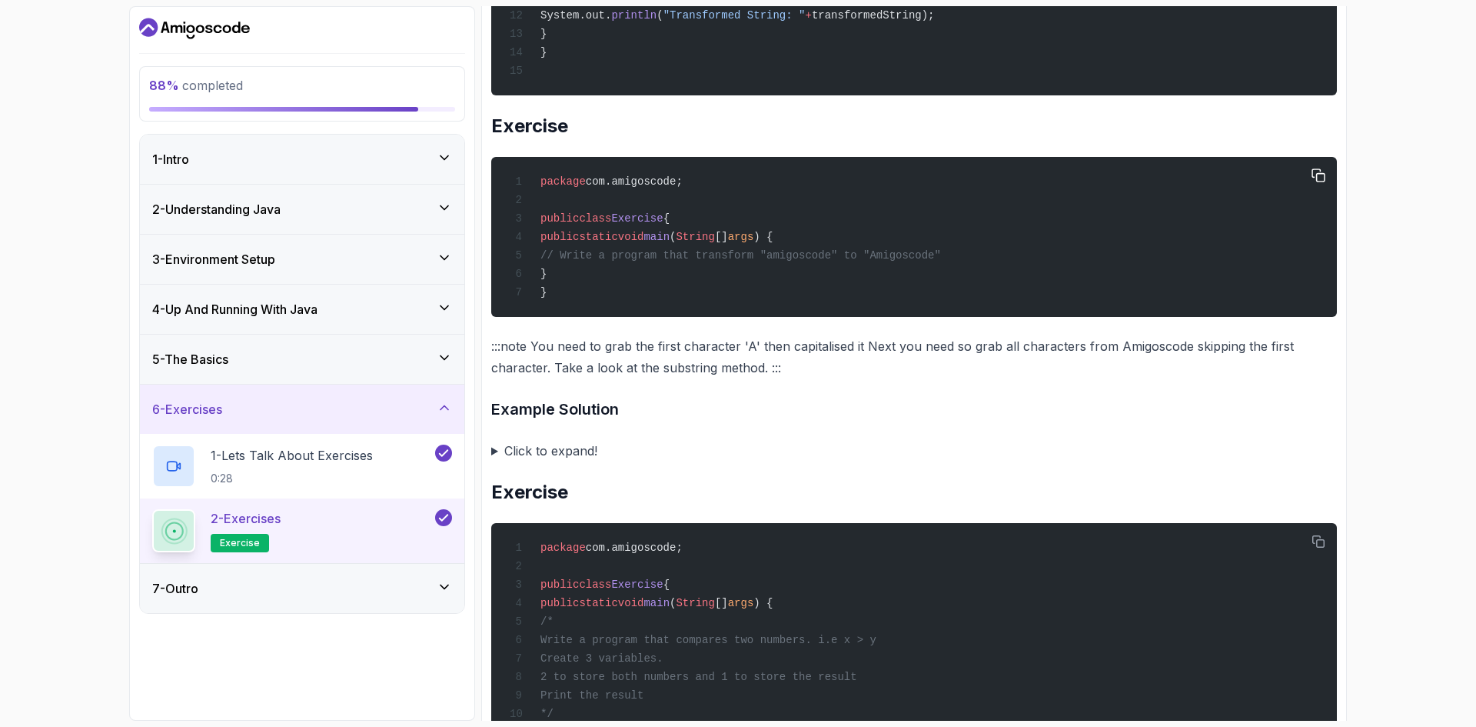
scroll to position [3691, 0]
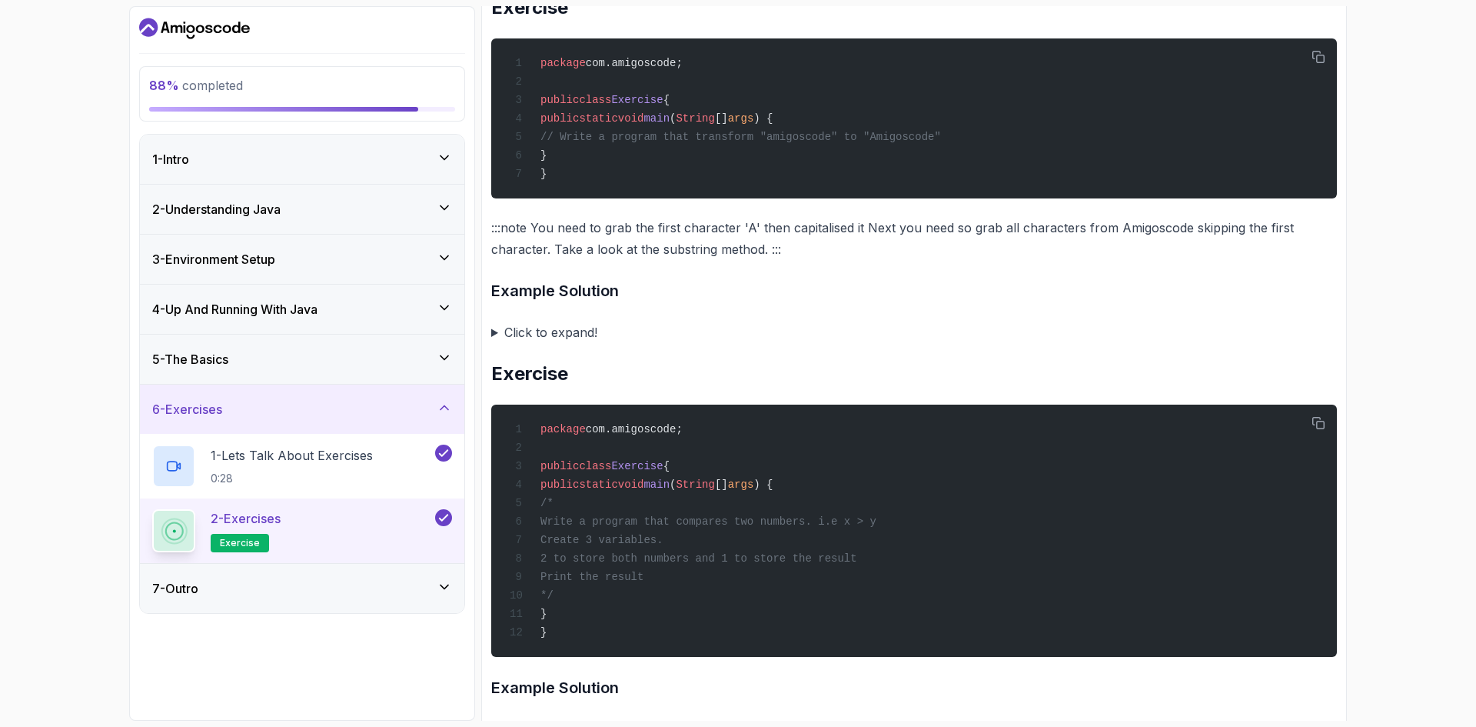
click at [586, 343] on summary "Click to expand!" at bounding box center [914, 332] width 846 height 22
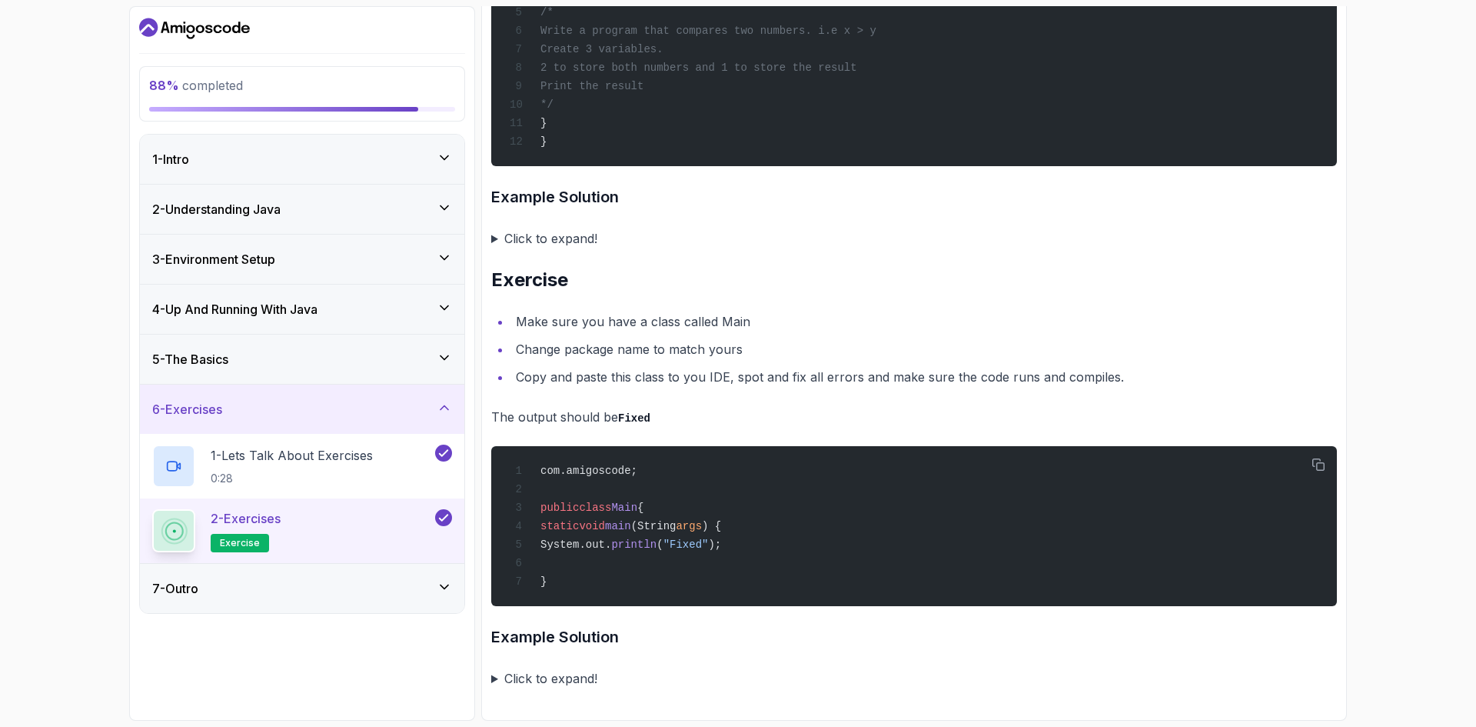
scroll to position [4627, 0]
click at [571, 675] on summary "Click to expand!" at bounding box center [914, 678] width 846 height 22
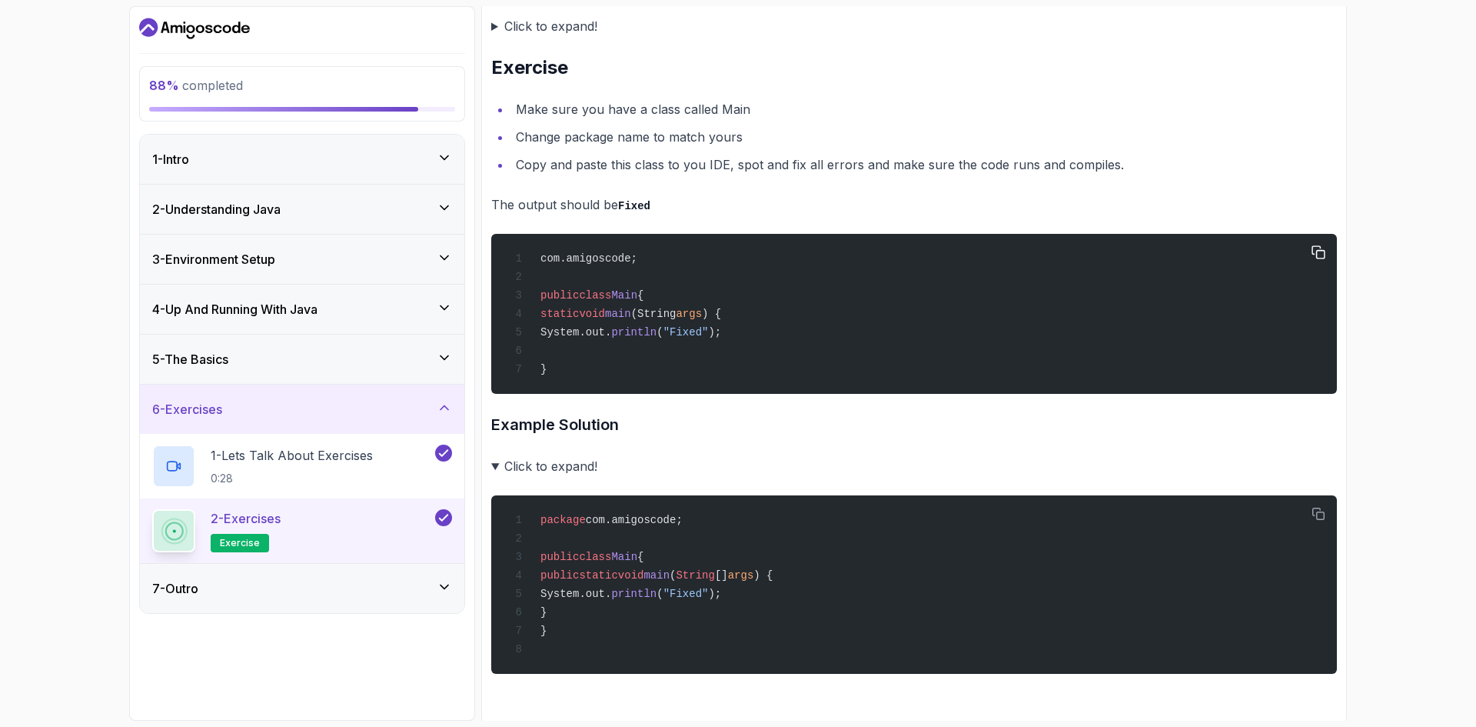
scroll to position [4848, 0]
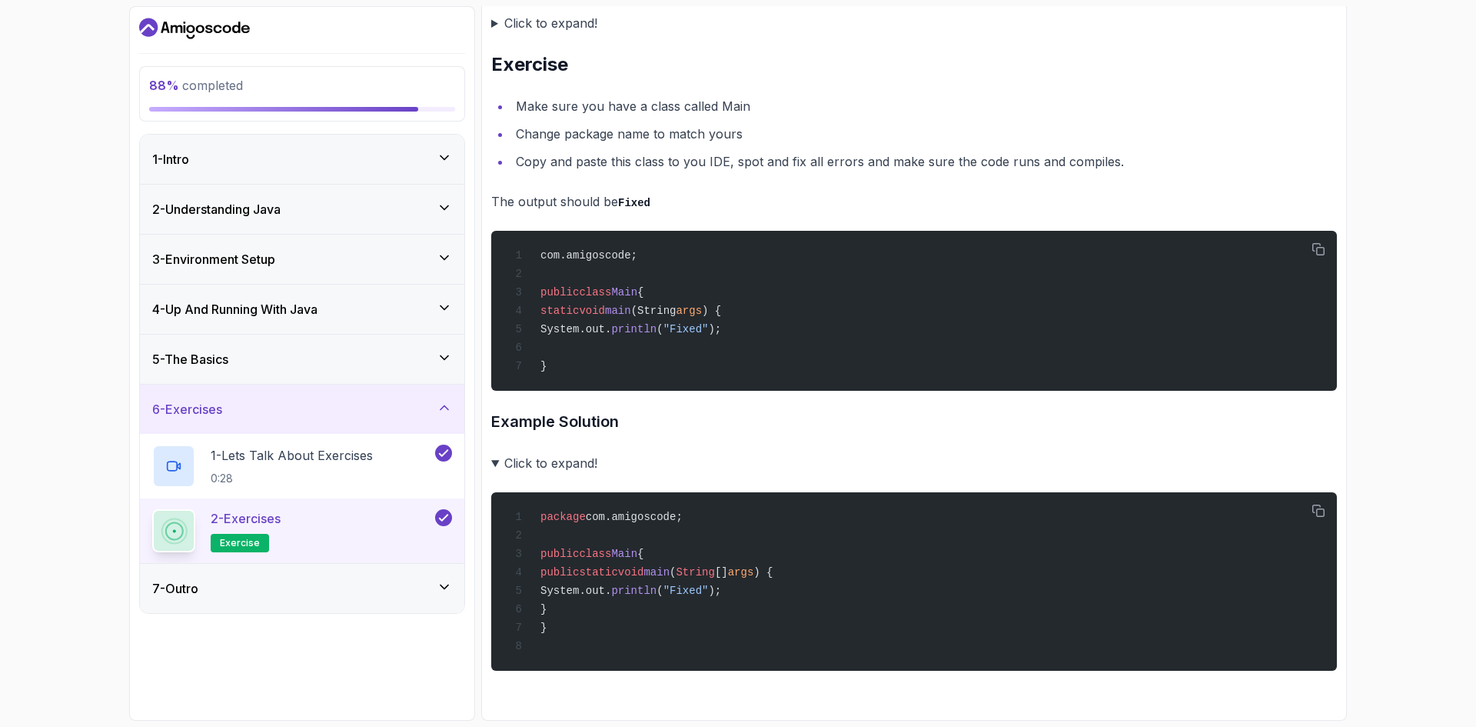
click at [198, 592] on h3 "7 - Outro" at bounding box center [175, 588] width 46 height 18
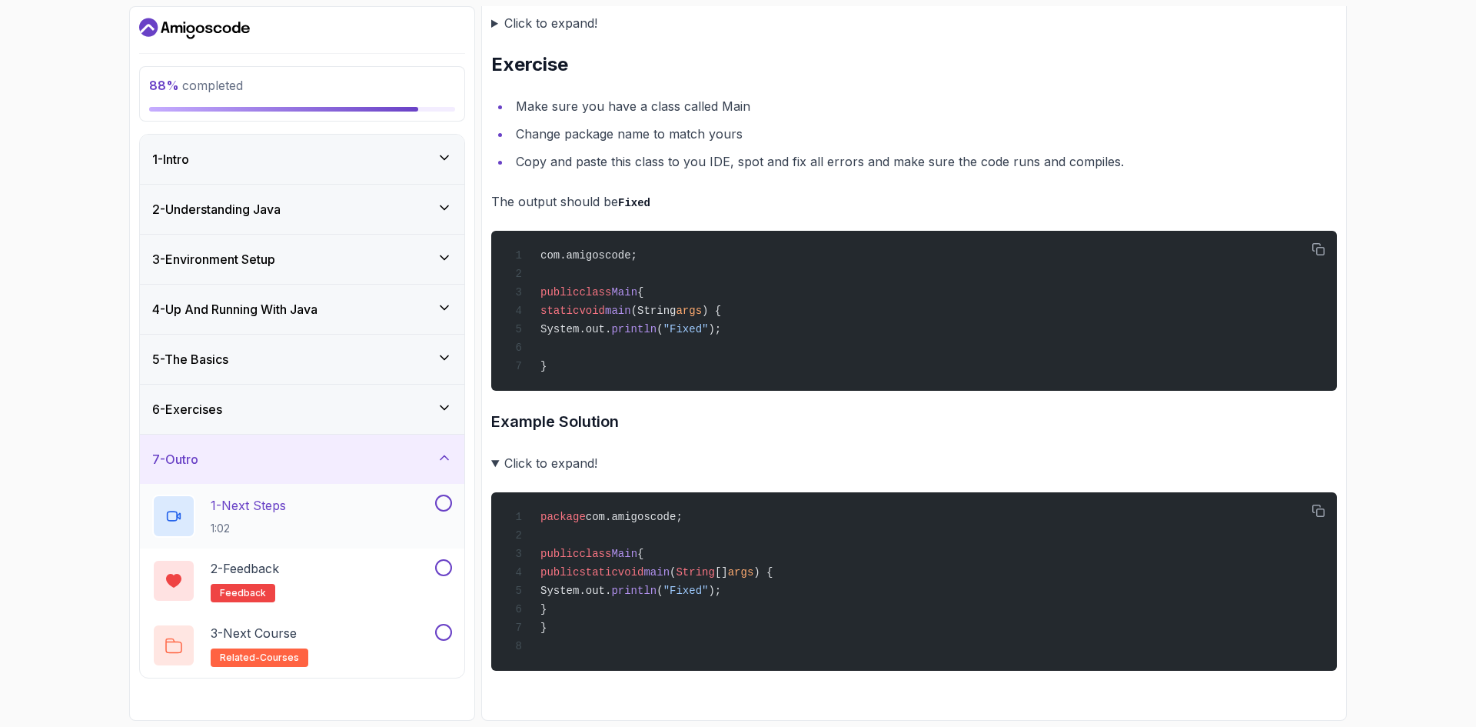
click at [381, 518] on div "1 - Next Steps 1:02" at bounding box center [292, 515] width 280 height 43
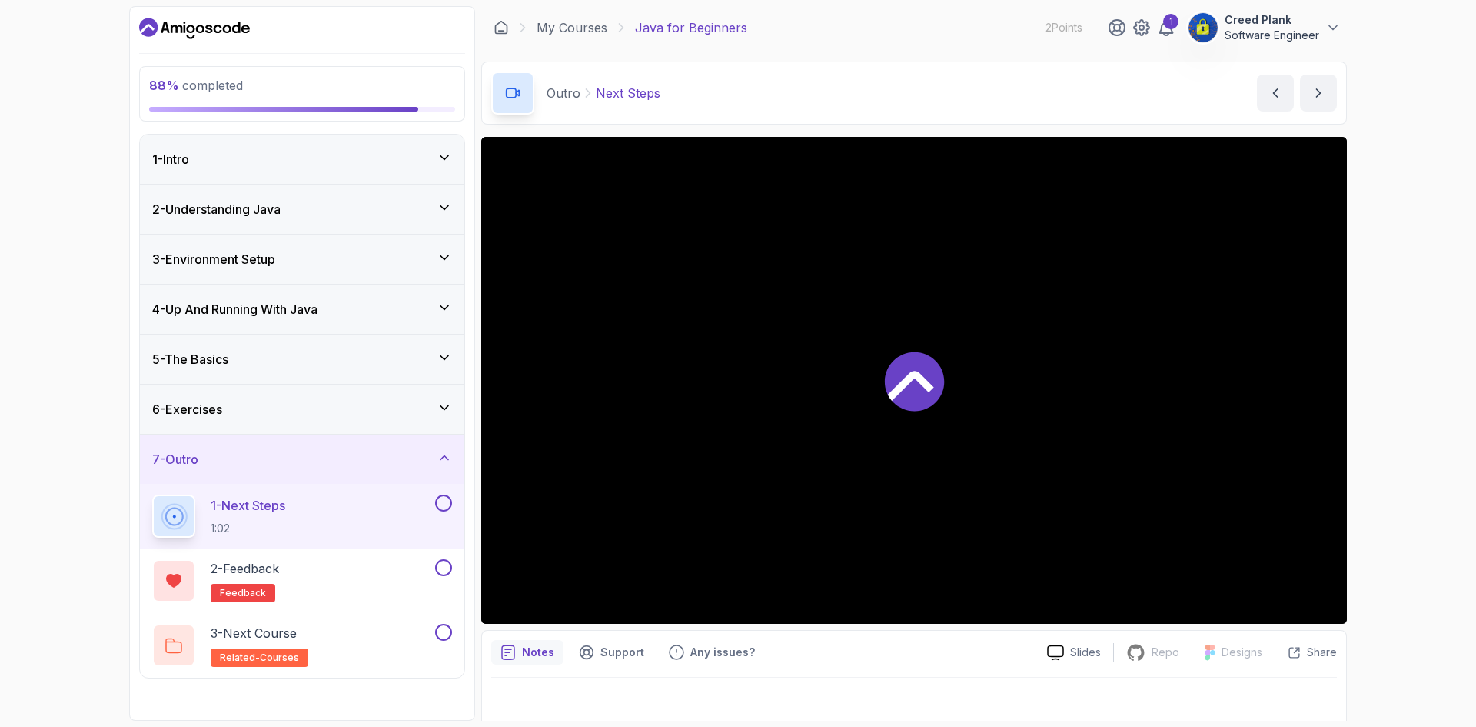
click at [436, 511] on div at bounding box center [442, 502] width 20 height 17
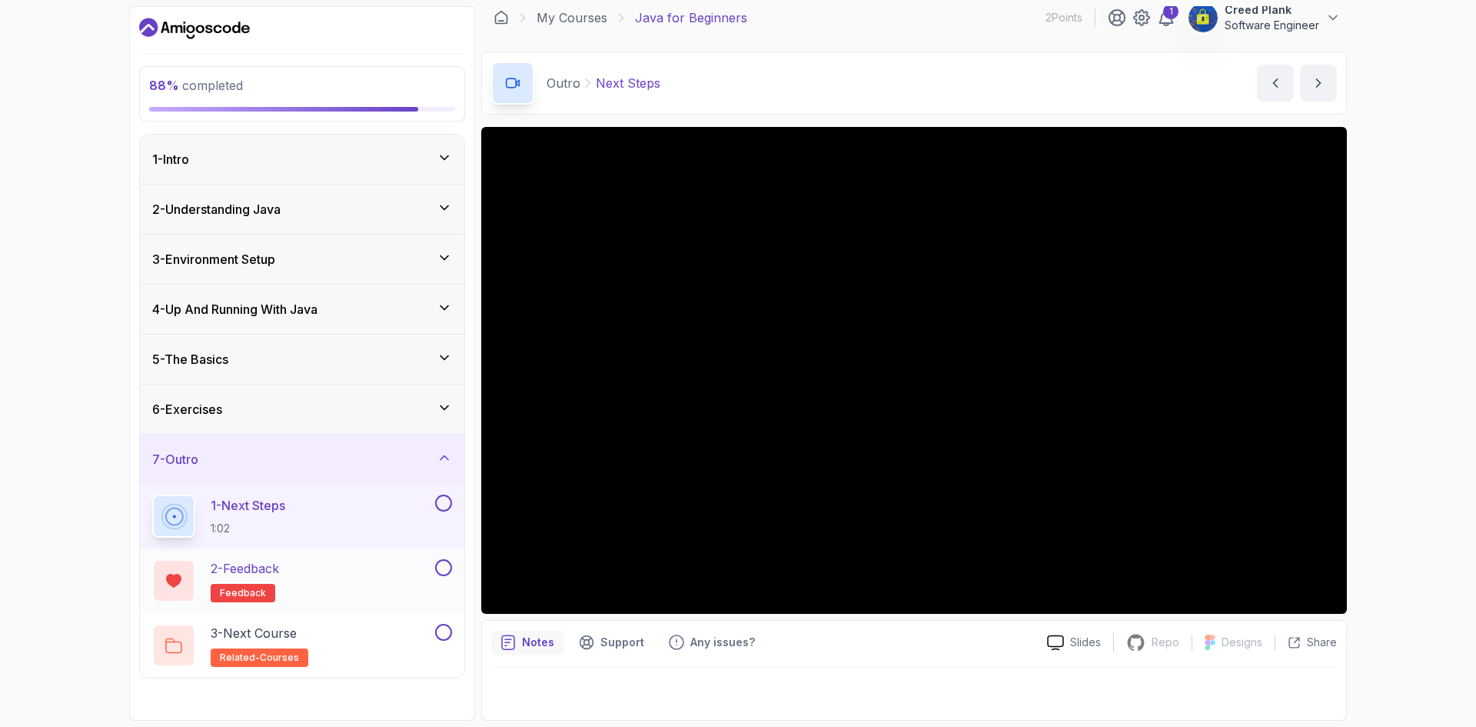
click at [349, 577] on div "2 - Feedback feedback" at bounding box center [292, 580] width 280 height 43
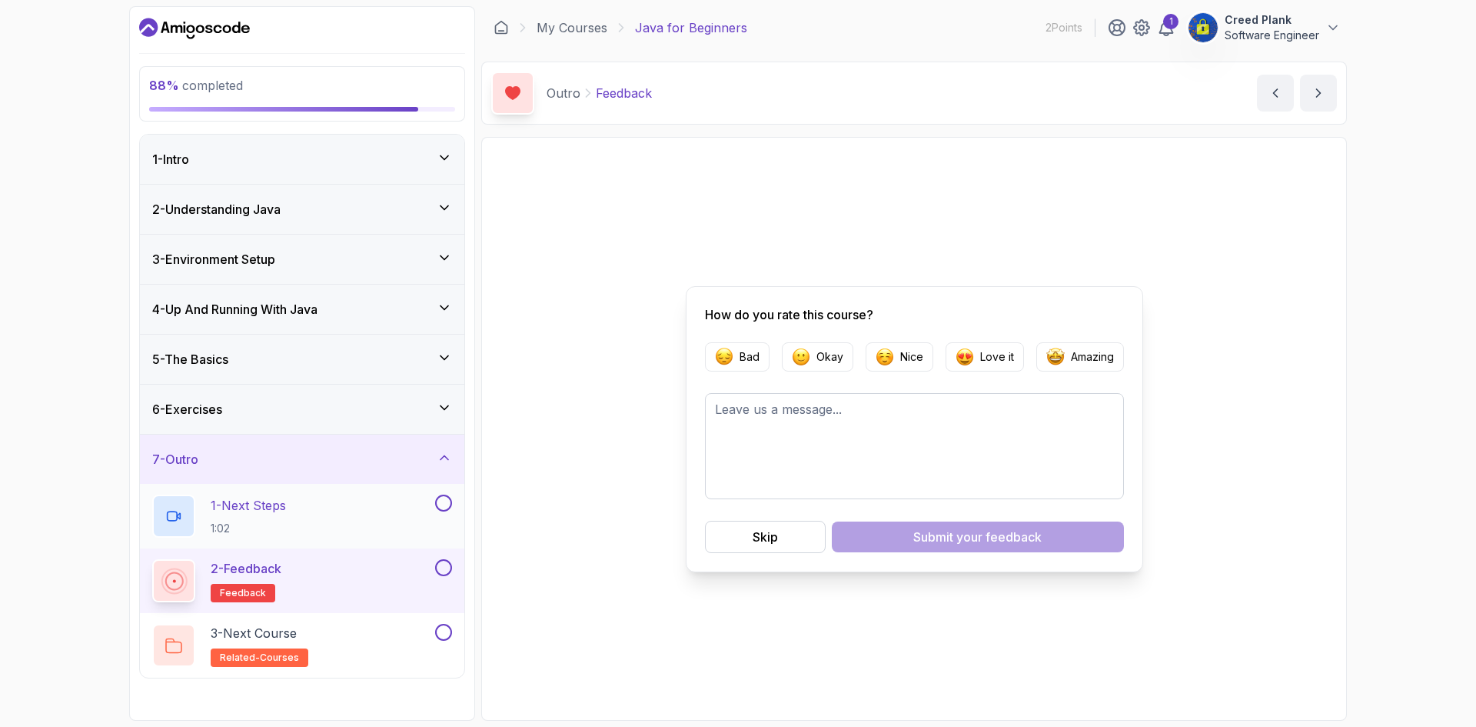
click at [441, 501] on button at bounding box center [443, 502] width 17 height 17
click at [442, 568] on button at bounding box center [443, 567] width 17 height 17
click at [441, 627] on button at bounding box center [443, 632] width 17 height 17
click at [282, 636] on p "3 - Next Course" at bounding box center [254, 633] width 86 height 18
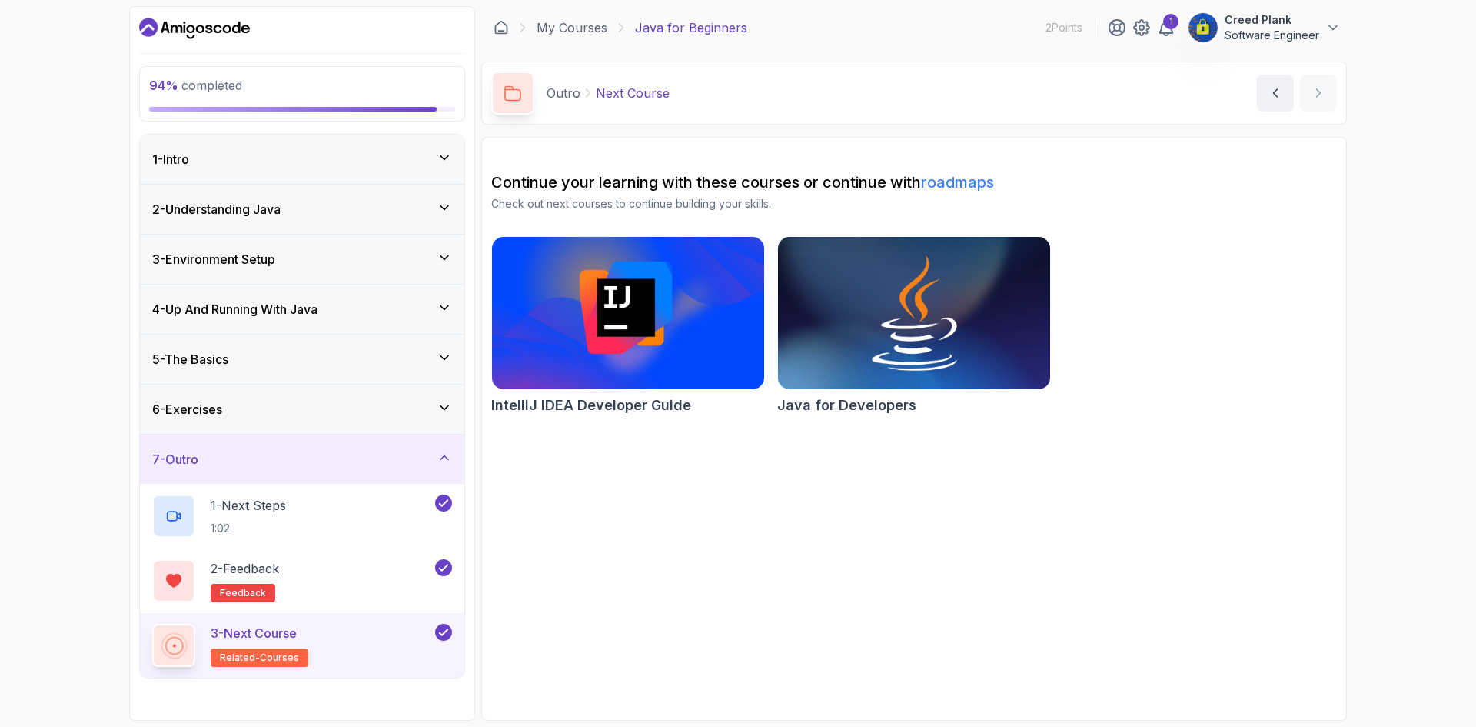
click at [827, 331] on img at bounding box center [914, 313] width 286 height 160
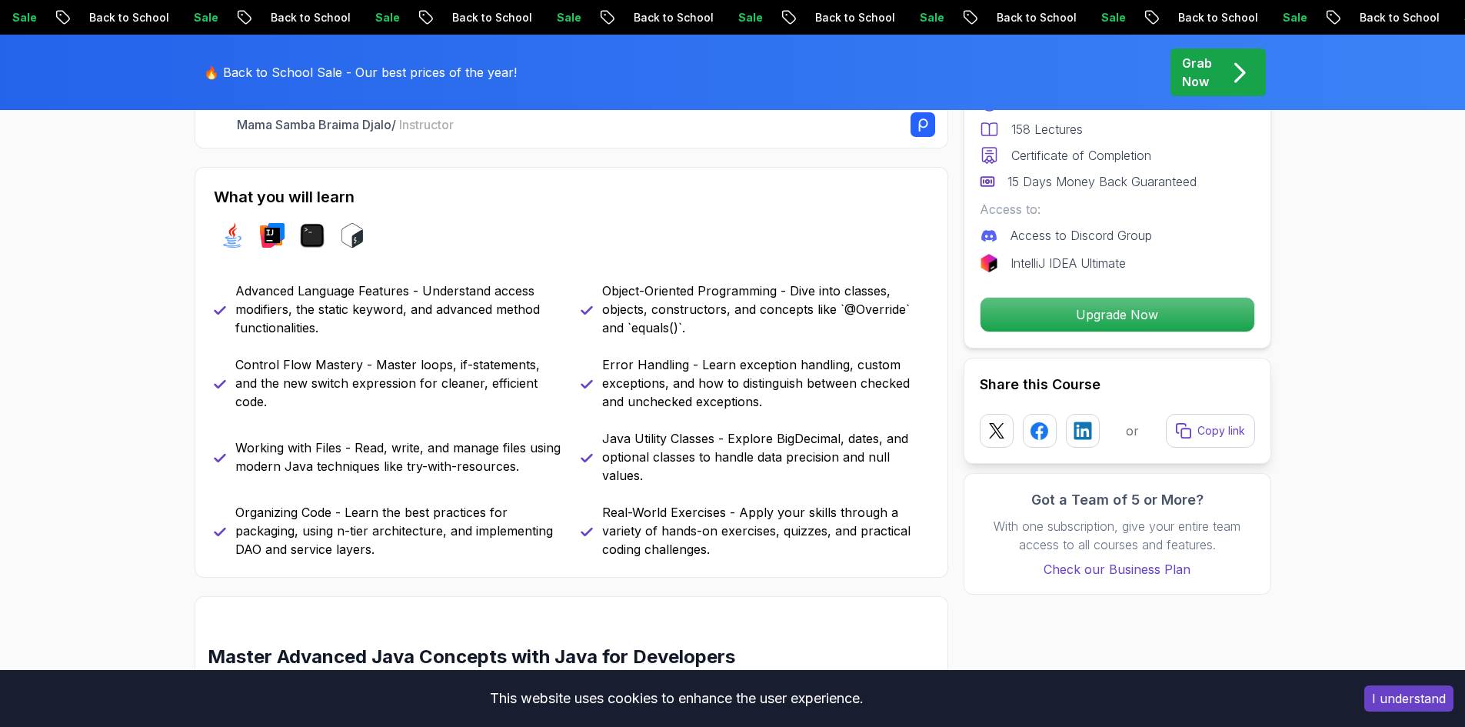
scroll to position [615, 0]
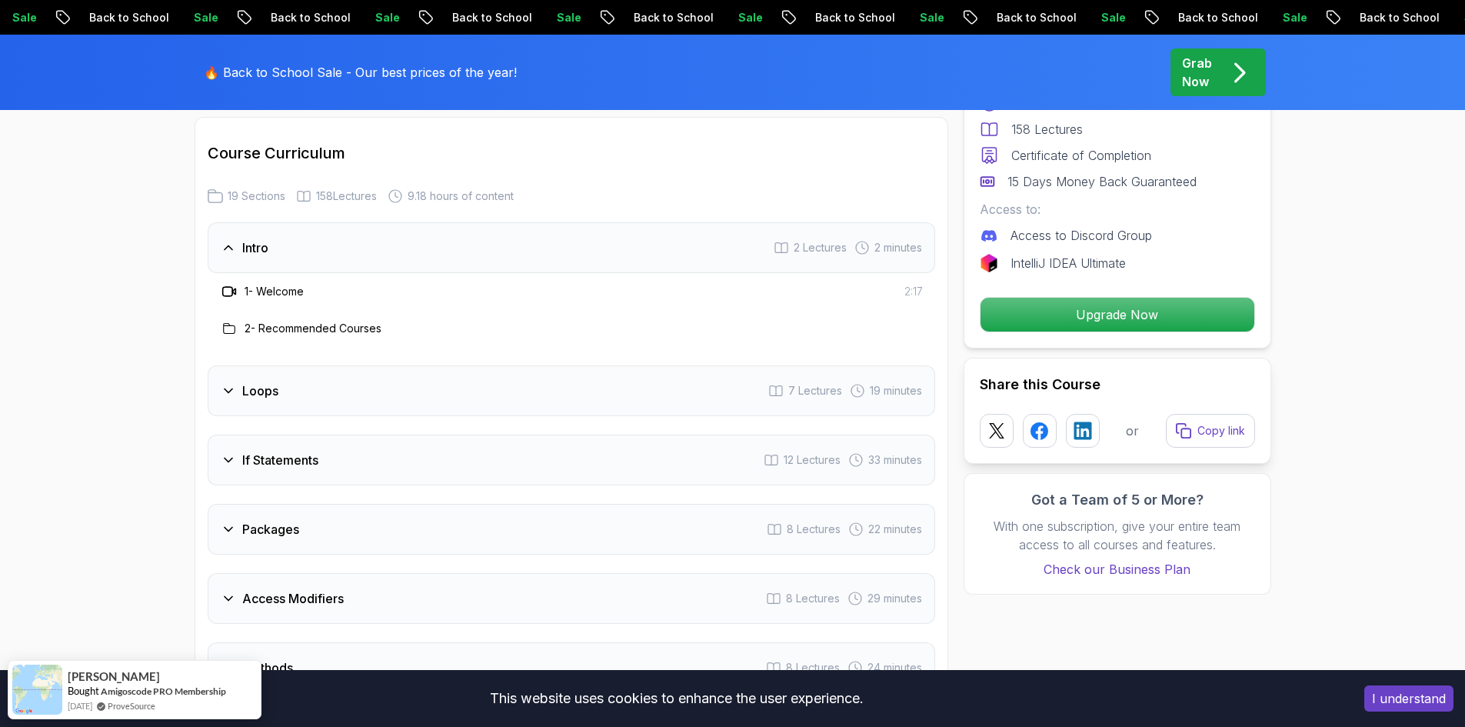
scroll to position [1995, 0]
click at [314, 365] on div "Loops 7 Lectures 19 minutes" at bounding box center [571, 390] width 727 height 51
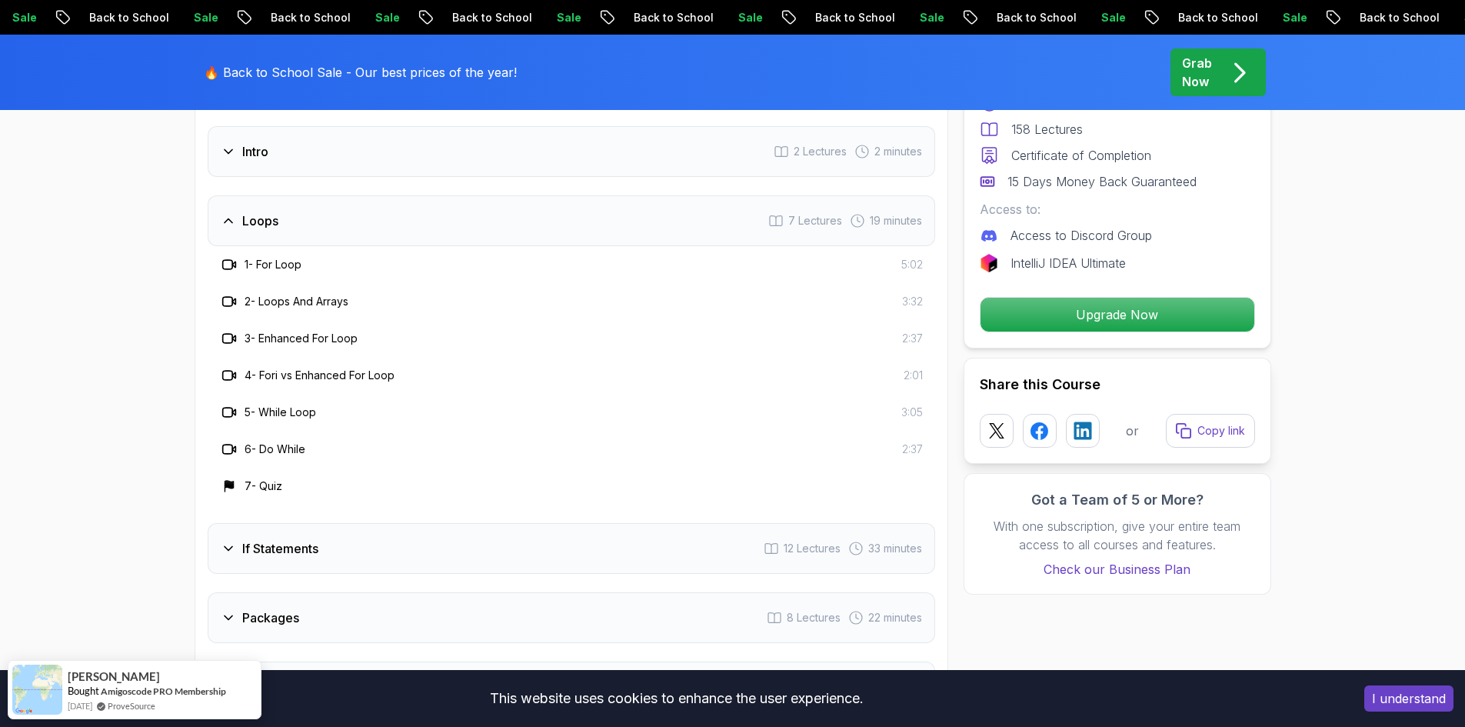
scroll to position [2169, 0]
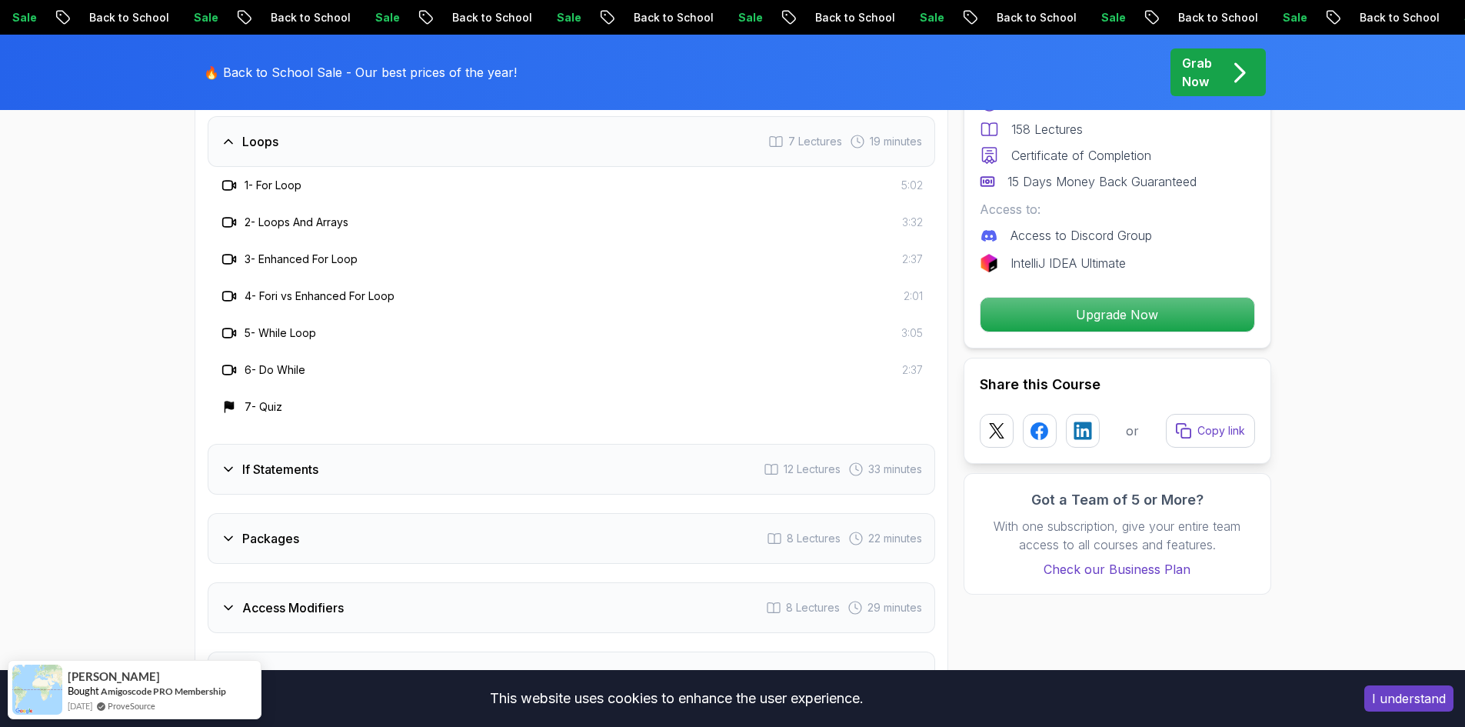
click at [288, 460] on h3 "If Statements" at bounding box center [280, 469] width 76 height 18
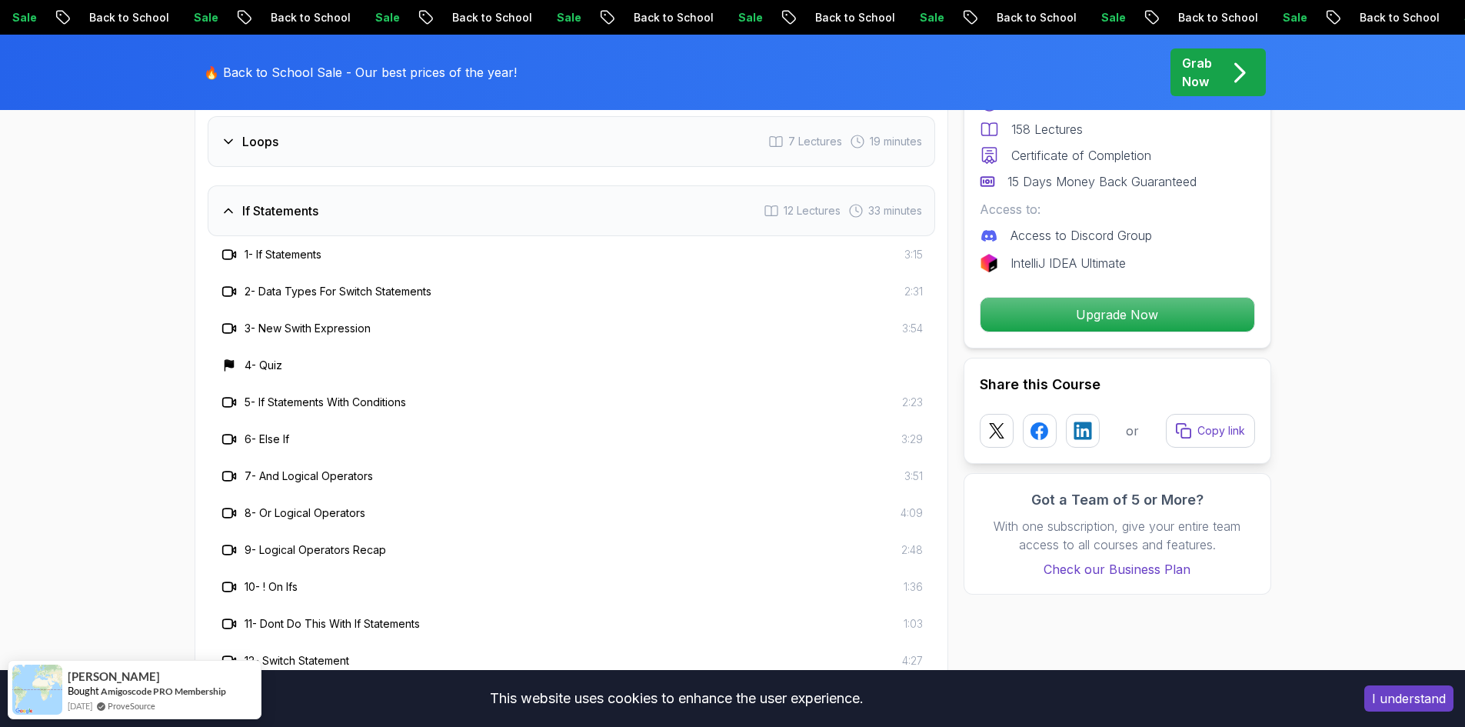
click at [288, 446] on div "If Statements 12 Lectures 33 minutes 1 - If Statements 3:15 2 - Data Types For …" at bounding box center [571, 432] width 727 height 494
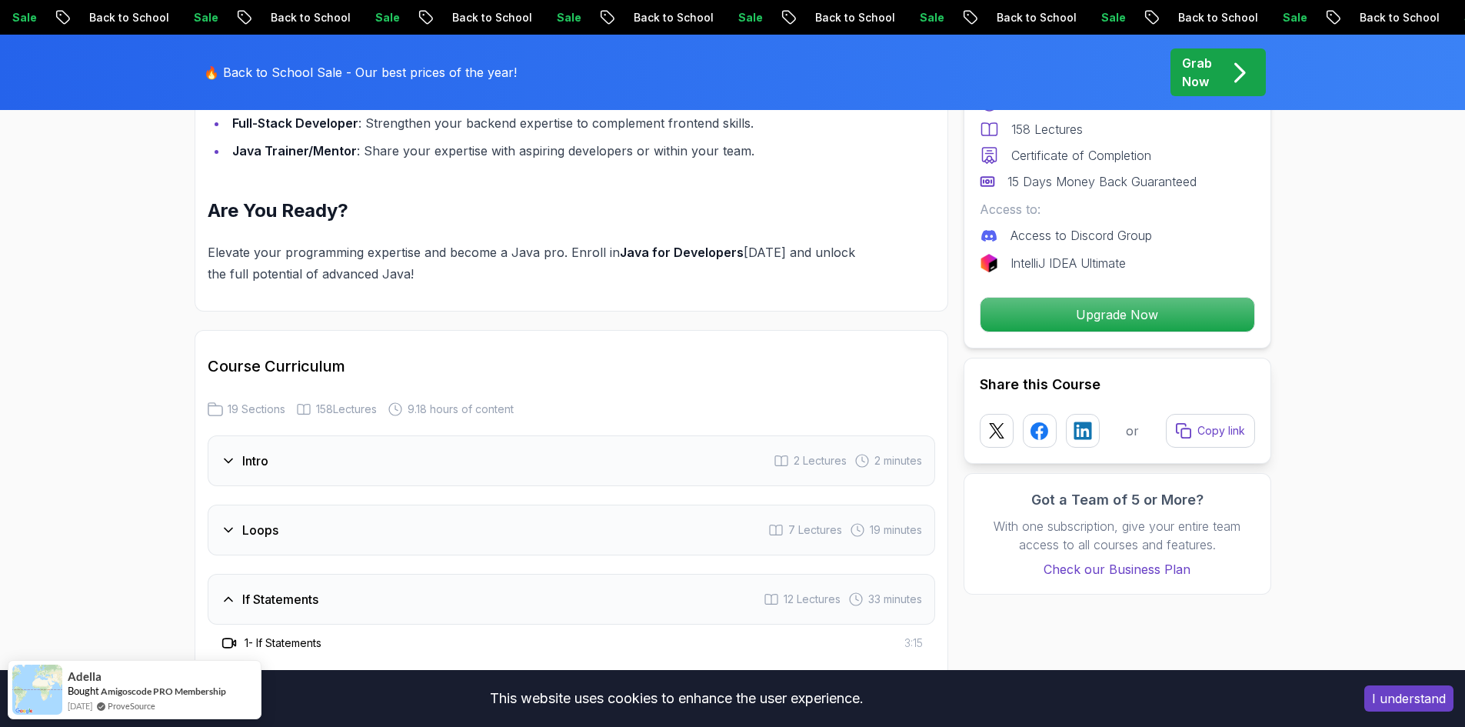
scroll to position [1795, 0]
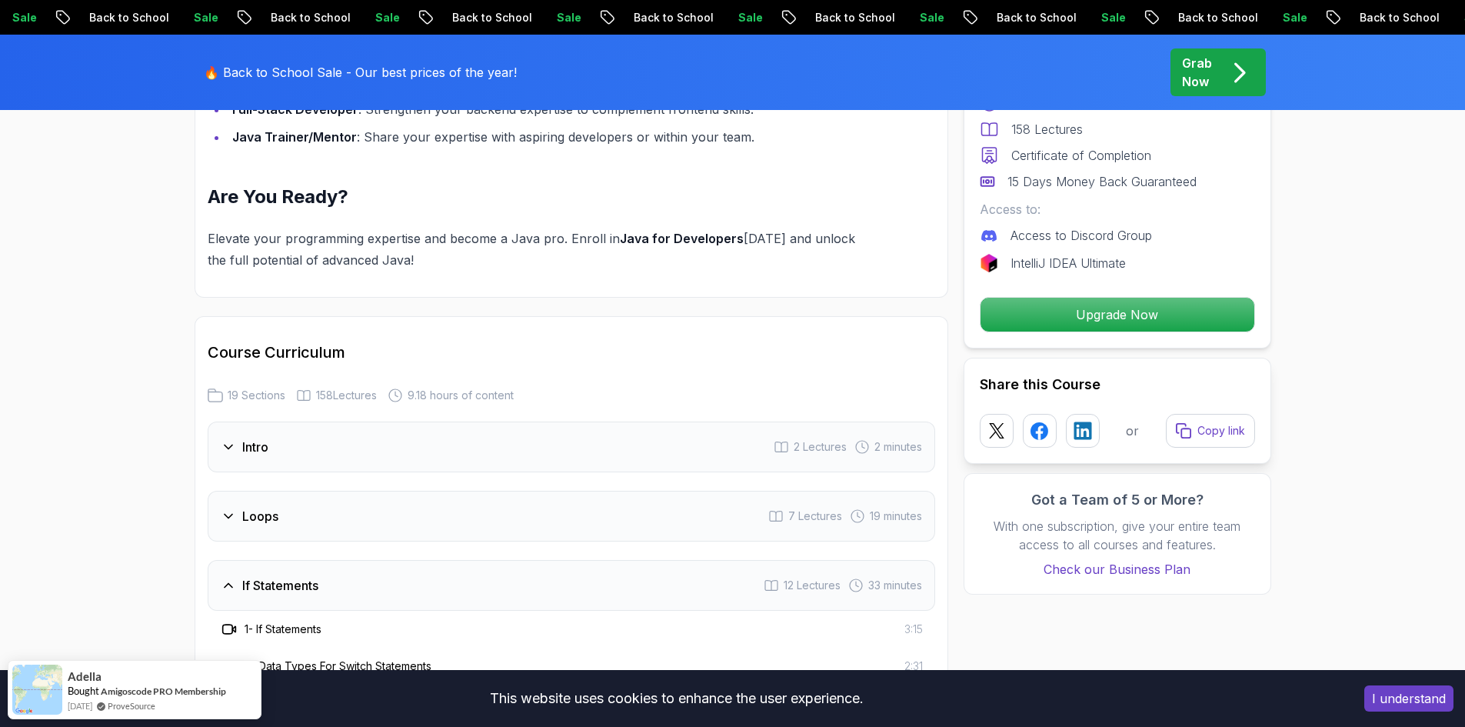
click at [365, 511] on div "Loops 7 Lectures 19 minutes" at bounding box center [571, 516] width 727 height 51
click at [351, 511] on div "Loops 7 Lectures 19 minutes" at bounding box center [571, 516] width 727 height 51
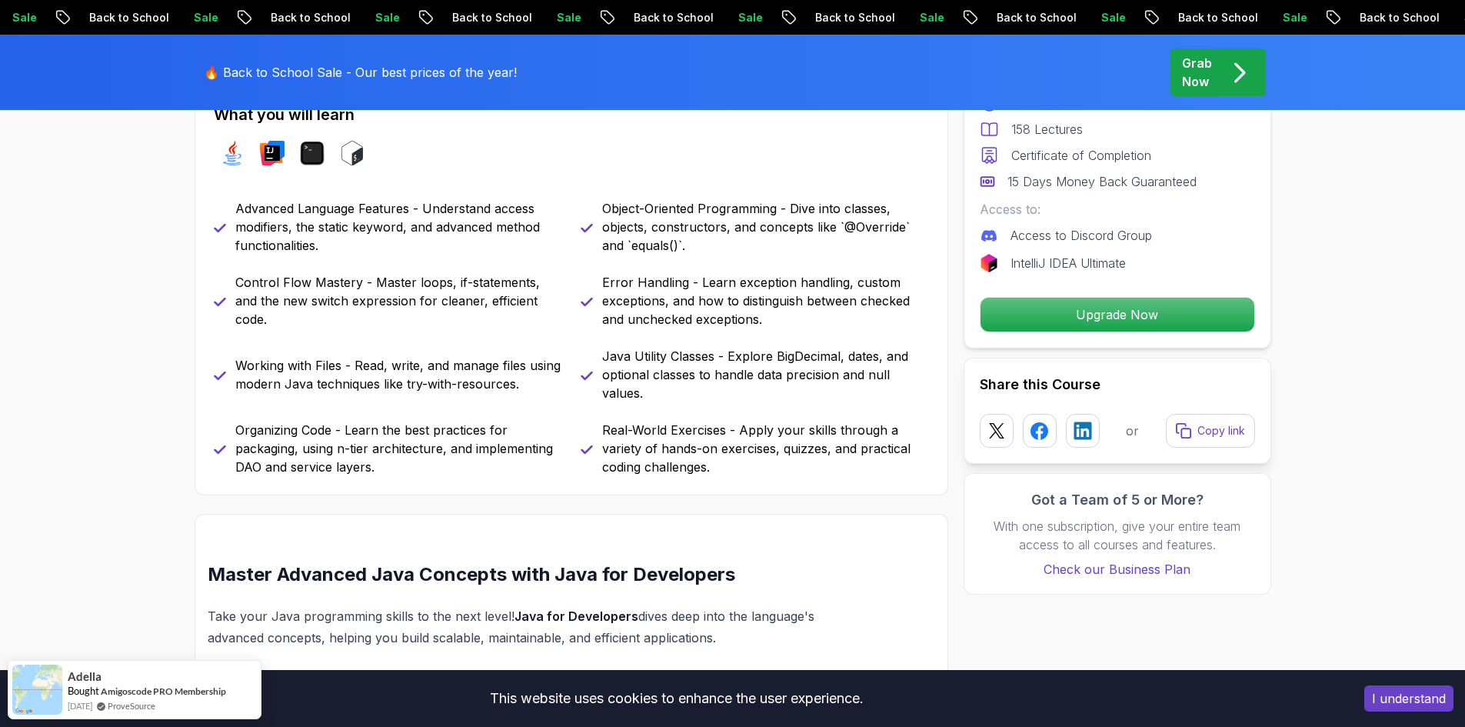
scroll to position [673, 0]
